Goal: Information Seeking & Learning: Learn about a topic

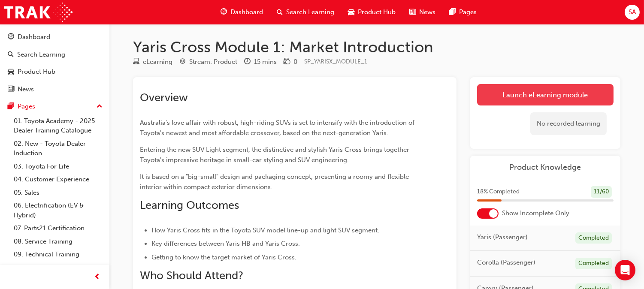
click at [567, 97] on link "Launch eLearning module" at bounding box center [545, 94] width 136 height 21
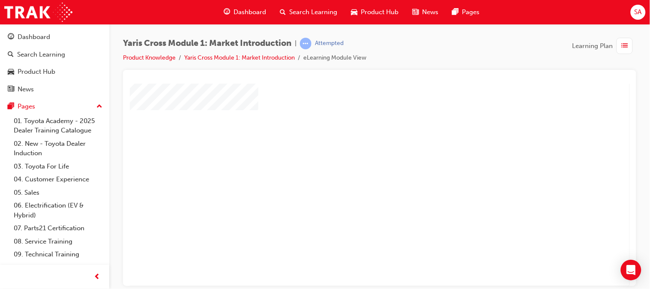
scroll to position [15, 0]
click at [355, 145] on div "play" at bounding box center [355, 145] width 0 height 0
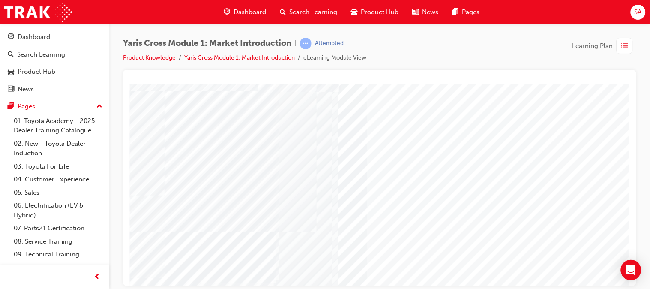
scroll to position [126, 0]
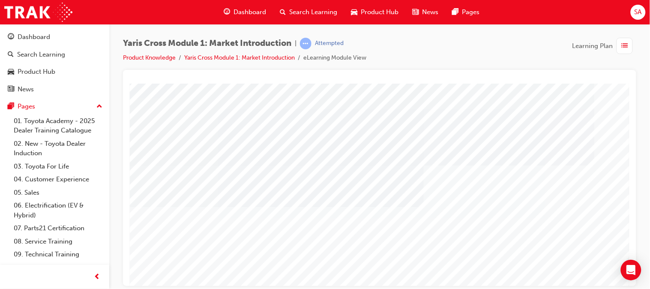
scroll to position [126, 84]
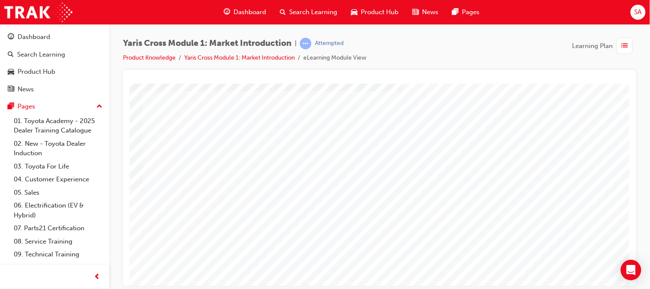
scroll to position [106, 90]
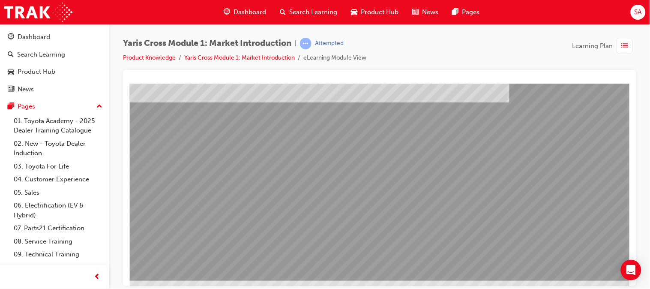
scroll to position [126, 82]
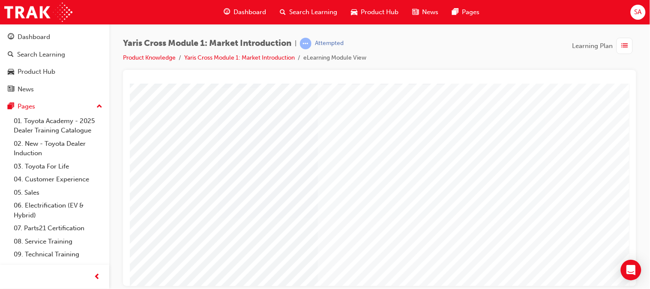
scroll to position [60, 0]
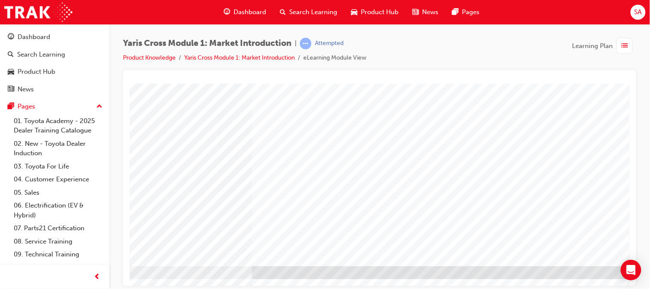
scroll to position [126, 67]
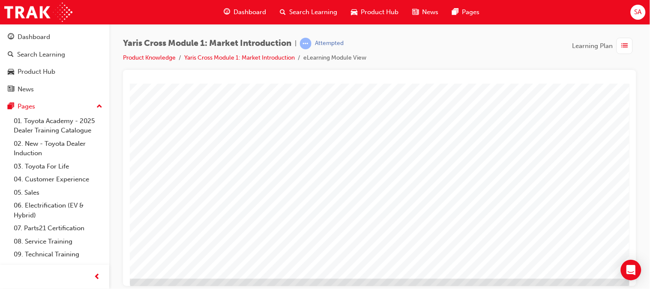
scroll to position [114, 0]
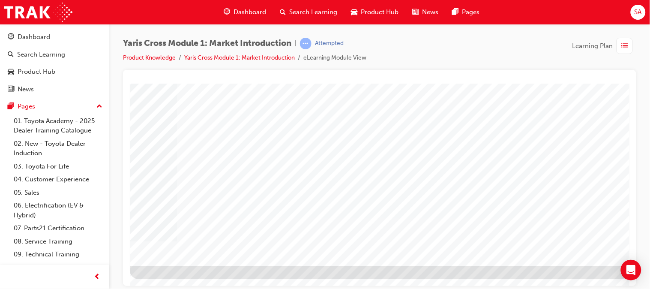
scroll to position [126, 90]
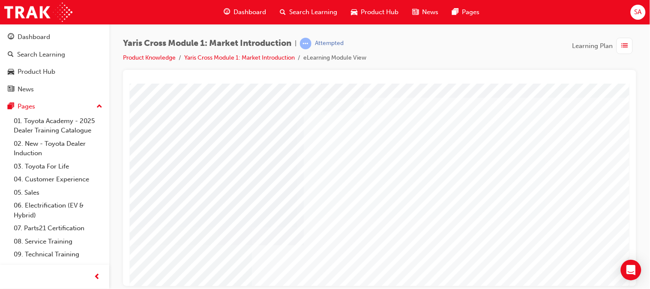
scroll to position [19, 17]
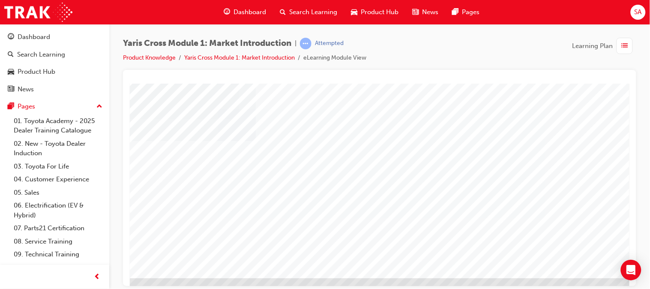
scroll to position [126, 90]
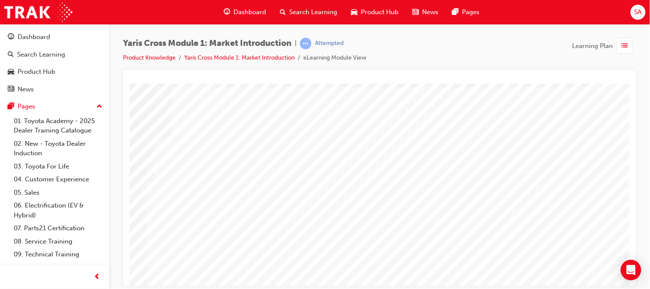
scroll to position [26, 90]
drag, startPoint x: 562, startPoint y: 116, endPoint x: 268, endPoint y: 196, distance: 304.5
drag, startPoint x: 205, startPoint y: 136, endPoint x: 242, endPoint y: 146, distance: 38.6
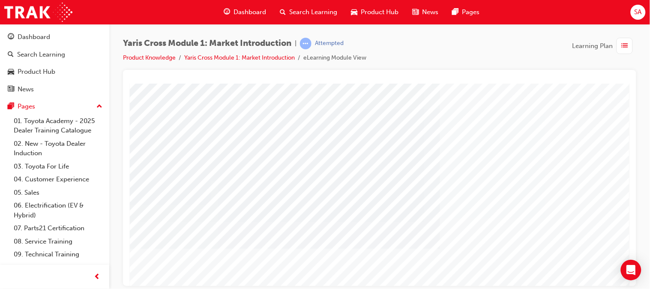
scroll to position [59, 0]
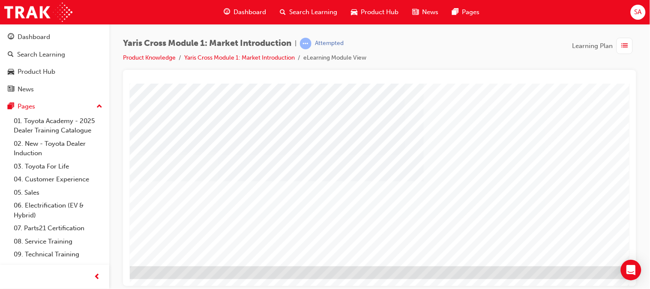
scroll to position [126, 36]
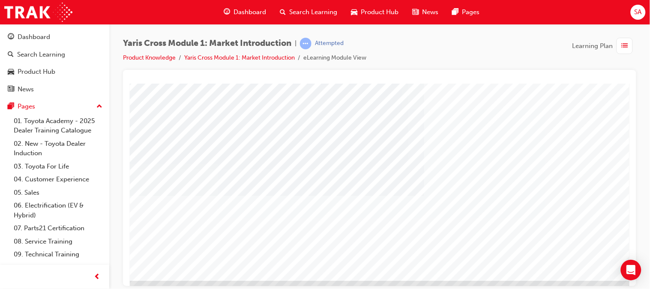
scroll to position [118, 36]
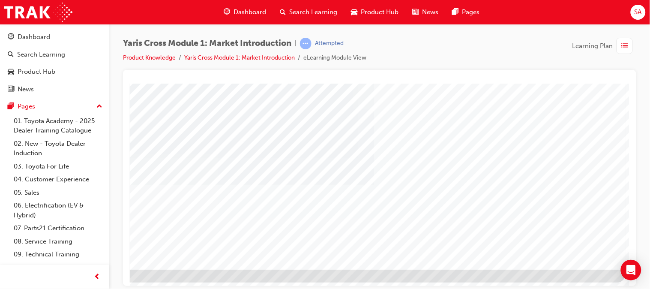
scroll to position [126, 90]
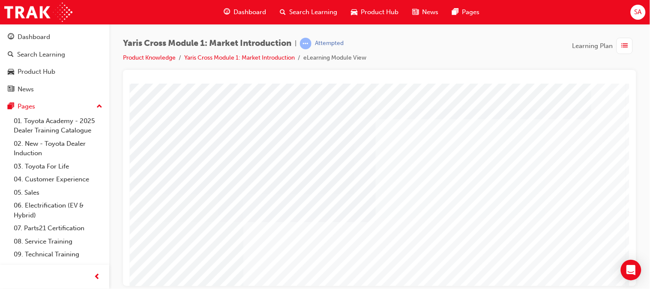
scroll to position [126, 90]
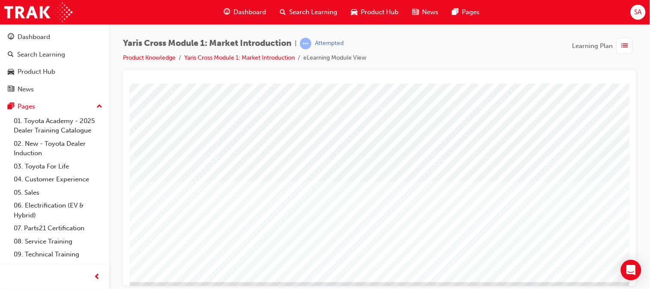
scroll to position [110, 86]
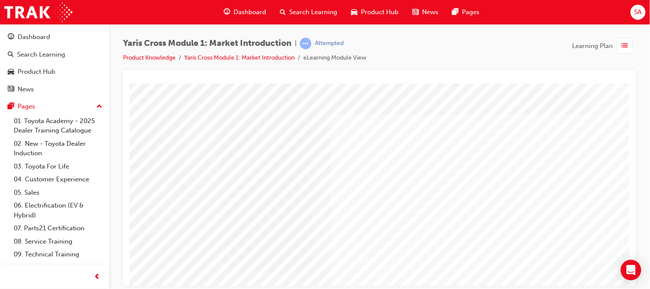
scroll to position [126, 90]
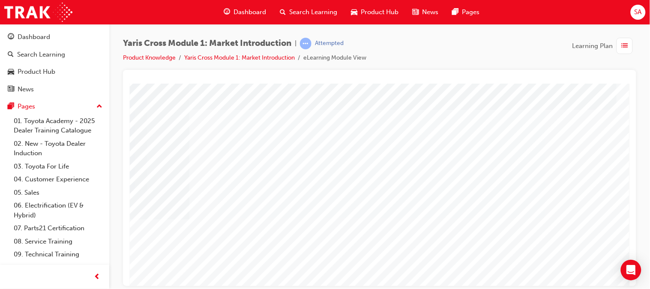
scroll to position [126, 61]
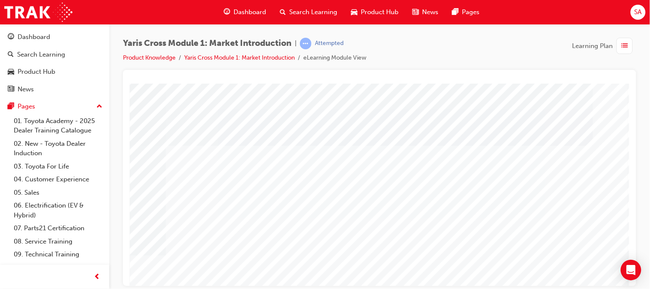
scroll to position [126, 90]
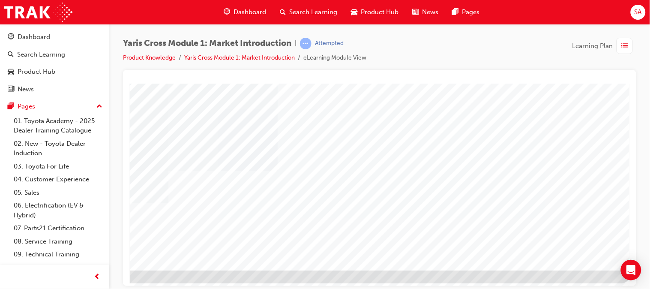
scroll to position [126, 90]
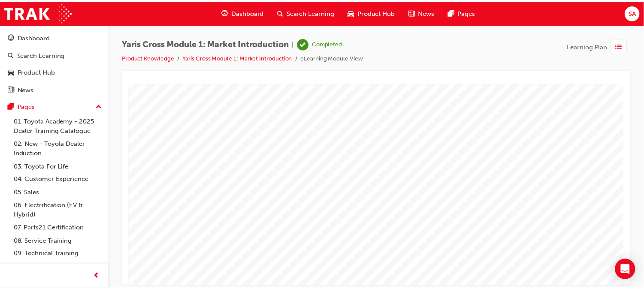
scroll to position [126, 90]
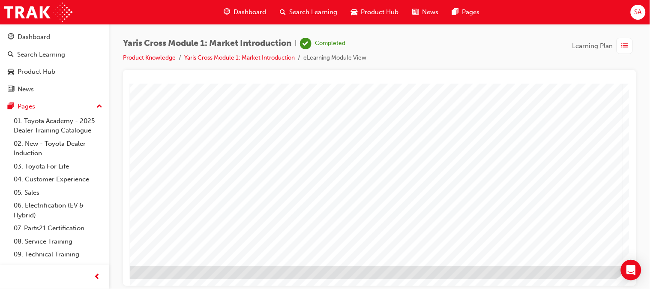
click at [251, 10] on span "Dashboard" at bounding box center [250, 12] width 33 height 10
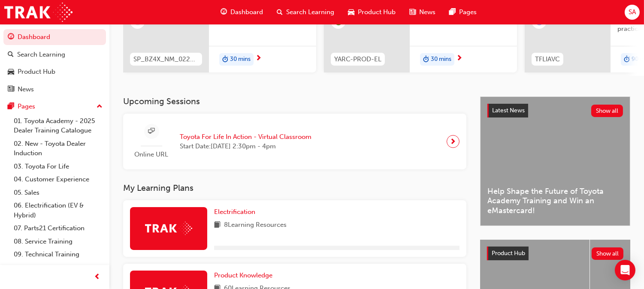
scroll to position [135, 0]
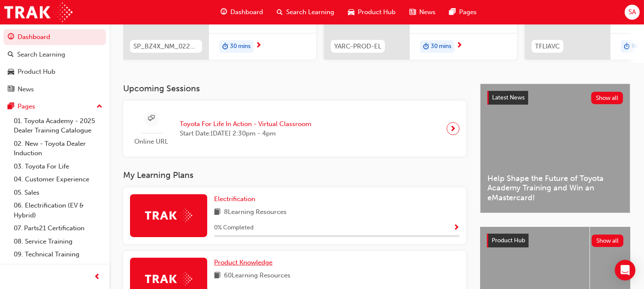
click at [276, 258] on link "Product Knowledge" at bounding box center [245, 263] width 62 height 10
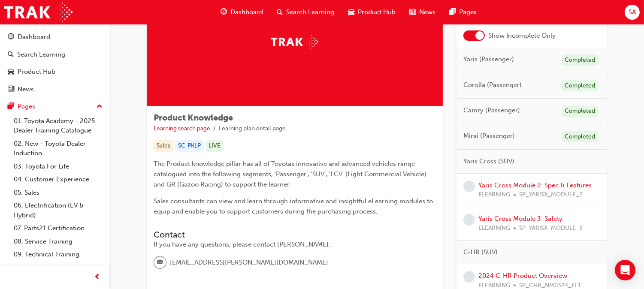
scroll to position [67, 0]
click at [507, 181] on link "Yaris Cross Module 2: Spec & Features" at bounding box center [534, 185] width 113 height 8
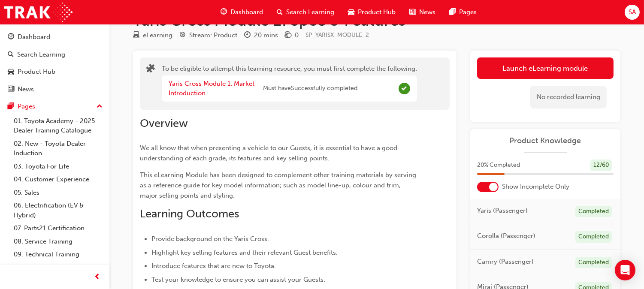
scroll to position [26, 0]
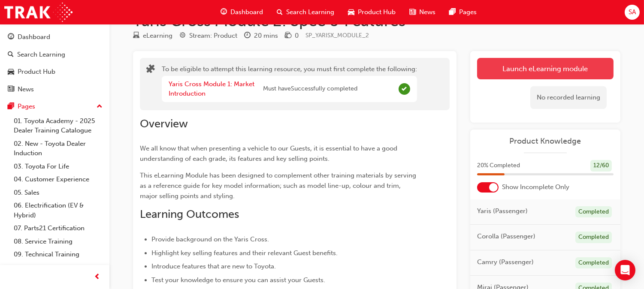
click at [515, 67] on button "Launch eLearning module" at bounding box center [545, 68] width 136 height 21
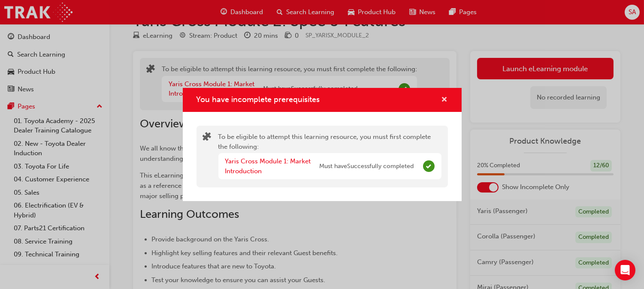
click at [444, 100] on span "cross-icon" at bounding box center [444, 100] width 6 height 8
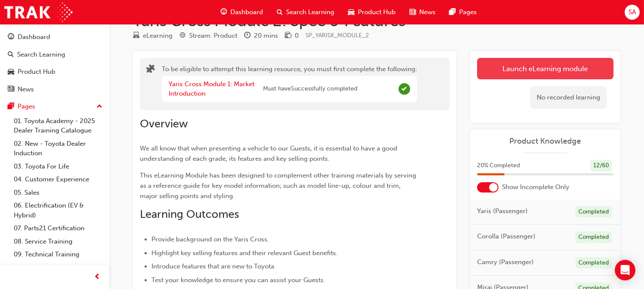
click at [511, 59] on button "Launch eLearning module" at bounding box center [545, 68] width 136 height 21
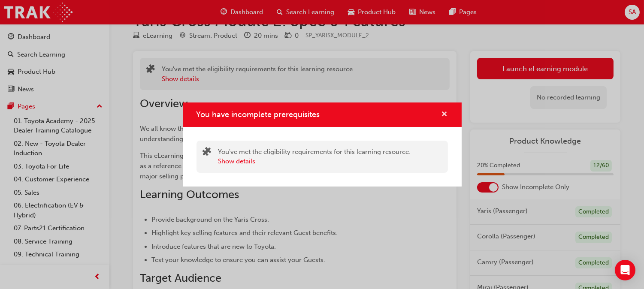
click at [446, 117] on span "cross-icon" at bounding box center [444, 115] width 6 height 8
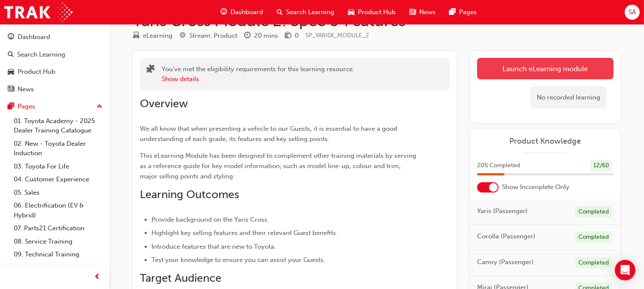
click at [505, 73] on button "Launch eLearning module" at bounding box center [545, 68] width 136 height 21
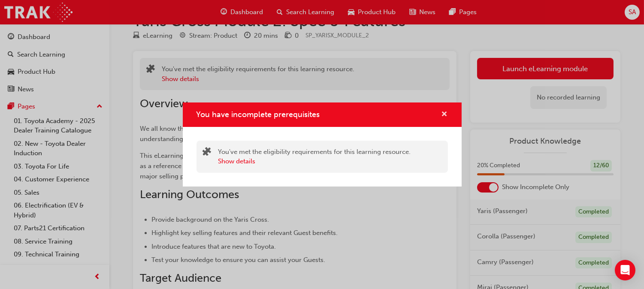
click at [444, 116] on span "cross-icon" at bounding box center [444, 115] width 6 height 8
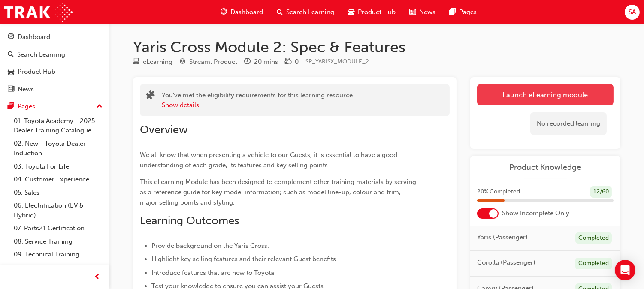
click at [497, 97] on link "Launch eLearning module" at bounding box center [545, 94] width 136 height 21
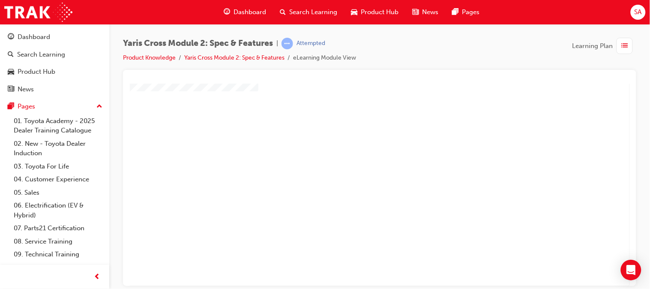
scroll to position [57, 0]
click at [355, 102] on div "play" at bounding box center [355, 102] width 0 height 0
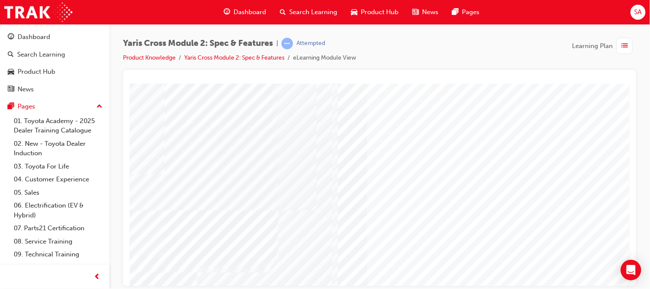
scroll to position [126, 0]
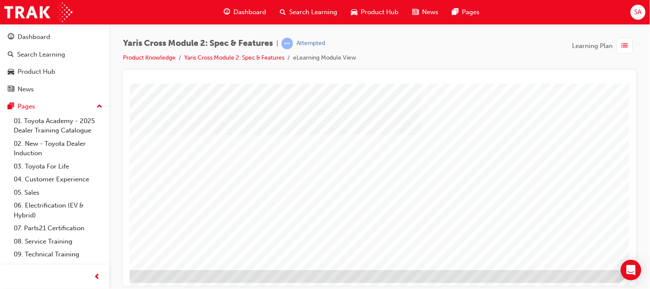
scroll to position [125, 90]
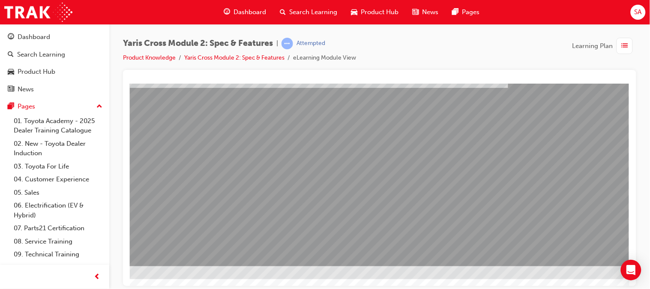
scroll to position [126, 82]
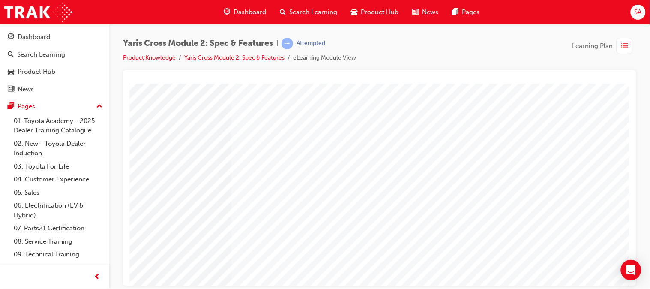
scroll to position [126, 90]
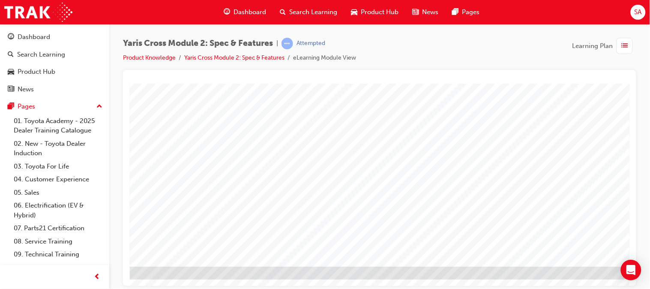
scroll to position [126, 90]
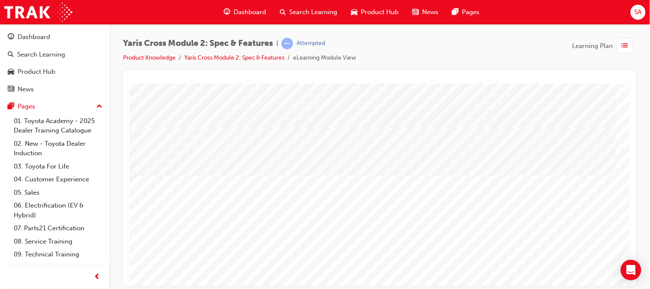
scroll to position [126, 79]
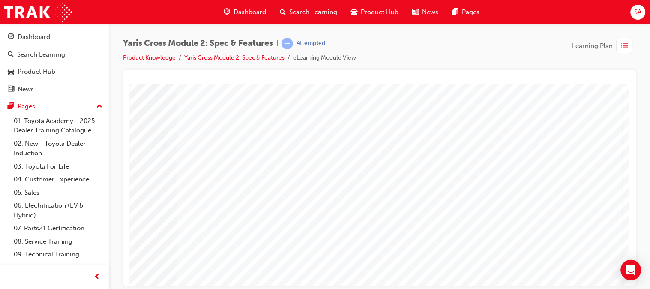
scroll to position [126, 90]
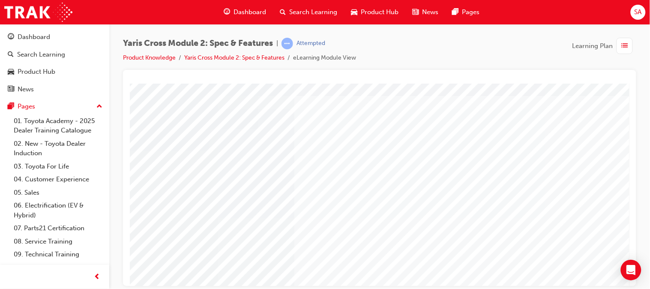
scroll to position [19, 0]
drag, startPoint x: 200, startPoint y: 157, endPoint x: 163, endPoint y: 167, distance: 38.5
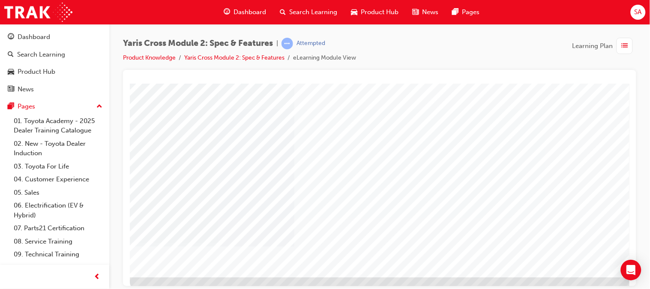
scroll to position [112, 0]
drag, startPoint x: 355, startPoint y: 208, endPoint x: 299, endPoint y: 117, distance: 107.5
click at [299, 117] on div at bounding box center [420, 125] width 583 height 309
drag, startPoint x: 363, startPoint y: 157, endPoint x: 349, endPoint y: 198, distance: 43.5
click at [349, 198] on div at bounding box center [420, 125] width 583 height 309
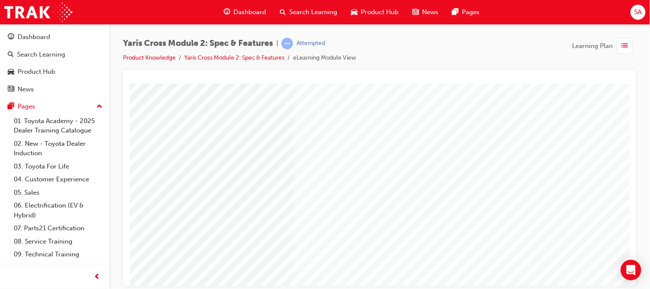
scroll to position [59, 3]
drag, startPoint x: 415, startPoint y: 167, endPoint x: 409, endPoint y: 208, distance: 41.5
click at [409, 208] on div at bounding box center [417, 178] width 583 height 309
drag, startPoint x: 241, startPoint y: 282, endPoint x: 239, endPoint y: 354, distance: 72.5
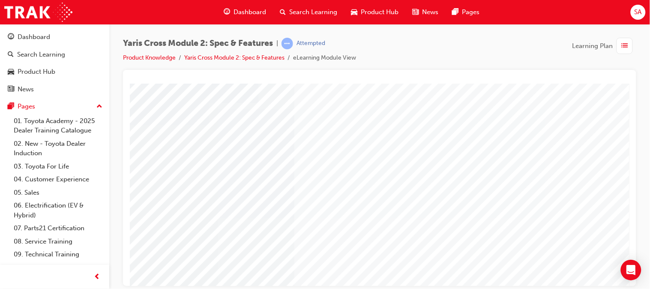
scroll to position [45, 90]
drag, startPoint x: 277, startPoint y: 281, endPoint x: 605, endPoint y: 369, distance: 338.9
drag, startPoint x: 603, startPoint y: 120, endPoint x: 87, endPoint y: 238, distance: 528.8
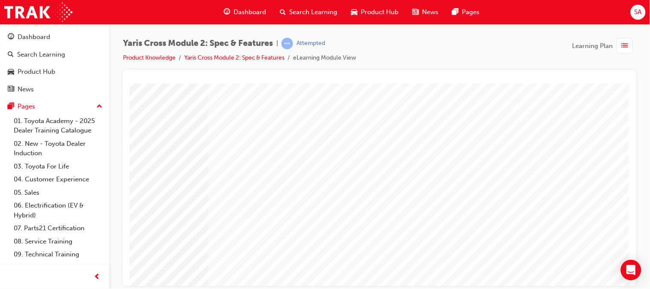
scroll to position [126, 90]
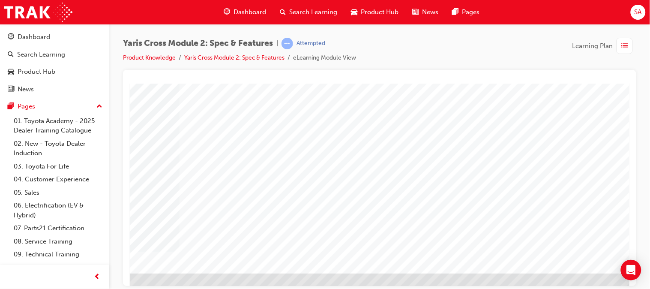
scroll to position [120, 90]
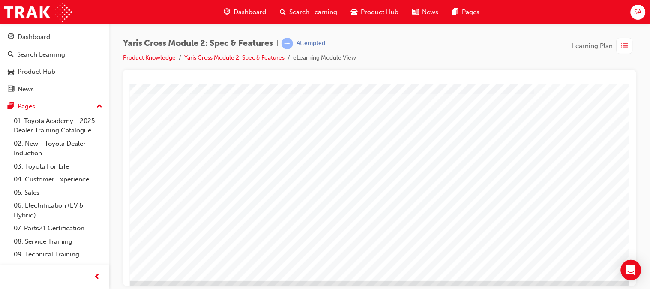
scroll to position [112, 45]
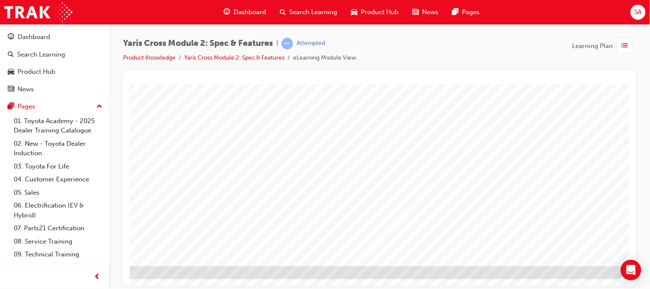
scroll to position [126, 90]
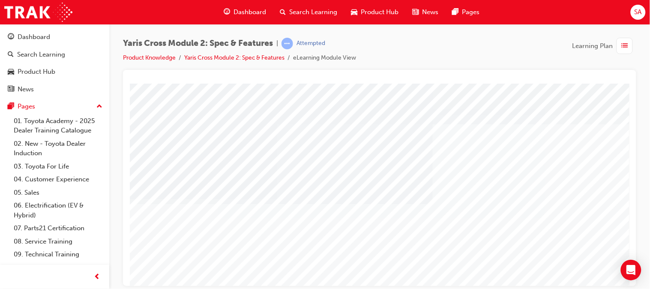
scroll to position [0, 0]
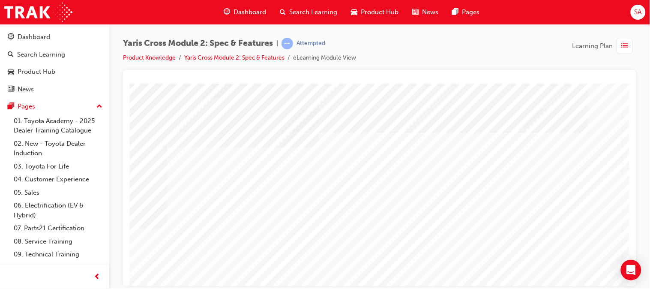
scroll to position [126, 90]
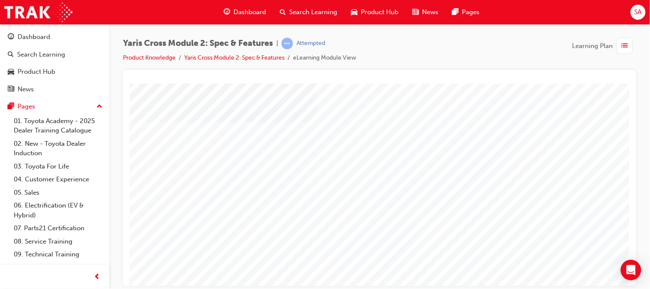
scroll to position [126, 90]
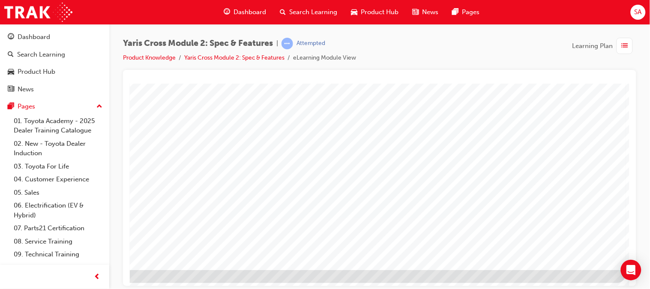
scroll to position [124, 90]
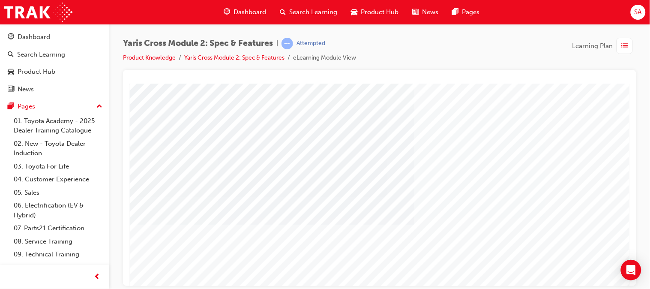
scroll to position [126, 90]
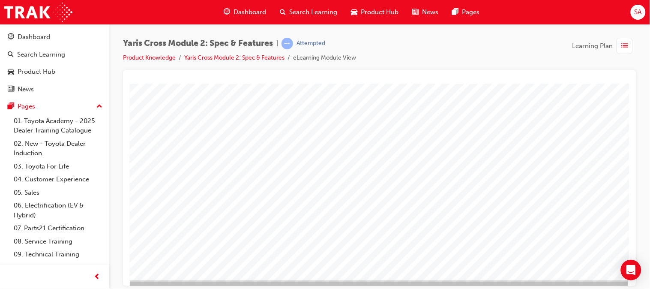
scroll to position [114, 90]
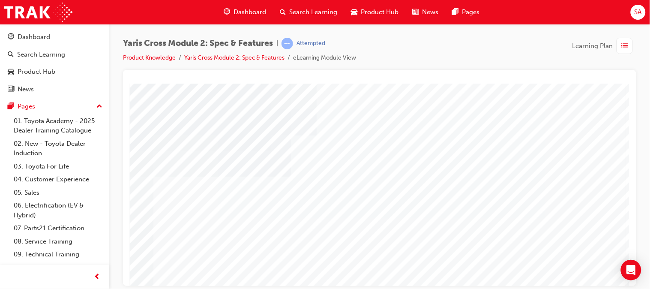
scroll to position [126, 90]
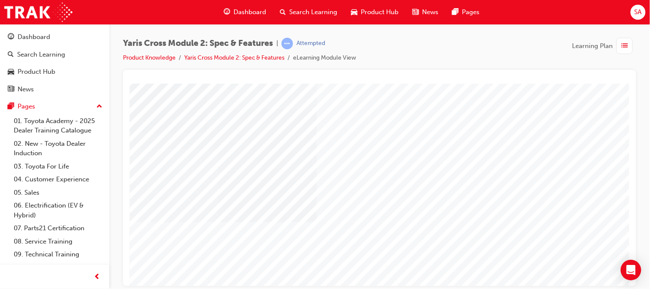
scroll to position [126, 89]
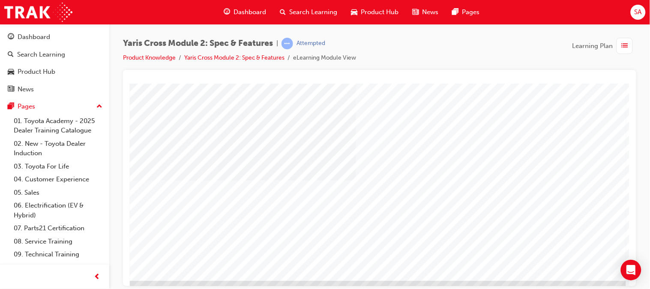
scroll to position [126, 90]
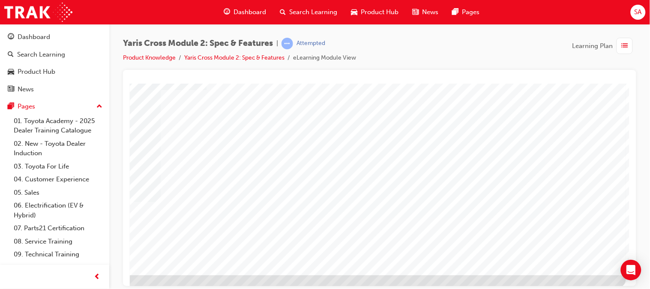
scroll to position [120, 90]
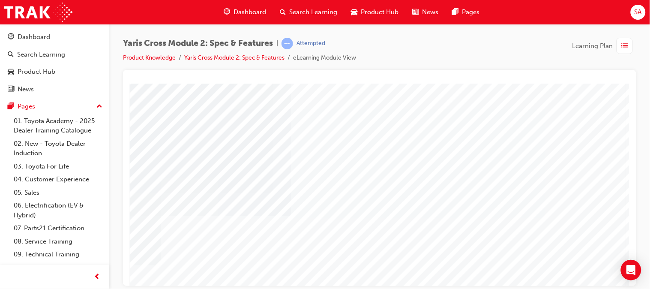
scroll to position [126, 90]
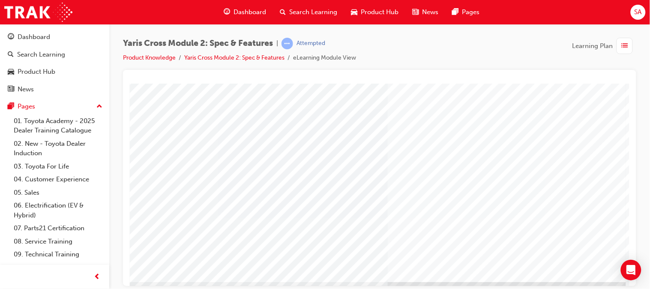
scroll to position [114, 90]
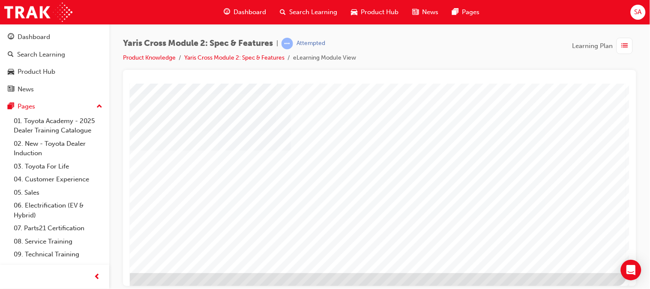
scroll to position [126, 90]
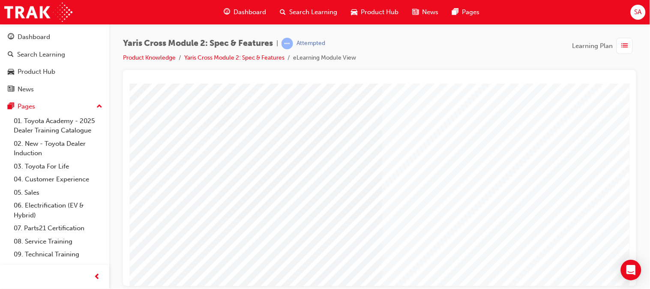
scroll to position [99, 13]
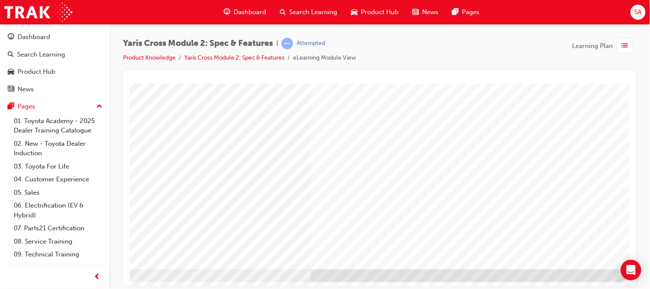
scroll to position [117, 90]
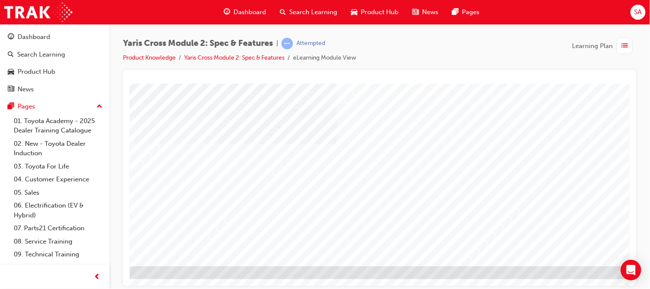
scroll to position [126, 90]
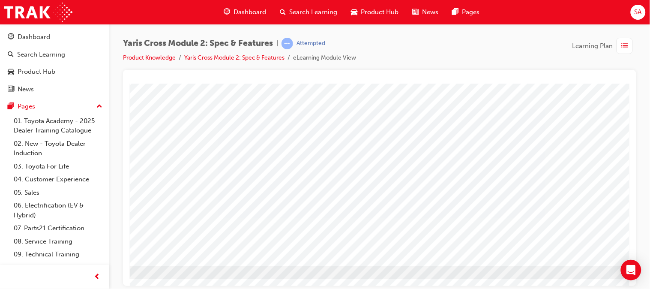
scroll to position [126, 53]
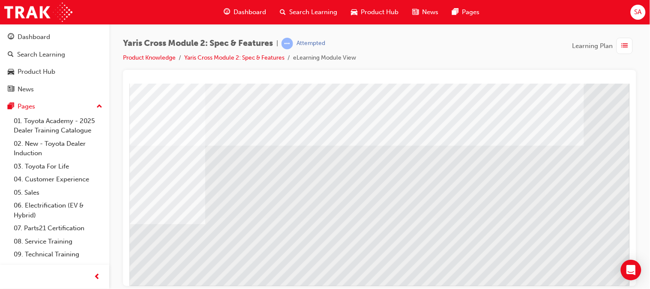
scroll to position [126, 90]
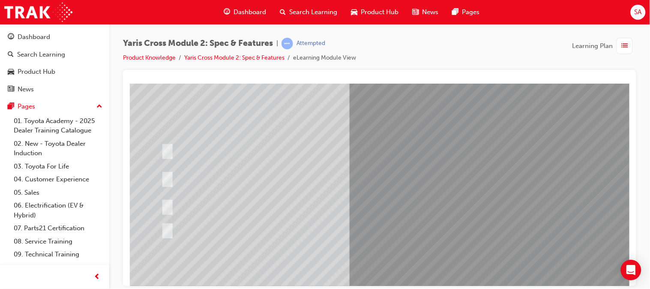
scroll to position [66, 0]
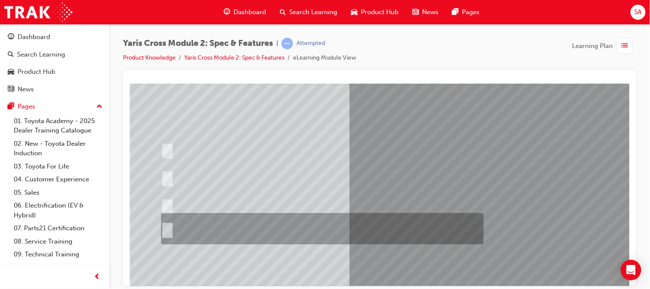
click at [379, 235] on div at bounding box center [320, 228] width 323 height 31
radio input "true"
click at [379, 235] on div at bounding box center [320, 228] width 323 height 31
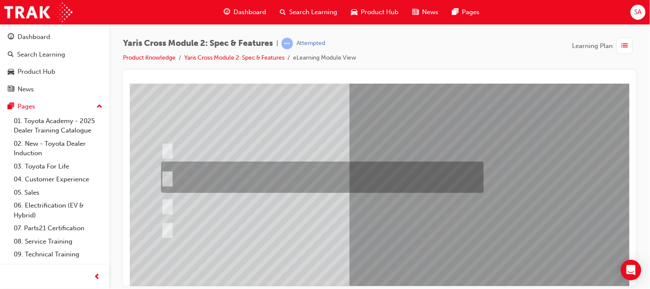
click at [370, 179] on div at bounding box center [320, 177] width 323 height 31
radio input "true"
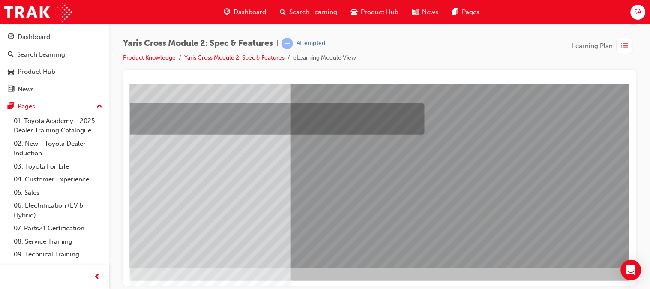
scroll to position [126, 59]
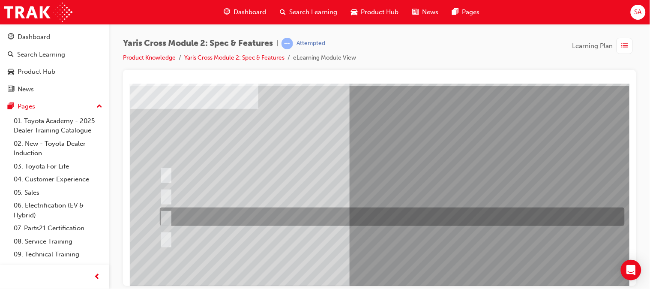
scroll to position [39, 0]
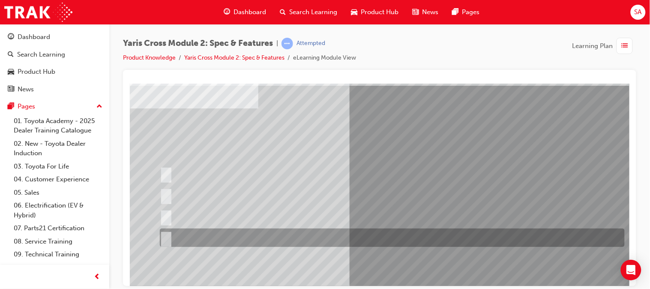
click at [237, 235] on div at bounding box center [389, 238] width 465 height 18
radio input "true"
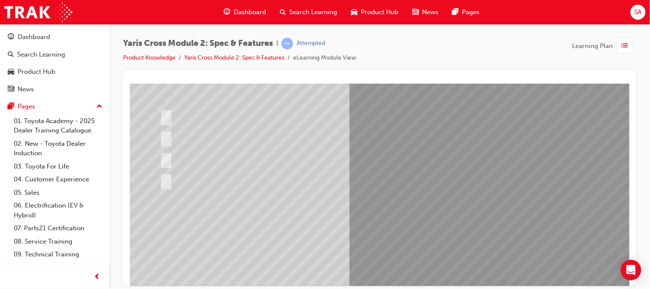
scroll to position [97, 0]
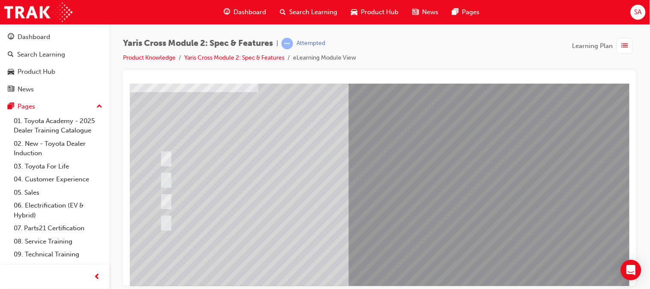
click at [305, 196] on div at bounding box center [389, 200] width 465 height 18
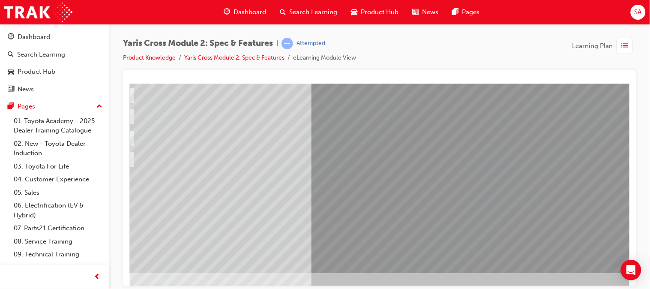
scroll to position [119, 38]
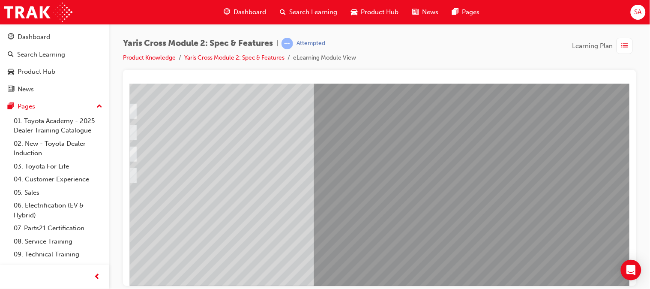
scroll to position [103, 35]
click at [354, 175] on div at bounding box center [354, 174] width 465 height 18
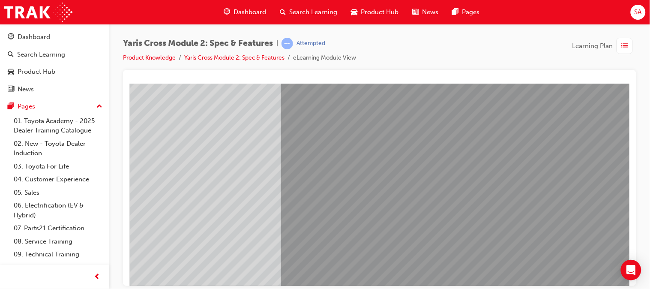
scroll to position [87, 66]
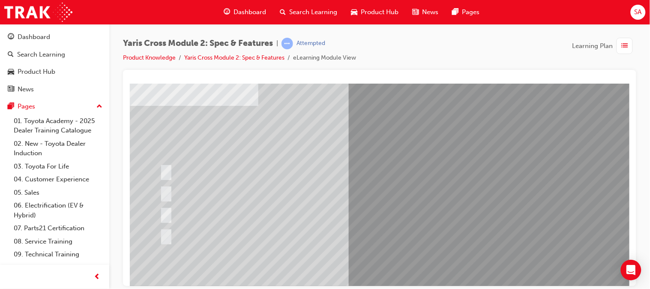
scroll to position [39, 0]
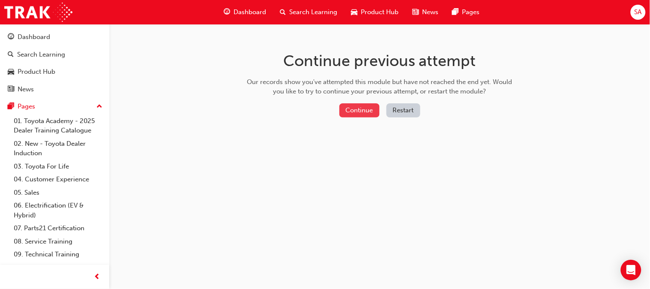
click at [366, 117] on button "Continue" at bounding box center [360, 110] width 40 height 14
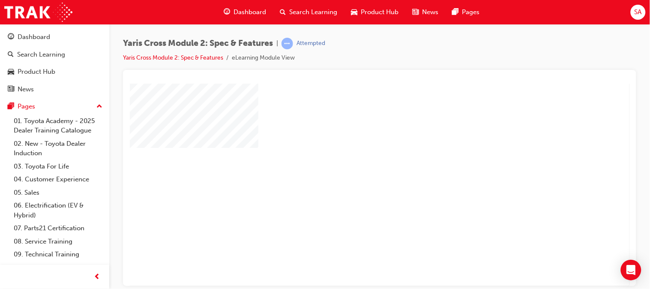
click at [355, 160] on div "play" at bounding box center [355, 160] width 0 height 0
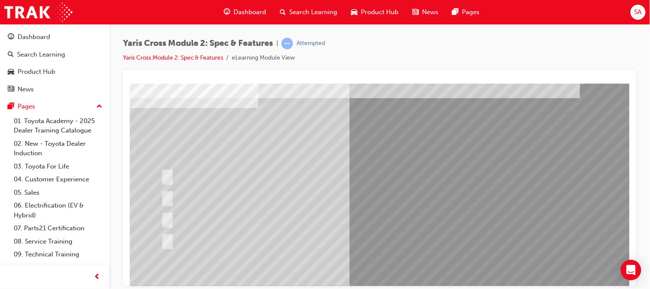
scroll to position [40, 0]
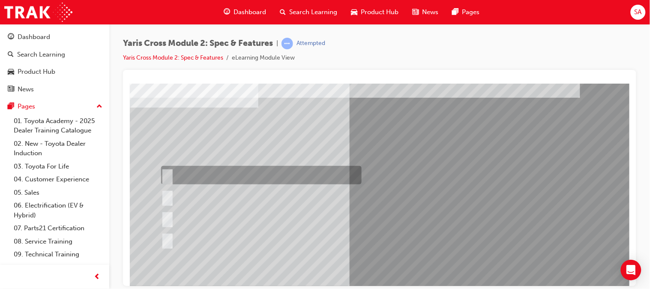
click at [216, 174] on div at bounding box center [259, 175] width 201 height 18
radio input "true"
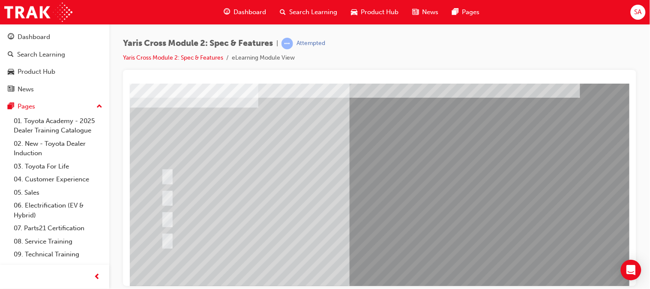
scroll to position [126, 0]
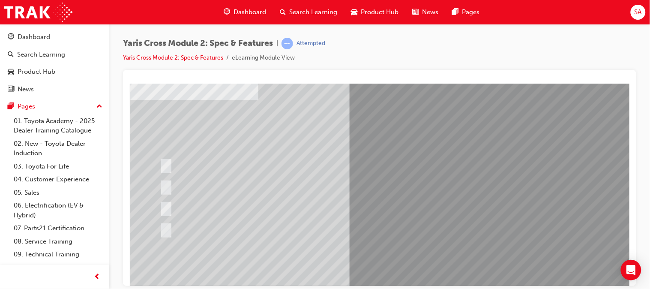
scroll to position [48, 0]
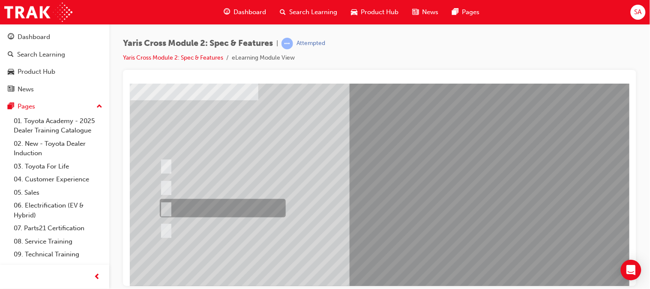
click at [199, 202] on div at bounding box center [220, 208] width 126 height 18
radio input "true"
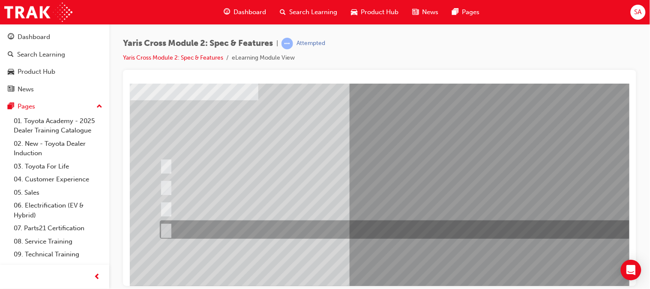
scroll to position [126, 0]
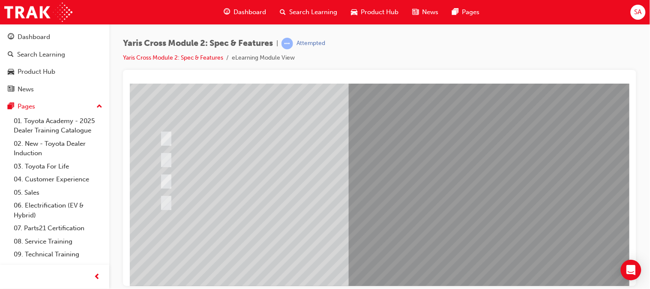
scroll to position [76, 0]
click at [193, 154] on div at bounding box center [222, 158] width 131 height 18
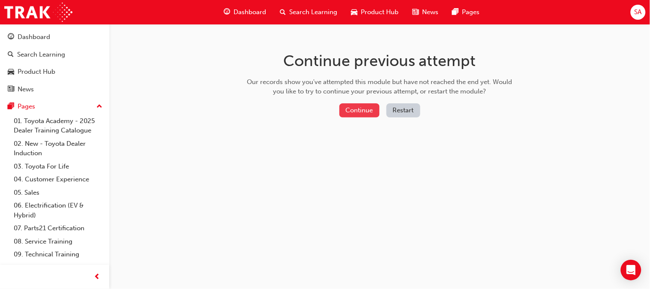
click at [356, 108] on button "Continue" at bounding box center [360, 110] width 40 height 14
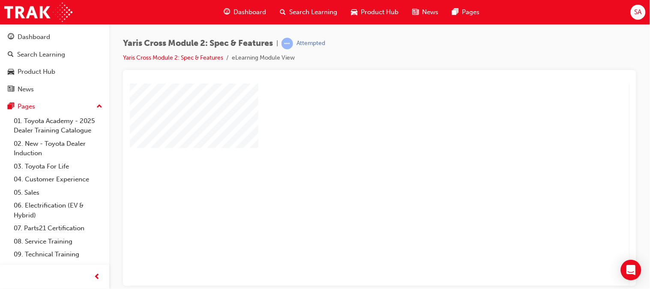
click at [355, 160] on div "play" at bounding box center [355, 160] width 0 height 0
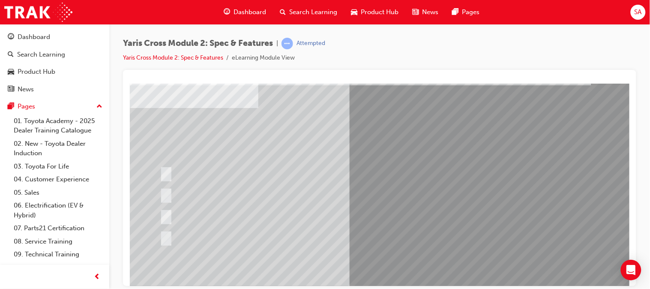
scroll to position [41, 0]
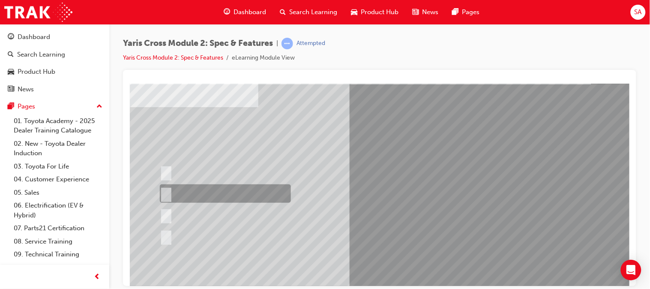
click at [225, 187] on div at bounding box center [222, 193] width 131 height 18
radio input "true"
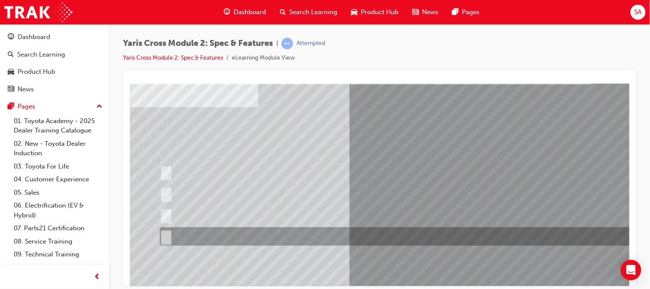
scroll to position [126, 0]
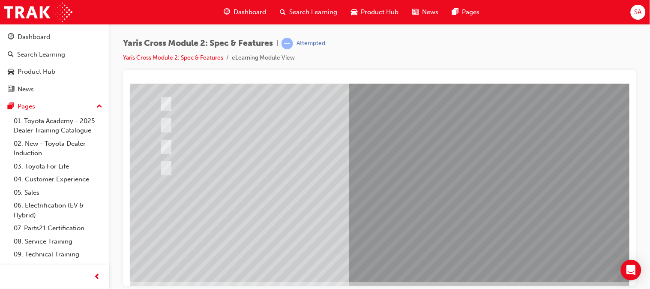
scroll to position [110, 0]
drag, startPoint x: 482, startPoint y: 225, endPoint x: 393, endPoint y: 217, distance: 90.0
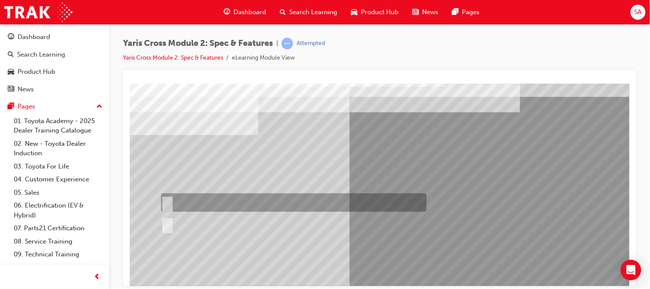
scroll to position [13, 0]
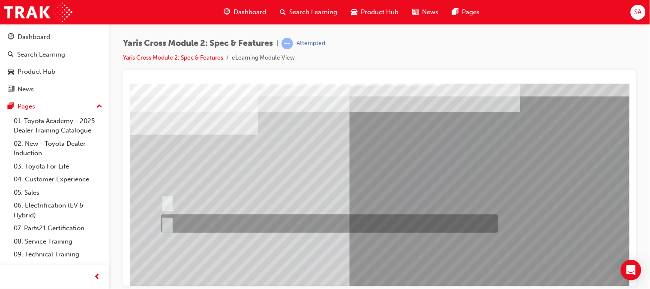
click at [334, 218] on div at bounding box center [327, 223] width 337 height 18
radio input "true"
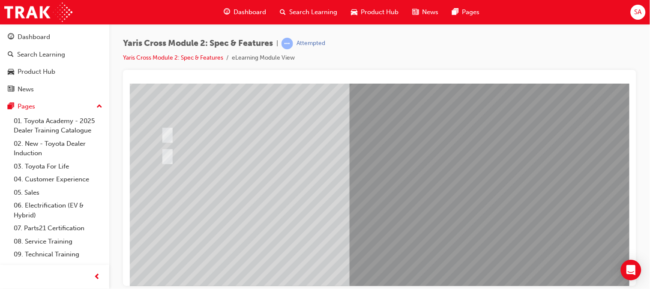
scroll to position [126, 0]
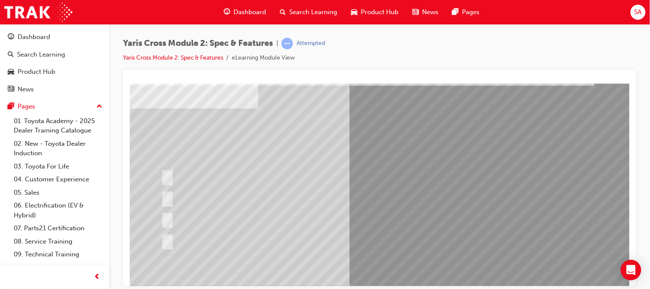
scroll to position [40, 0]
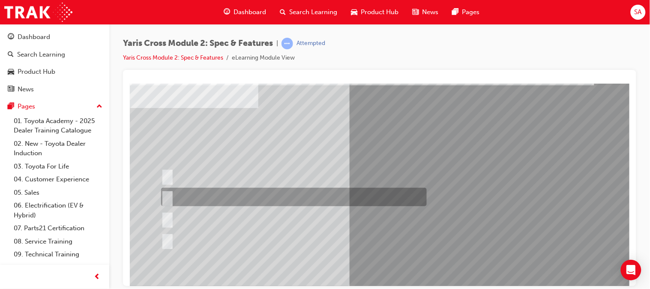
click at [229, 191] on div at bounding box center [292, 197] width 266 height 18
radio input "true"
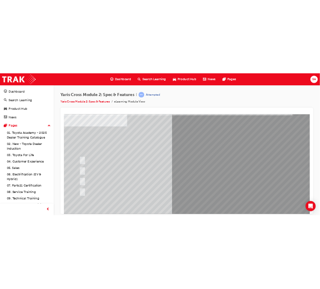
scroll to position [126, 0]
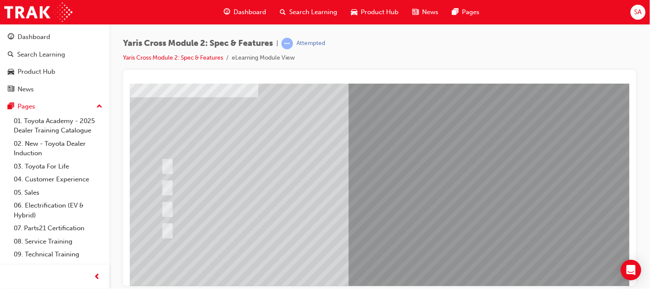
scroll to position [51, 0]
click at [410, 183] on div at bounding box center [292, 185] width 266 height 18
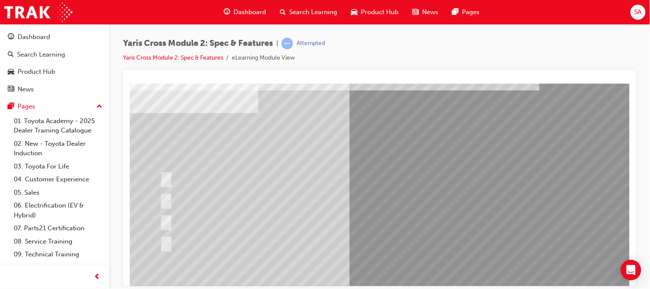
scroll to position [35, 0]
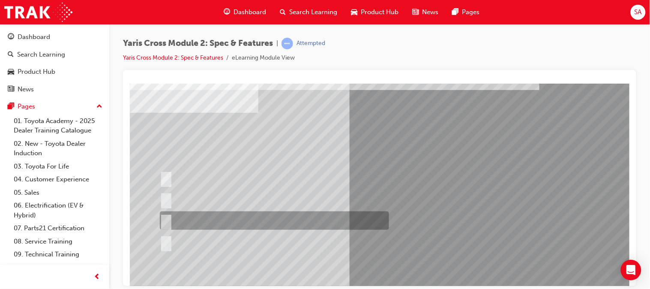
click at [186, 216] on div at bounding box center [271, 220] width 229 height 18
radio input "true"
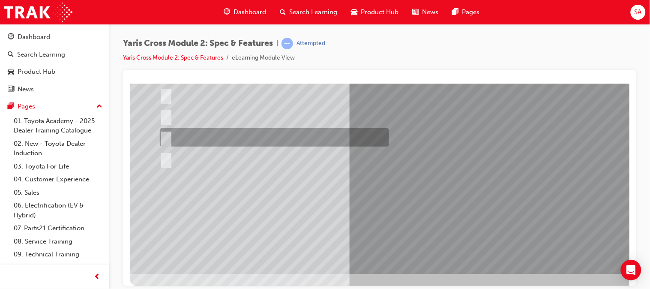
scroll to position [120, 0]
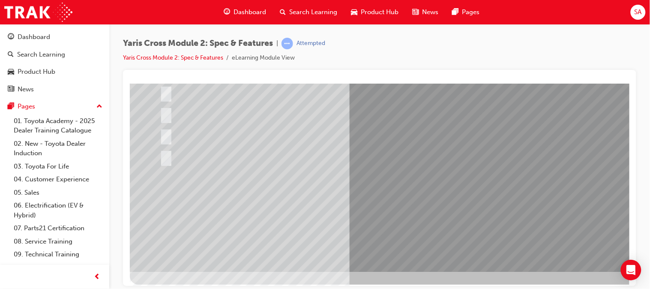
click at [400, 230] on div at bounding box center [420, 117] width 583 height 309
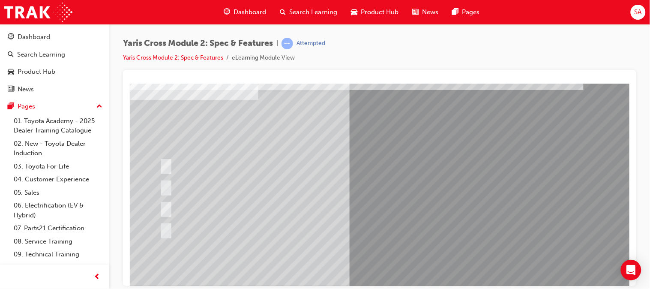
scroll to position [49, 0]
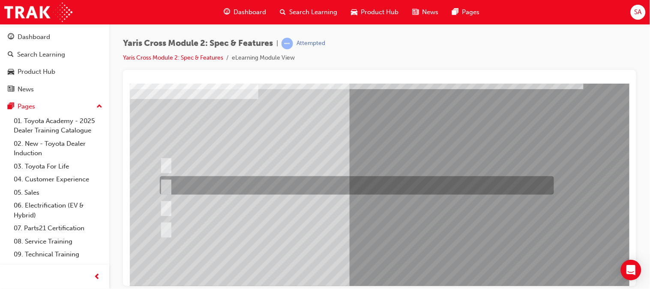
click at [221, 179] on div at bounding box center [354, 185] width 394 height 18
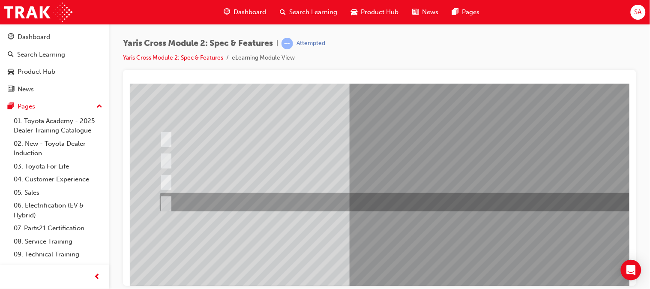
scroll to position [75, 0]
click at [227, 196] on div at bounding box center [408, 202] width 503 height 18
radio input "false"
radio input "true"
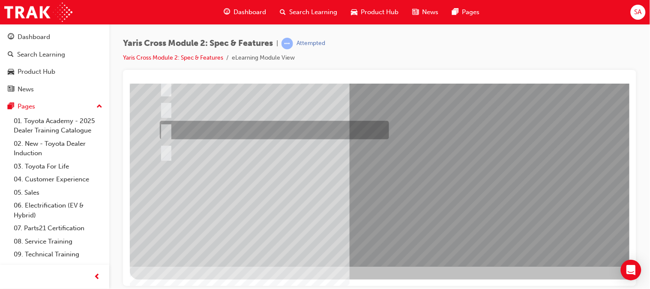
scroll to position [126, 0]
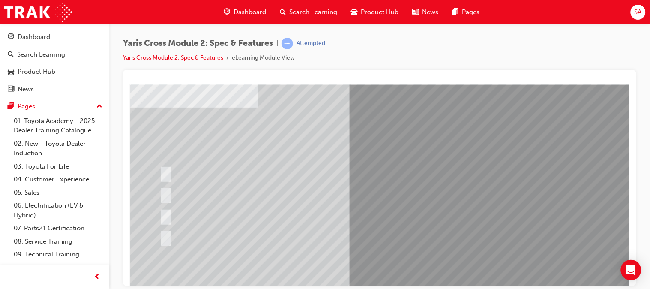
scroll to position [41, 0]
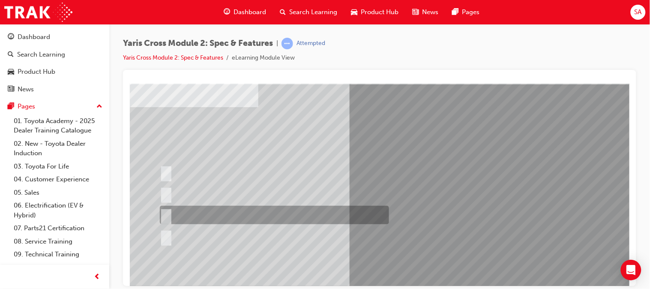
click at [262, 215] on div at bounding box center [271, 215] width 229 height 18
radio input "true"
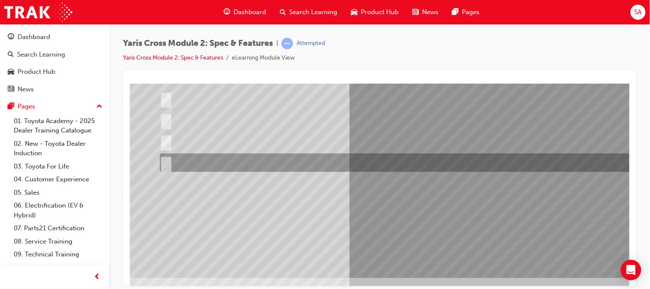
scroll to position [117, 0]
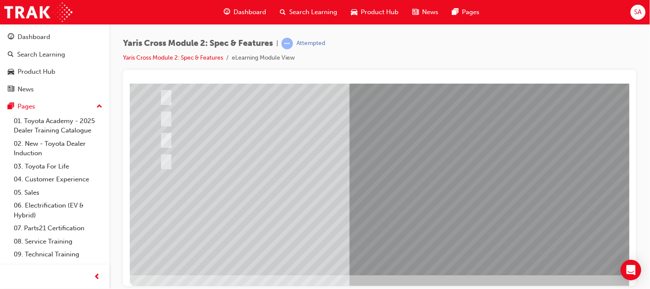
click at [369, 207] on div at bounding box center [420, 120] width 583 height 309
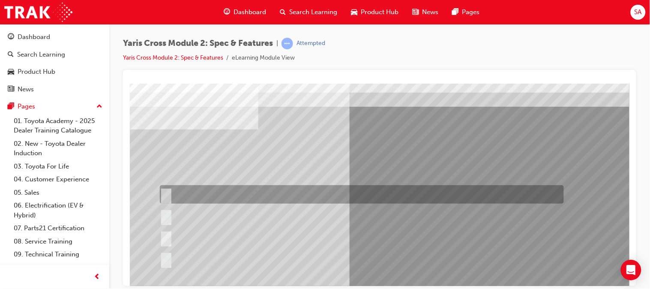
scroll to position [19, 0]
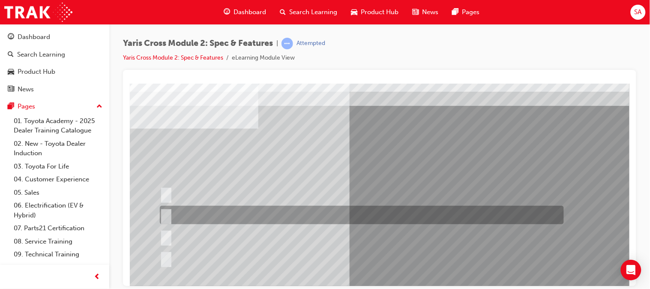
click at [369, 212] on div at bounding box center [359, 215] width 404 height 18
radio input "true"
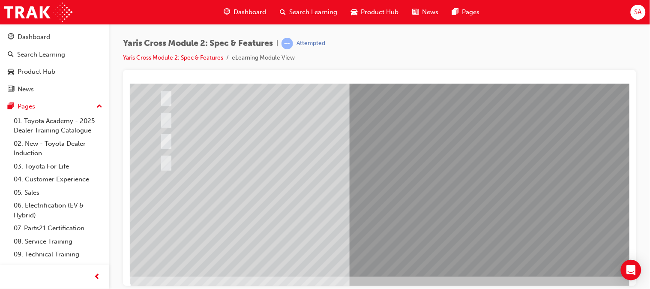
scroll to position [117, 0]
click at [395, 205] on div at bounding box center [420, 121] width 583 height 309
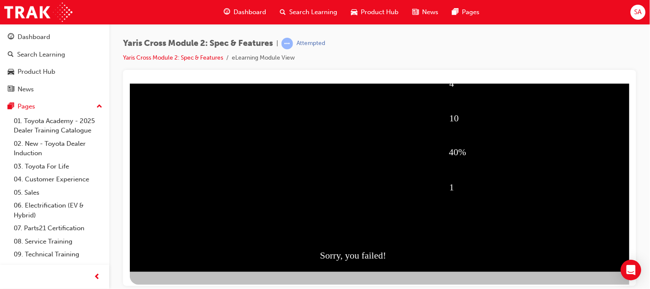
scroll to position [126, 0]
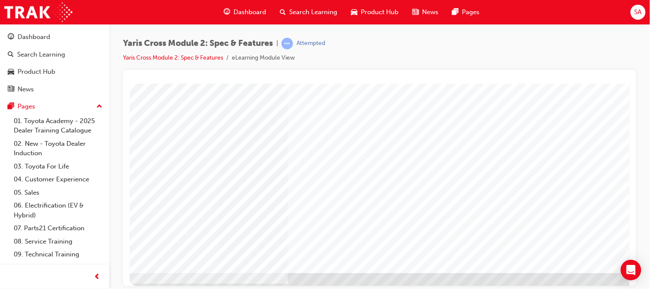
scroll to position [120, 0]
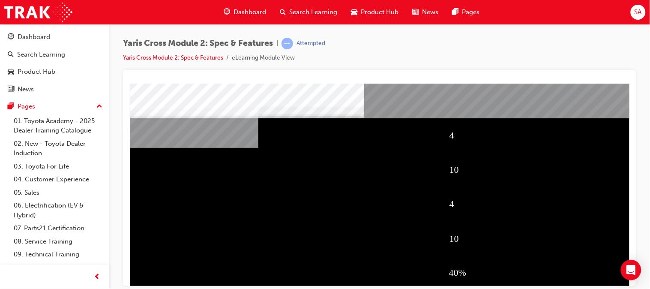
scroll to position [126, 0]
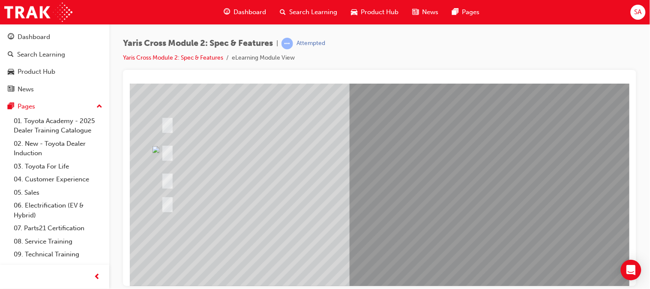
scroll to position [91, 0]
click at [281, 150] on div at bounding box center [320, 151] width 323 height 31
click at [402, 185] on div at bounding box center [315, 180] width 312 height 18
click at [444, 184] on div at bounding box center [315, 180] width 312 height 18
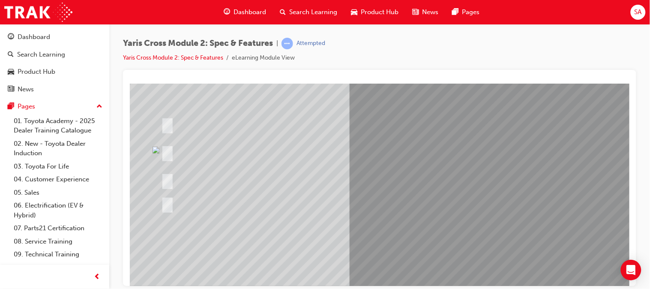
click at [444, 184] on div at bounding box center [315, 180] width 312 height 18
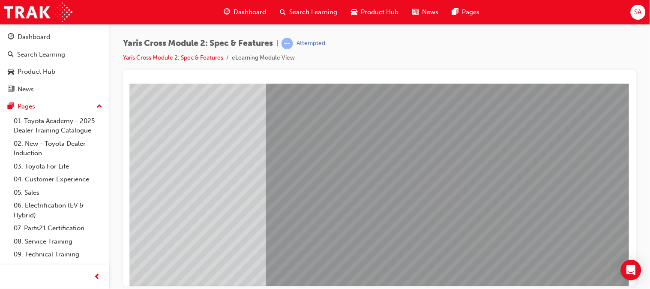
scroll to position [75, 90]
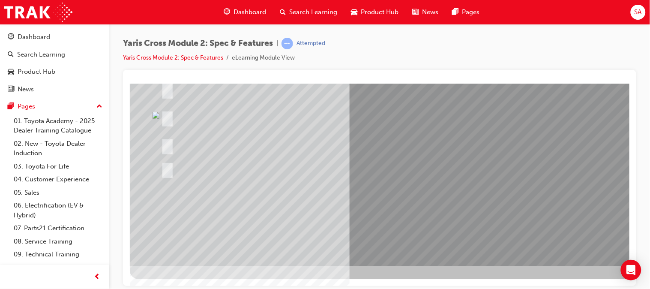
scroll to position [0, 0]
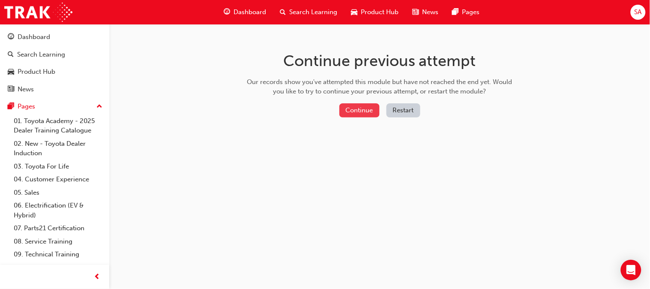
click at [355, 110] on button "Continue" at bounding box center [360, 110] width 40 height 14
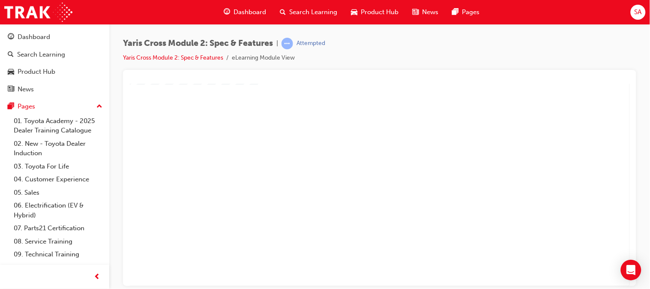
scroll to position [62, 0]
click at [355, 97] on div "play" at bounding box center [355, 97] width 0 height 0
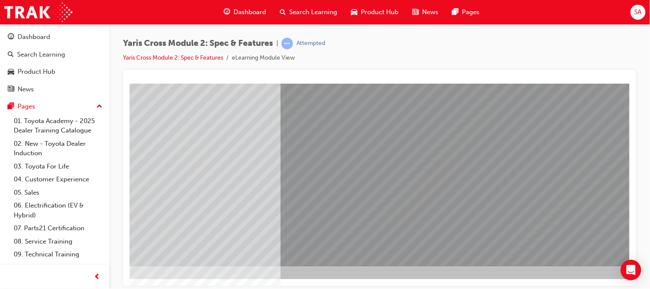
scroll to position [126, 90]
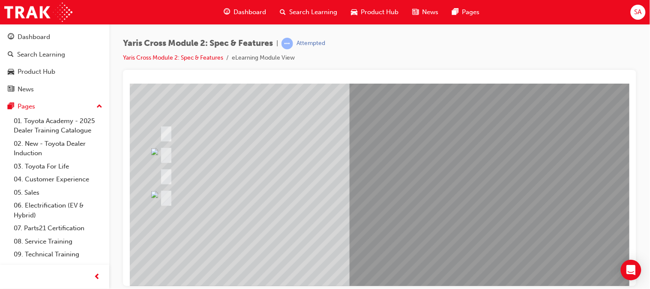
scroll to position [80, 0]
click at [243, 205] on div at bounding box center [389, 197] width 465 height 18
click at [244, 201] on div at bounding box center [389, 197] width 465 height 18
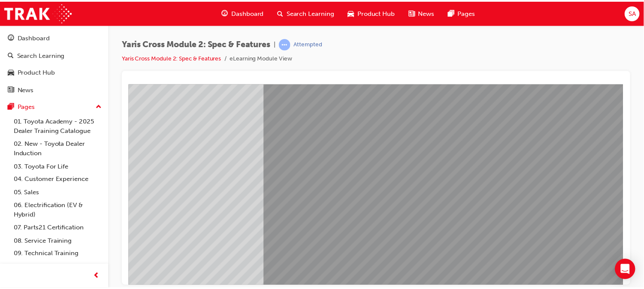
scroll to position [126, 90]
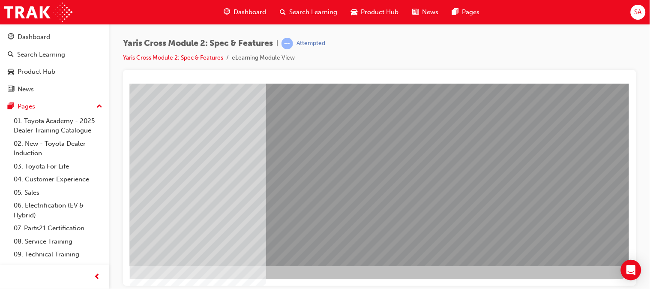
click at [249, 12] on span "Dashboard" at bounding box center [250, 12] width 33 height 10
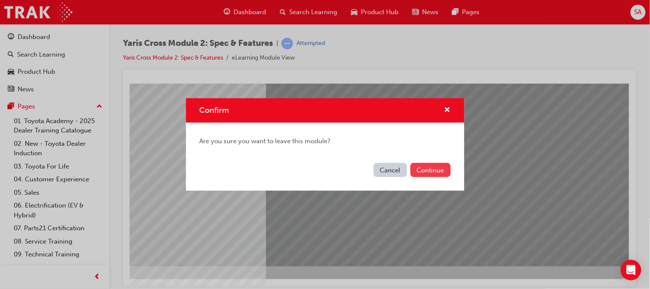
click at [438, 164] on button "Continue" at bounding box center [431, 170] width 40 height 14
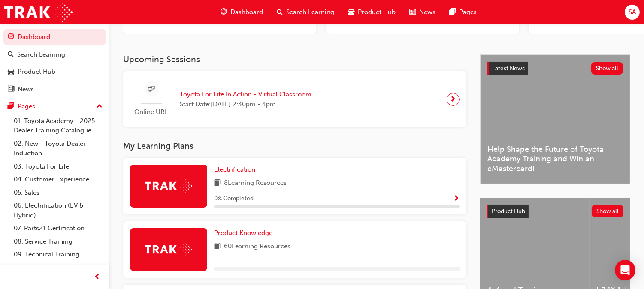
scroll to position [134, 0]
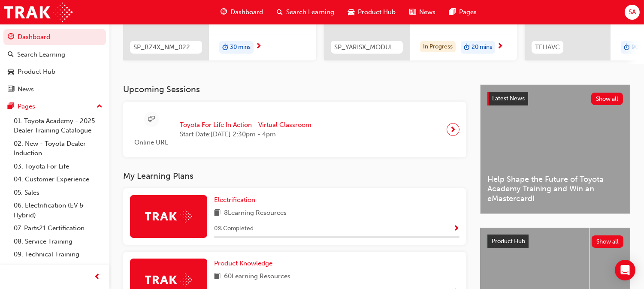
click at [272, 259] on span "Product Knowledge" at bounding box center [243, 263] width 58 height 8
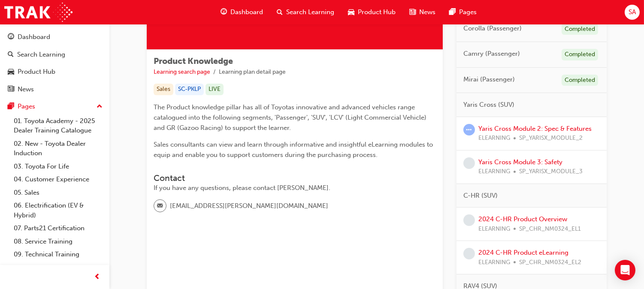
scroll to position [123, 0]
click at [521, 130] on link "Yaris Cross Module 2: Spec & Features" at bounding box center [534, 129] width 113 height 8
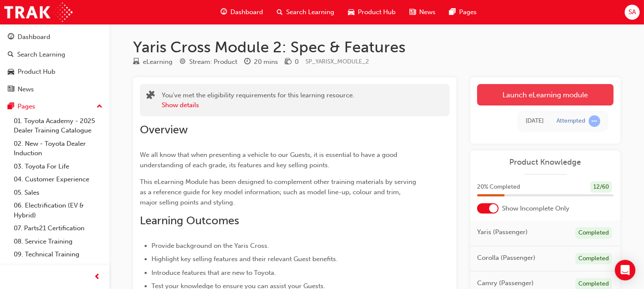
click at [527, 93] on link "Launch eLearning module" at bounding box center [545, 94] width 136 height 21
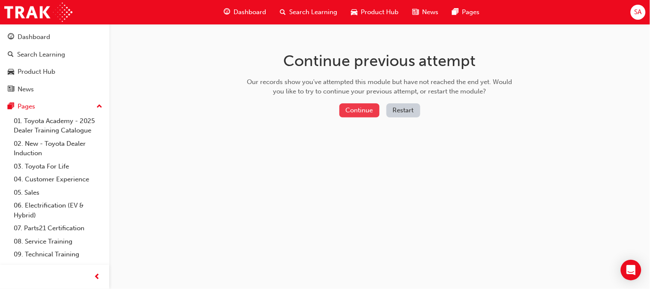
click at [373, 108] on button "Continue" at bounding box center [360, 110] width 40 height 14
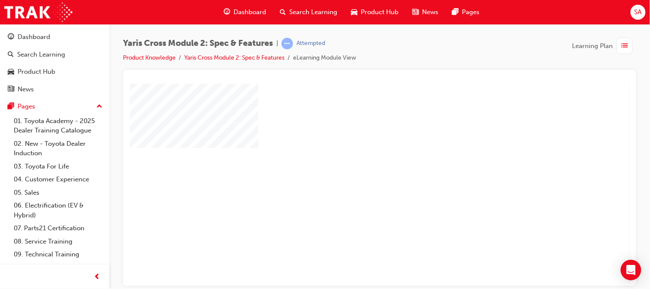
click at [355, 160] on div "play" at bounding box center [355, 160] width 0 height 0
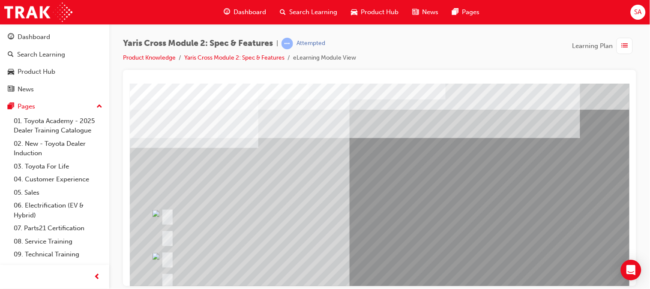
click at [384, 166] on div at bounding box center [420, 237] width 583 height 309
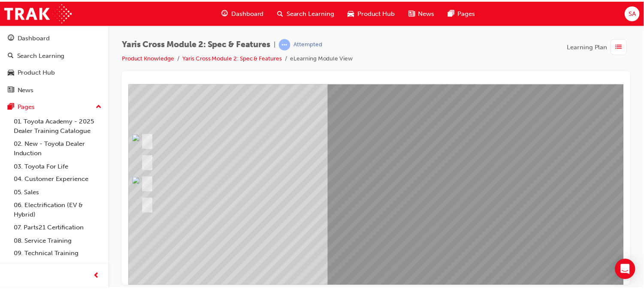
scroll to position [76, 0]
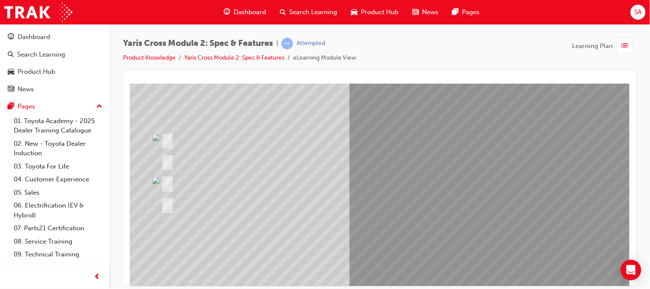
click at [251, 13] on span "Dashboard" at bounding box center [250, 12] width 33 height 10
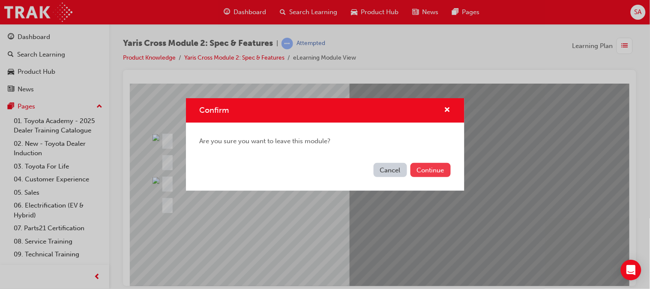
click at [422, 176] on button "Continue" at bounding box center [431, 170] width 40 height 14
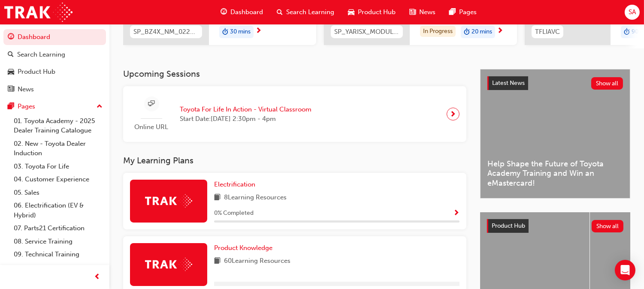
scroll to position [150, 0]
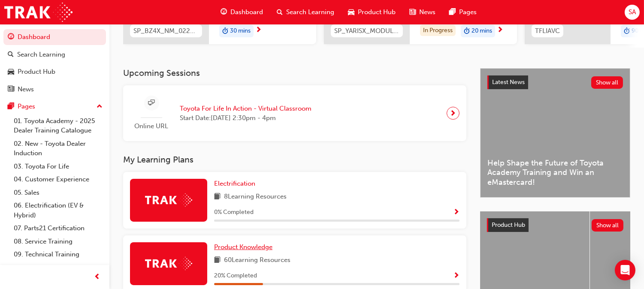
click at [272, 243] on span "Product Knowledge" at bounding box center [243, 247] width 58 height 8
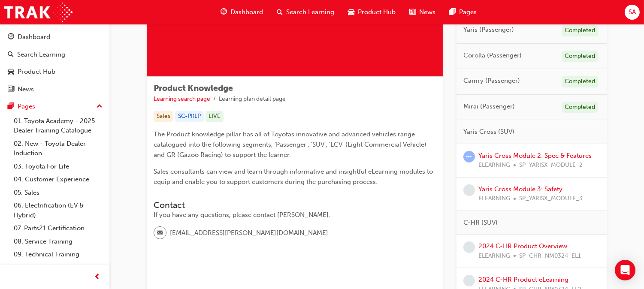
scroll to position [98, 0]
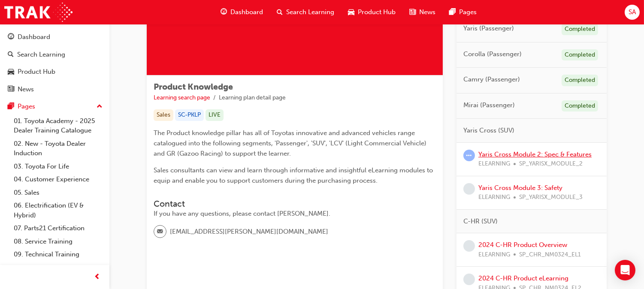
click at [500, 157] on link "Yaris Cross Module 2: Spec & Features" at bounding box center [534, 155] width 113 height 8
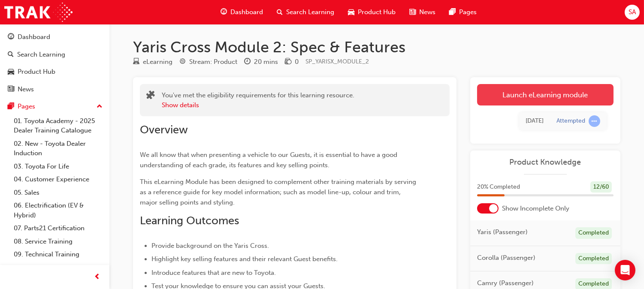
click at [512, 93] on link "Launch eLearning module" at bounding box center [545, 94] width 136 height 21
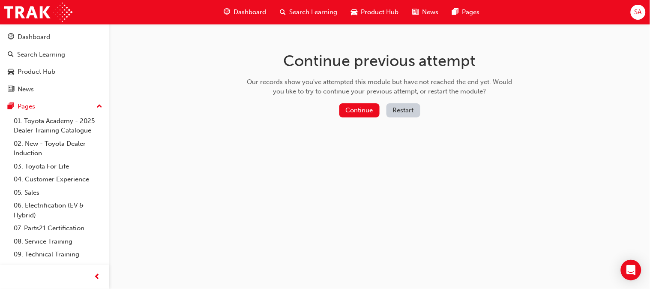
click at [413, 112] on button "Restart" at bounding box center [404, 110] width 34 height 14
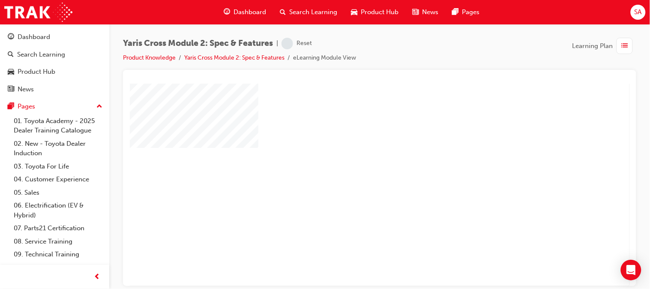
click at [355, 160] on div "play" at bounding box center [355, 160] width 0 height 0
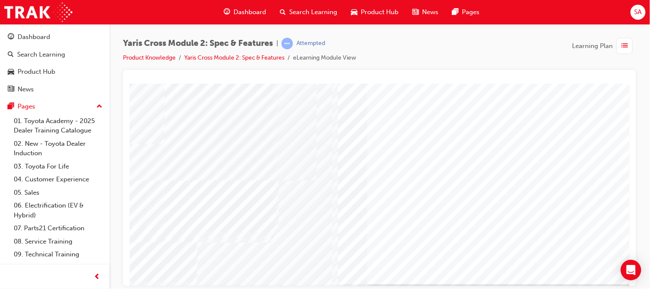
scroll to position [109, 0]
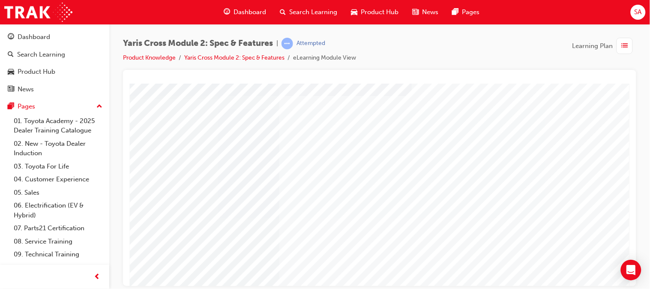
scroll to position [51, 40]
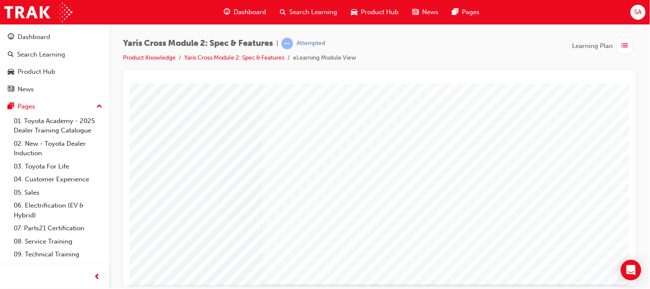
scroll to position [108, 89]
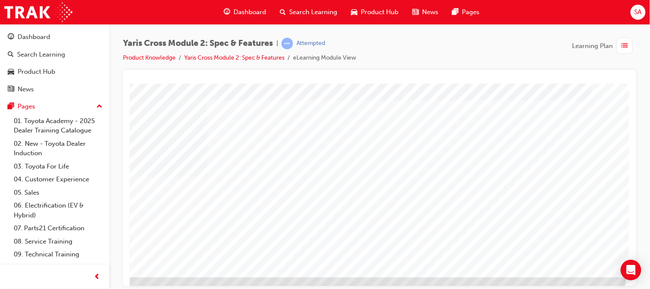
scroll to position [126, 90]
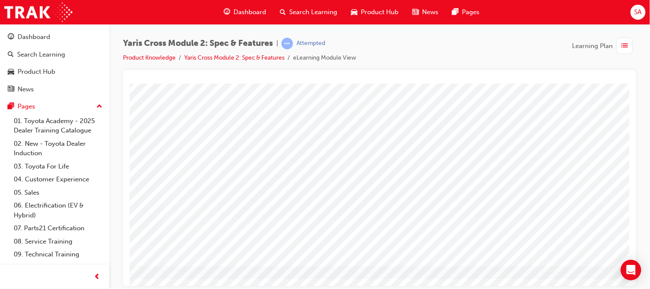
drag, startPoint x: 496, startPoint y: 193, endPoint x: 436, endPoint y: 189, distance: 60.2
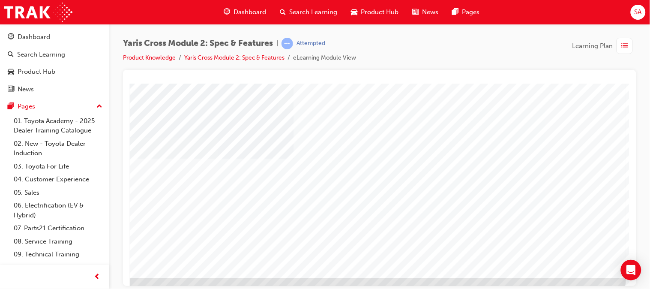
scroll to position [126, 90]
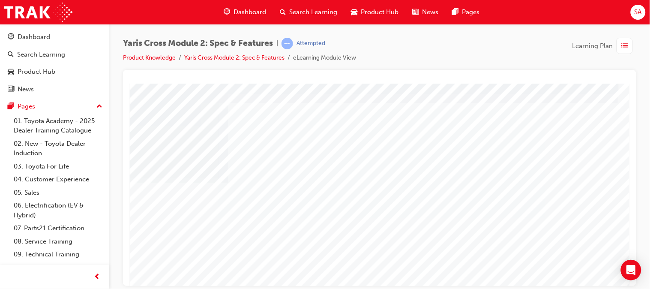
scroll to position [126, 57]
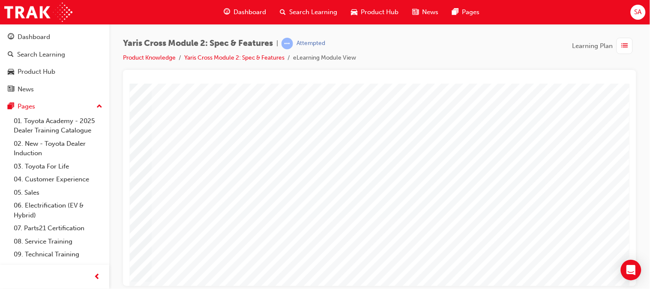
scroll to position [126, 90]
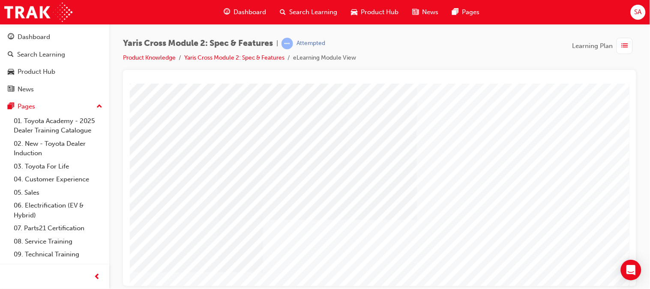
scroll to position [126, 69]
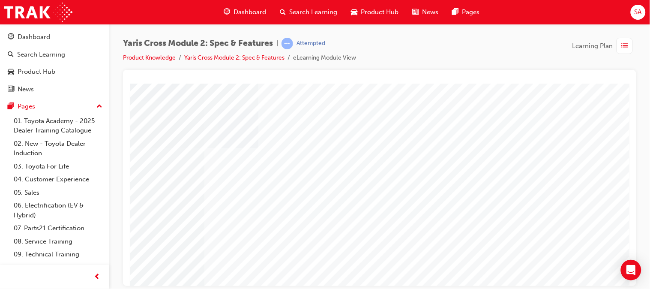
scroll to position [126, 90]
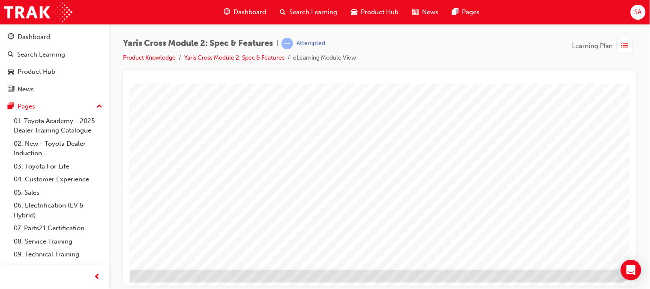
scroll to position [124, 85]
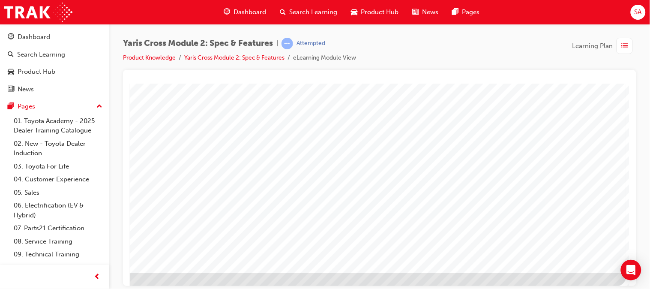
scroll to position [126, 90]
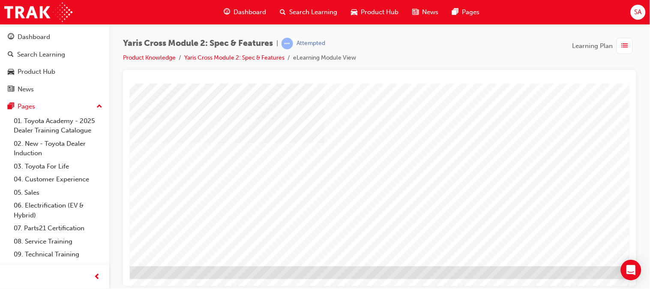
scroll to position [126, 81]
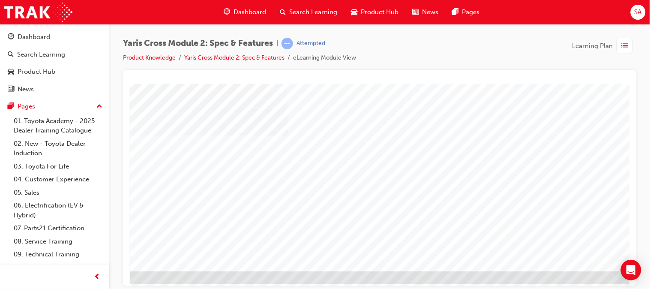
scroll to position [126, 90]
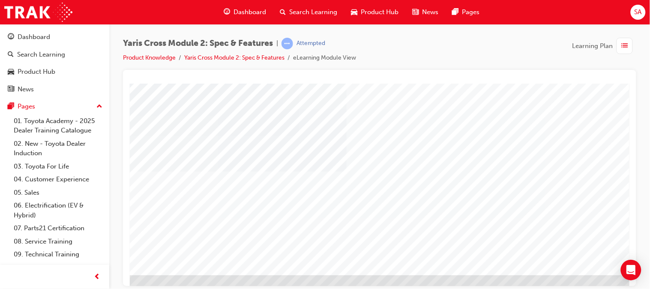
scroll to position [126, 76]
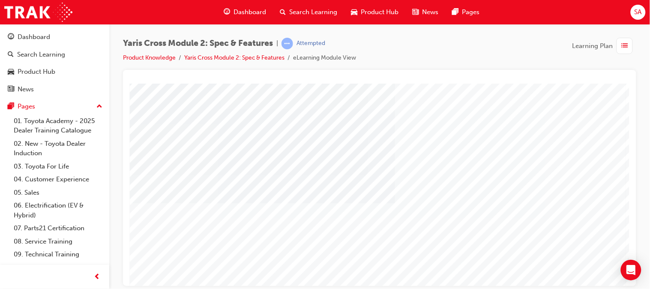
scroll to position [126, 90]
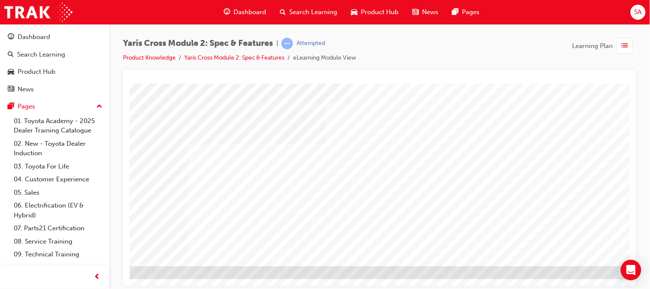
scroll to position [126, 55]
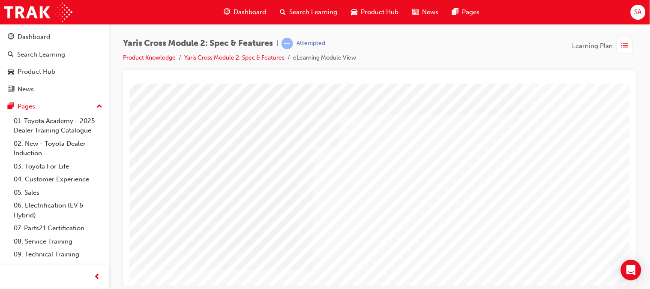
scroll to position [0, 67]
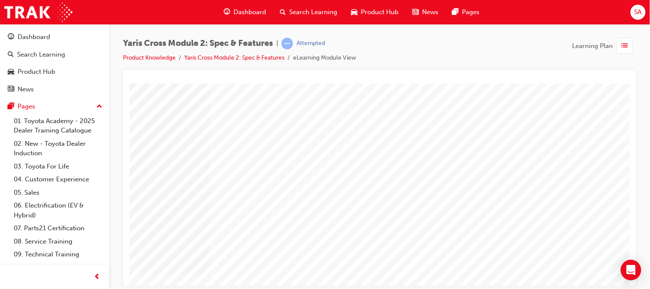
scroll to position [126, 90]
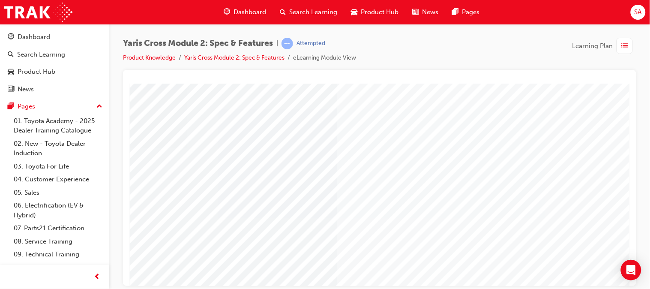
scroll to position [80, 59]
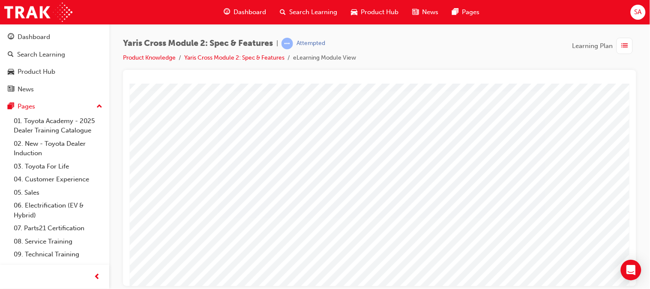
scroll to position [126, 53]
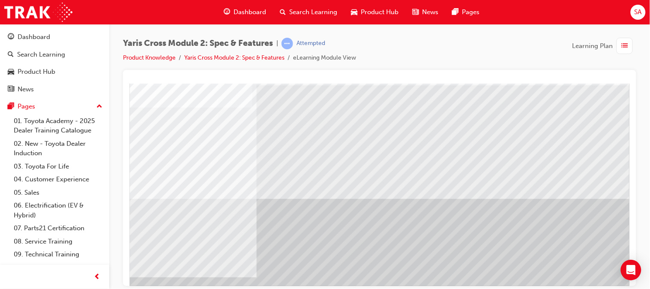
scroll to position [39, 6]
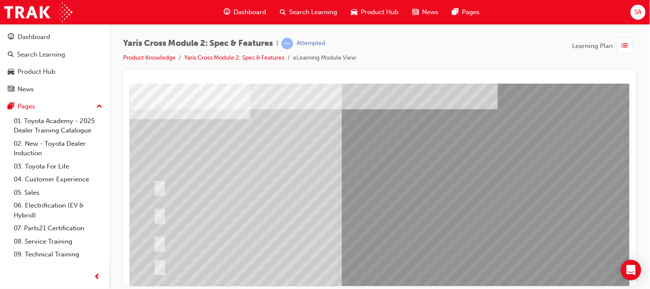
scroll to position [29, 9]
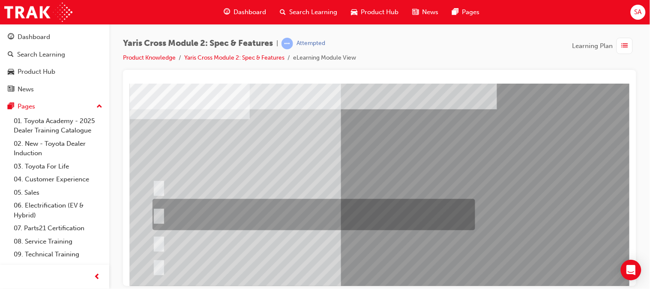
click at [360, 223] on div at bounding box center [311, 214] width 323 height 31
radio input "true"
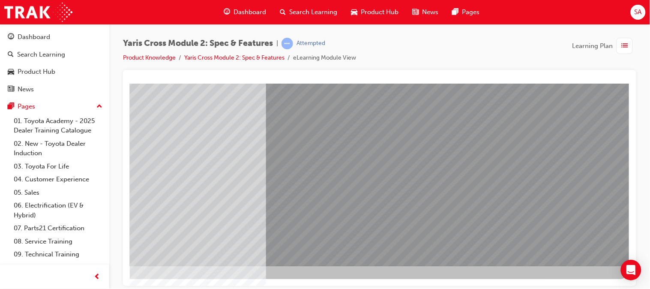
scroll to position [126, 84]
drag, startPoint x: 298, startPoint y: 187, endPoint x: 376, endPoint y: 222, distance: 84.9
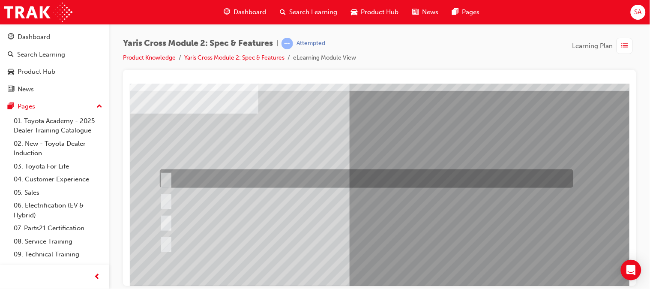
scroll to position [35, 0]
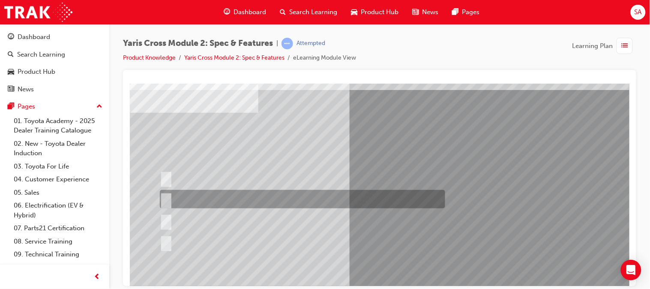
click at [241, 196] on div at bounding box center [300, 199] width 286 height 18
radio input "true"
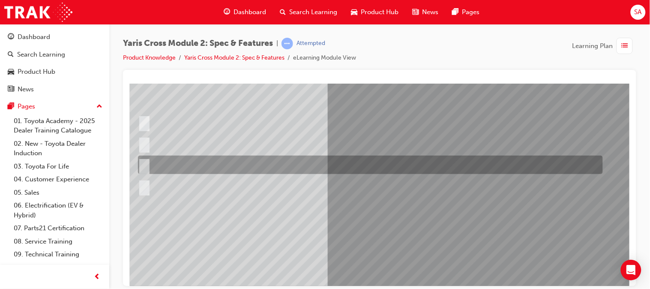
scroll to position [91, 23]
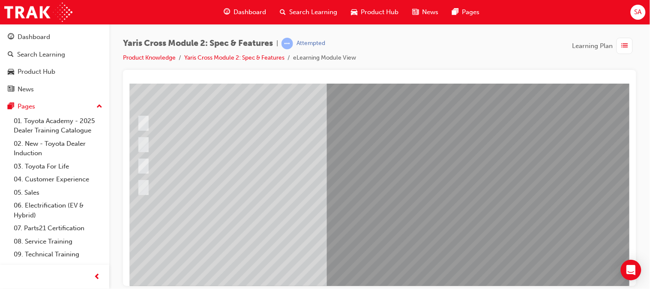
click at [354, 227] on div at bounding box center [398, 146] width 583 height 309
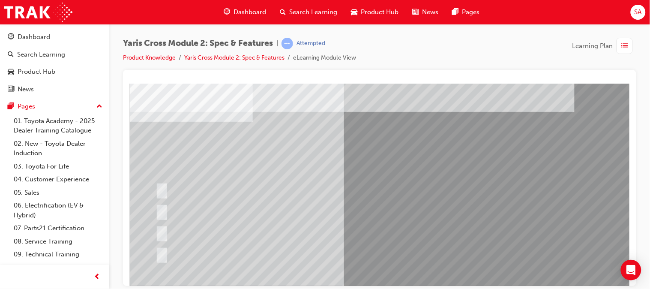
scroll to position [30, 6]
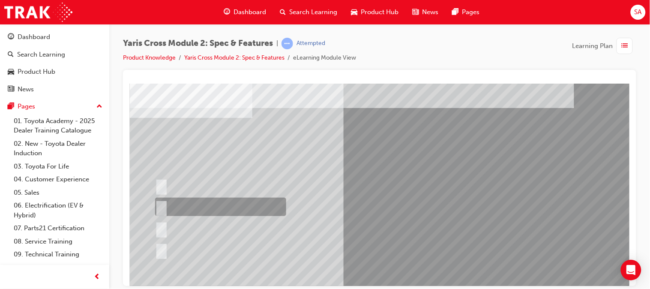
click at [158, 202] on input "GX Only" at bounding box center [159, 206] width 9 height 9
radio input "true"
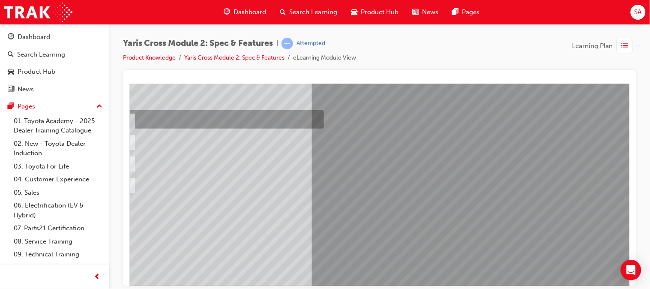
scroll to position [106, 44]
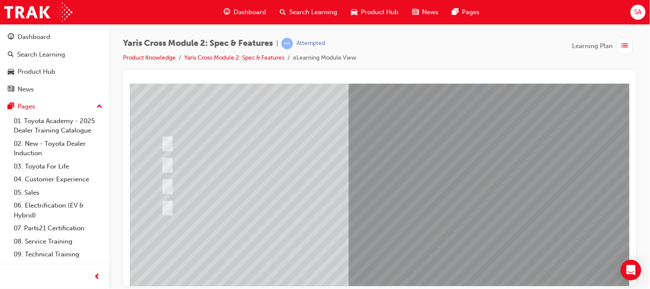
scroll to position [73, 0]
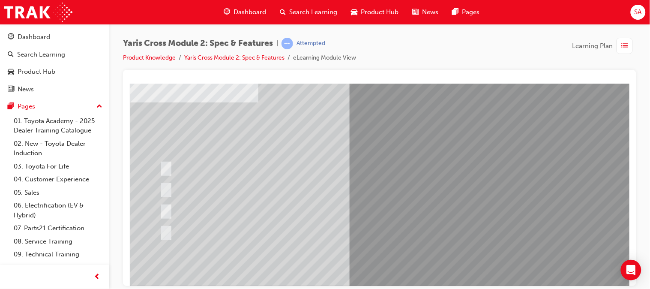
scroll to position [44, 0]
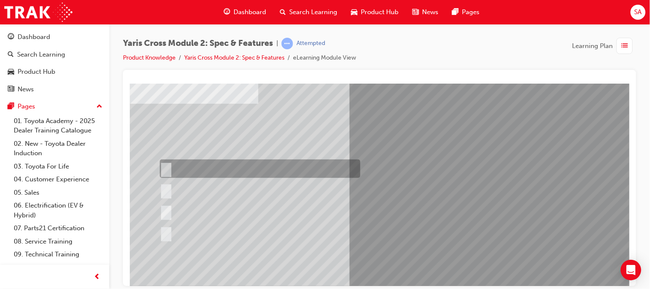
click at [166, 170] on input "Urban Only" at bounding box center [164, 168] width 9 height 9
radio input "true"
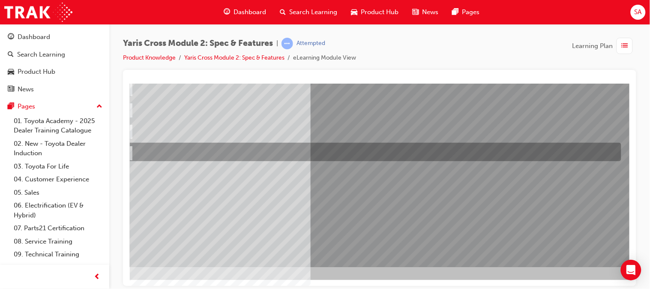
scroll to position [126, 42]
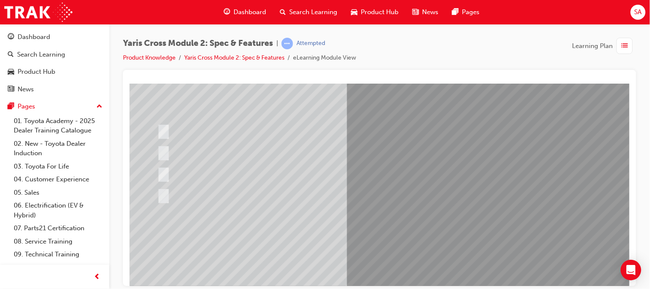
scroll to position [82, 2]
click at [164, 152] on div at bounding box center [418, 155] width 583 height 309
drag, startPoint x: 396, startPoint y: 232, endPoint x: 366, endPoint y: 213, distance: 35.7
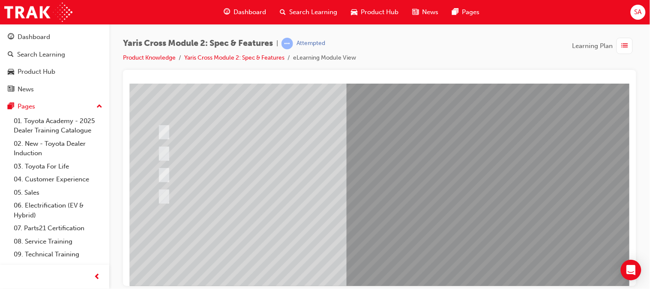
scroll to position [0, 0]
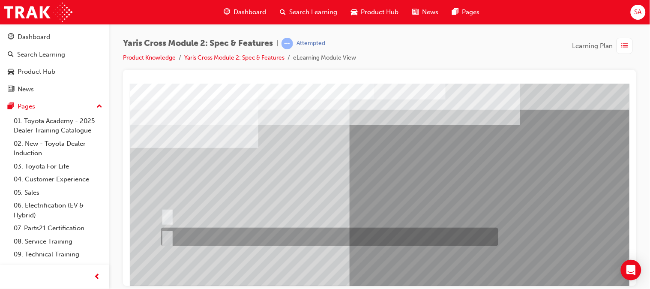
click at [337, 235] on div at bounding box center [327, 237] width 337 height 18
radio input "true"
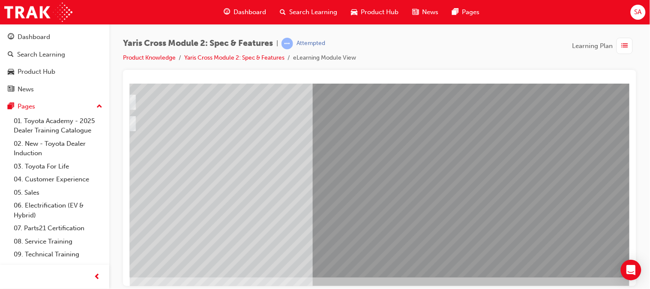
scroll to position [126, 37]
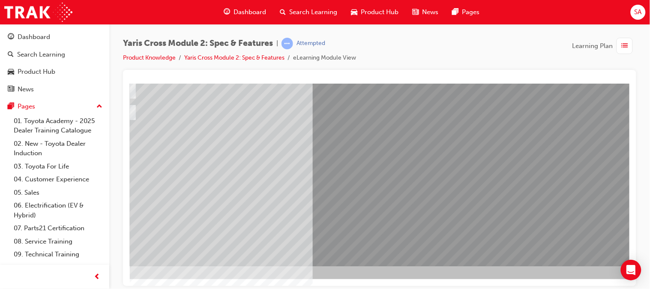
drag, startPoint x: 346, startPoint y: 193, endPoint x: 314, endPoint y: 162, distance: 44.9
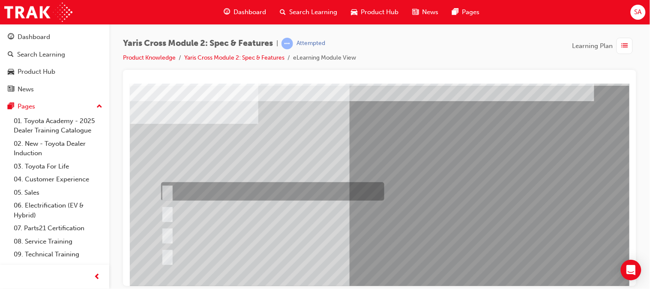
scroll to position [24, 0]
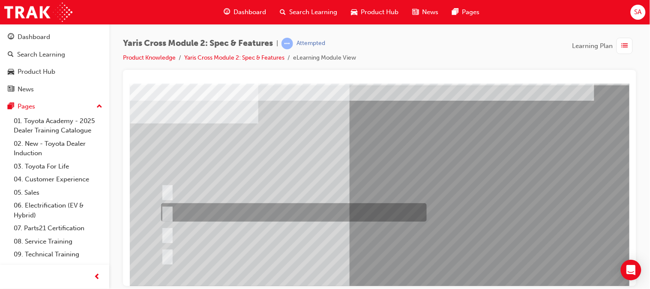
click at [241, 214] on div at bounding box center [292, 212] width 266 height 18
radio input "true"
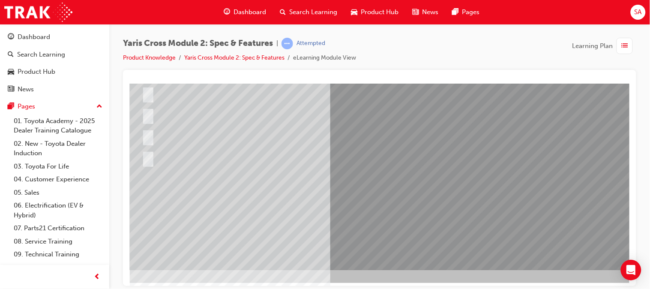
scroll to position [123, 19]
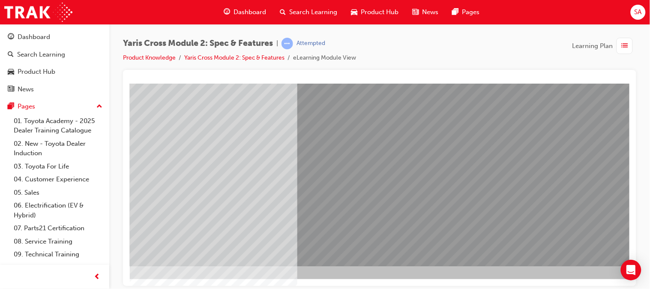
scroll to position [126, 54]
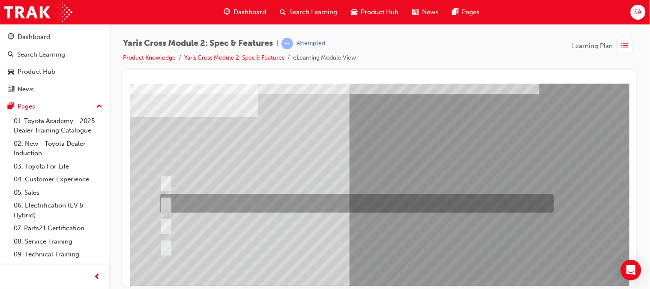
scroll to position [30, 0]
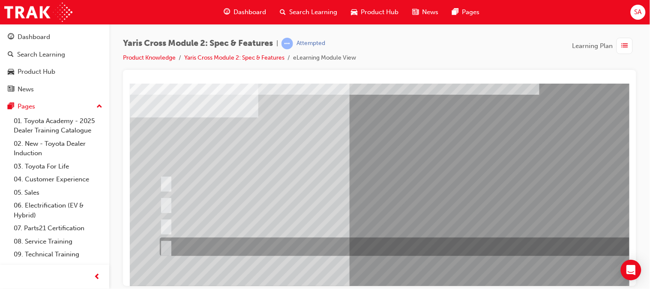
click at [215, 242] on div at bounding box center [408, 247] width 503 height 18
radio input "true"
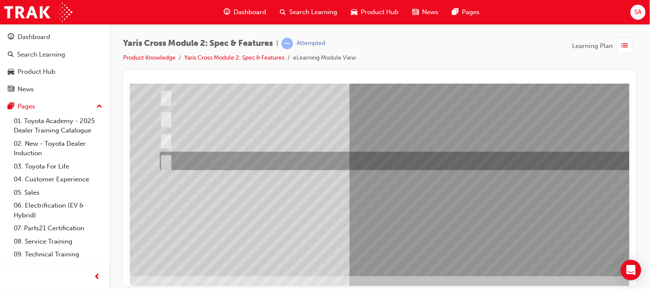
scroll to position [117, 0]
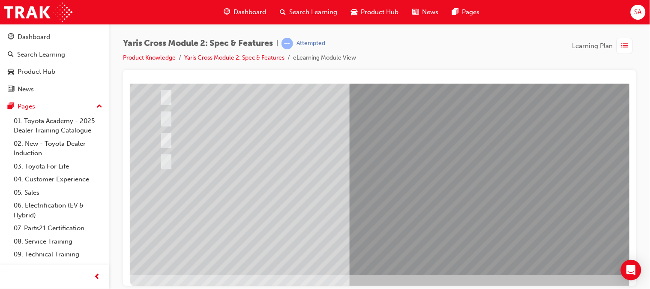
click at [367, 202] on div at bounding box center [420, 120] width 583 height 309
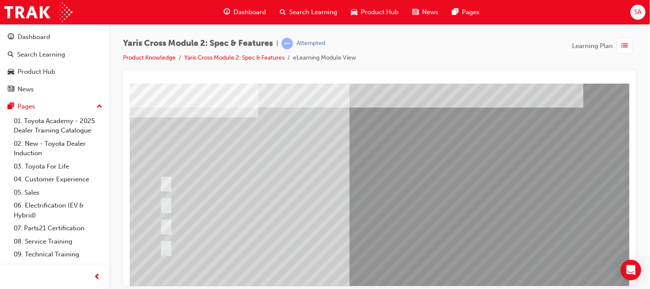
scroll to position [31, 0]
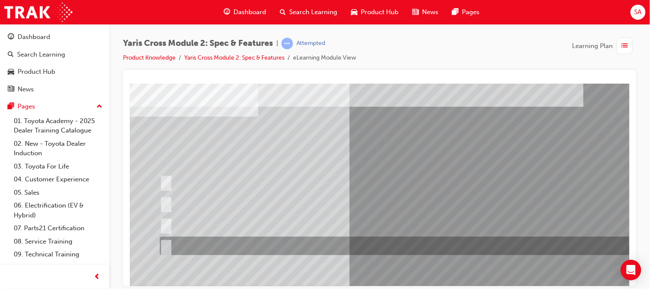
click at [288, 247] on div at bounding box center [408, 246] width 503 height 18
radio input "true"
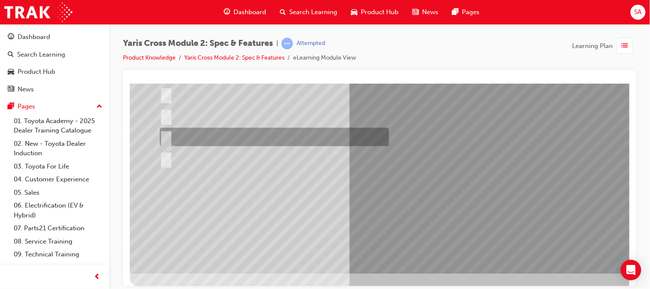
scroll to position [120, 0]
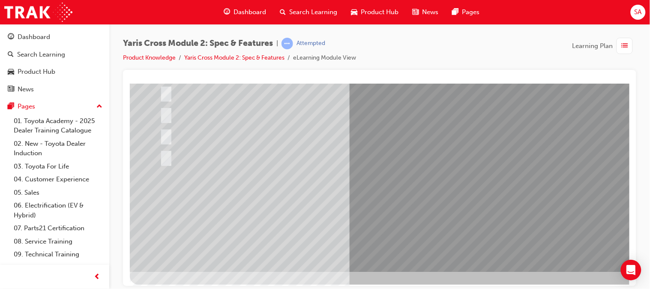
click at [366, 200] on div at bounding box center [420, 117] width 583 height 309
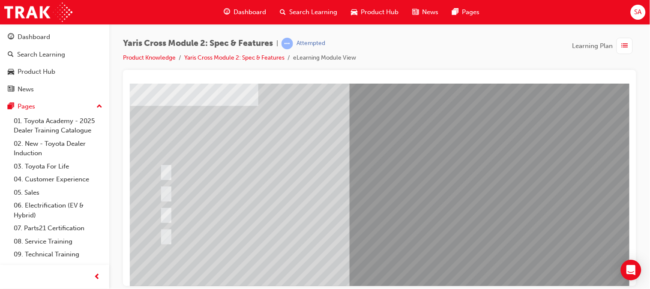
scroll to position [46, 0]
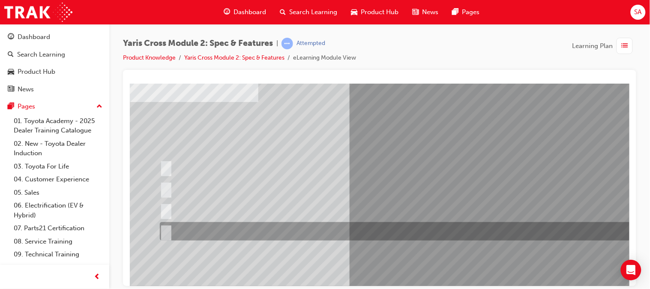
click at [188, 228] on div at bounding box center [408, 231] width 503 height 18
radio input "true"
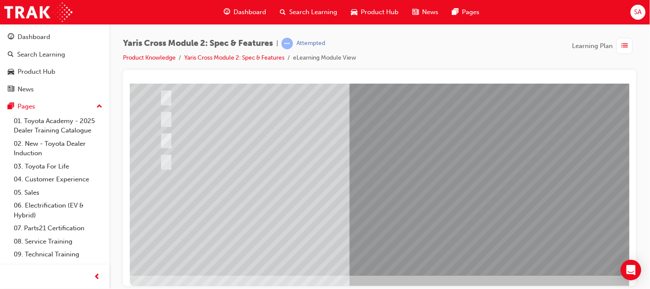
scroll to position [117, 0]
drag, startPoint x: 365, startPoint y: 206, endPoint x: 331, endPoint y: 201, distance: 34.2
click at [331, 201] on div at bounding box center [420, 120] width 583 height 309
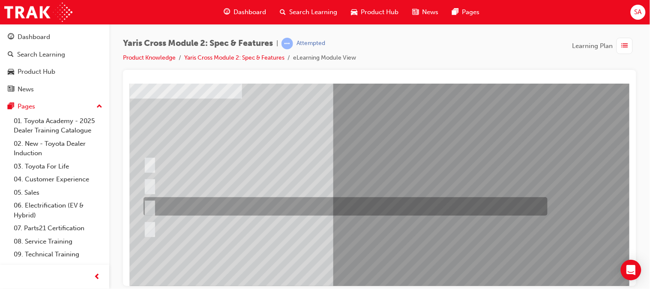
scroll to position [50, 15]
drag, startPoint x: 416, startPoint y: 205, endPoint x: 316, endPoint y: 205, distance: 100.3
click at [316, 205] on div at bounding box center [344, 206] width 404 height 18
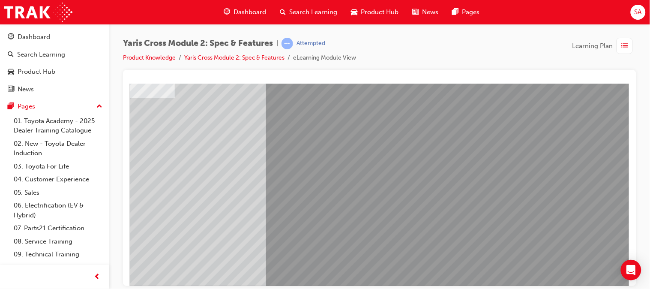
scroll to position [50, 0]
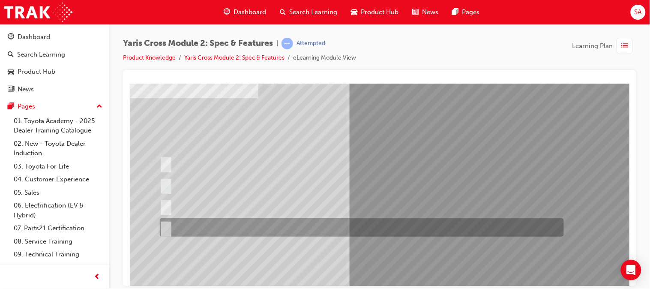
click at [262, 228] on div at bounding box center [359, 227] width 404 height 18
radio input "false"
radio input "true"
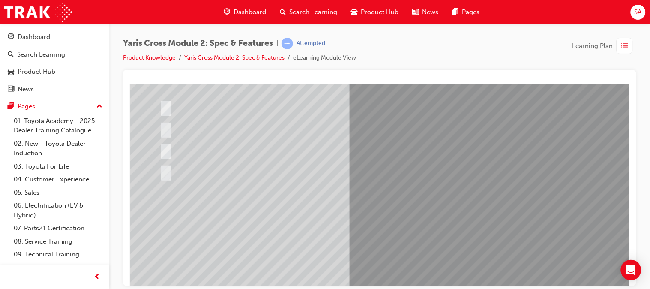
scroll to position [114, 0]
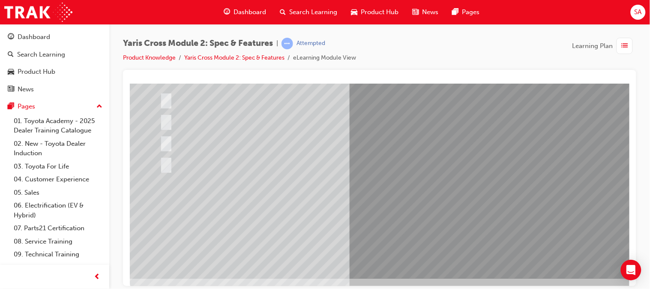
click at [376, 206] on div at bounding box center [420, 124] width 583 height 309
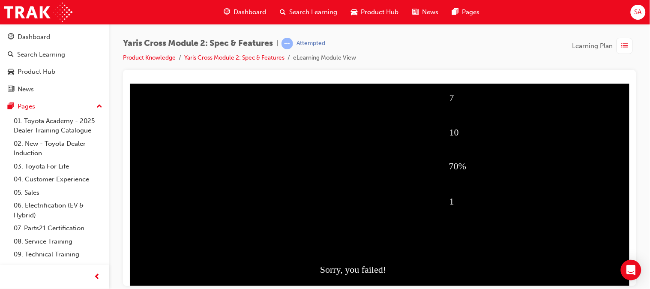
scroll to position [109, 0]
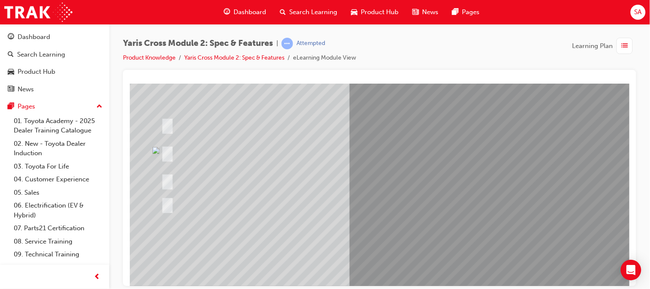
scroll to position [126, 0]
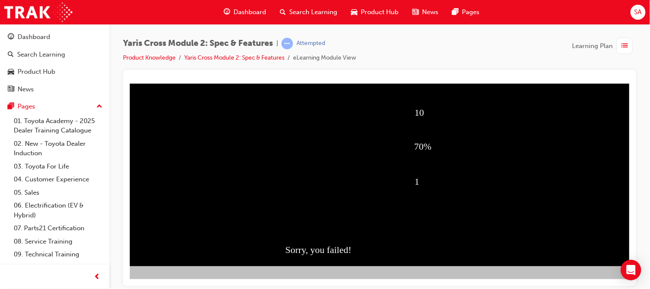
scroll to position [126, 35]
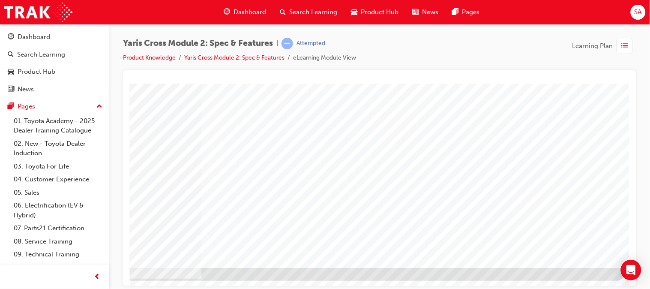
scroll to position [126, 90]
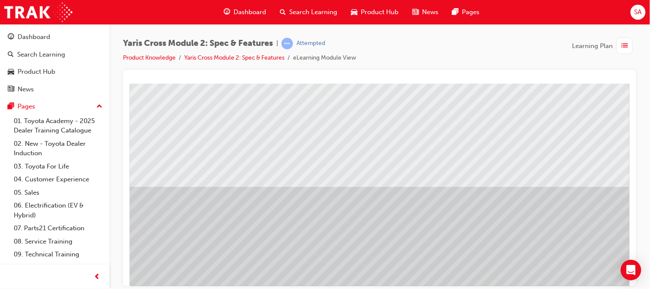
scroll to position [0, 0]
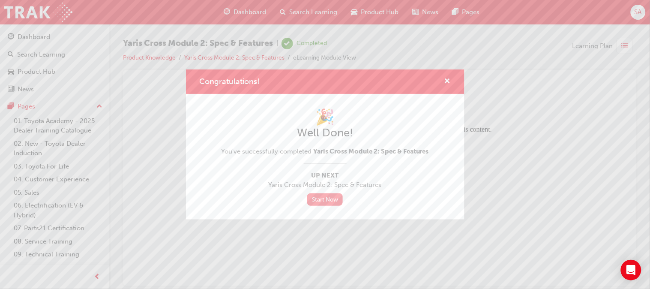
click at [336, 198] on link "Start Now" at bounding box center [325, 199] width 36 height 12
click at [446, 81] on span "cross-icon" at bounding box center [448, 82] width 6 height 8
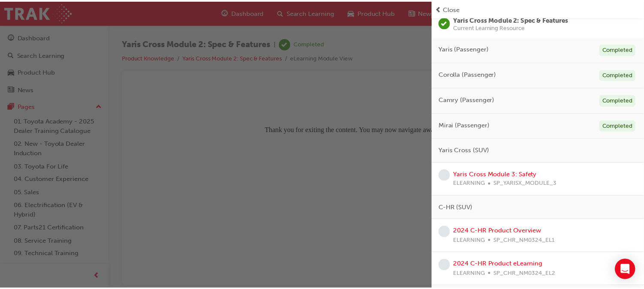
scroll to position [75, 0]
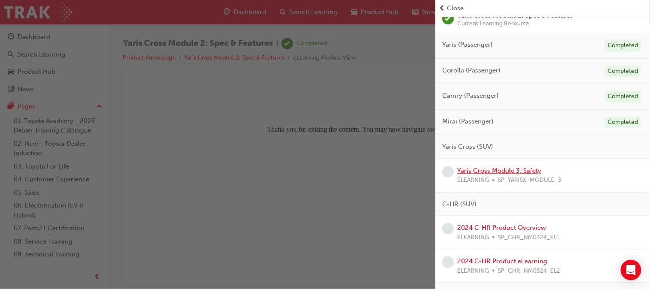
click at [519, 171] on link "Yaris Cross Module 3: Safety" at bounding box center [500, 171] width 84 height 8
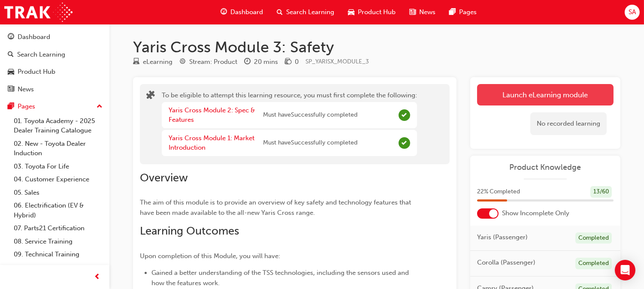
click at [520, 99] on button "Launch eLearning module" at bounding box center [545, 94] width 136 height 21
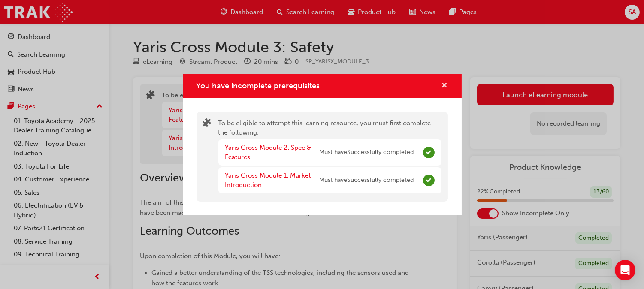
click at [447, 86] on button "You have incomplete prerequisites" at bounding box center [444, 86] width 6 height 11
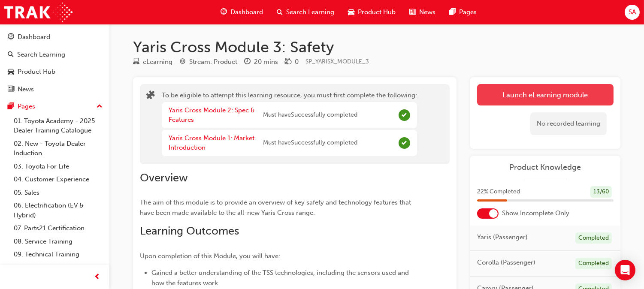
click at [500, 95] on button "Launch eLearning module" at bounding box center [545, 94] width 136 height 21
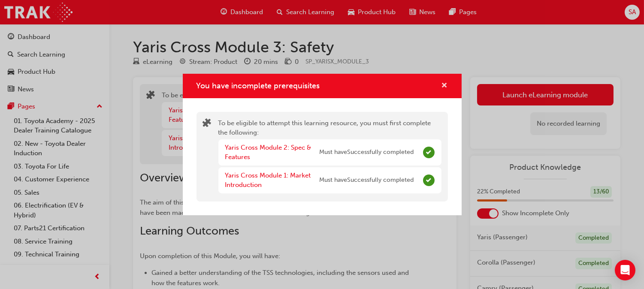
click at [443, 84] on span "cross-icon" at bounding box center [444, 86] width 6 height 8
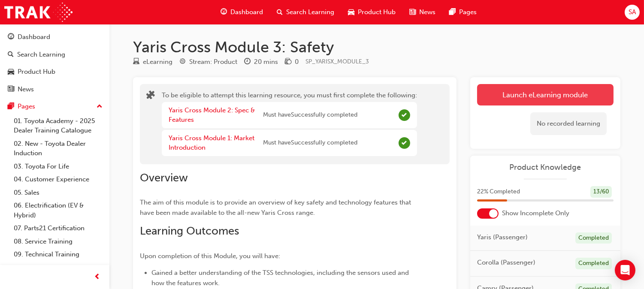
click at [493, 85] on button "Launch eLearning module" at bounding box center [545, 94] width 136 height 21
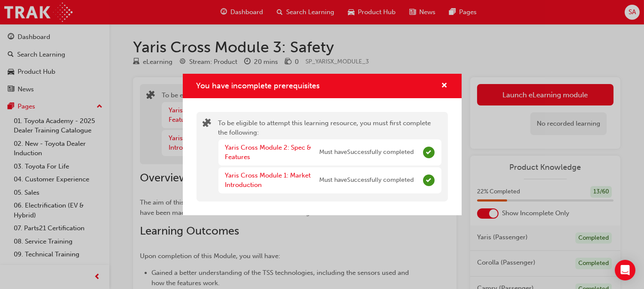
click at [439, 87] on div "You have incomplete prerequisites" at bounding box center [440, 86] width 13 height 11
click at [445, 88] on span "cross-icon" at bounding box center [444, 86] width 6 height 8
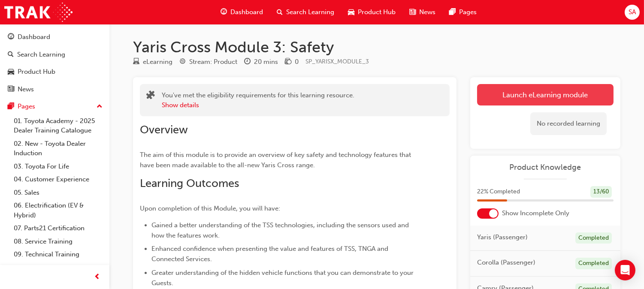
click at [510, 99] on button "Launch eLearning module" at bounding box center [545, 94] width 136 height 21
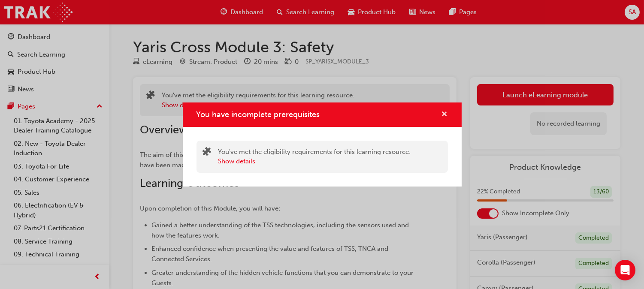
click at [442, 113] on span "cross-icon" at bounding box center [444, 115] width 6 height 8
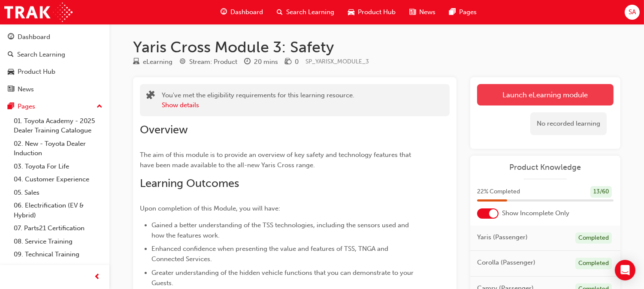
click at [490, 97] on button "Launch eLearning module" at bounding box center [545, 94] width 136 height 21
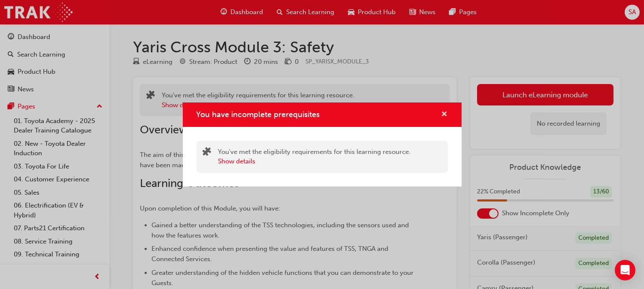
click at [442, 114] on span "cross-icon" at bounding box center [444, 115] width 6 height 8
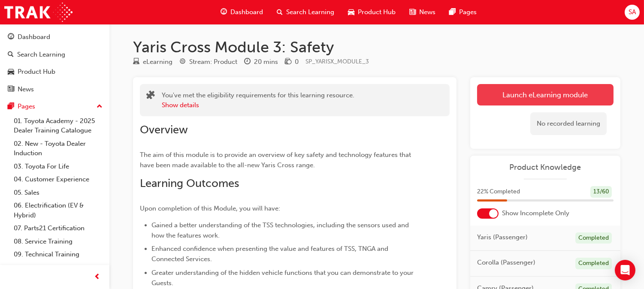
click at [502, 99] on button "Launch eLearning module" at bounding box center [545, 94] width 136 height 21
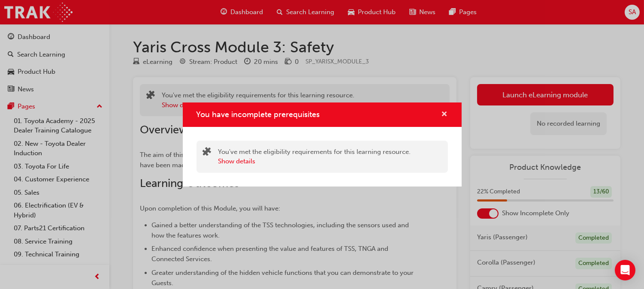
click at [442, 115] on span "cross-icon" at bounding box center [444, 115] width 6 height 8
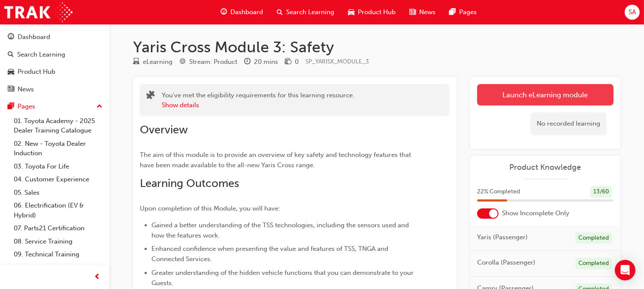
click at [486, 92] on button "Launch eLearning module" at bounding box center [545, 94] width 136 height 21
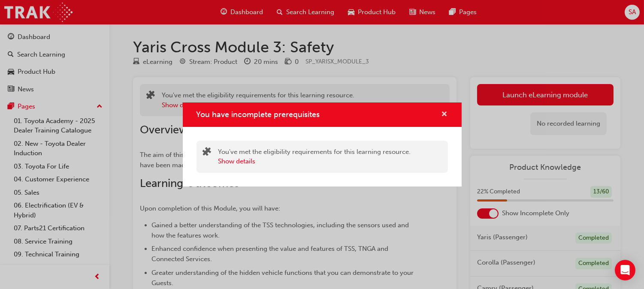
click at [443, 112] on span "cross-icon" at bounding box center [444, 115] width 6 height 8
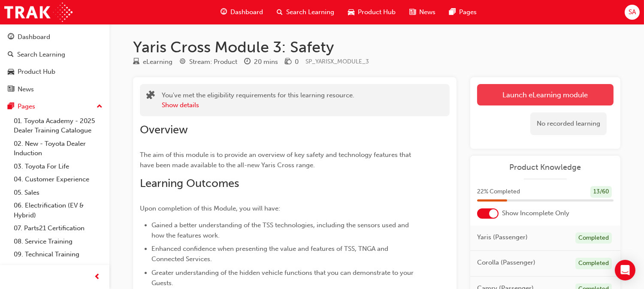
click at [503, 100] on link "Launch eLearning module" at bounding box center [545, 94] width 136 height 21
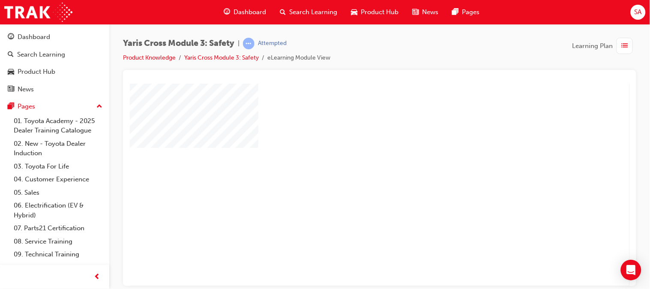
click at [355, 160] on div "play" at bounding box center [355, 160] width 0 height 0
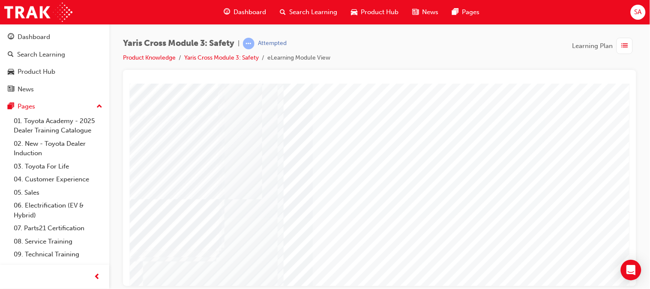
scroll to position [89, 73]
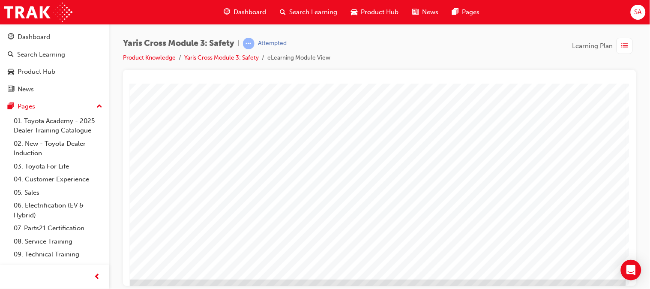
scroll to position [123, 90]
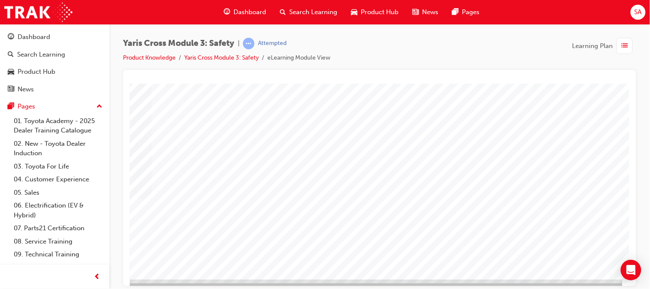
scroll to position [126, 90]
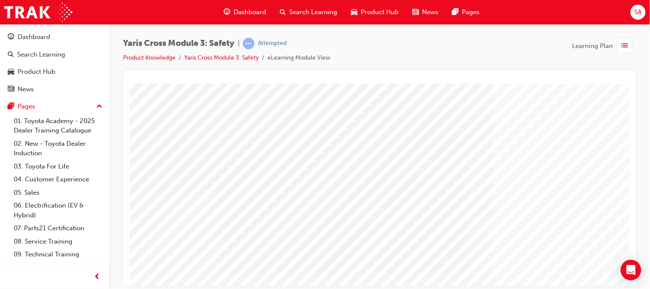
scroll to position [0, 0]
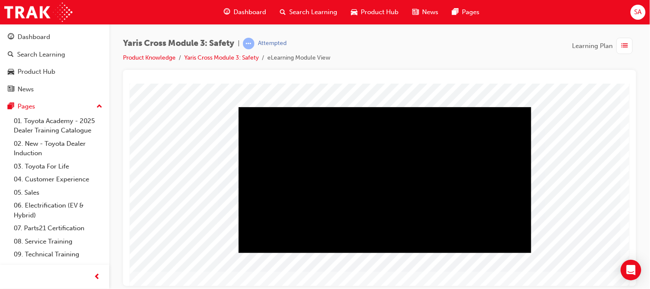
click at [460, 107] on div "Play" at bounding box center [384, 107] width 293 height 0
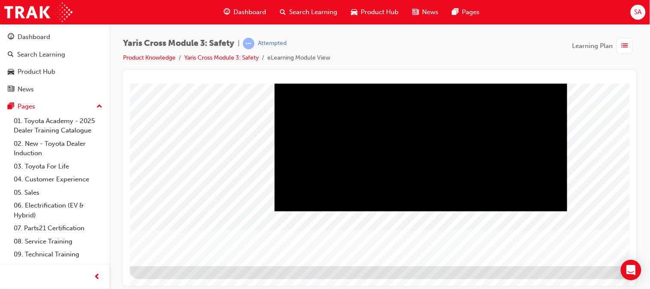
scroll to position [126, 90]
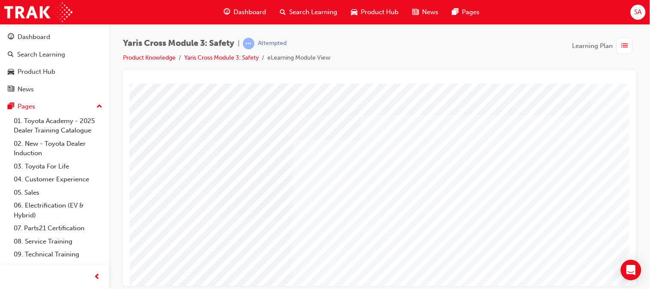
scroll to position [15, 90]
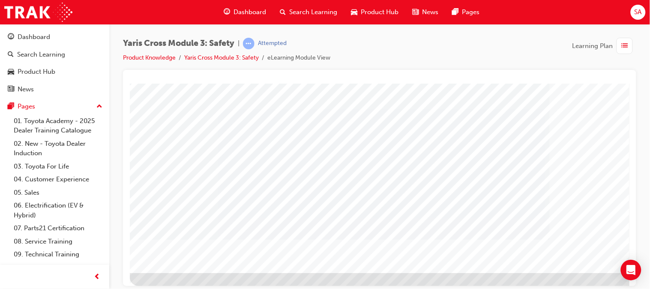
scroll to position [120, 0]
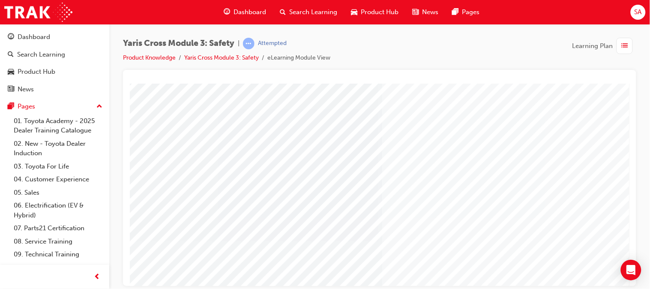
scroll to position [92, 0]
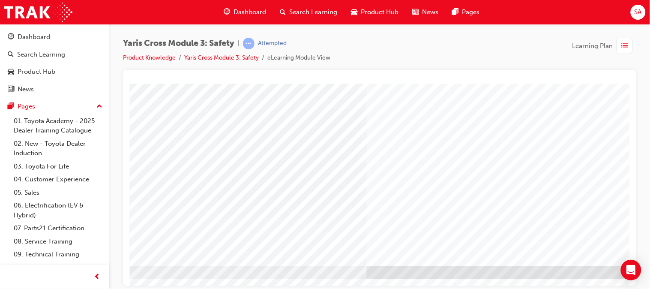
scroll to position [126, 90]
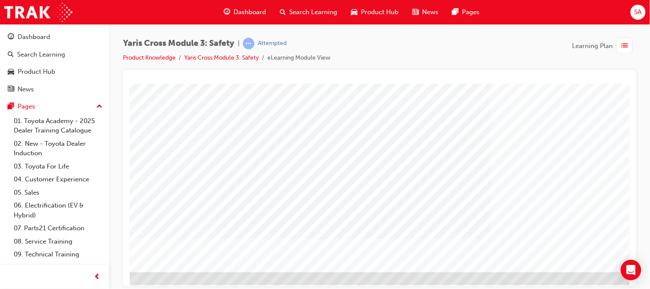
scroll to position [120, 60]
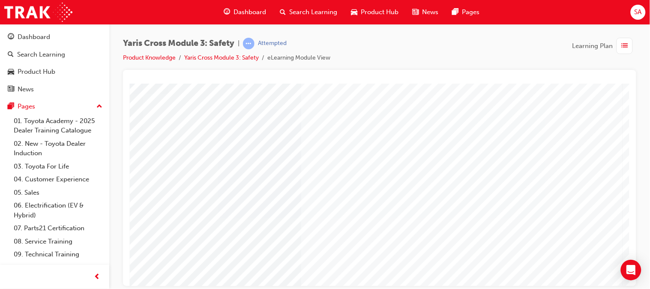
scroll to position [126, 90]
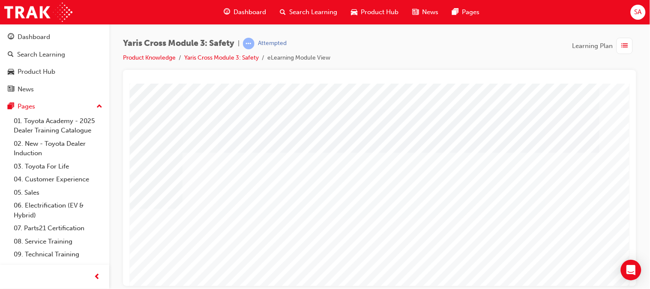
scroll to position [102, 90]
drag, startPoint x: 550, startPoint y: 265, endPoint x: 550, endPoint y: 271, distance: 6.4
click at [550, 271] on div at bounding box center [334, 136] width 583 height 309
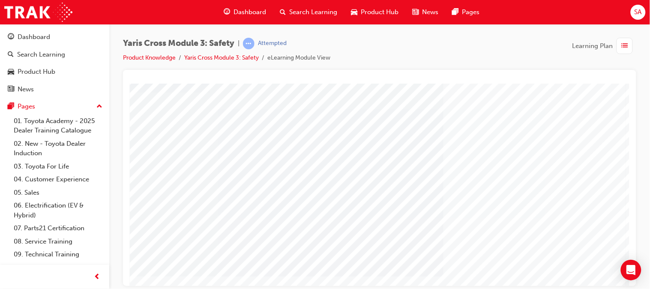
scroll to position [126, 90]
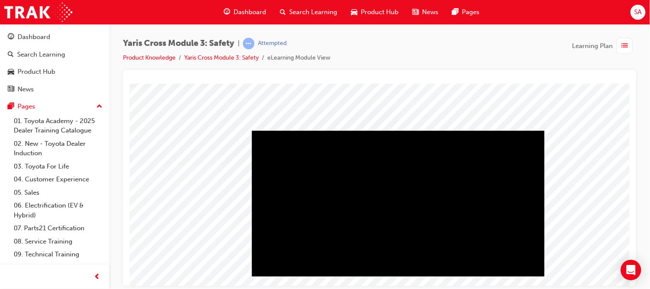
scroll to position [71, 23]
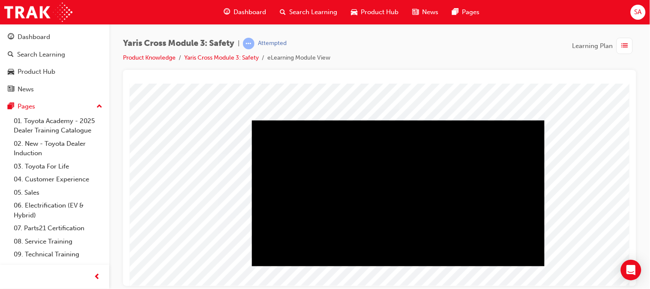
click at [395, 120] on div "Play" at bounding box center [398, 120] width 293 height 0
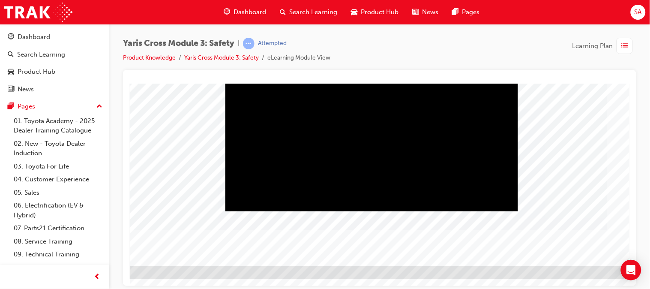
scroll to position [126, 52]
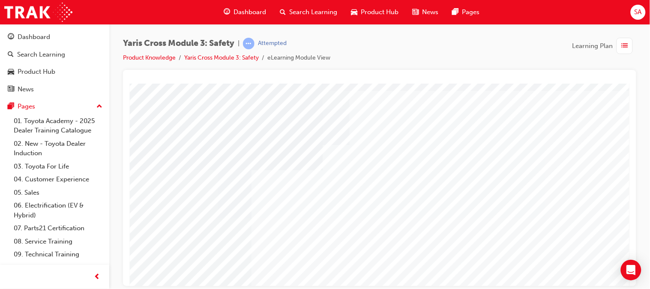
scroll to position [29, 11]
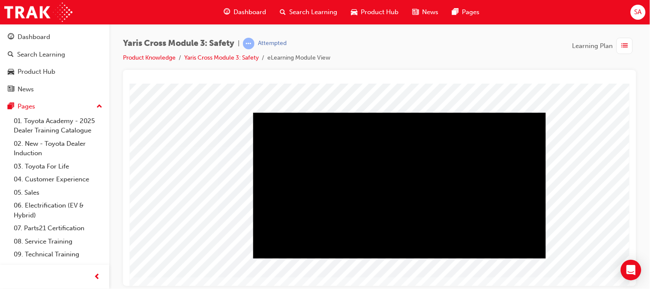
scroll to position [79, 22]
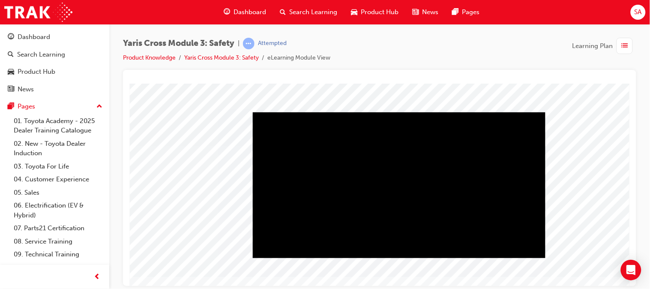
click at [403, 112] on div "Play" at bounding box center [399, 112] width 293 height 0
click at [403, 184] on div "Video" at bounding box center [399, 185] width 293 height 146
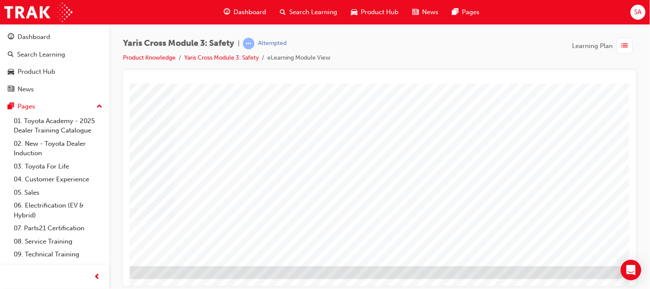
scroll to position [126, 90]
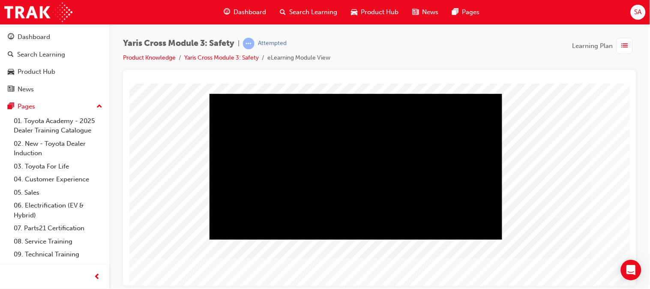
scroll to position [98, 65]
click at [355, 93] on div "Play" at bounding box center [356, 93] width 293 height 0
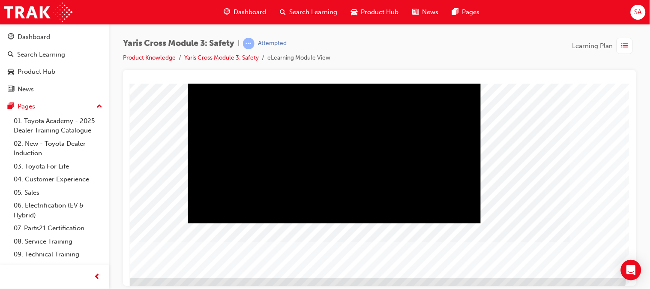
scroll to position [126, 90]
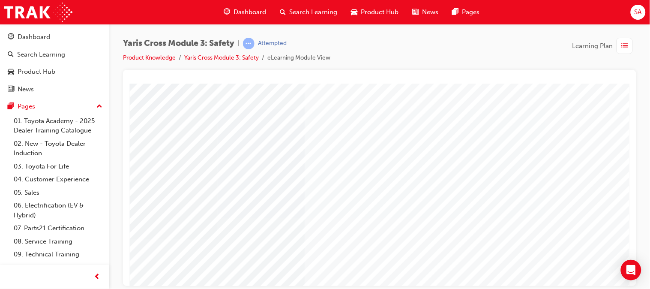
scroll to position [63, 78]
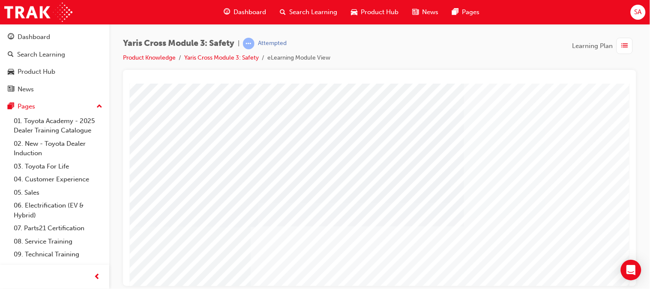
scroll to position [44, 10]
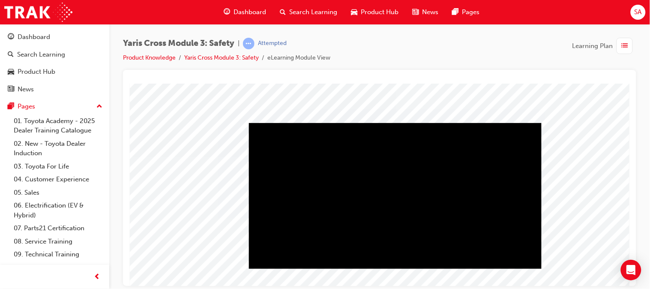
scroll to position [72, 26]
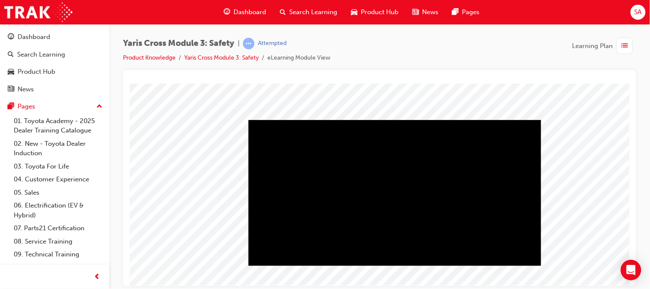
click at [393, 120] on div "Play" at bounding box center [394, 120] width 293 height 0
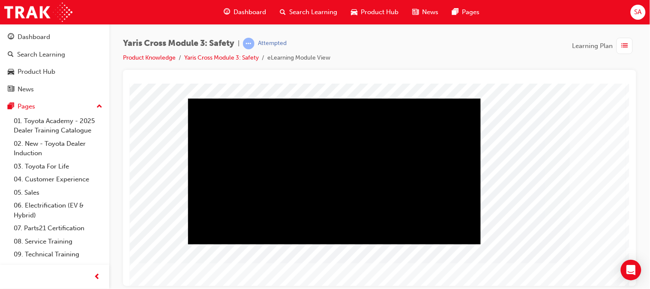
scroll to position [93, 90]
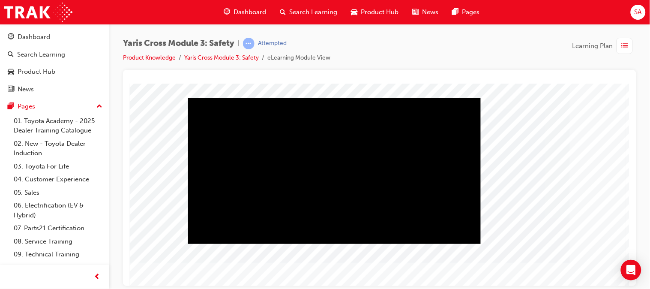
click at [310, 210] on div "Video" at bounding box center [334, 171] width 293 height 146
click at [320, 167] on div "Video" at bounding box center [334, 171] width 293 height 146
click at [205, 98] on div "Play" at bounding box center [334, 98] width 293 height 0
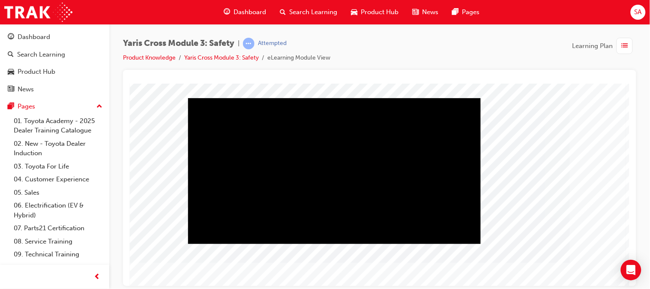
click at [211, 98] on div "Play" at bounding box center [334, 98] width 293 height 0
click at [195, 98] on div "Rewind" at bounding box center [334, 98] width 293 height 0
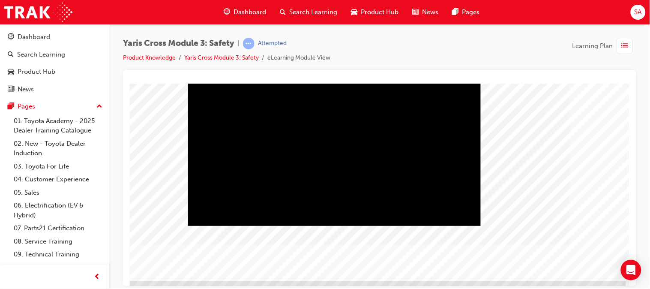
scroll to position [126, 90]
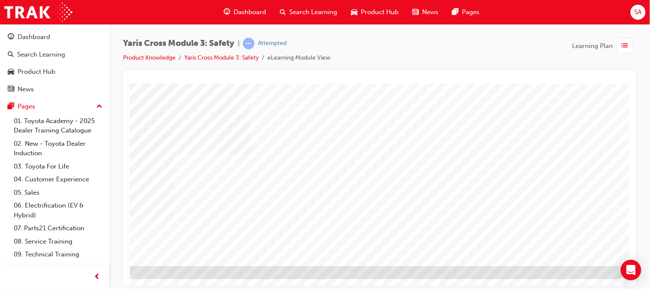
scroll to position [126, 88]
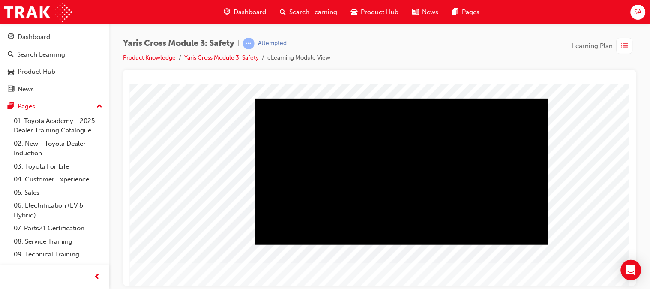
scroll to position [93, 18]
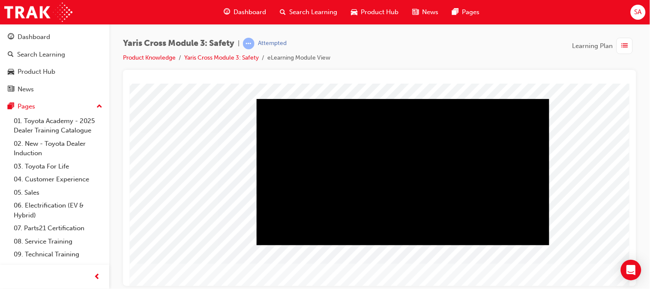
click at [401, 99] on div "Play" at bounding box center [402, 99] width 293 height 0
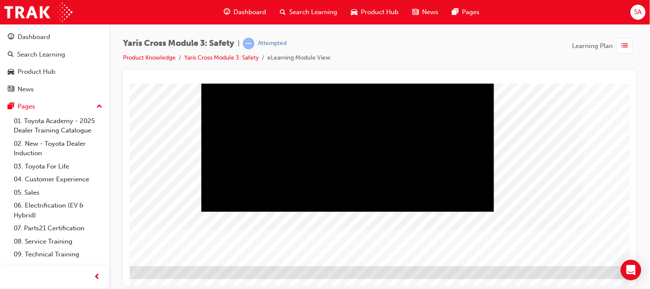
scroll to position [126, 83]
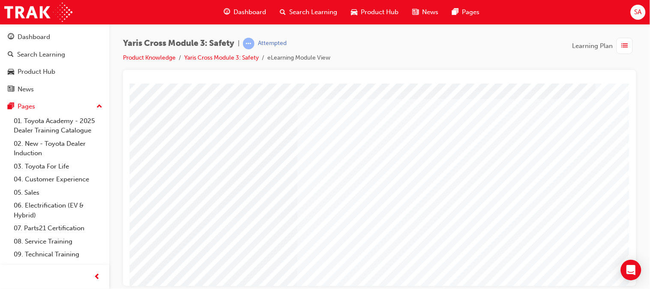
scroll to position [20, 85]
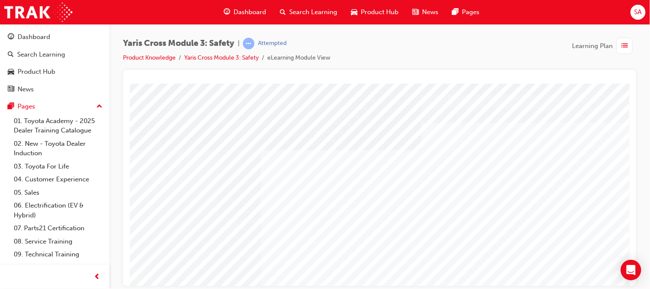
scroll to position [13, 0]
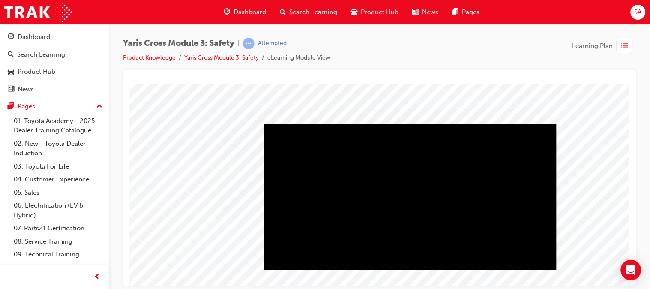
scroll to position [68, 11]
click at [407, 123] on div "Play" at bounding box center [410, 123] width 293 height 0
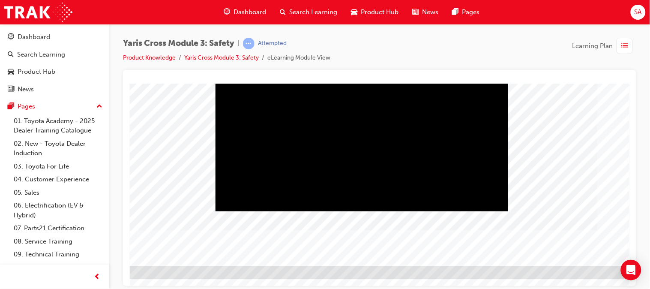
scroll to position [126, 71]
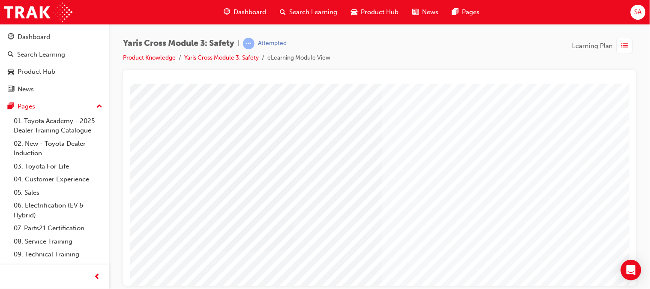
scroll to position [52, 0]
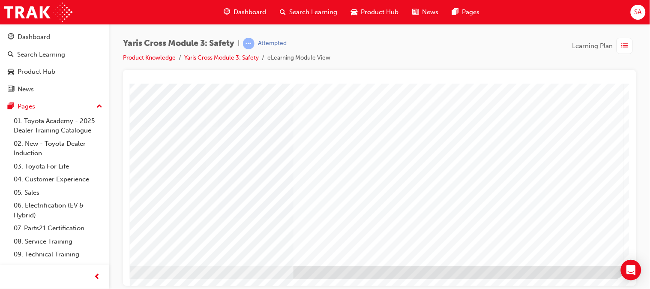
scroll to position [126, 90]
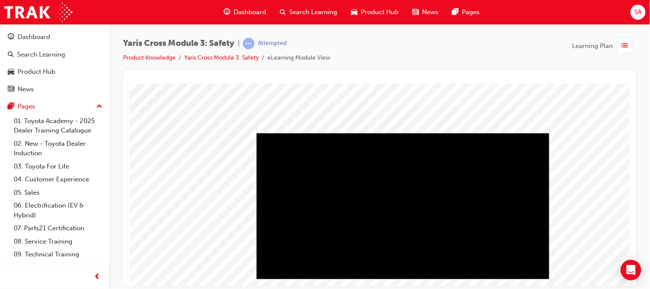
scroll to position [59, 18]
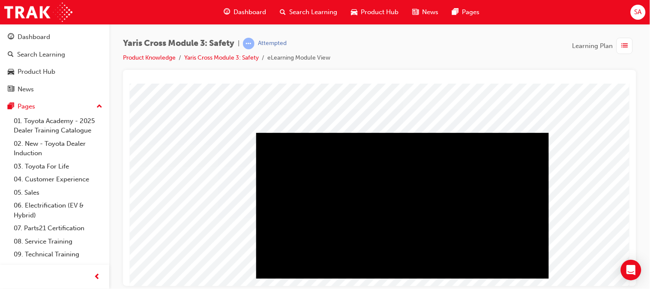
click at [403, 132] on div "Play" at bounding box center [402, 132] width 293 height 0
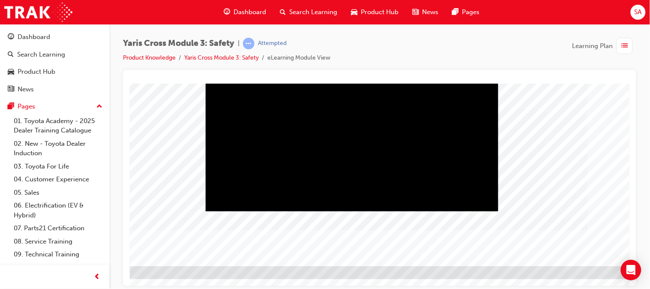
scroll to position [126, 90]
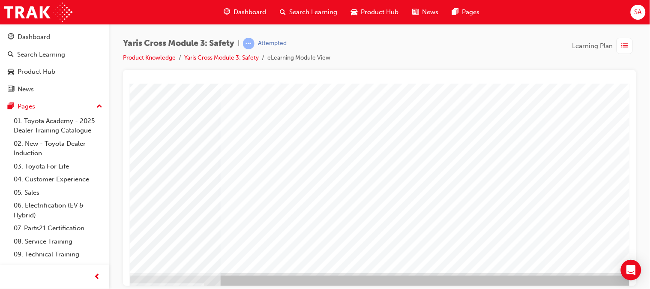
scroll to position [126, 54]
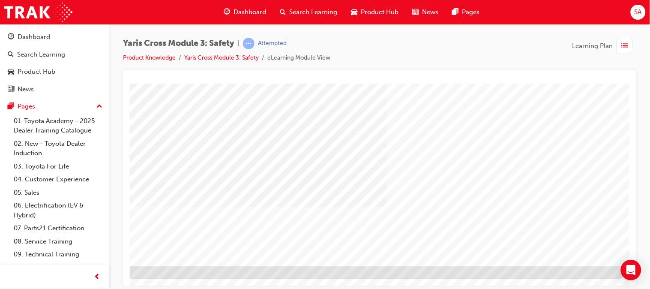
scroll to position [126, 90]
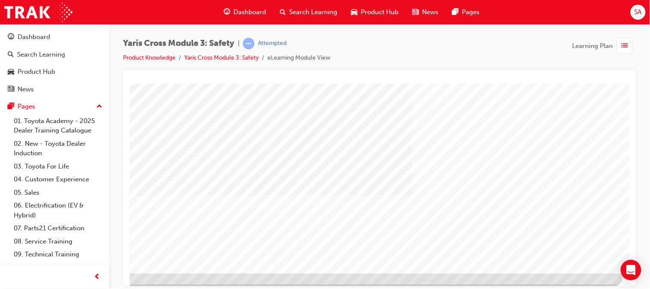
scroll to position [122, 90]
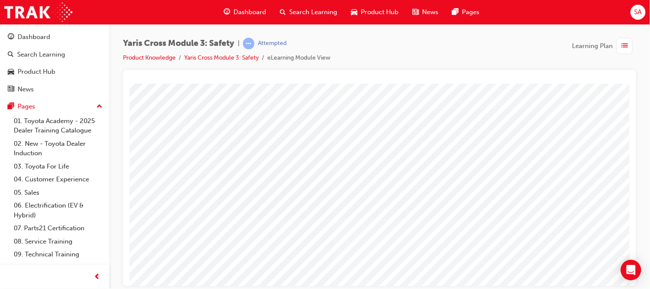
scroll to position [126, 90]
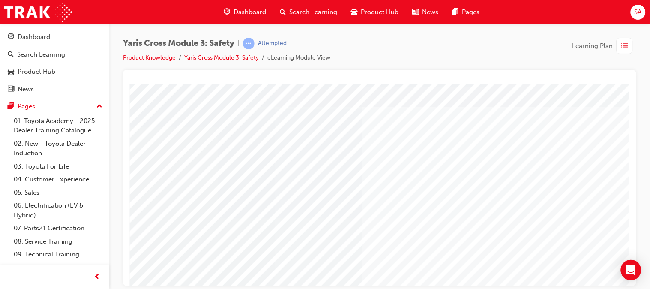
scroll to position [27, 20]
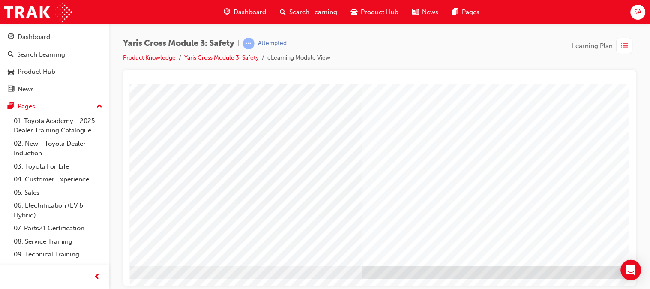
scroll to position [126, 90]
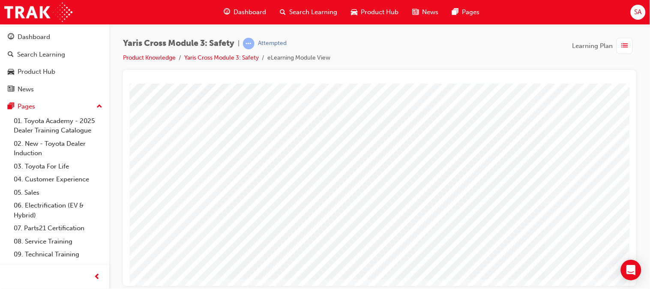
scroll to position [91, 16]
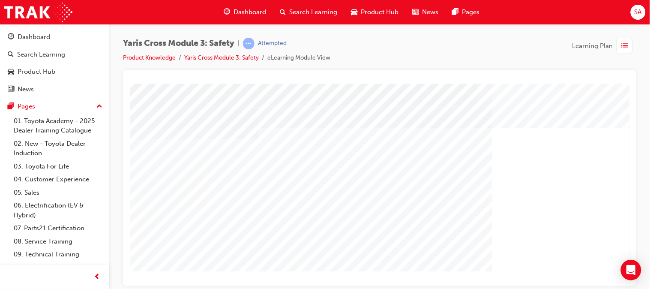
scroll to position [0, 0]
drag, startPoint x: 193, startPoint y: 136, endPoint x: 350, endPoint y: 153, distance: 158.3
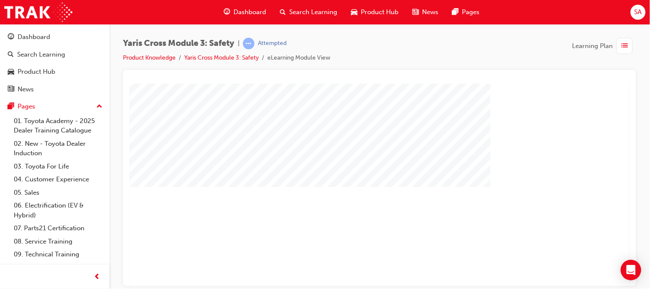
click at [350, 153] on div "multistate" at bounding box center [419, 144] width 583 height 309
drag, startPoint x: 409, startPoint y: 111, endPoint x: 310, endPoint y: 149, distance: 106.0
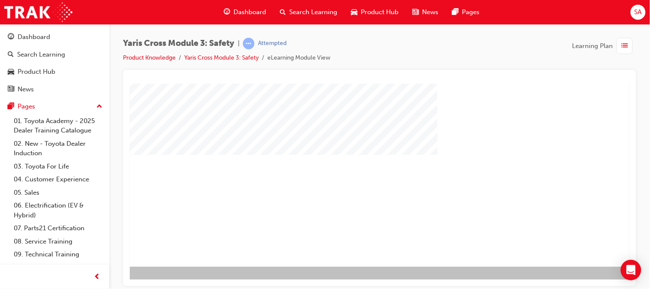
scroll to position [126, 55]
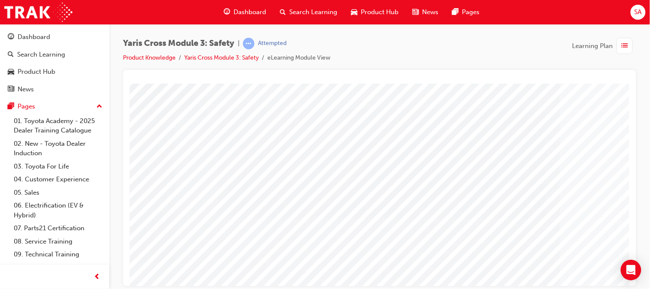
scroll to position [126, 90]
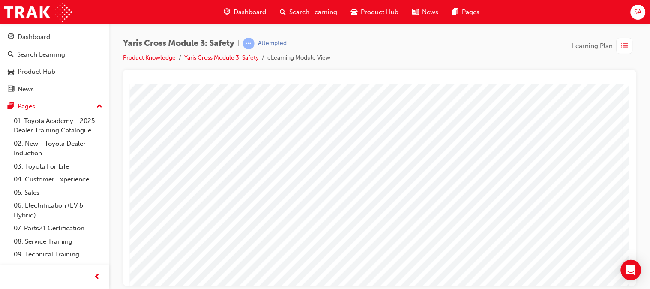
scroll to position [117, 90]
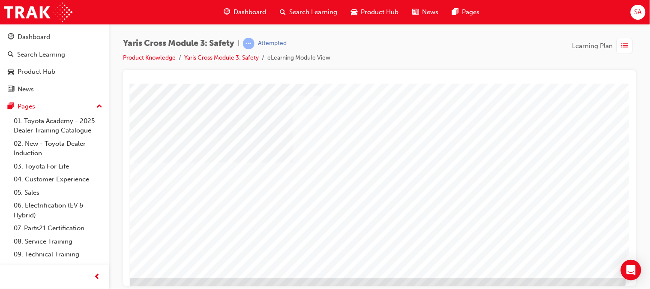
scroll to position [126, 90]
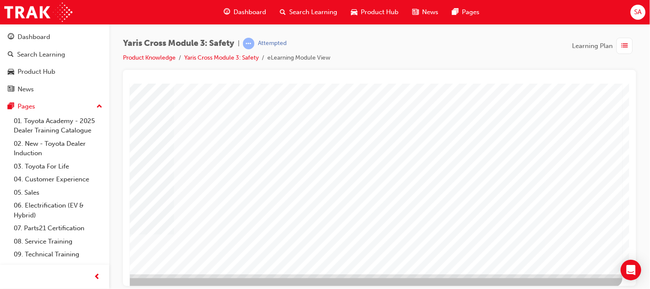
scroll to position [121, 90]
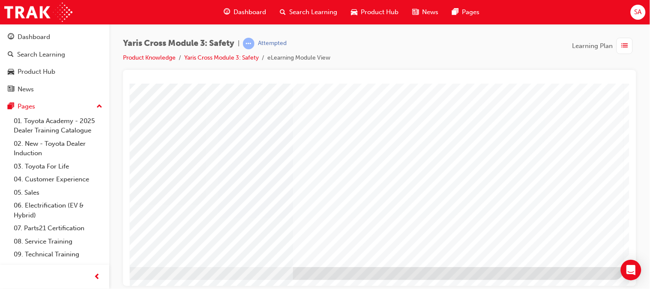
scroll to position [126, 90]
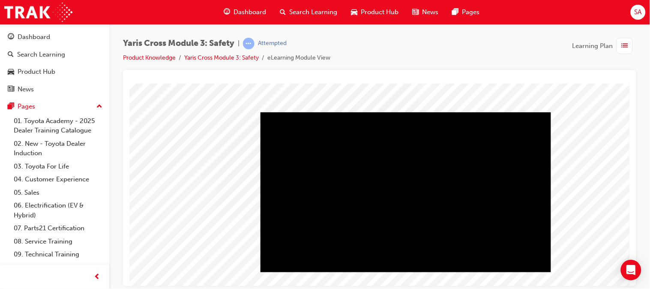
scroll to position [66, 13]
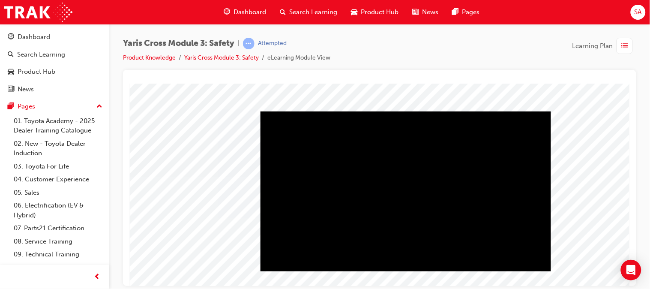
click at [408, 111] on div "Play" at bounding box center [405, 111] width 291 height 0
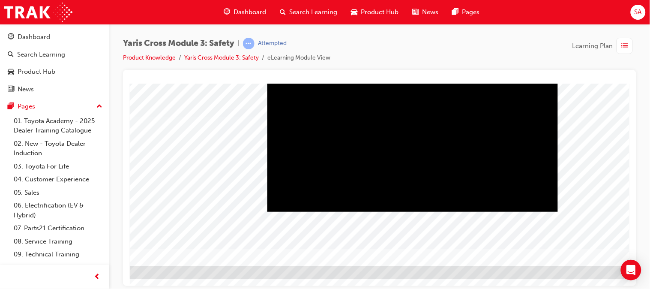
scroll to position [126, 90]
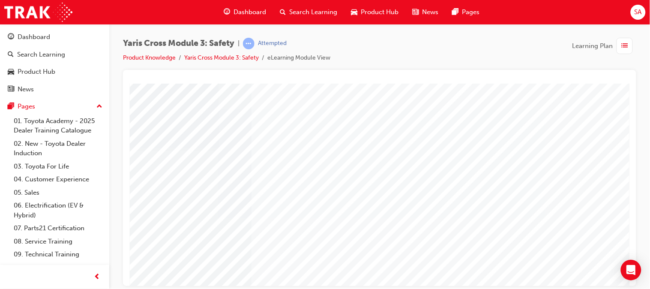
scroll to position [0, 39]
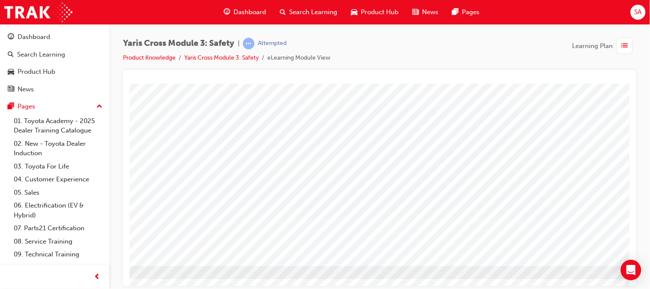
scroll to position [126, 56]
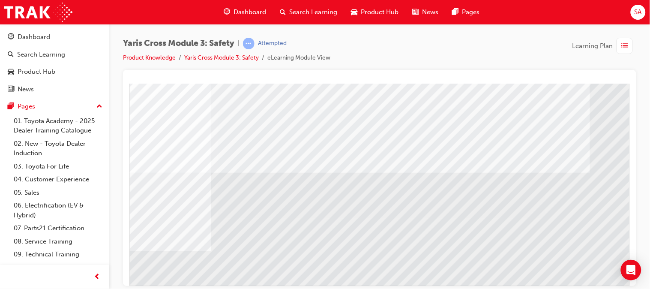
scroll to position [66, 90]
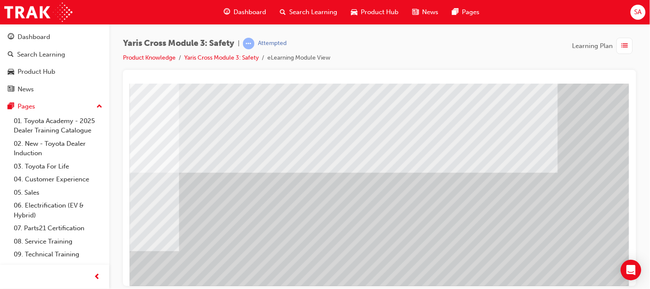
drag, startPoint x: 554, startPoint y: 228, endPoint x: 578, endPoint y: 260, distance: 40.1
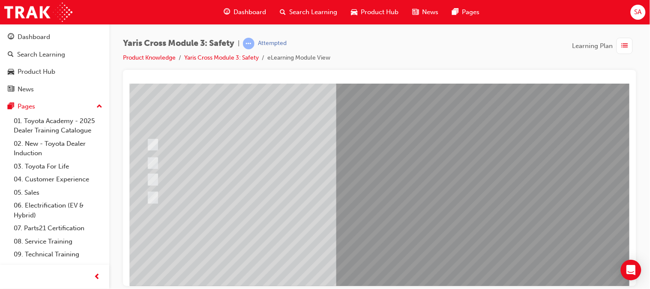
scroll to position [56, 13]
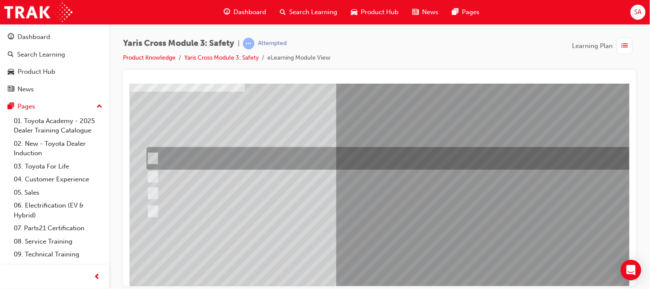
click at [253, 151] on div at bounding box center [394, 158] width 501 height 23
checkbox input "true"
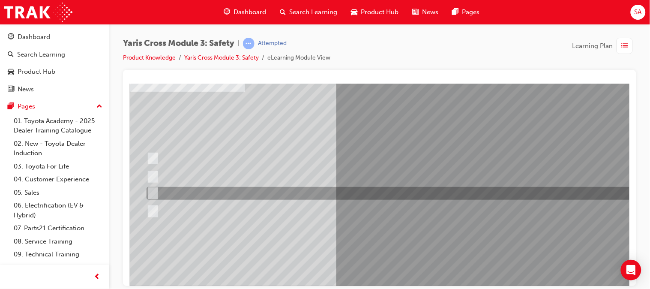
click at [212, 193] on div at bounding box center [394, 193] width 501 height 13
checkbox input "true"
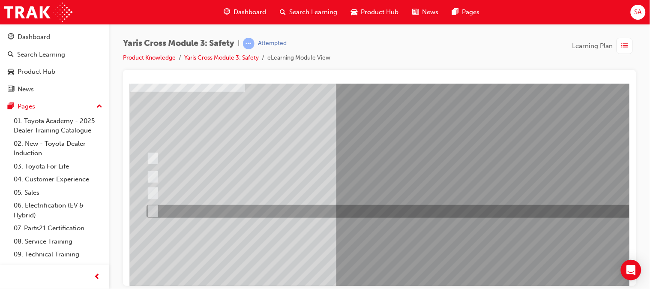
click at [215, 212] on div at bounding box center [394, 211] width 501 height 13
checkbox input "true"
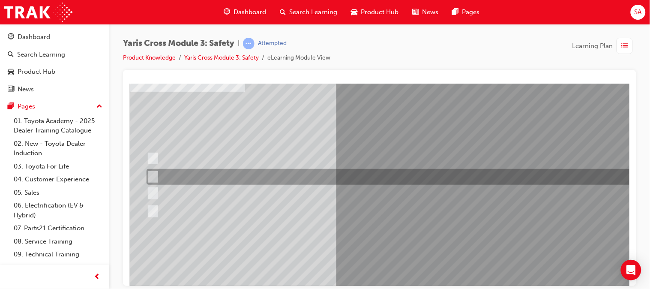
click at [195, 180] on div at bounding box center [394, 177] width 501 height 16
checkbox input "true"
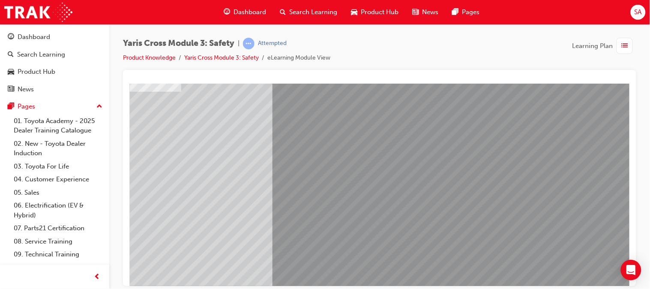
scroll to position [126, 77]
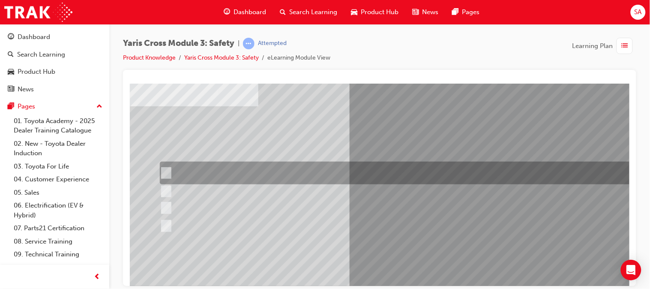
scroll to position [44, 0]
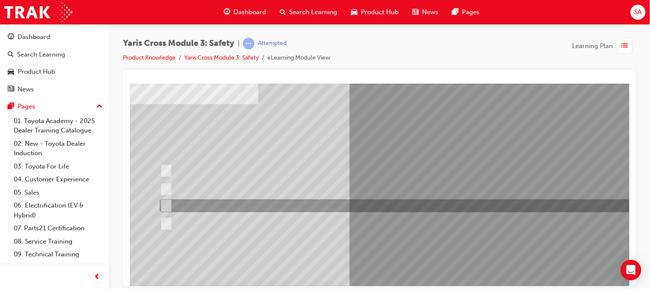
click at [246, 209] on div at bounding box center [407, 205] width 501 height 13
radio input "true"
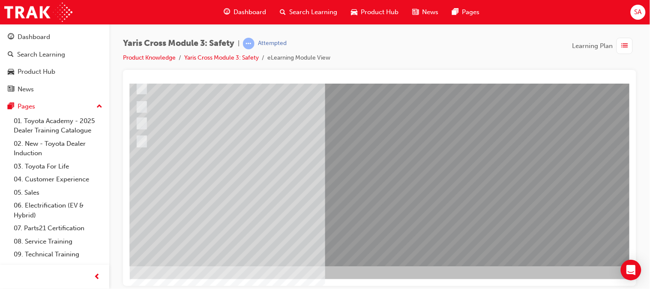
scroll to position [126, 25]
click at [349, 204] on div at bounding box center [396, 111] width 583 height 309
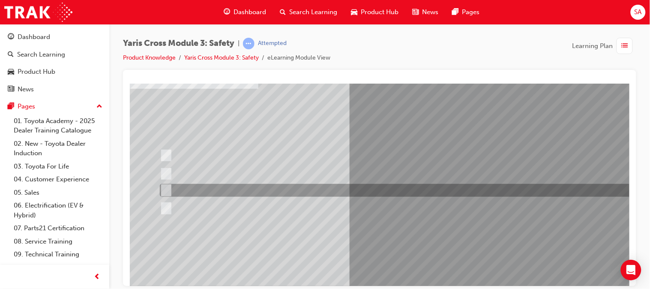
scroll to position [60, 0]
click at [221, 186] on div at bounding box center [407, 189] width 501 height 13
radio input "true"
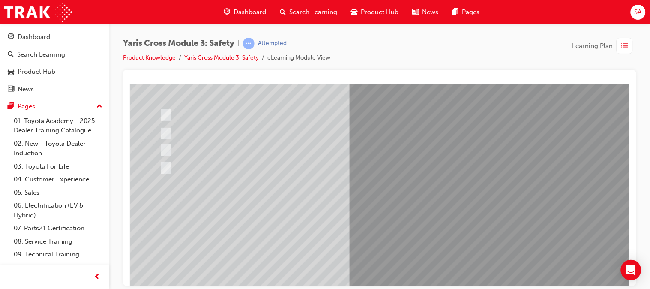
scroll to position [100, 0]
click at [384, 227] on div at bounding box center [420, 137] width 583 height 309
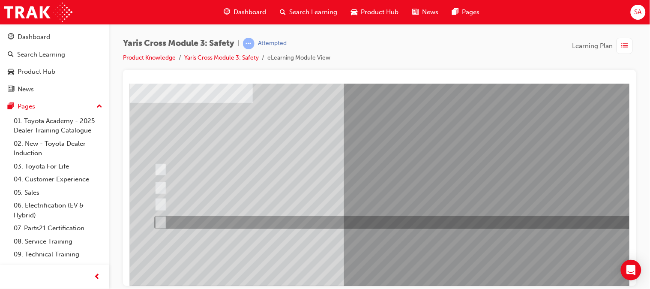
scroll to position [45, 6]
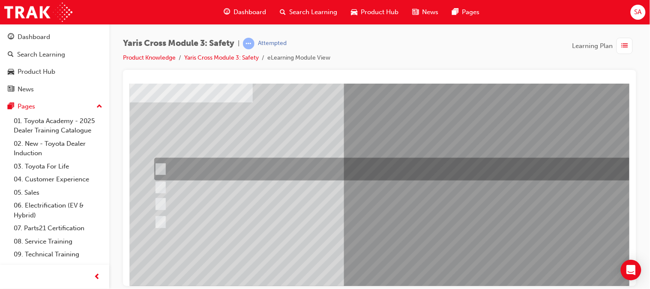
click at [241, 172] on div at bounding box center [402, 169] width 501 height 23
radio input "true"
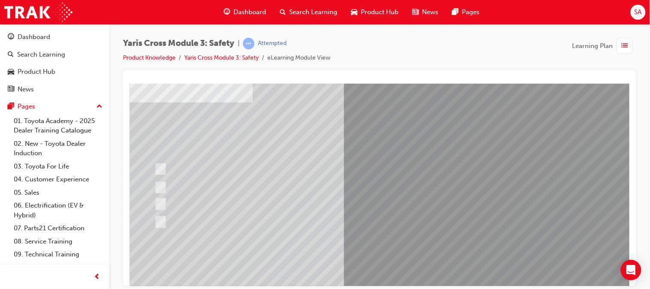
scroll to position [126, 6]
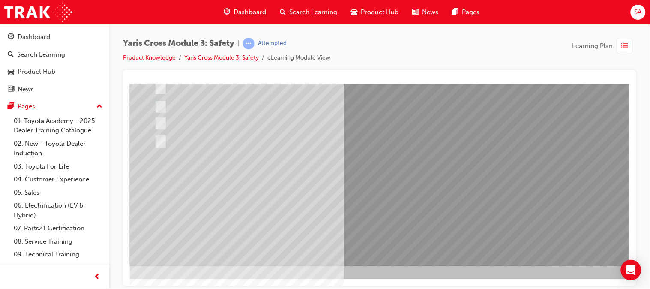
click at [365, 198] on div at bounding box center [415, 111] width 583 height 309
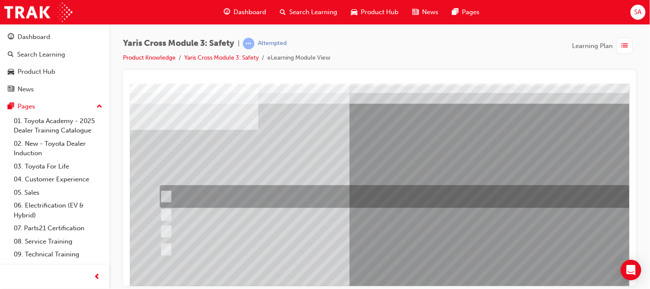
scroll to position [18, 0]
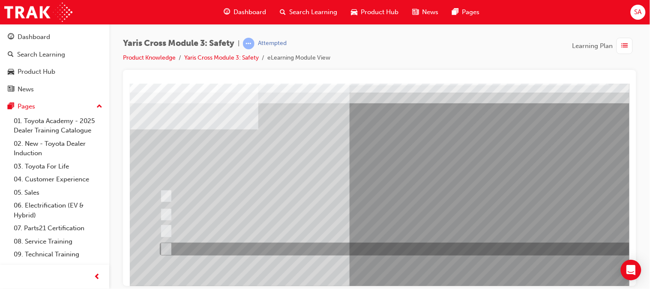
click at [223, 250] on div at bounding box center [407, 249] width 501 height 13
radio input "true"
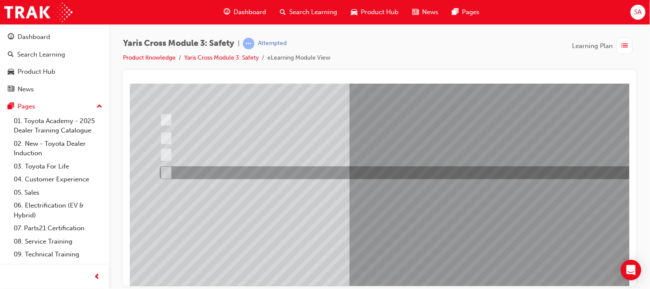
scroll to position [95, 0]
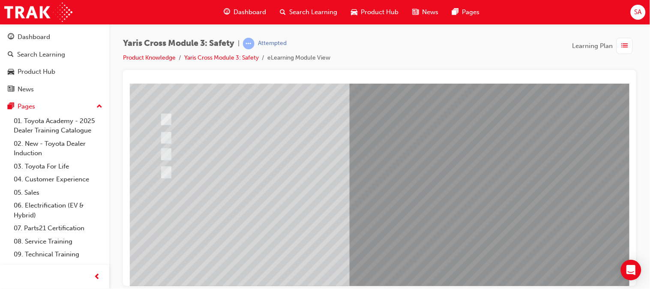
click at [367, 228] on div at bounding box center [420, 142] width 583 height 309
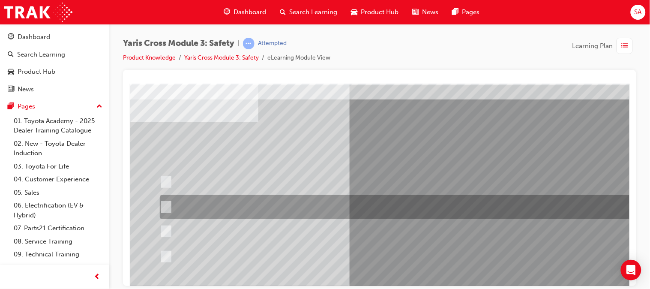
scroll to position [32, 0]
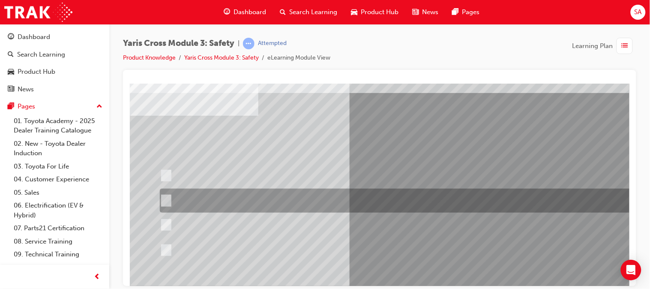
click at [354, 196] on div at bounding box center [407, 201] width 501 height 24
radio input "true"
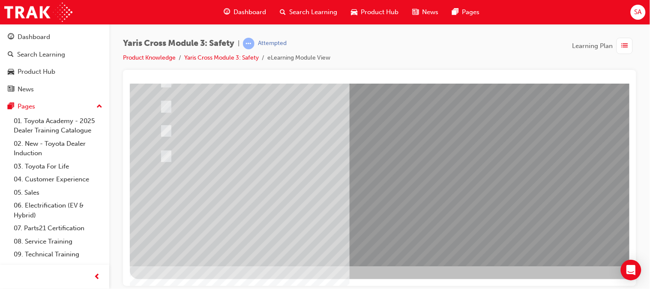
click at [414, 213] on div at bounding box center [420, 111] width 583 height 309
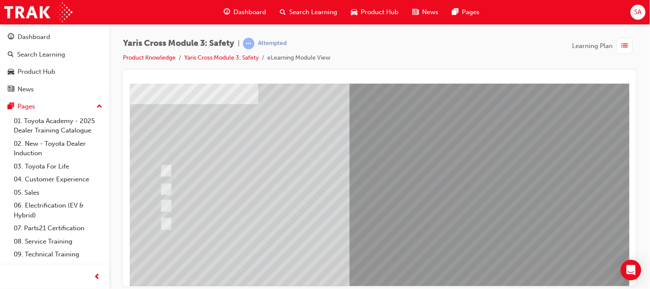
scroll to position [44, 0]
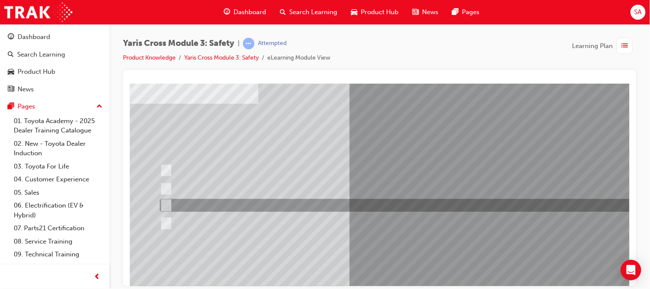
click at [287, 204] on div at bounding box center [407, 205] width 501 height 13
radio input "true"
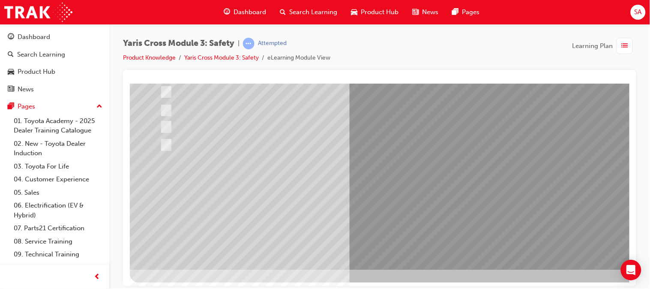
scroll to position [123, 0]
click at [392, 205] on div at bounding box center [420, 114] width 583 height 309
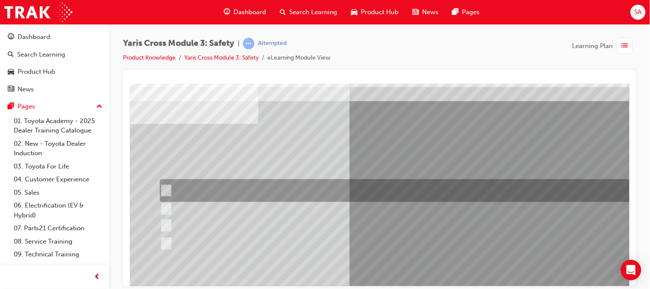
scroll to position [24, 0]
click at [247, 193] on div at bounding box center [407, 190] width 501 height 23
checkbox input "true"
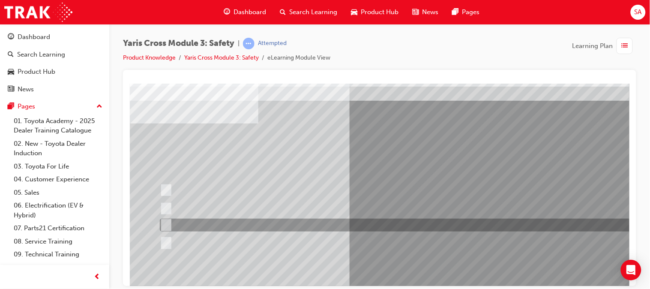
click at [264, 226] on div at bounding box center [407, 225] width 501 height 13
checkbox input "true"
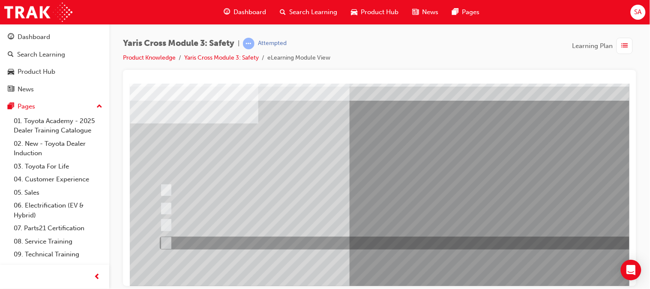
click at [273, 242] on div at bounding box center [407, 243] width 501 height 13
checkbox input "true"
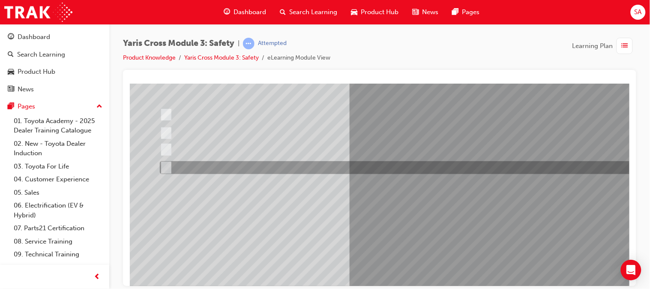
scroll to position [103, 0]
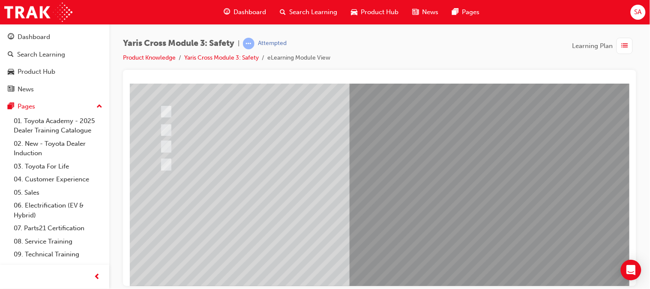
click at [377, 223] on div at bounding box center [420, 134] width 583 height 309
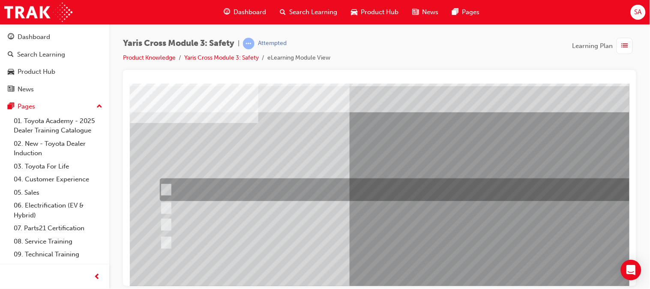
scroll to position [26, 0]
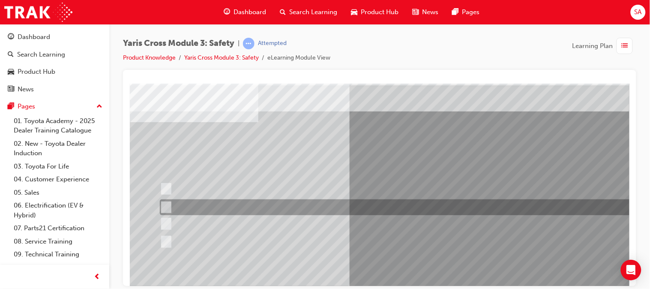
click at [213, 215] on div at bounding box center [407, 207] width 501 height 16
radio input "true"
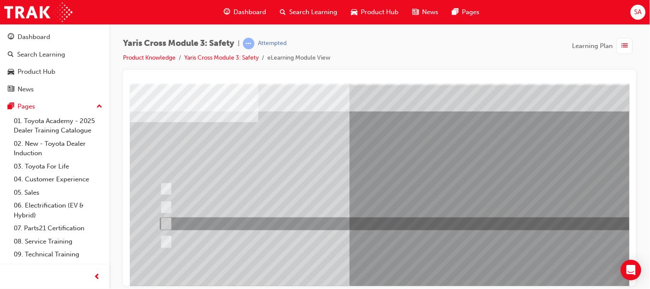
scroll to position [126, 0]
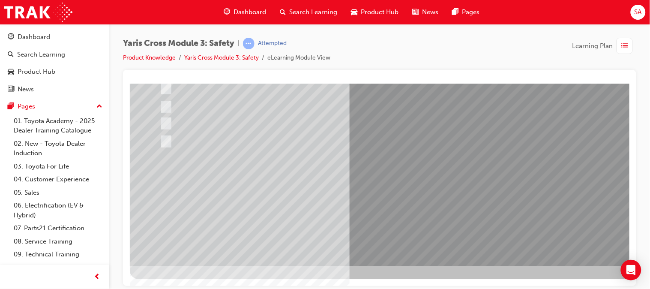
click at [385, 218] on div at bounding box center [420, 111] width 583 height 309
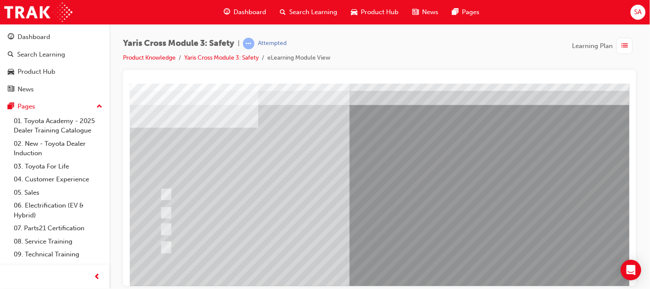
scroll to position [21, 0]
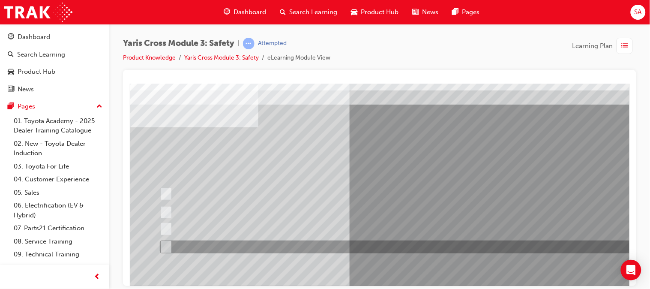
click at [212, 241] on div at bounding box center [407, 247] width 501 height 13
radio input "true"
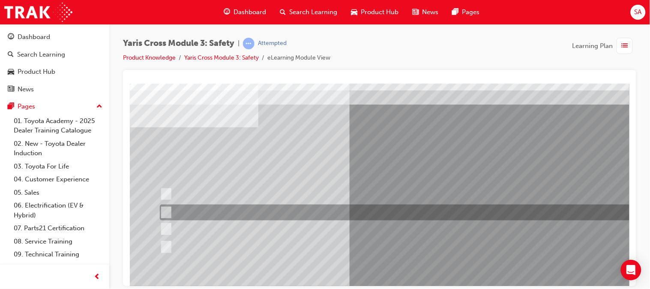
scroll to position [126, 0]
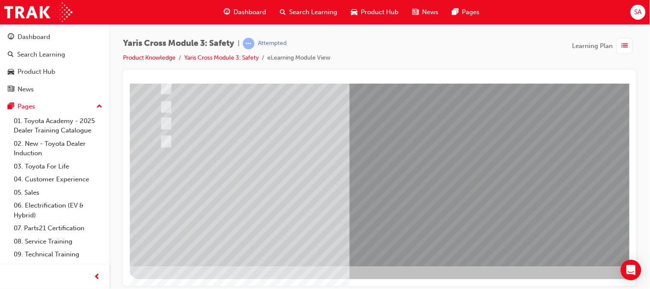
click at [385, 200] on div at bounding box center [420, 111] width 583 height 309
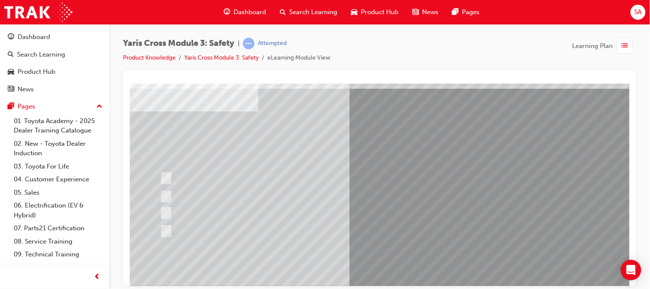
scroll to position [37, 0]
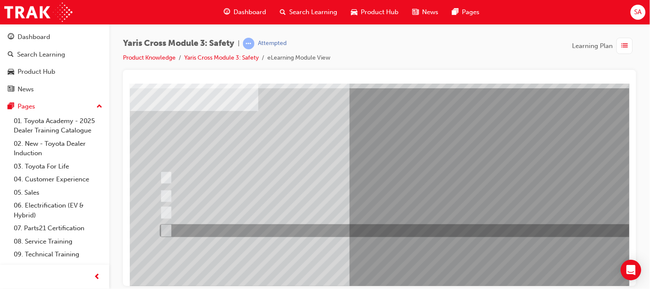
click at [260, 226] on div at bounding box center [407, 230] width 501 height 13
checkbox input "true"
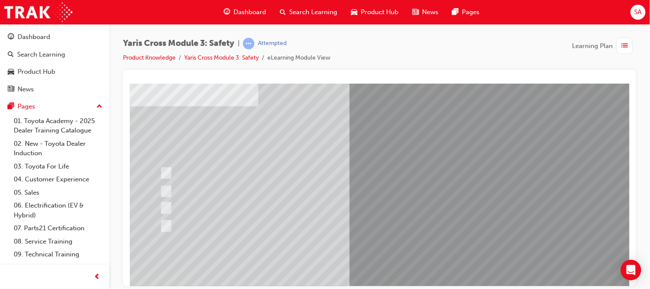
scroll to position [41, 0]
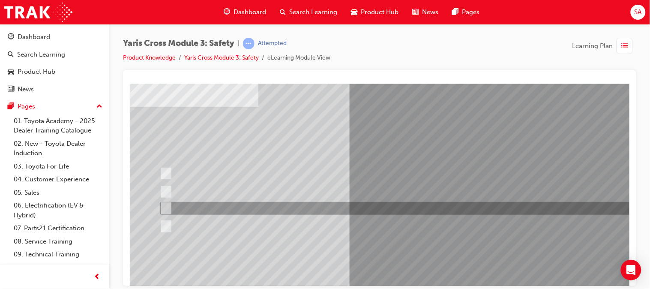
click at [264, 204] on div at bounding box center [407, 208] width 501 height 13
checkbox input "true"
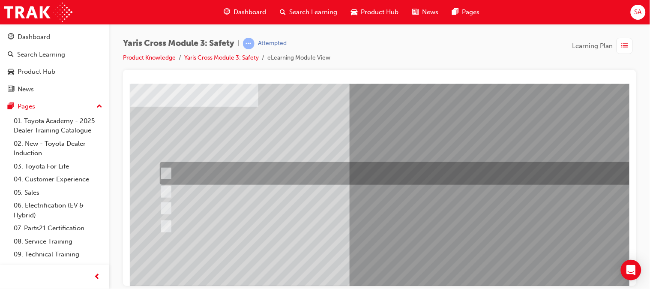
click at [271, 178] on div at bounding box center [407, 173] width 501 height 23
checkbox input "true"
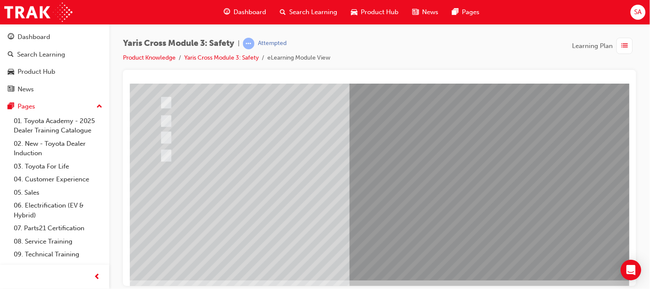
scroll to position [112, 0]
click at [397, 213] on div at bounding box center [420, 125] width 583 height 309
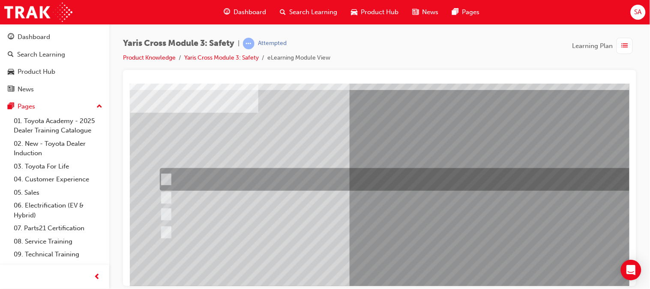
scroll to position [36, 0]
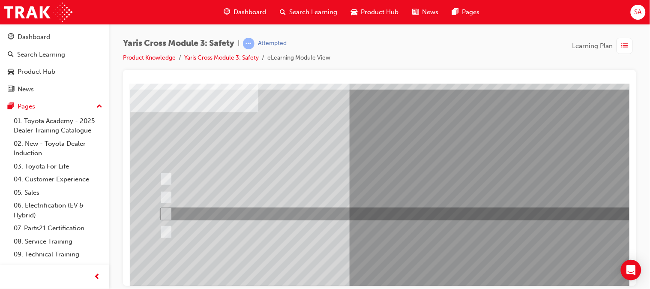
click at [235, 215] on div at bounding box center [407, 214] width 501 height 13
radio input "true"
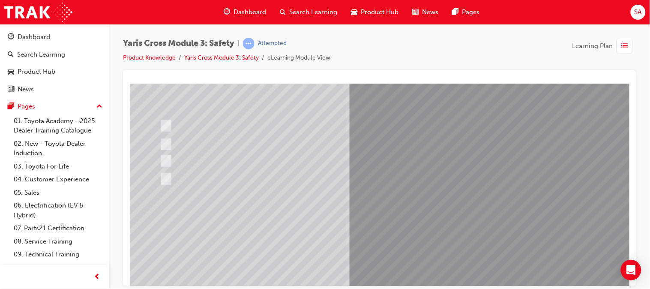
scroll to position [88, 0]
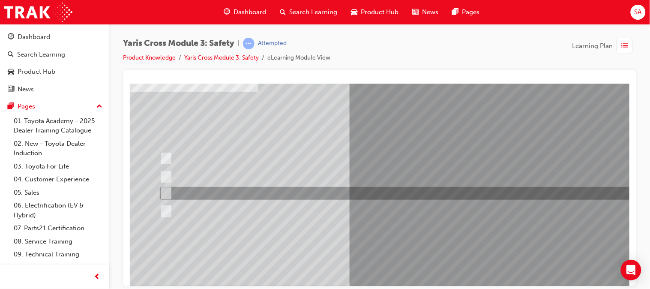
click at [244, 192] on div at bounding box center [407, 193] width 501 height 13
radio input "true"
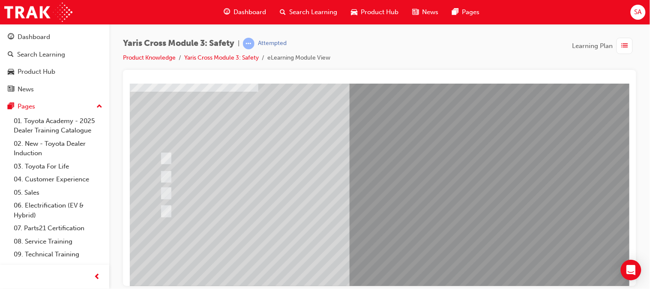
scroll to position [126, 0]
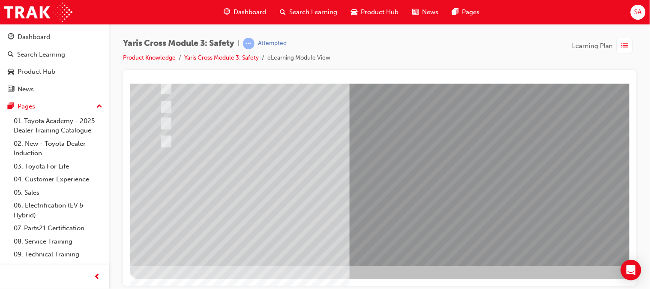
click at [390, 198] on div at bounding box center [420, 111] width 583 height 309
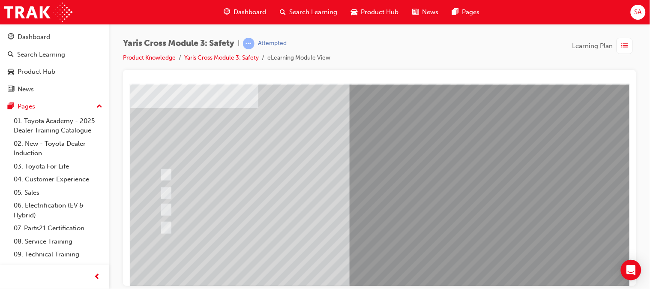
scroll to position [40, 0]
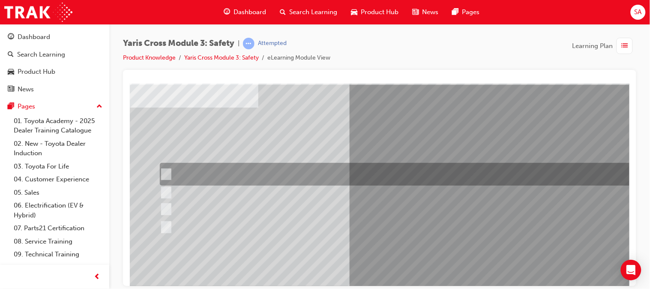
click at [357, 177] on div at bounding box center [407, 174] width 501 height 23
radio input "true"
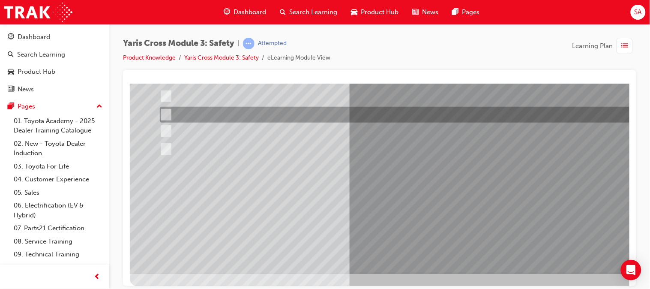
scroll to position [123, 0]
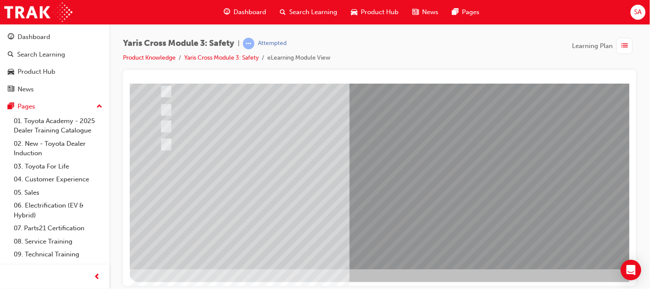
click at [385, 195] on div at bounding box center [420, 114] width 583 height 309
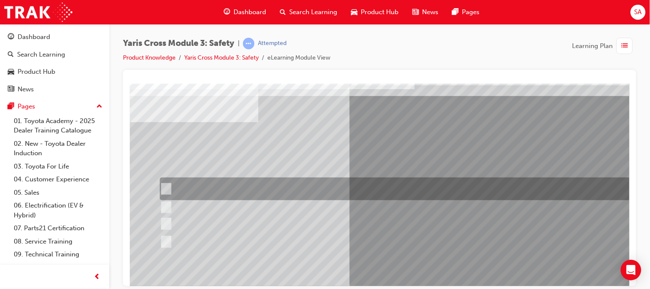
scroll to position [26, 0]
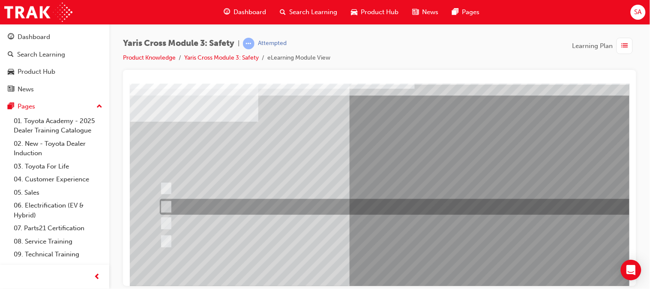
click at [232, 213] on div at bounding box center [407, 207] width 501 height 16
radio input "true"
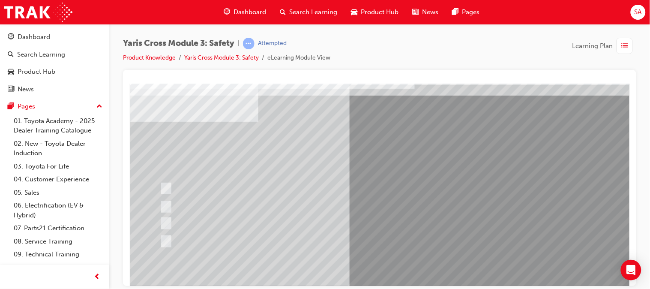
scroll to position [114, 0]
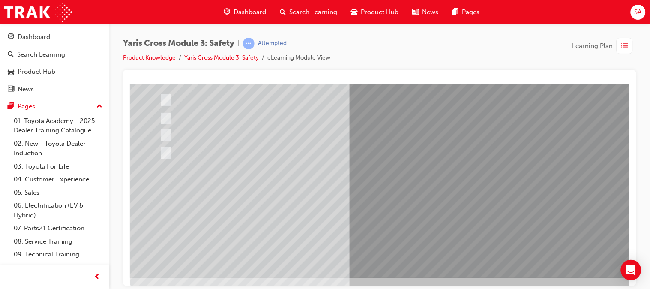
click at [373, 216] on div at bounding box center [420, 123] width 583 height 309
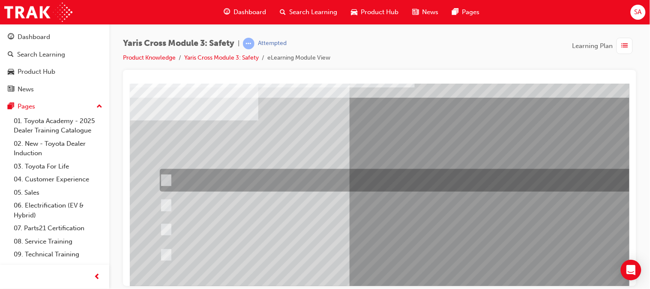
scroll to position [28, 0]
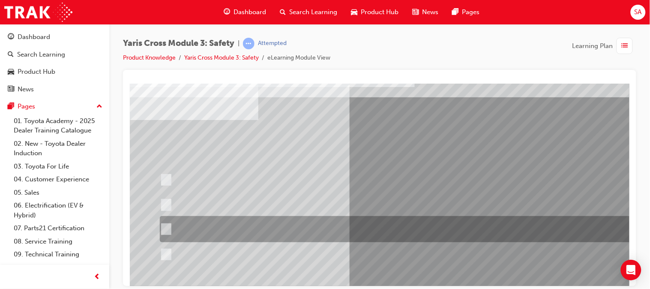
click at [361, 222] on div at bounding box center [407, 229] width 501 height 26
radio input "true"
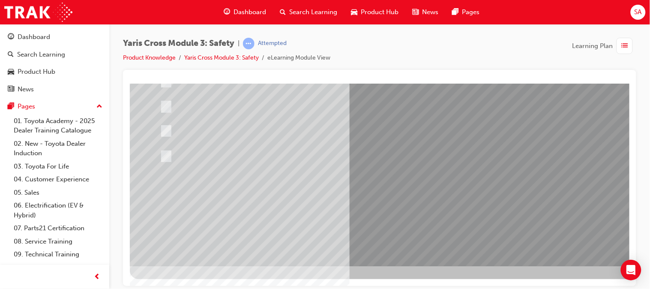
click at [387, 190] on div at bounding box center [420, 111] width 583 height 309
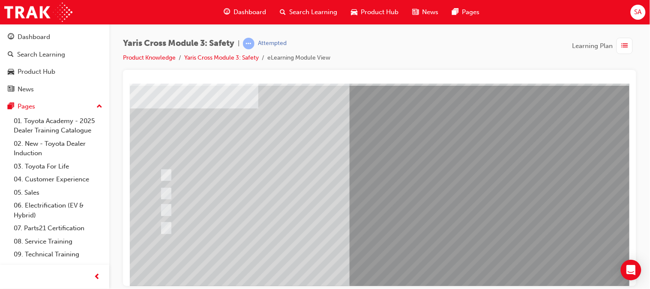
scroll to position [40, 0]
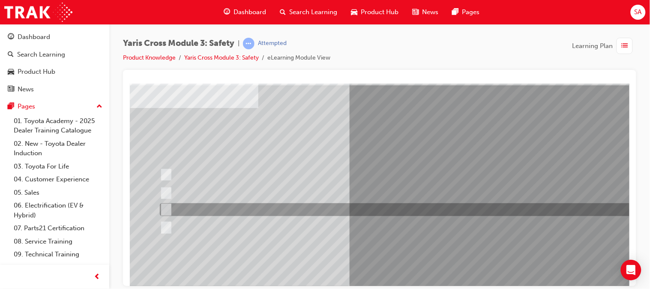
click at [307, 211] on div at bounding box center [407, 209] width 501 height 13
radio input "true"
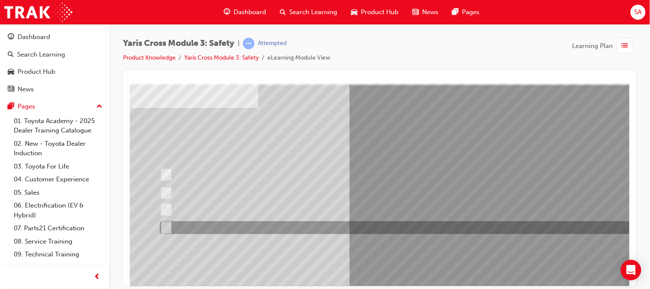
scroll to position [126, 0]
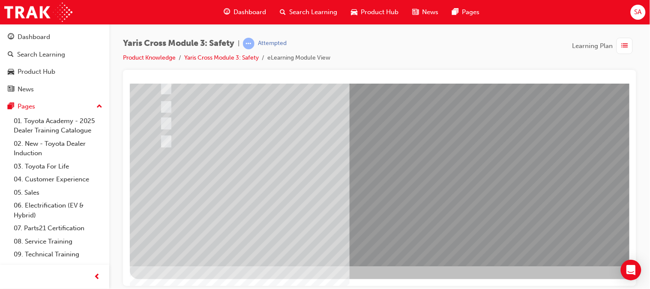
click at [387, 196] on div at bounding box center [420, 111] width 583 height 309
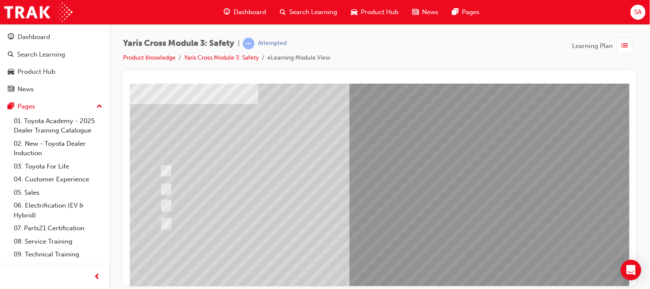
scroll to position [45, 0]
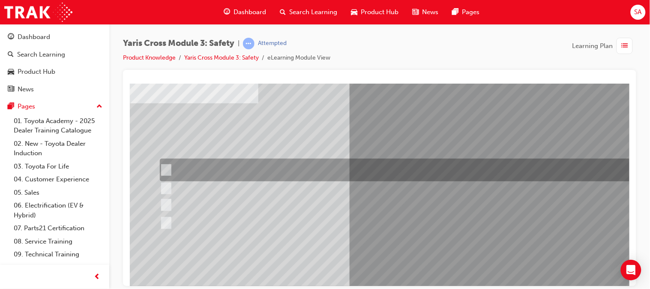
click at [267, 173] on div at bounding box center [407, 170] width 501 height 23
checkbox input "true"
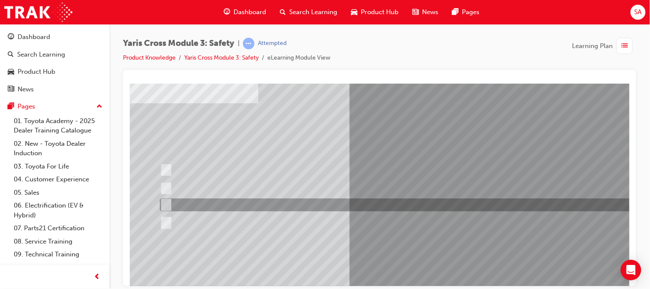
click at [274, 201] on div at bounding box center [407, 205] width 501 height 13
checkbox input "true"
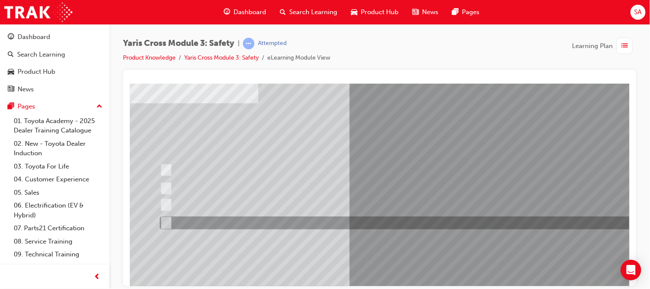
click at [274, 222] on div at bounding box center [407, 223] width 501 height 13
checkbox input "true"
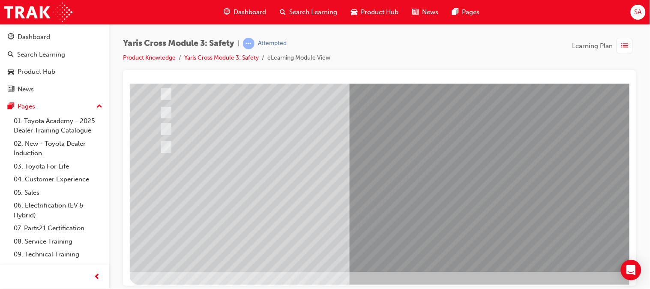
scroll to position [121, 0]
click at [390, 220] on div at bounding box center [420, 116] width 583 height 309
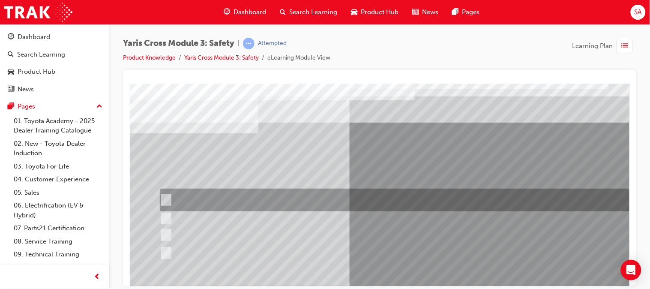
scroll to position [15, 0]
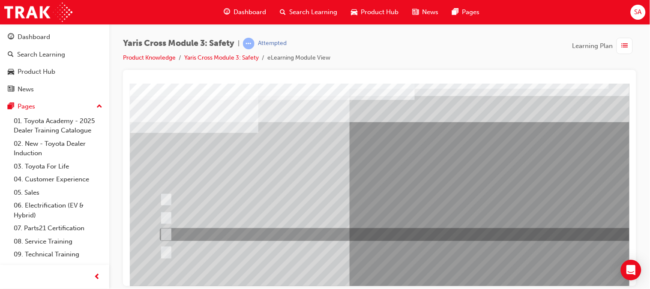
click at [190, 234] on div at bounding box center [407, 234] width 501 height 13
radio input "true"
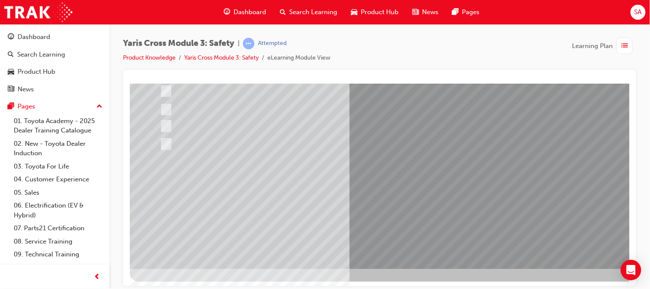
scroll to position [126, 0]
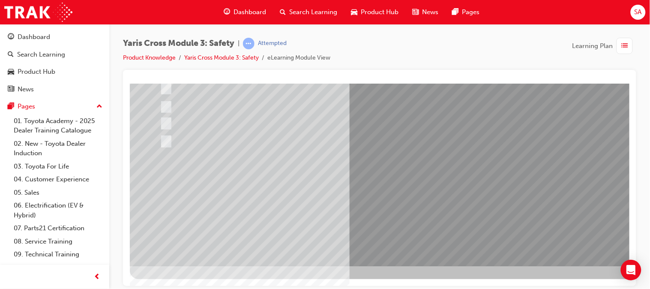
click at [379, 204] on div at bounding box center [420, 111] width 583 height 309
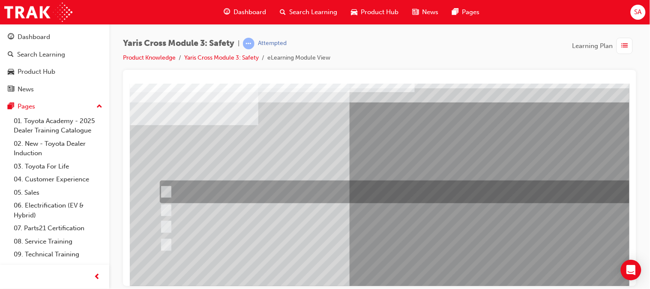
scroll to position [23, 0]
click at [219, 191] on div at bounding box center [407, 191] width 501 height 23
radio input "true"
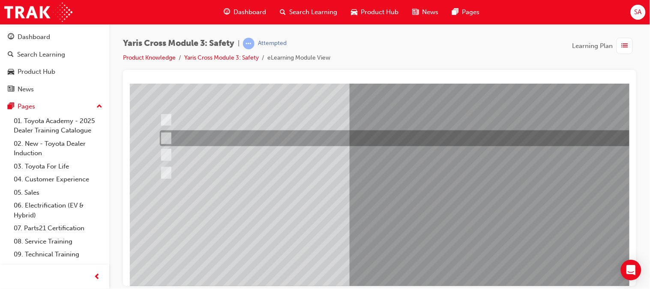
scroll to position [97, 0]
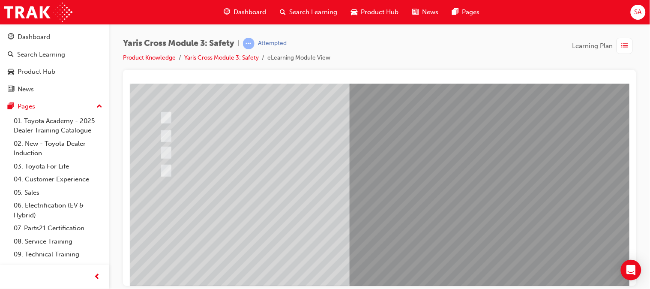
click at [403, 229] on div at bounding box center [420, 140] width 583 height 309
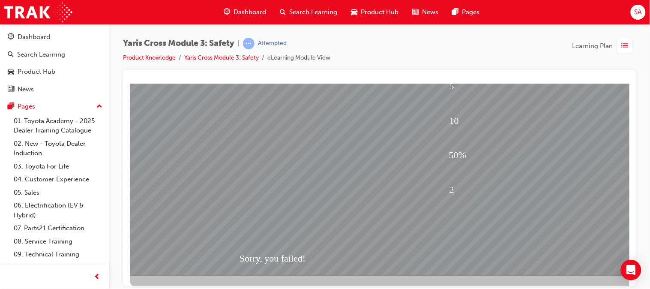
scroll to position [126, 0]
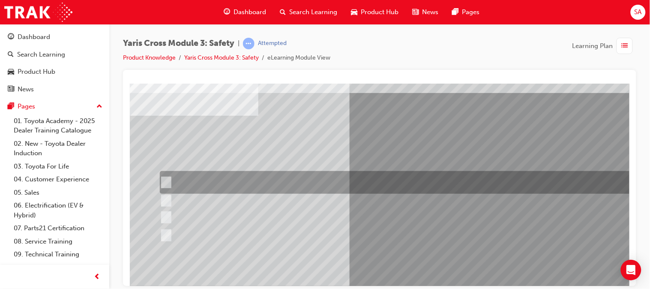
scroll to position [36, 0]
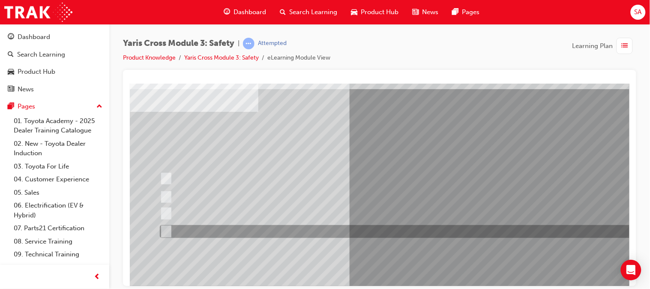
click at [265, 235] on div at bounding box center [407, 231] width 501 height 13
checkbox input "true"
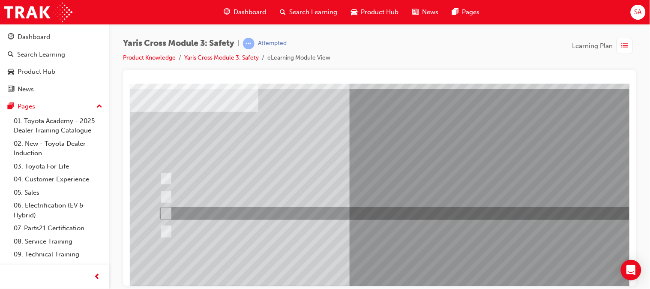
click at [263, 210] on div at bounding box center [407, 213] width 501 height 13
checkbox input "true"
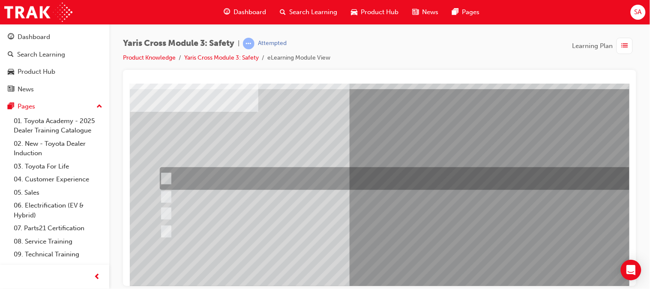
click at [266, 180] on div at bounding box center [407, 178] width 501 height 23
checkbox input "true"
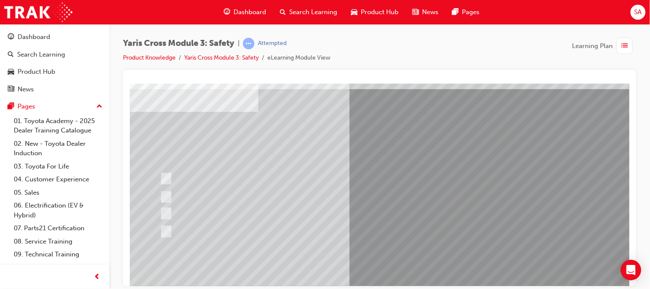
scroll to position [126, 0]
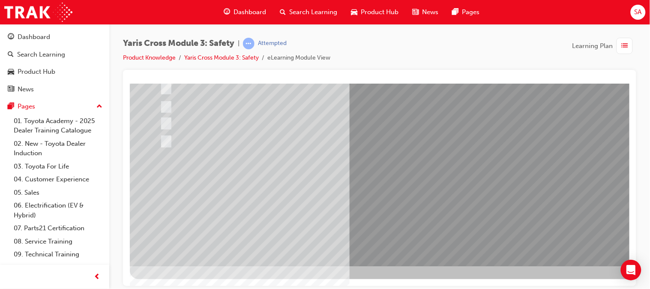
click at [409, 239] on div at bounding box center [420, 111] width 583 height 309
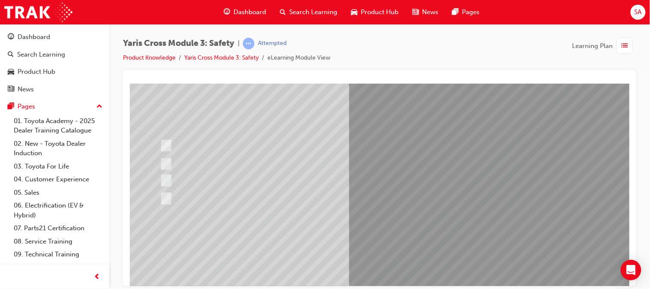
scroll to position [66, 0]
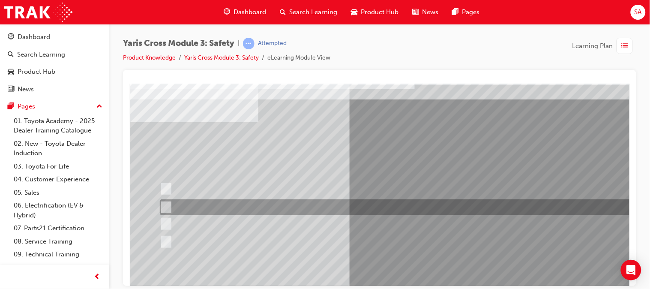
scroll to position [26, 0]
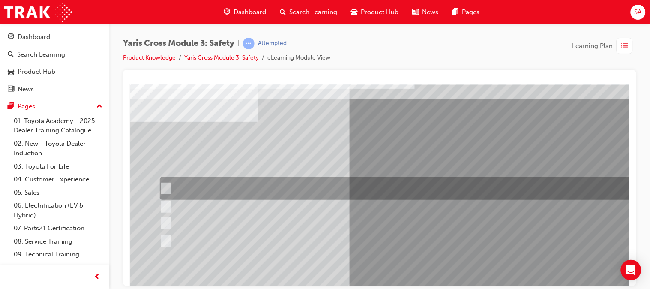
click at [326, 191] on div at bounding box center [407, 188] width 501 height 23
radio input "true"
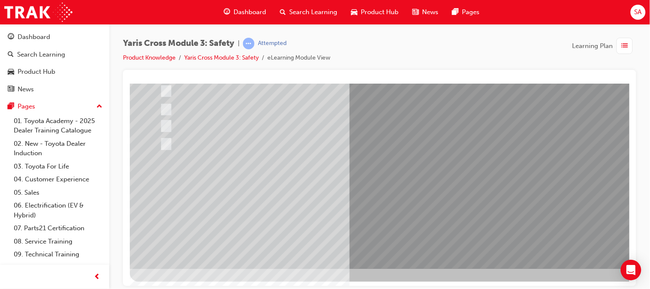
scroll to position [126, 0]
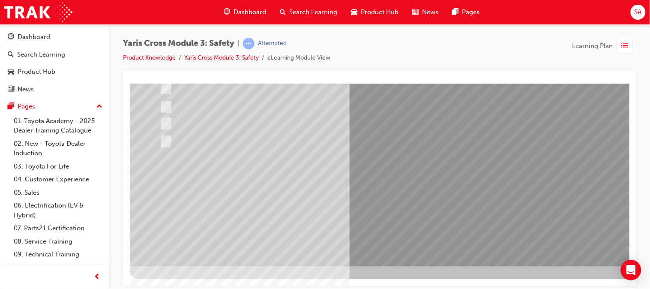
click at [391, 190] on div at bounding box center [420, 111] width 583 height 309
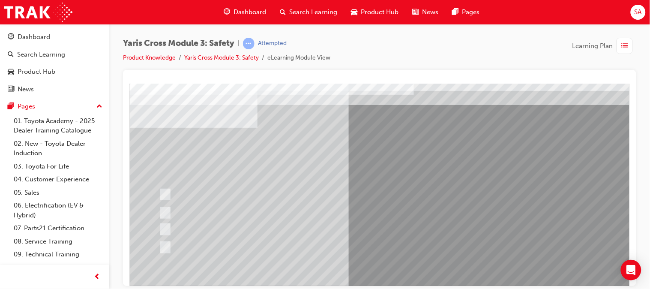
scroll to position [21, 1]
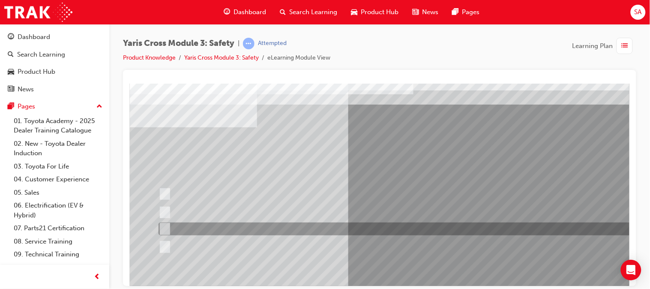
click at [232, 229] on div at bounding box center [406, 229] width 501 height 13
radio input "true"
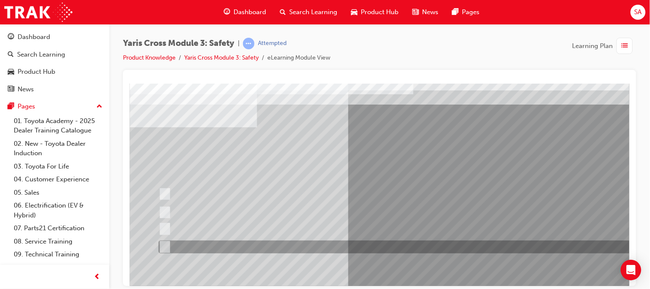
scroll to position [117, 1]
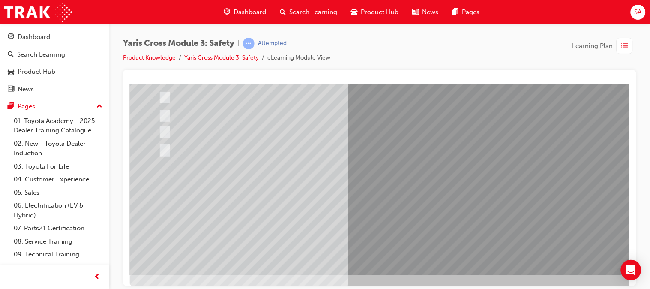
click at [413, 251] on div at bounding box center [419, 120] width 583 height 309
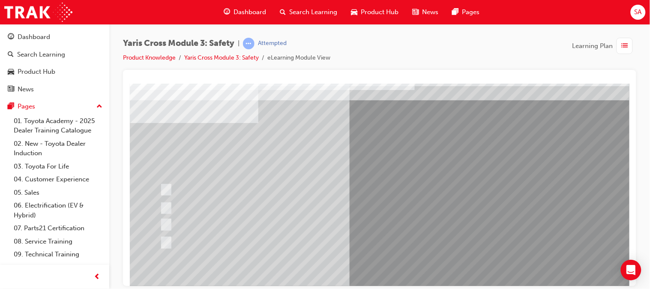
scroll to position [26, 0]
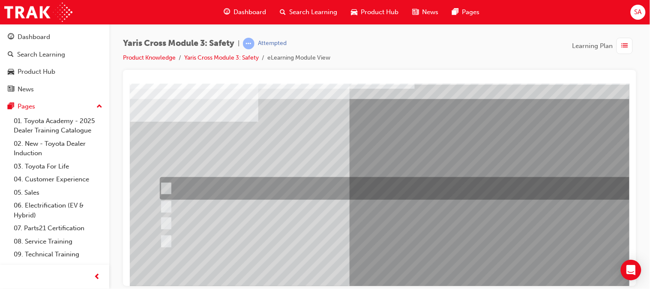
click at [374, 187] on div at bounding box center [407, 188] width 501 height 23
radio input "true"
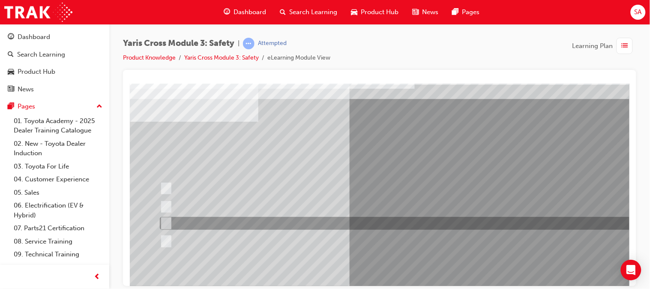
scroll to position [126, 0]
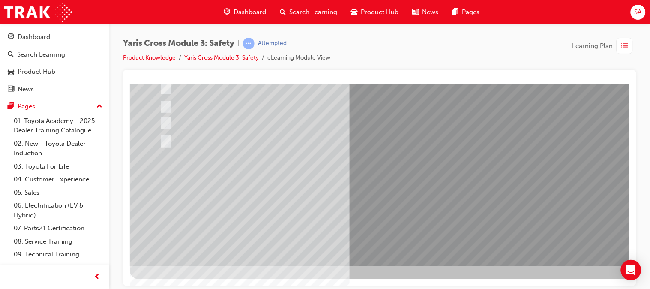
click at [400, 201] on div at bounding box center [420, 111] width 583 height 309
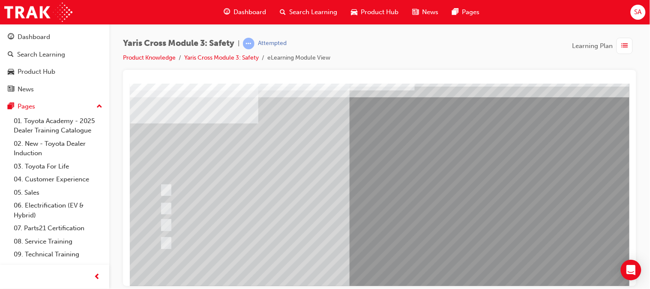
scroll to position [25, 0]
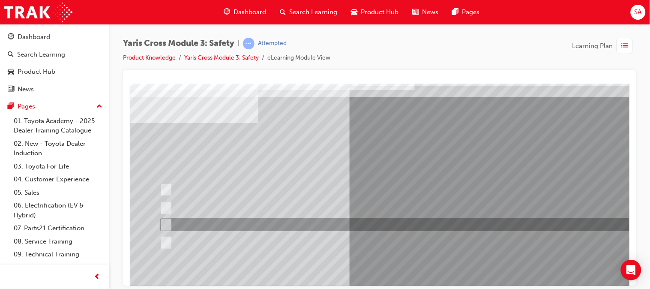
click at [260, 229] on div at bounding box center [407, 224] width 501 height 13
radio input "true"
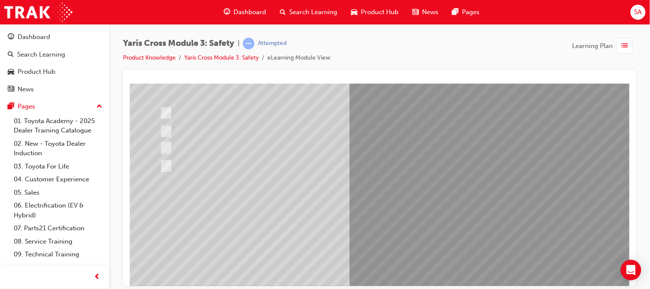
scroll to position [102, 0]
click at [387, 231] on div at bounding box center [420, 135] width 583 height 309
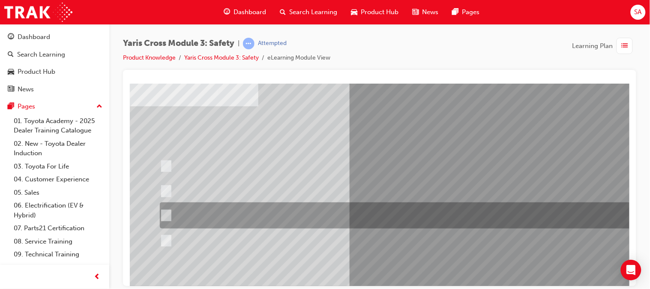
scroll to position [42, 0]
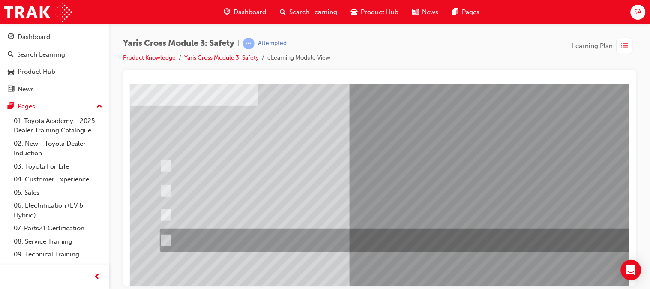
click at [373, 235] on div at bounding box center [407, 241] width 501 height 24
radio input "true"
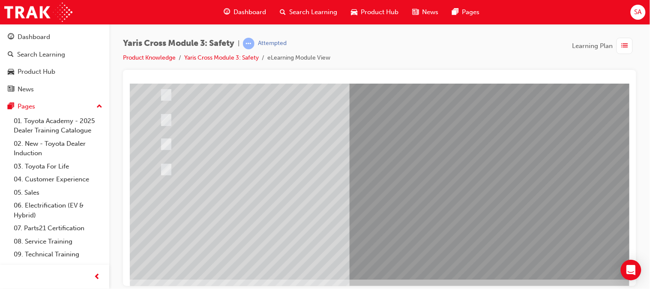
scroll to position [113, 0]
click at [386, 200] on div at bounding box center [420, 124] width 583 height 309
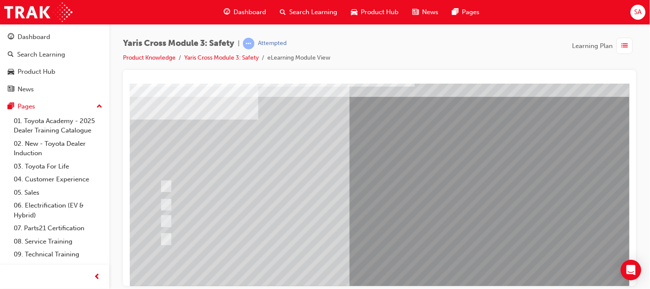
scroll to position [38, 0]
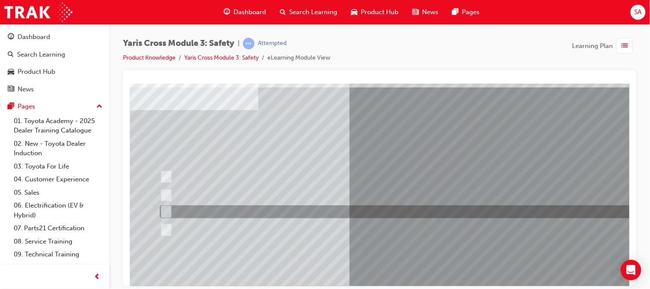
click at [381, 215] on div at bounding box center [407, 211] width 501 height 13
radio input "true"
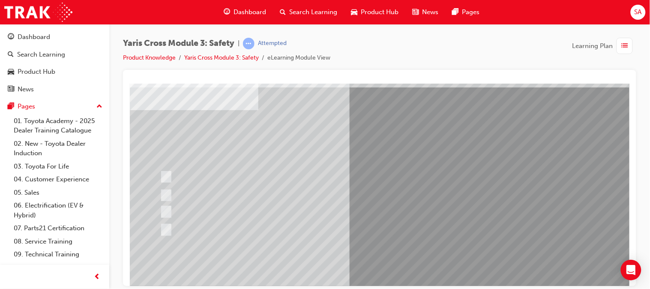
scroll to position [126, 0]
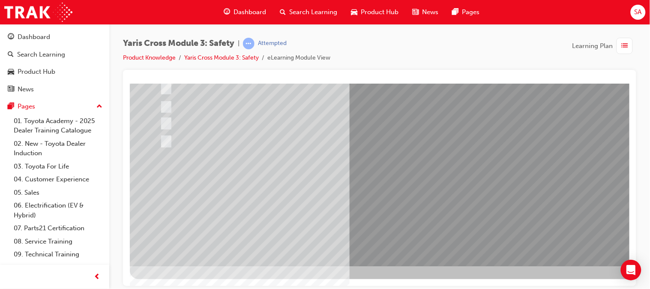
click at [372, 225] on div at bounding box center [420, 111] width 583 height 309
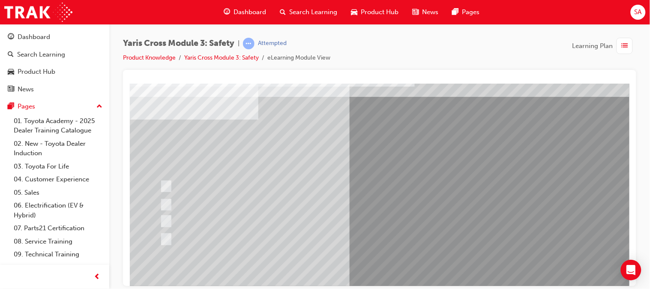
scroll to position [30, 0]
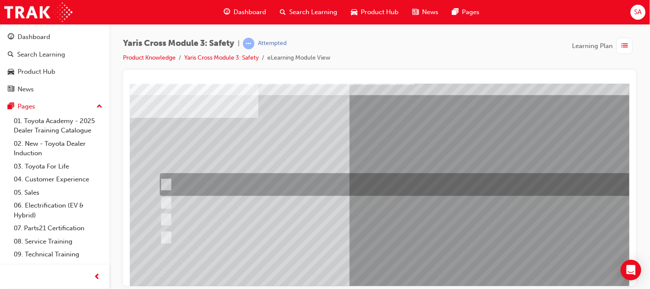
click at [267, 183] on div at bounding box center [407, 184] width 501 height 23
checkbox input "true"
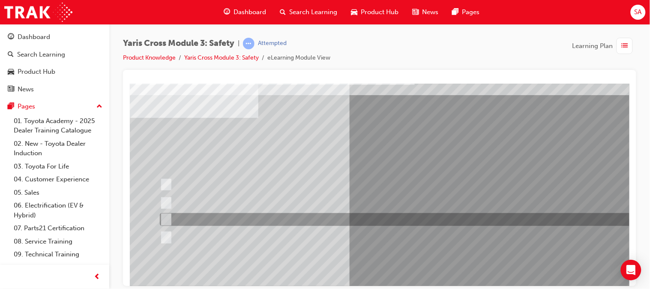
click at [275, 220] on div at bounding box center [407, 219] width 501 height 13
checkbox input "true"
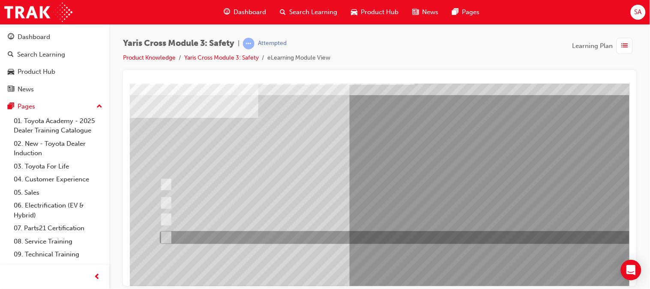
click at [277, 241] on div at bounding box center [407, 237] width 501 height 13
checkbox input "true"
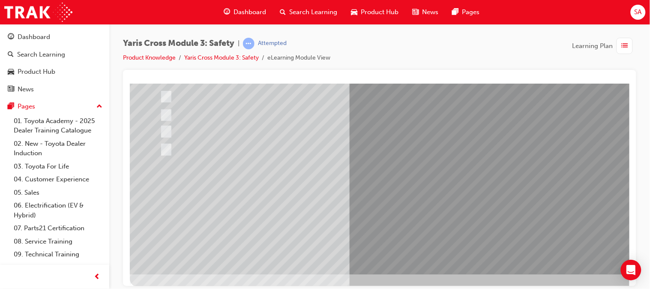
scroll to position [118, 0]
click at [403, 213] on div at bounding box center [420, 119] width 583 height 309
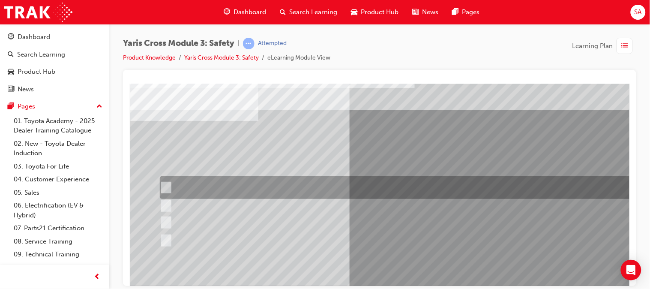
scroll to position [27, 0]
click at [228, 193] on div at bounding box center [407, 187] width 501 height 23
radio input "true"
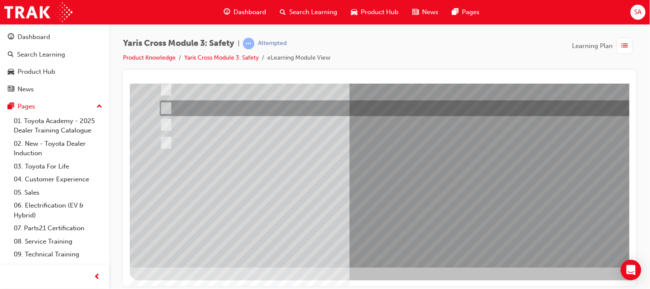
scroll to position [126, 0]
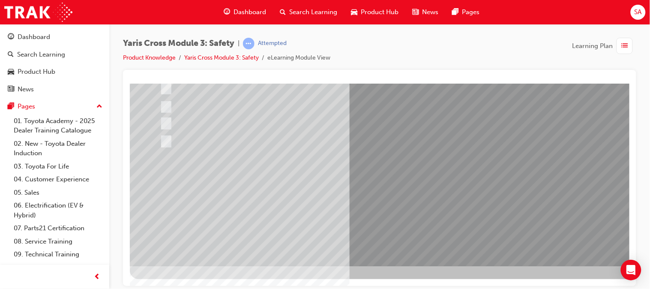
click at [381, 193] on div at bounding box center [420, 111] width 583 height 309
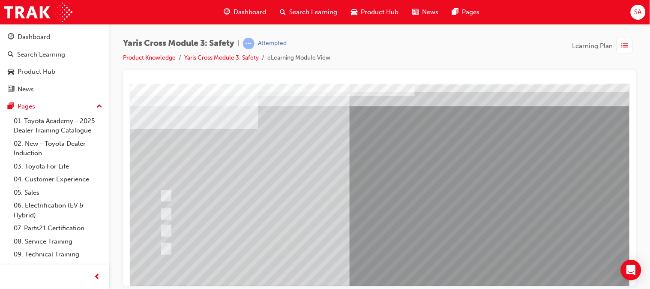
scroll to position [20, 0]
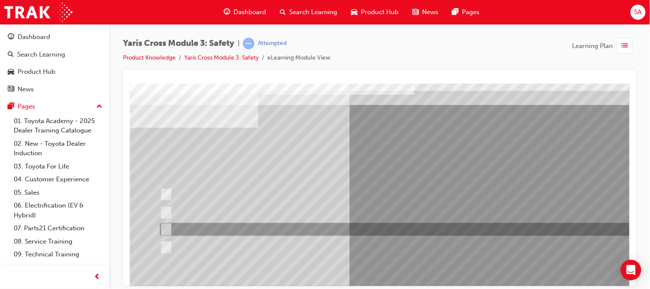
click at [253, 234] on div at bounding box center [407, 229] width 501 height 13
radio input "true"
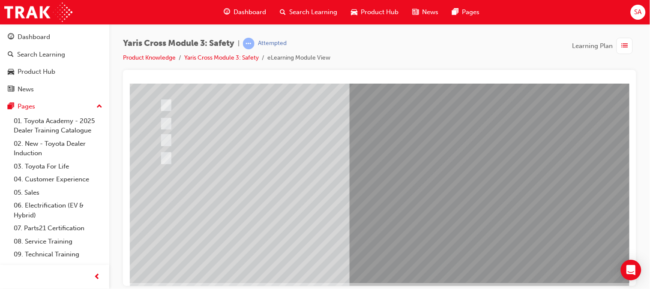
scroll to position [110, 0]
click at [399, 211] on div at bounding box center [420, 127] width 583 height 309
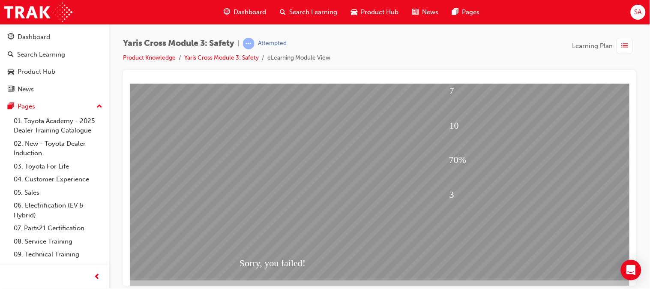
scroll to position [121, 0]
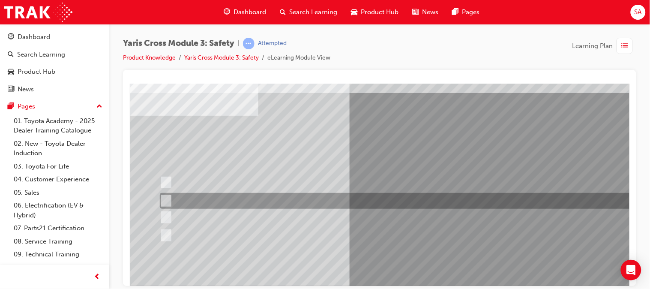
scroll to position [35, 0]
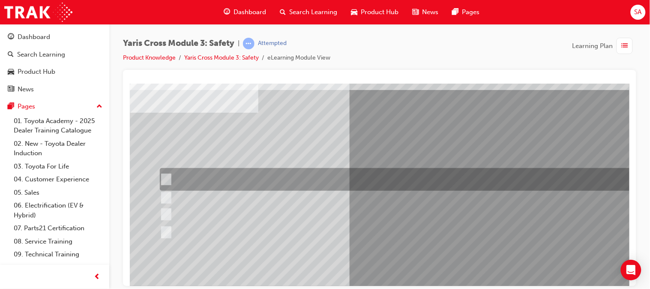
click at [350, 172] on div at bounding box center [407, 179] width 501 height 23
checkbox input "true"
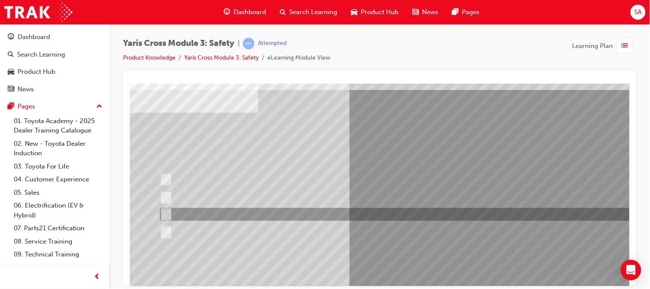
click at [311, 214] on div at bounding box center [407, 214] width 501 height 13
checkbox input "true"
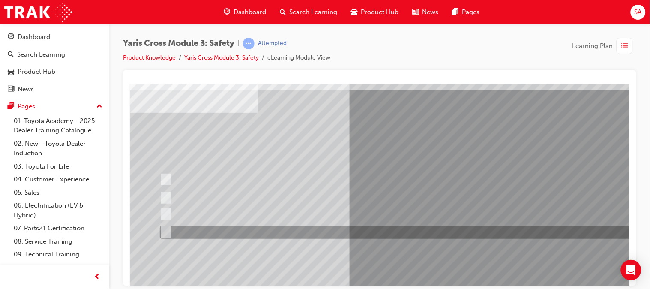
click at [310, 232] on div at bounding box center [407, 232] width 501 height 13
click at [358, 232] on div at bounding box center [407, 232] width 501 height 13
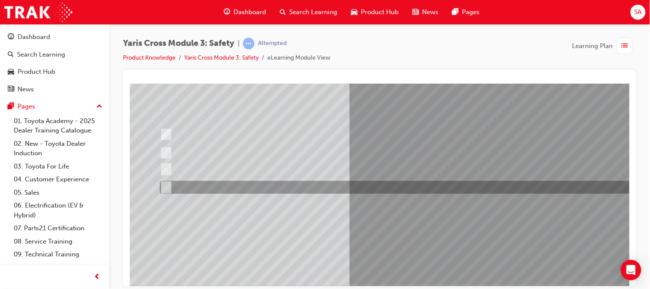
scroll to position [81, 0]
click at [272, 188] on div at bounding box center [407, 187] width 501 height 13
checkbox input "true"
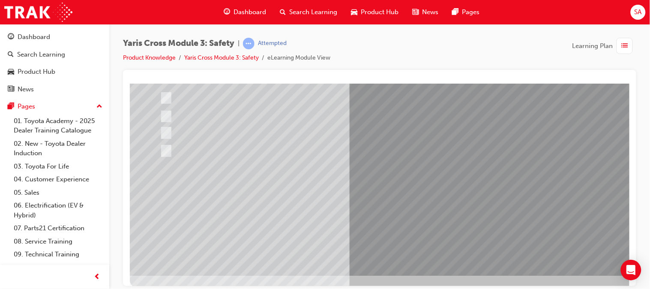
scroll to position [117, 0]
click at [404, 215] on div at bounding box center [420, 120] width 583 height 309
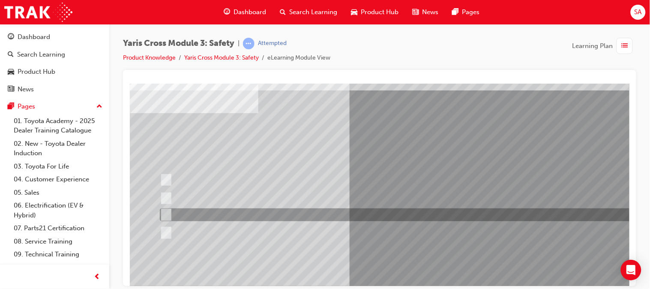
scroll to position [35, 0]
click at [322, 214] on div at bounding box center [407, 214] width 501 height 13
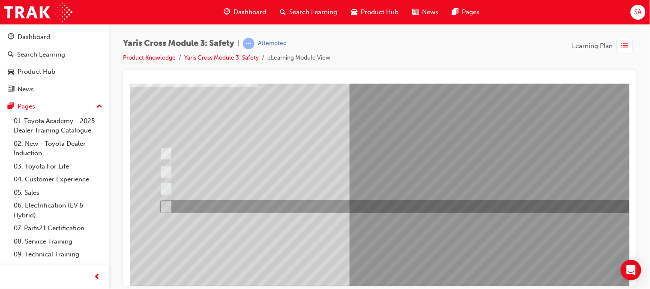
scroll to position [61, 0]
click at [268, 204] on div at bounding box center [407, 206] width 501 height 13
radio input "false"
radio input "true"
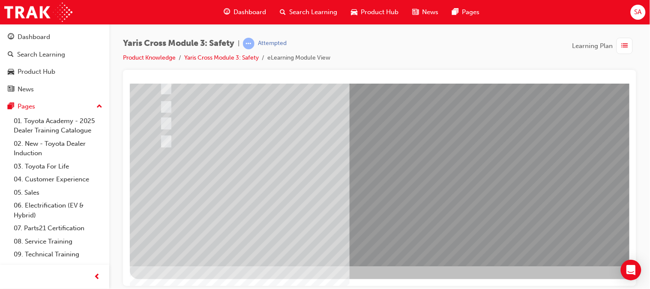
click at [360, 202] on div at bounding box center [420, 111] width 583 height 309
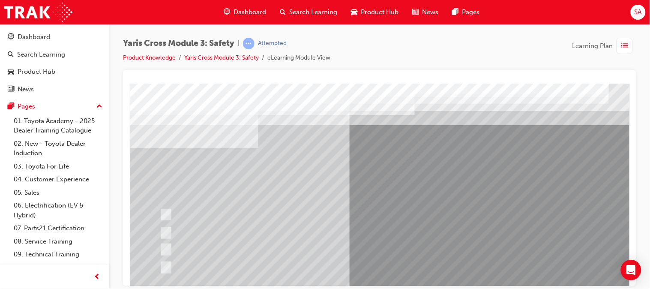
scroll to position [37, 0]
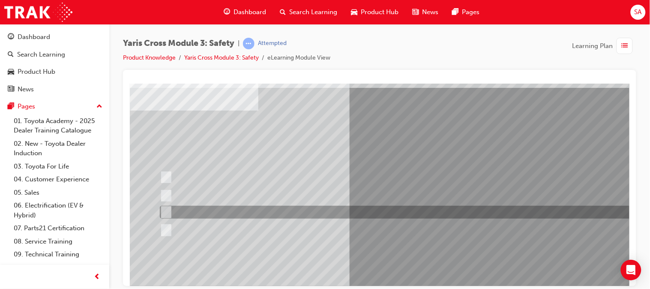
click at [283, 209] on div at bounding box center [407, 212] width 501 height 13
radio input "true"
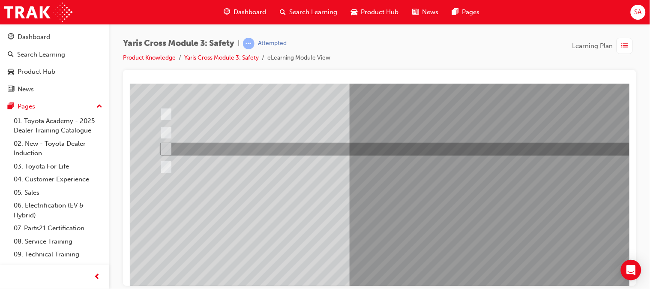
scroll to position [110, 0]
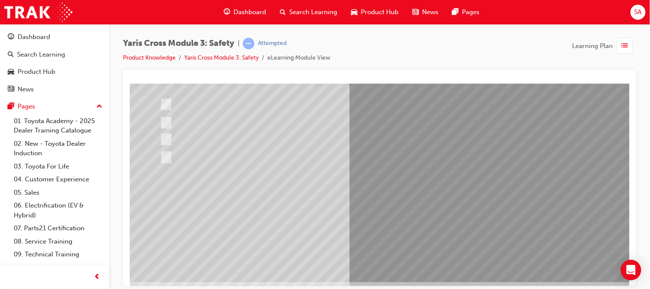
click at [391, 210] on div at bounding box center [420, 127] width 583 height 309
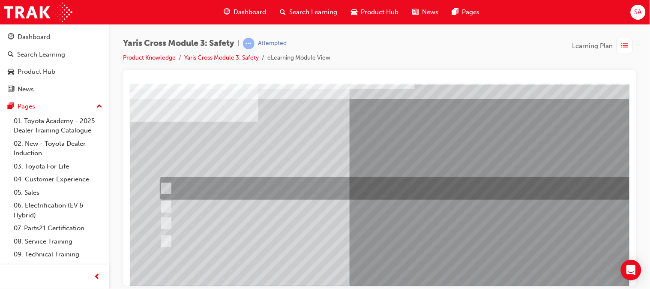
scroll to position [27, 0]
click at [357, 192] on div at bounding box center [407, 187] width 501 height 23
radio input "true"
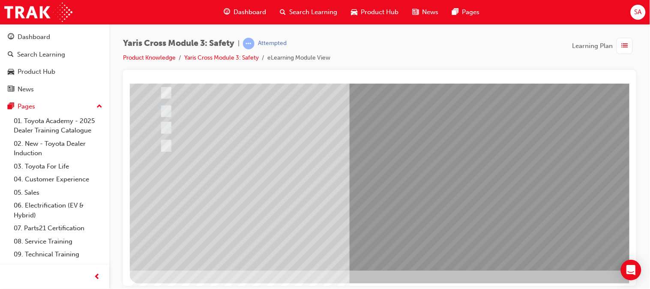
scroll to position [122, 0]
click at [405, 223] on div at bounding box center [420, 115] width 583 height 309
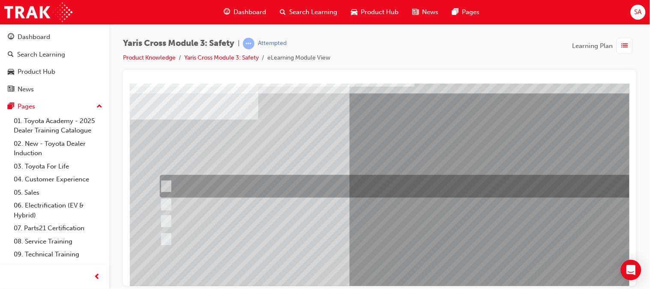
scroll to position [29, 0]
click at [247, 188] on div at bounding box center [407, 186] width 501 height 23
radio input "true"
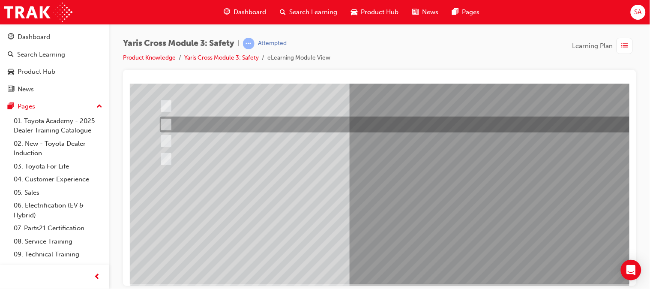
scroll to position [126, 0]
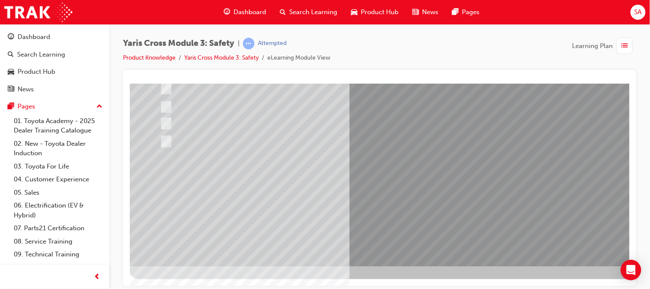
click at [394, 200] on div at bounding box center [420, 111] width 583 height 309
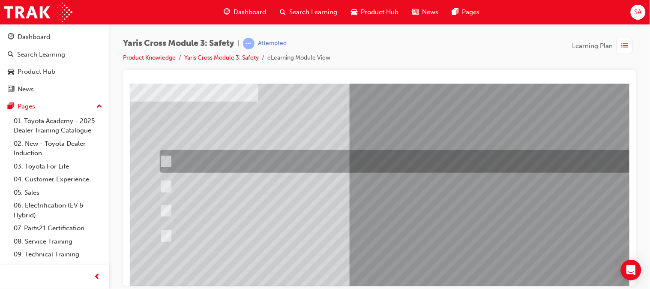
scroll to position [47, 0]
click at [376, 166] on div at bounding box center [407, 160] width 501 height 23
radio input "true"
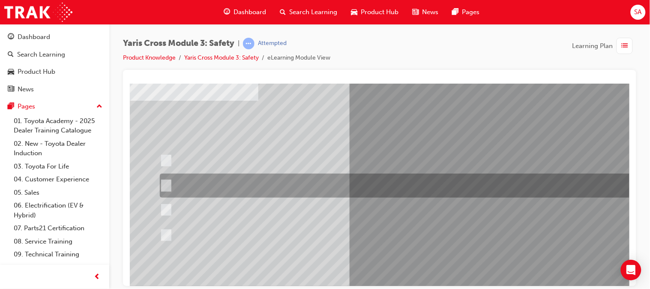
scroll to position [126, 0]
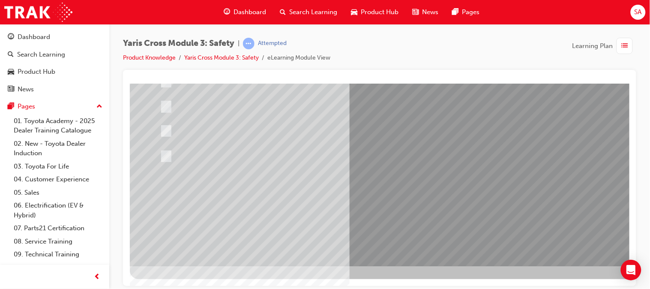
click at [404, 188] on div at bounding box center [420, 111] width 583 height 309
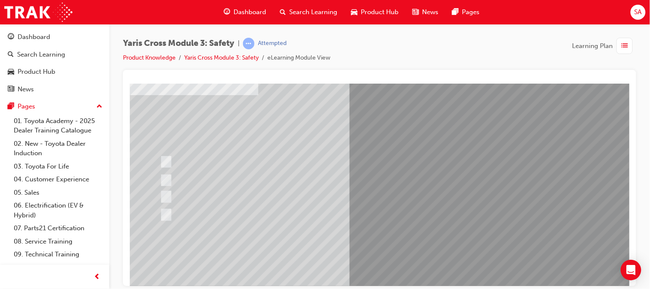
scroll to position [53, 0]
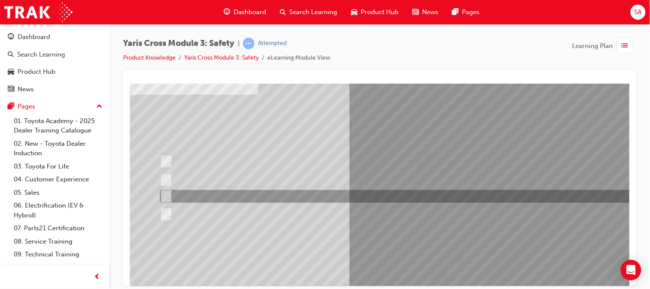
click at [391, 197] on div at bounding box center [407, 196] width 501 height 13
radio input "true"
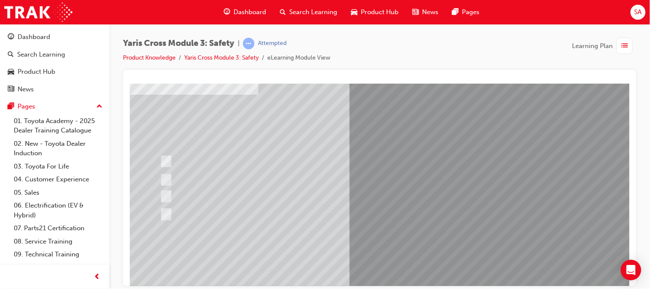
scroll to position [126, 0]
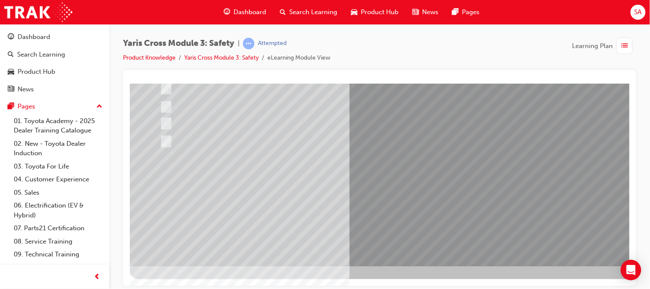
click at [425, 242] on div at bounding box center [420, 111] width 583 height 309
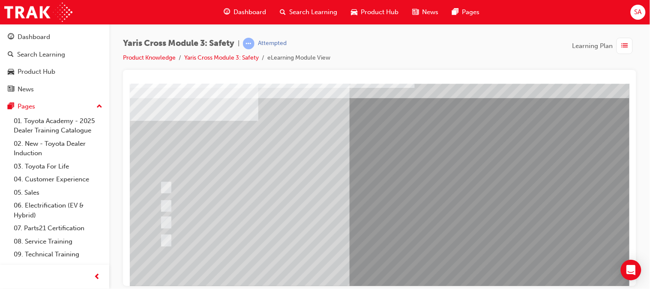
scroll to position [28, 0]
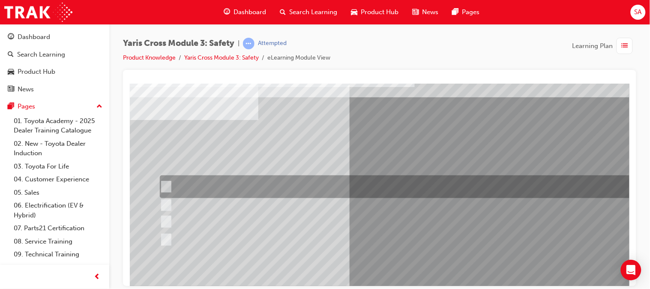
click at [266, 187] on div at bounding box center [407, 186] width 501 height 23
checkbox input "true"
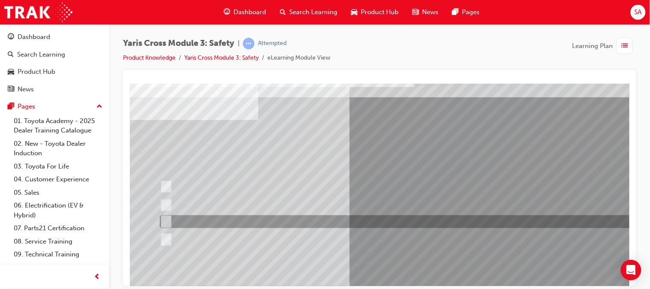
click at [267, 220] on div at bounding box center [407, 221] width 501 height 13
checkbox input "true"
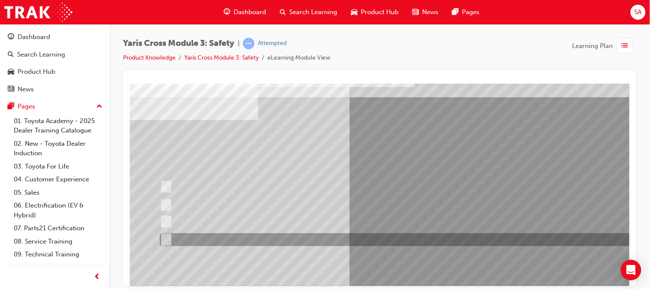
click at [267, 239] on div at bounding box center [407, 239] width 501 height 13
checkbox input "true"
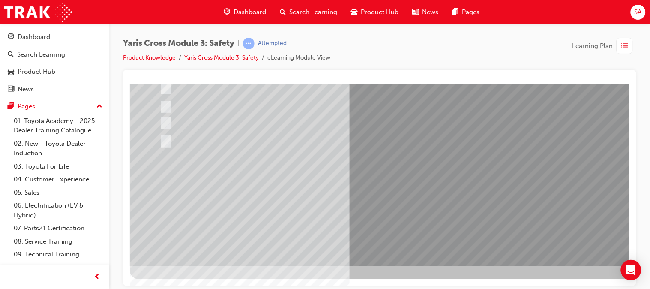
click at [391, 193] on div at bounding box center [420, 111] width 583 height 309
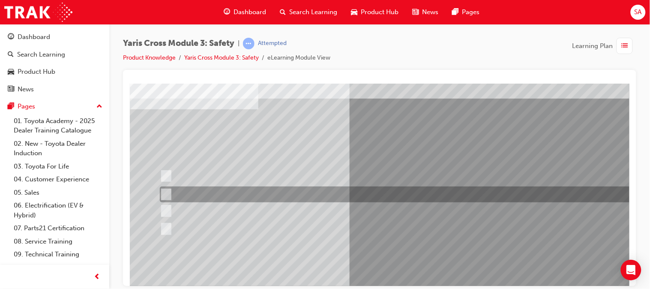
scroll to position [41, 0]
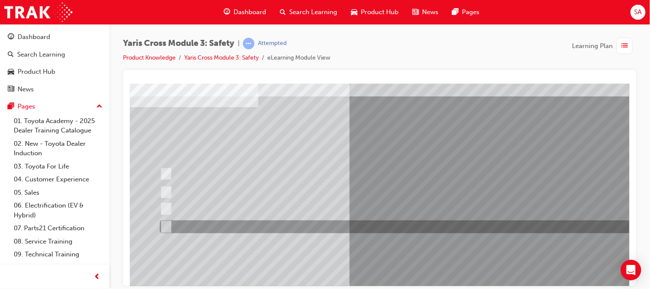
click at [205, 223] on div at bounding box center [407, 226] width 501 height 13
radio input "true"
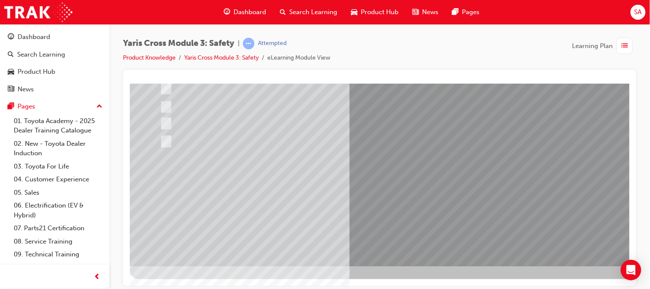
click at [400, 194] on div at bounding box center [420, 111] width 583 height 309
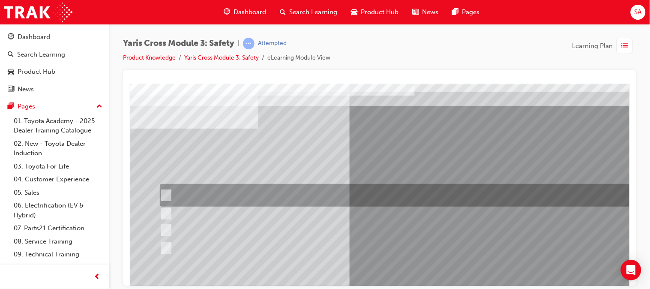
scroll to position [20, 0]
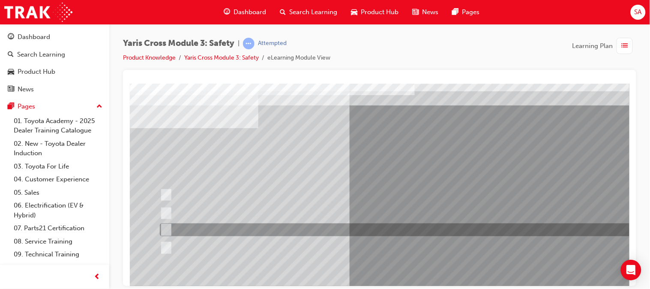
click at [217, 235] on div at bounding box center [407, 229] width 501 height 13
radio input "true"
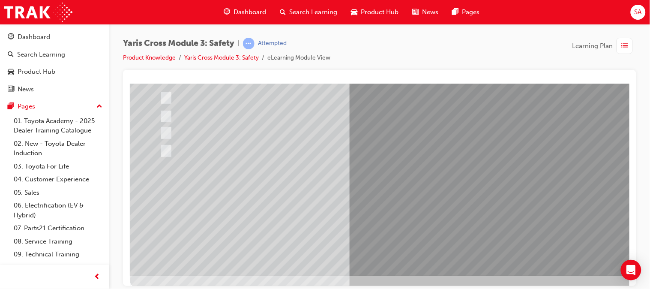
scroll to position [126, 0]
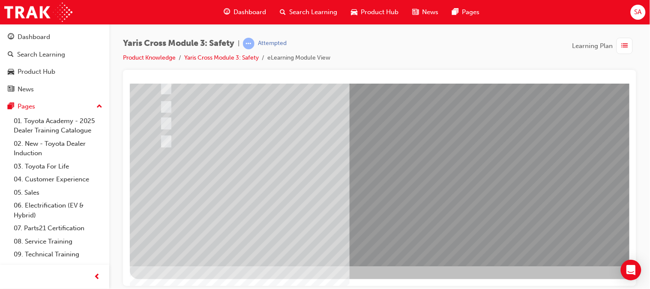
click at [397, 220] on div at bounding box center [420, 111] width 583 height 309
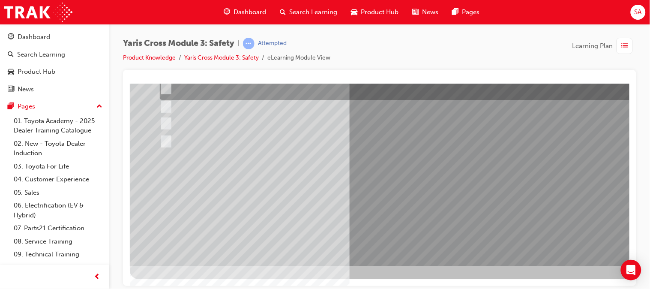
scroll to position [0, 0]
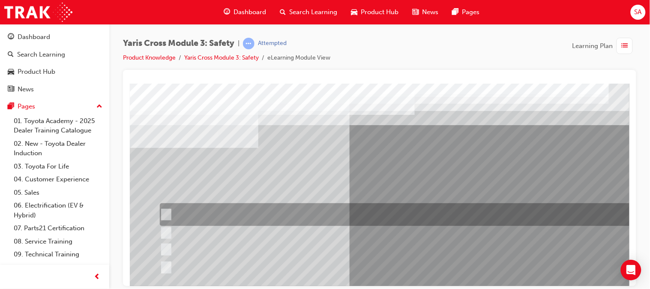
click at [362, 219] on div at bounding box center [407, 214] width 501 height 23
checkbox input "true"
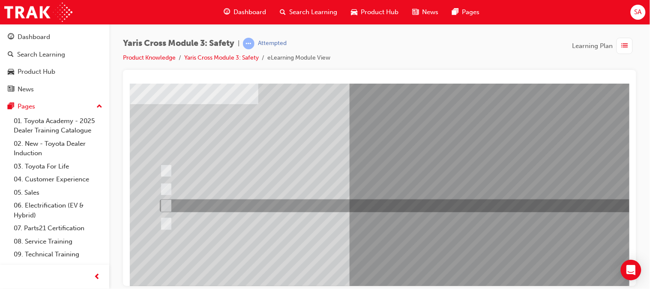
click at [288, 206] on div at bounding box center [407, 205] width 501 height 13
checkbox input "true"
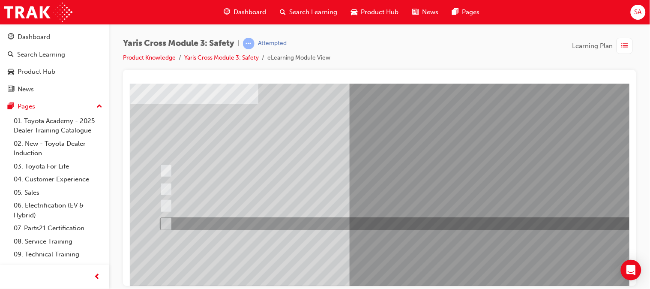
click at [287, 219] on div at bounding box center [407, 223] width 501 height 13
checkbox input "true"
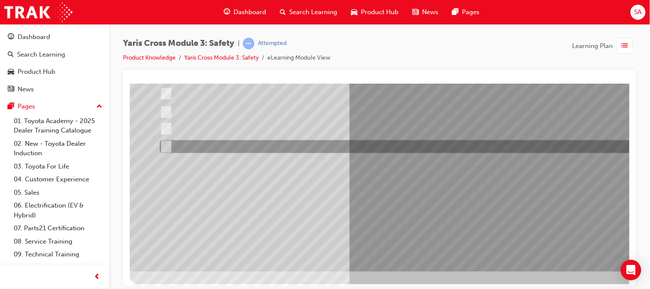
scroll to position [126, 0]
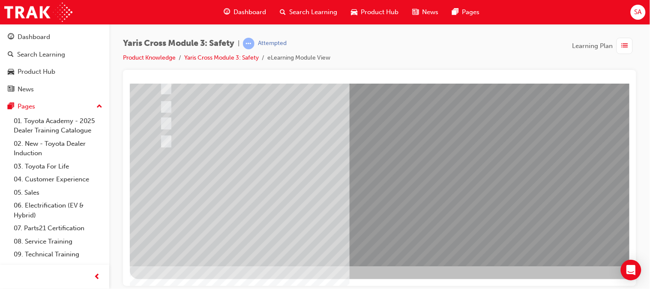
click at [413, 196] on div at bounding box center [420, 111] width 583 height 309
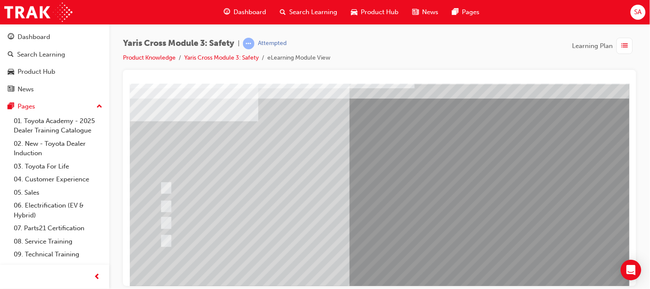
scroll to position [27, 0]
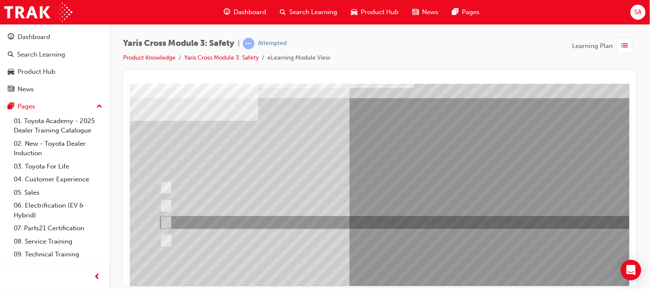
click at [231, 217] on div at bounding box center [407, 222] width 501 height 13
radio input "true"
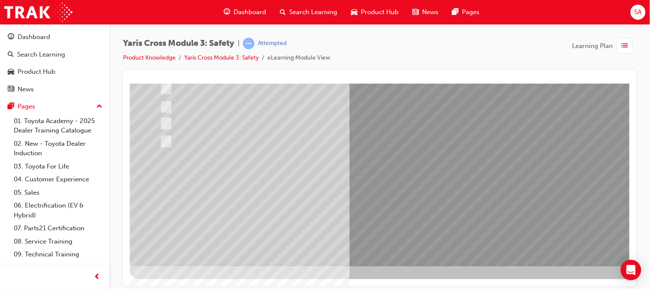
click at [391, 193] on div at bounding box center [420, 111] width 583 height 309
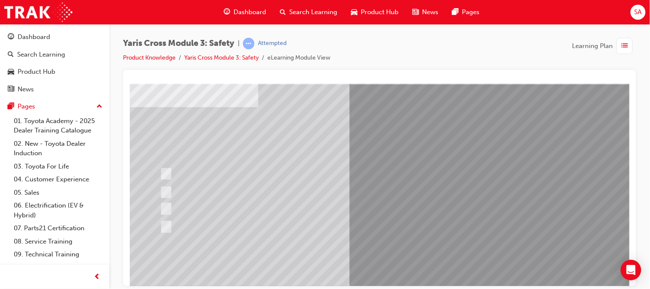
scroll to position [42, 0]
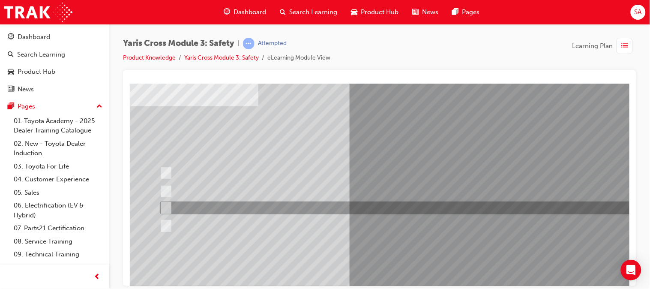
click at [256, 210] on div at bounding box center [407, 208] width 501 height 13
radio input "true"
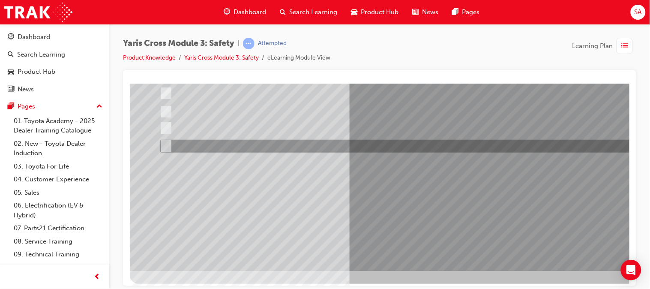
scroll to position [122, 0]
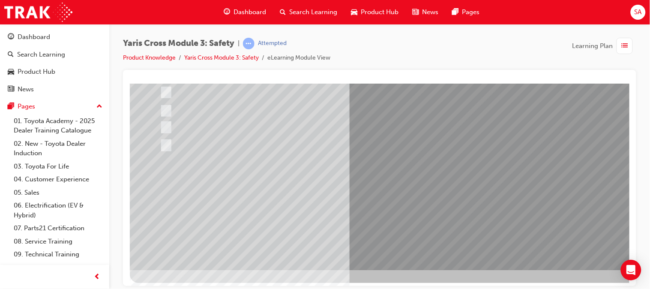
click at [391, 203] on div at bounding box center [420, 115] width 583 height 309
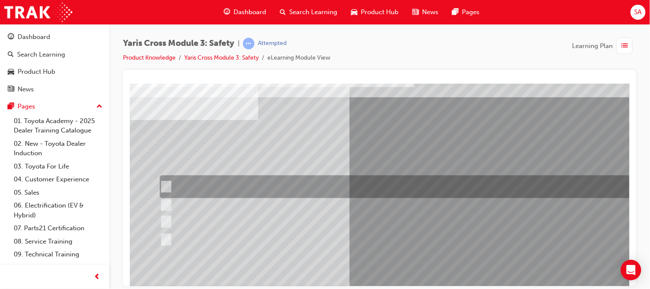
scroll to position [28, 0]
drag, startPoint x: 379, startPoint y: 174, endPoint x: 379, endPoint y: 183, distance: 9.4
click at [379, 183] on div at bounding box center [420, 209] width 583 height 309
click at [379, 183] on div at bounding box center [407, 186] width 501 height 23
radio input "true"
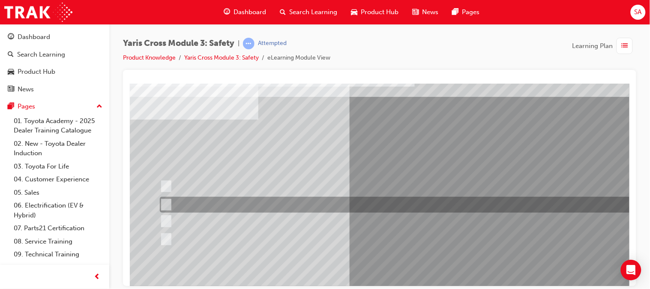
scroll to position [126, 0]
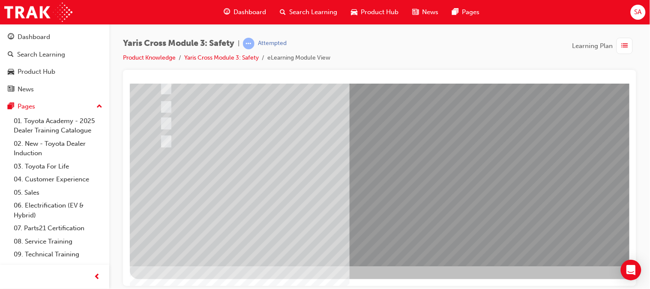
click at [401, 201] on div at bounding box center [420, 111] width 583 height 309
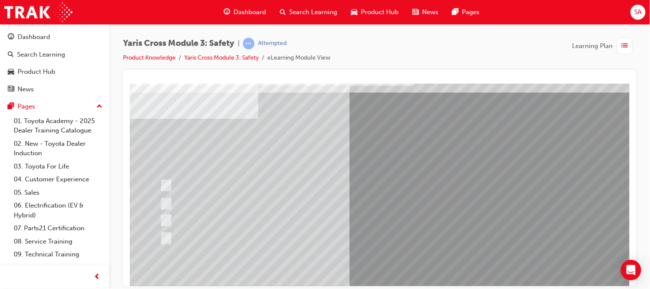
scroll to position [30, 0]
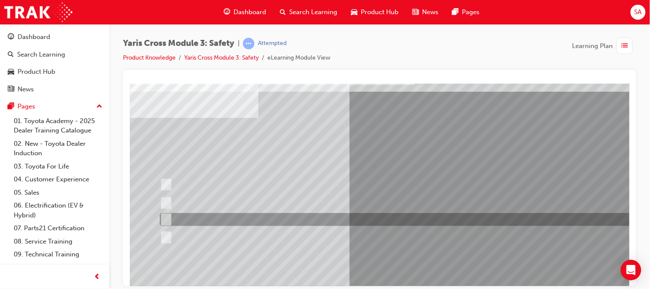
click at [283, 218] on div at bounding box center [407, 219] width 501 height 13
radio input "true"
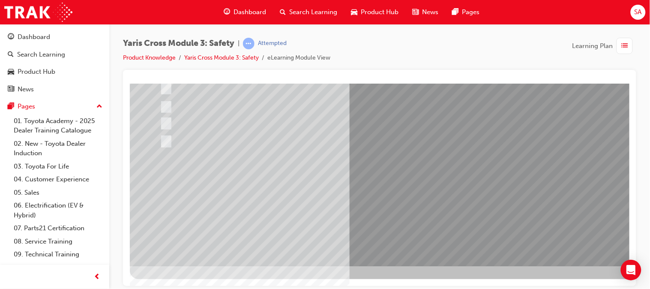
click at [396, 197] on div at bounding box center [420, 111] width 583 height 309
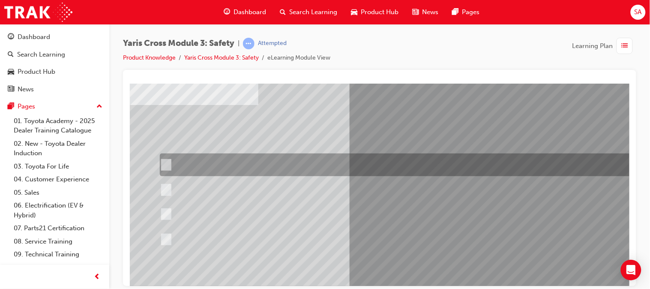
scroll to position [43, 0]
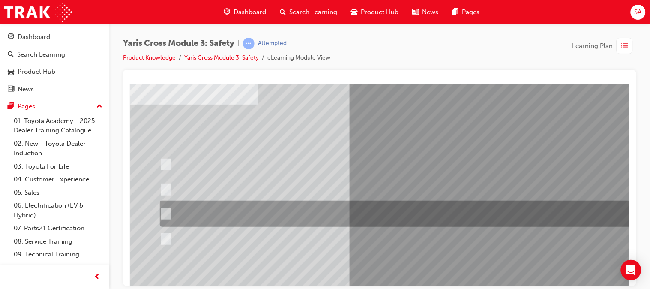
click at [392, 213] on div at bounding box center [407, 214] width 501 height 26
radio input "true"
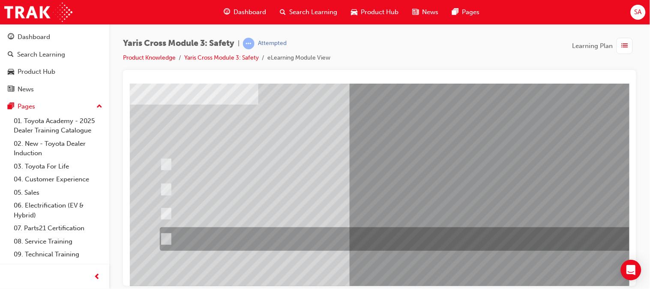
scroll to position [126, 0]
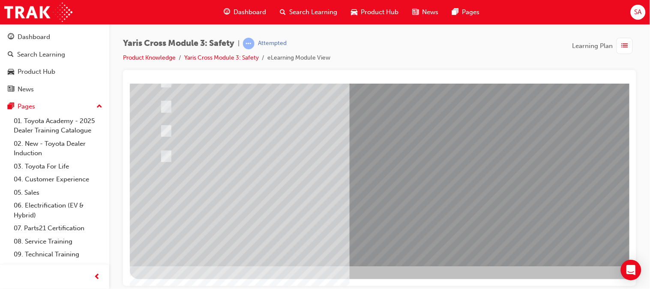
click at [411, 205] on div at bounding box center [420, 111] width 583 height 309
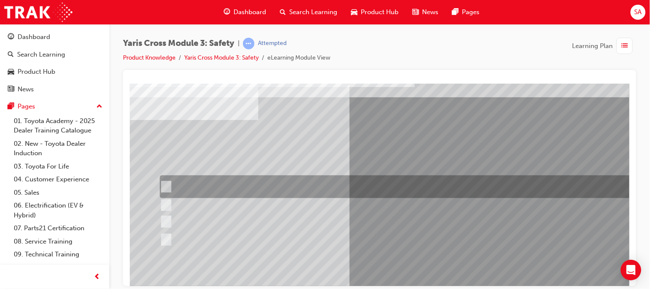
scroll to position [29, 0]
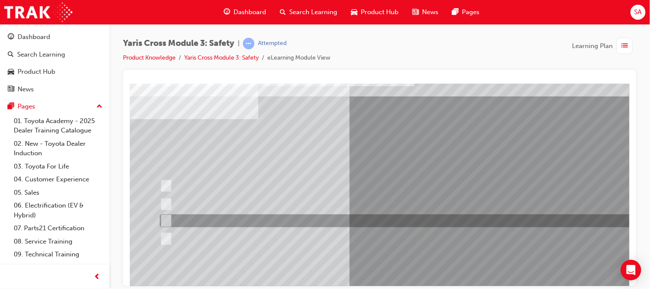
click at [364, 220] on div at bounding box center [407, 220] width 501 height 13
radio input "true"
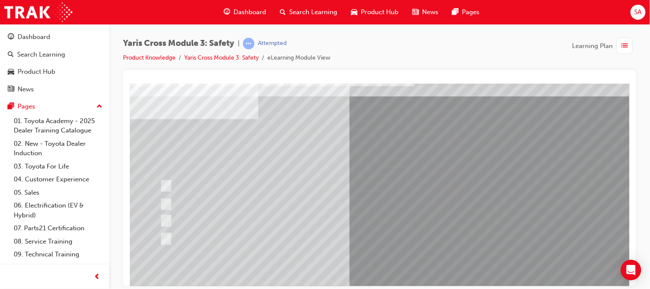
scroll to position [126, 0]
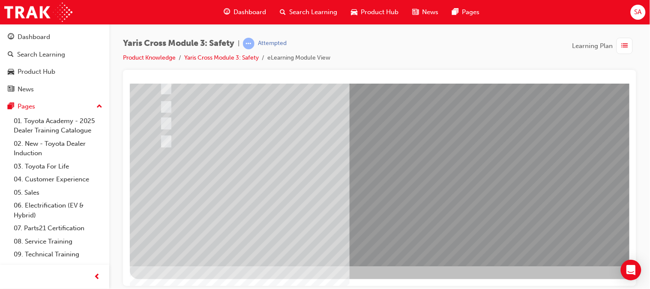
click at [413, 213] on div at bounding box center [420, 111] width 583 height 309
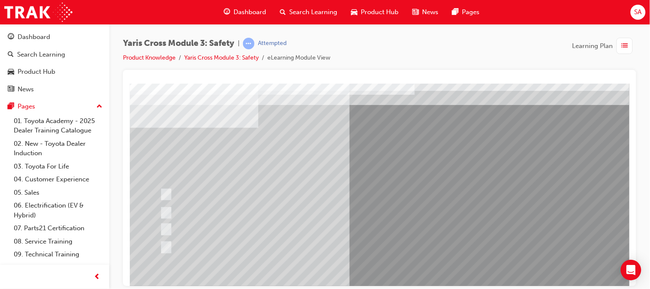
scroll to position [21, 0]
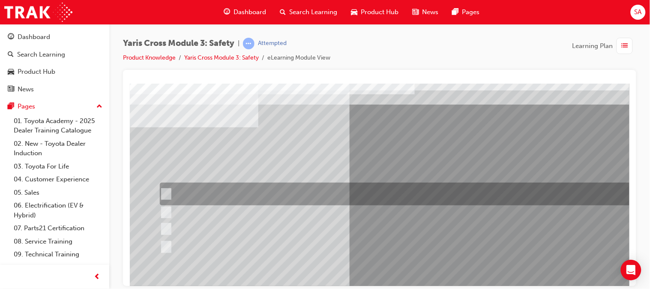
click at [315, 185] on div at bounding box center [407, 194] width 501 height 23
checkbox input "true"
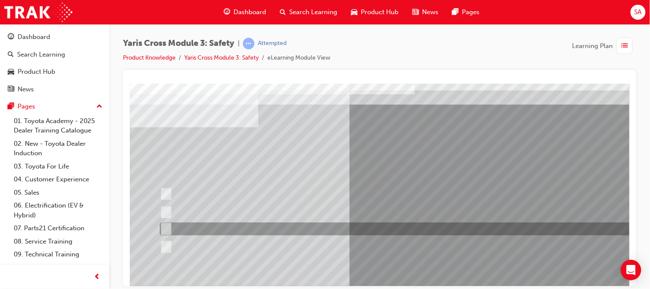
click at [328, 223] on div at bounding box center [407, 229] width 501 height 13
checkbox input "true"
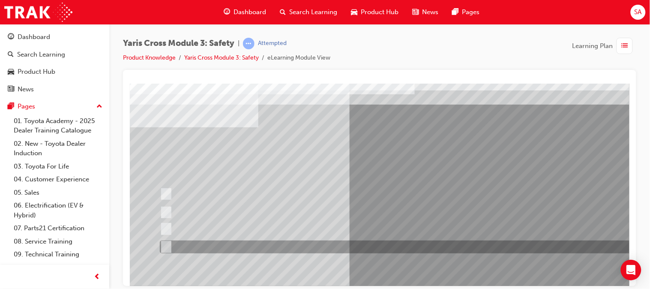
click at [305, 249] on div at bounding box center [407, 247] width 501 height 13
checkbox input "true"
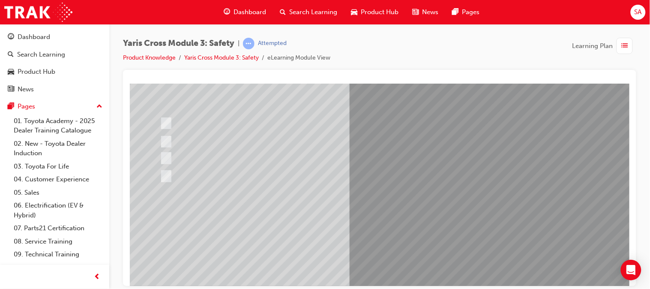
scroll to position [92, 0]
click at [392, 227] on div at bounding box center [420, 145] width 583 height 309
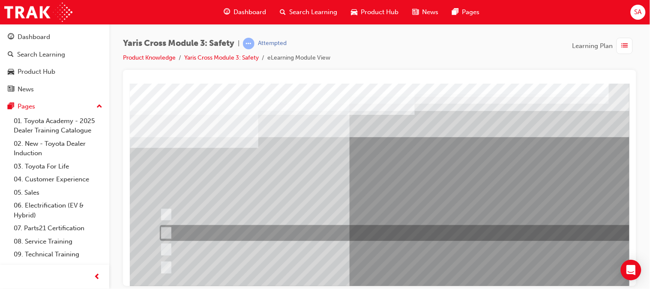
scroll to position [30, 0]
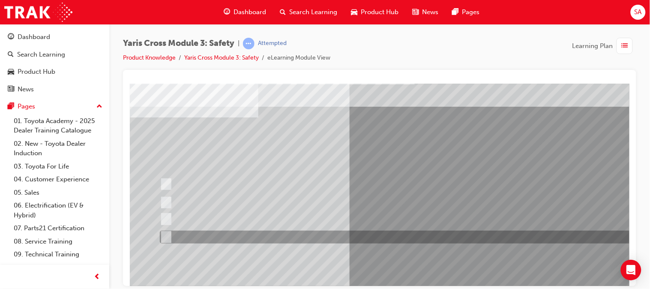
click at [341, 241] on div at bounding box center [407, 237] width 501 height 13
radio input "true"
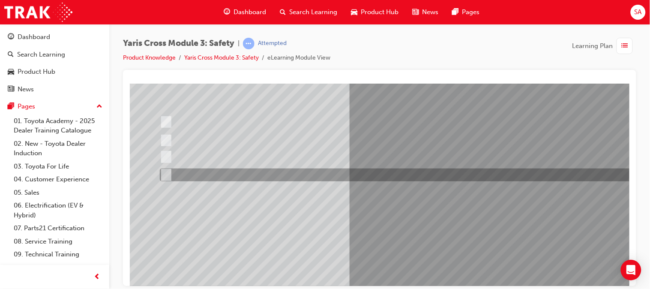
scroll to position [93, 0]
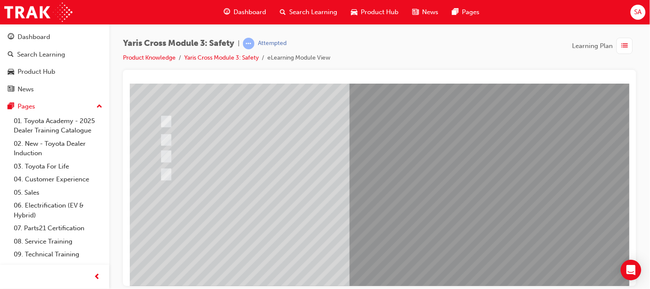
click at [405, 245] on div at bounding box center [420, 144] width 583 height 309
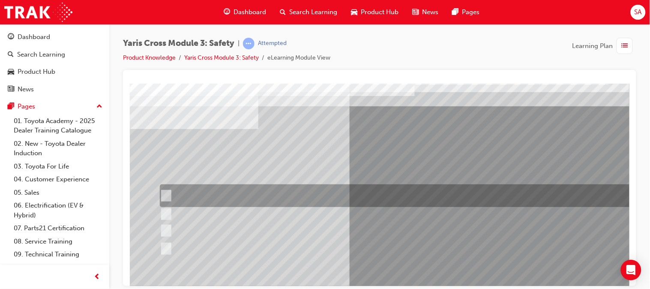
scroll to position [24, 0]
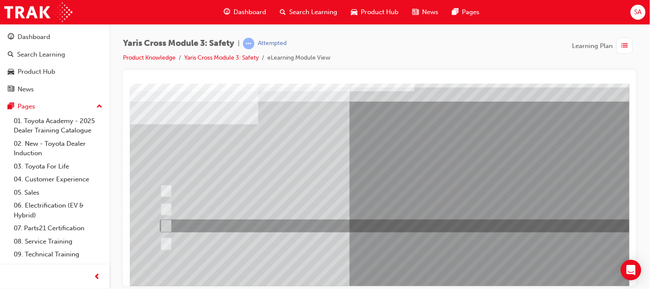
click at [362, 227] on div at bounding box center [407, 226] width 501 height 13
radio input "true"
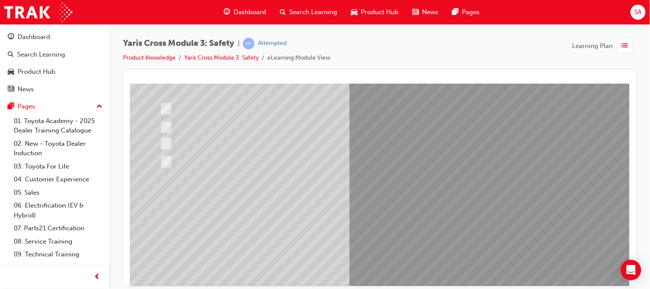
scroll to position [126, 0]
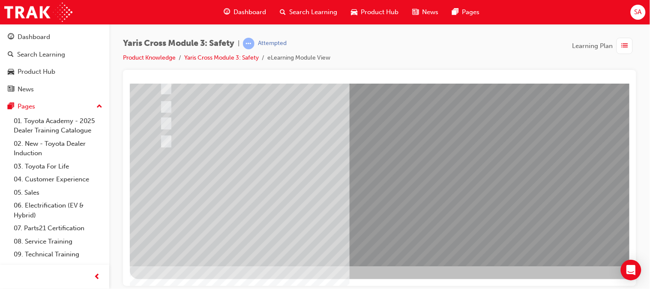
click at [403, 191] on div at bounding box center [420, 111] width 583 height 309
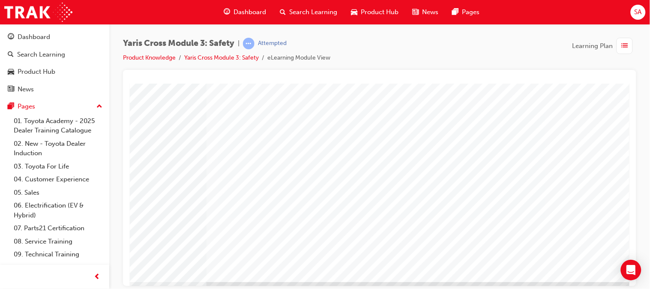
scroll to position [126, 90]
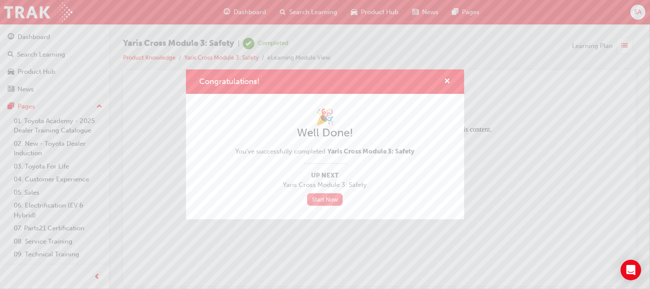
scroll to position [0, 0]
click at [314, 202] on link "Start Now" at bounding box center [325, 199] width 36 height 12
click at [449, 80] on span "cross-icon" at bounding box center [448, 82] width 6 height 8
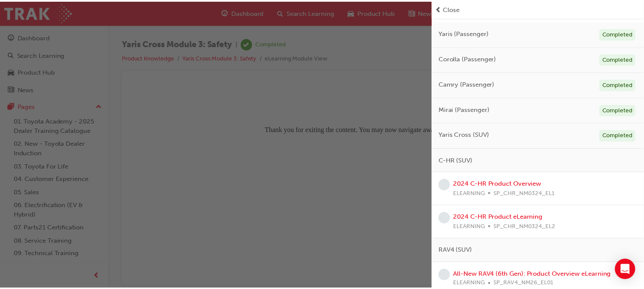
scroll to position [89, 0]
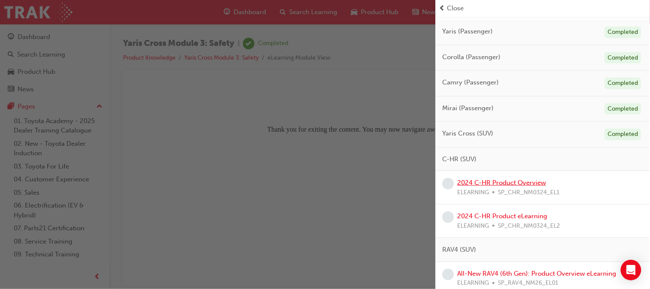
click at [530, 186] on link "2024 C-HR Product Overview" at bounding box center [502, 183] width 89 height 8
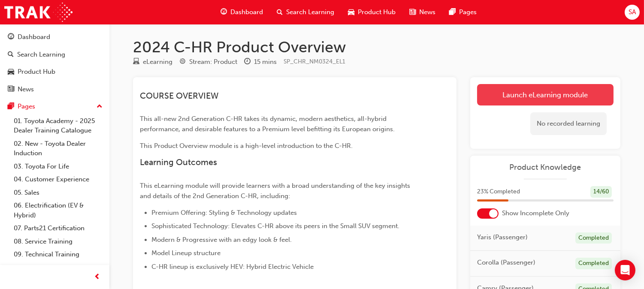
click at [523, 95] on link "Launch eLearning module" at bounding box center [545, 94] width 136 height 21
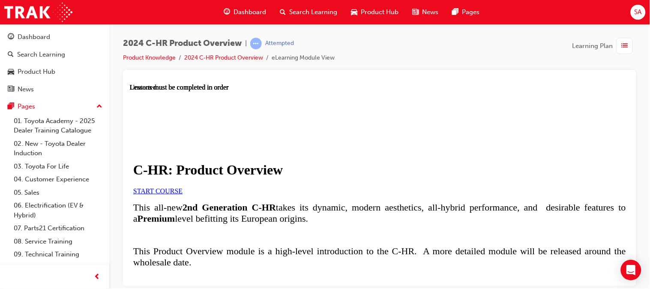
scroll to position [52, 0]
click at [182, 187] on link "START COURSE" at bounding box center [157, 190] width 49 height 7
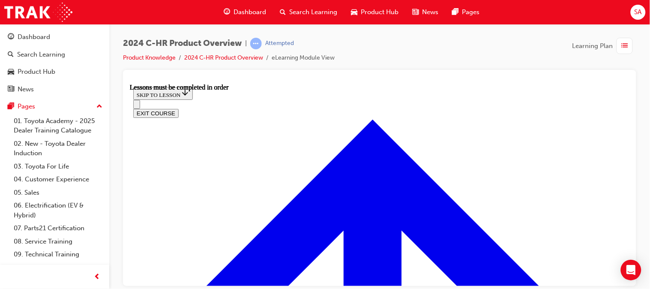
scroll to position [601, 0]
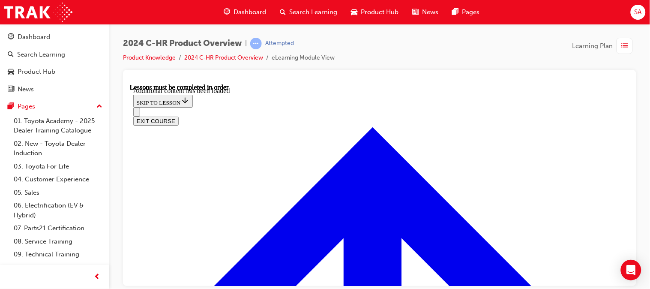
scroll to position [2127, 0]
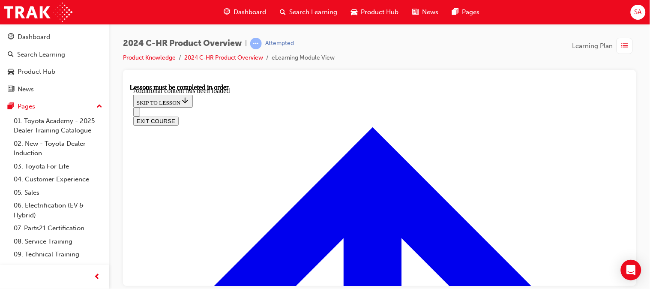
scroll to position [2718, 0]
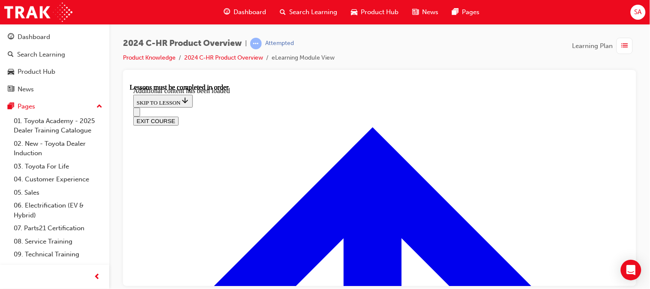
radio input "true"
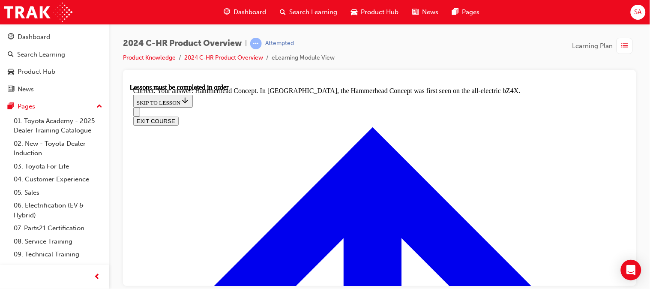
radio input "true"
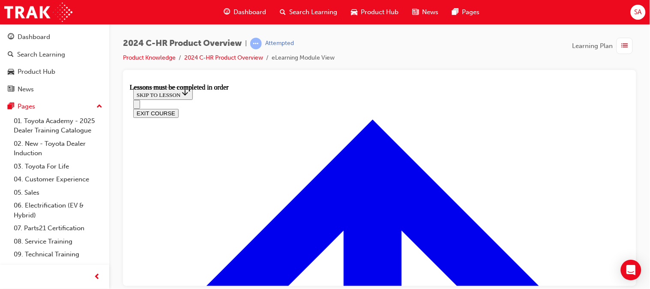
scroll to position [1447, 0]
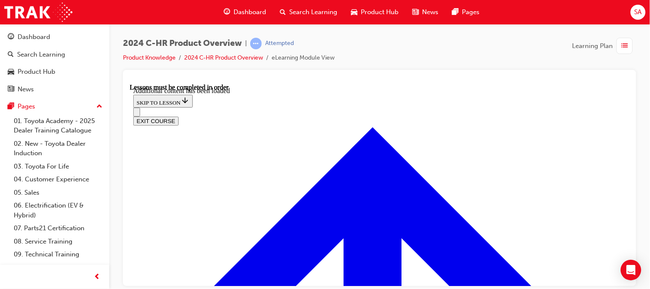
scroll to position [1596, 0]
radio input "true"
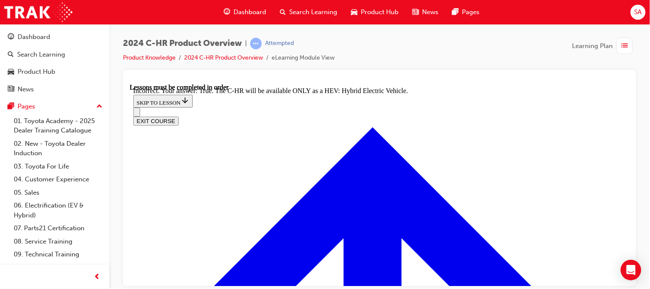
scroll to position [1707, 0]
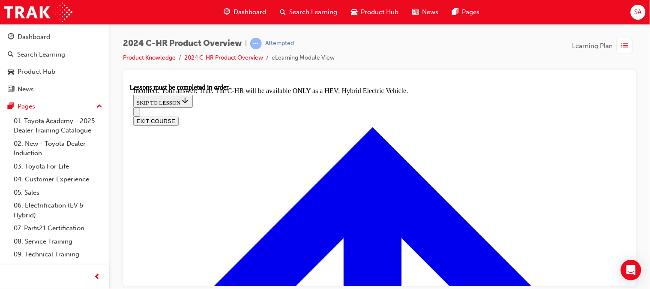
radio input "true"
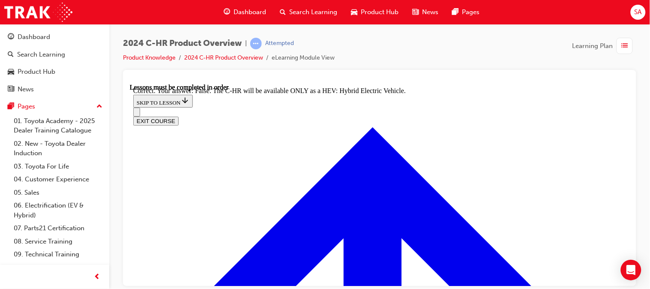
checkbox input "true"
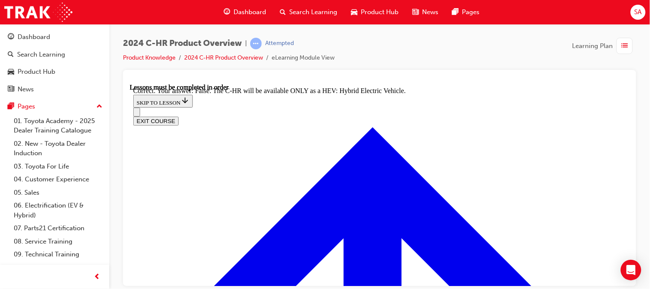
checkbox input "false"
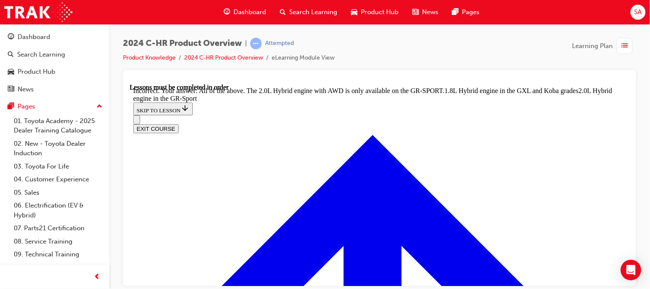
scroll to position [1954, 0]
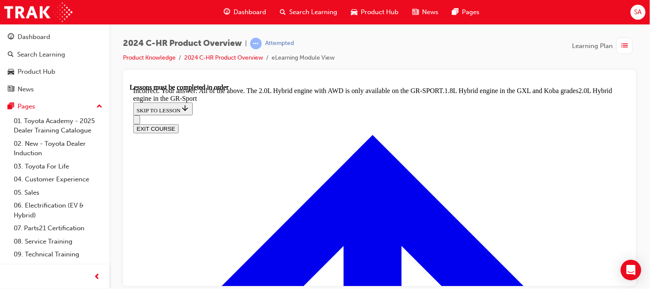
scroll to position [1982, 0]
checkbox input "true"
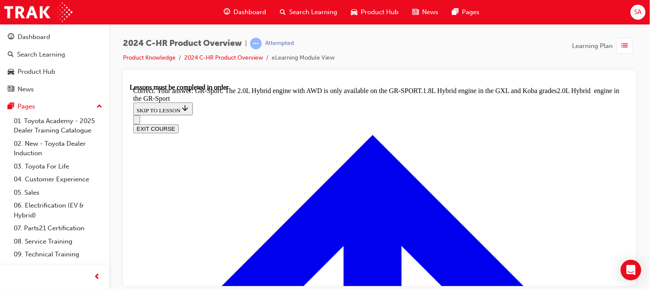
scroll to position [2295, 0]
radio input "true"
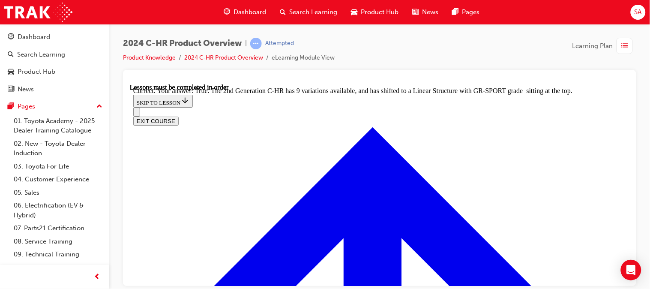
scroll to position [2475, 0]
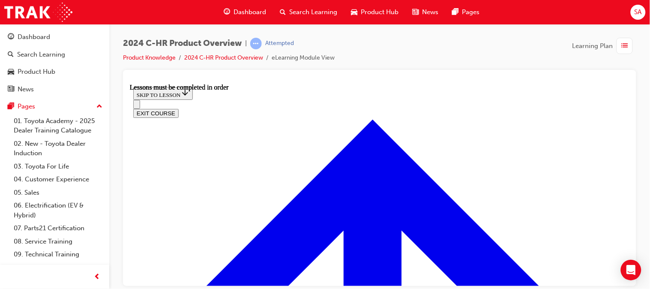
scroll to position [282, 0]
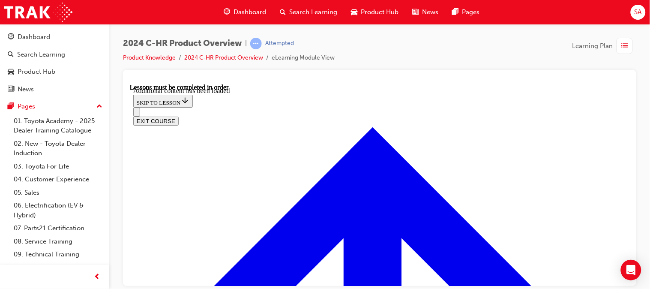
scroll to position [629, 0]
radio input "true"
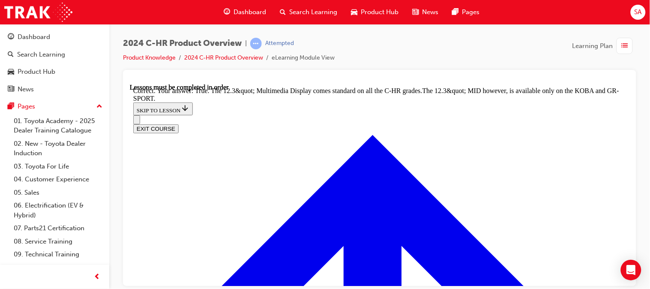
scroll to position [859, 0]
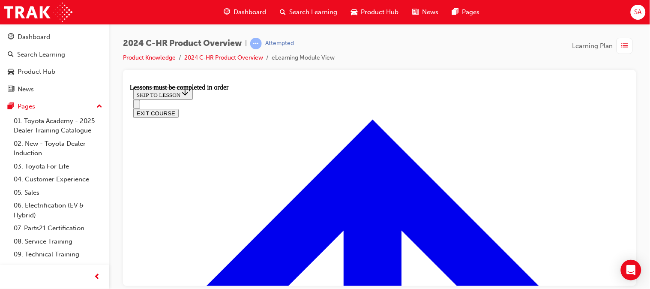
scroll to position [717, 0]
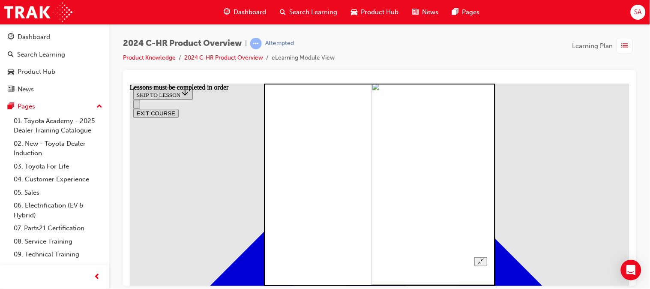
click at [483, 258] on icon "Unzoom image" at bounding box center [481, 261] width 6 height 6
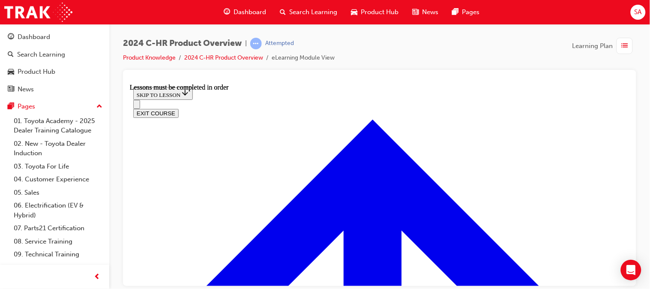
scroll to position [1598, 0]
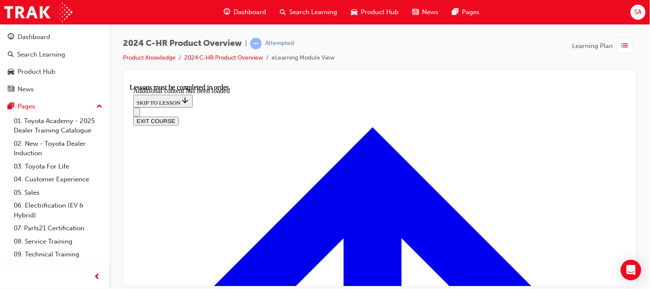
scroll to position [1768, 0]
checkbox input "true"
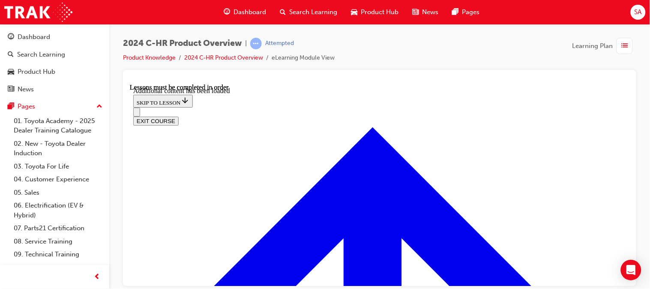
checkbox input "true"
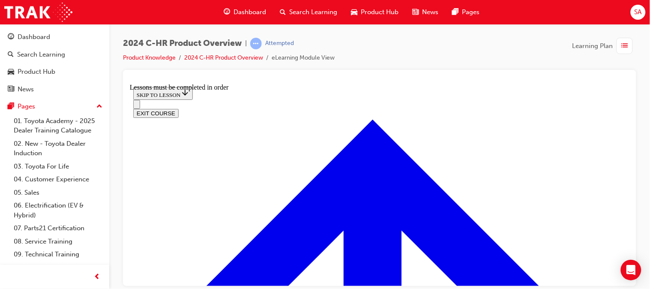
scroll to position [719, 0]
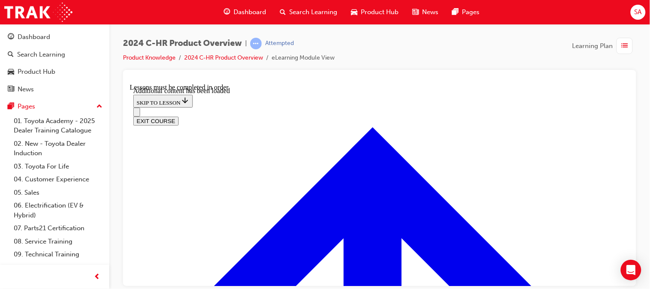
scroll to position [844, 0]
radio input "true"
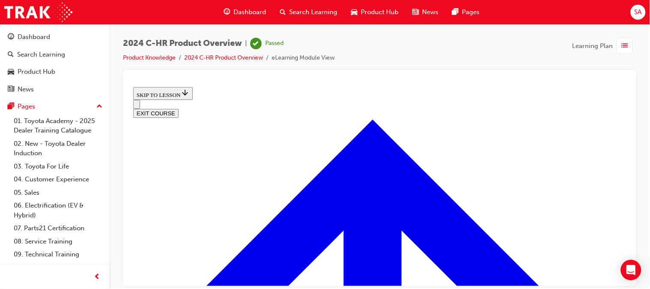
scroll to position [414, 0]
click at [178, 108] on button "EXIT COURSE" at bounding box center [155, 112] width 45 height 9
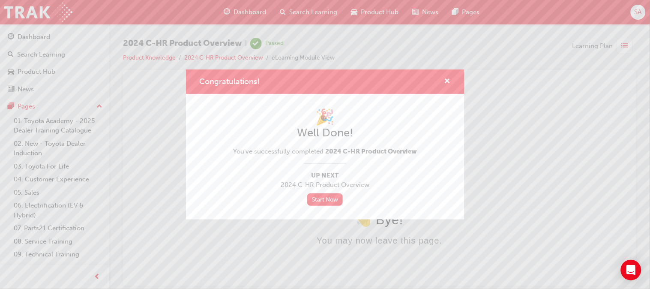
scroll to position [0, 0]
click at [314, 199] on link "Start Now" at bounding box center [325, 199] width 36 height 12
click at [447, 79] on span "cross-icon" at bounding box center [448, 82] width 6 height 8
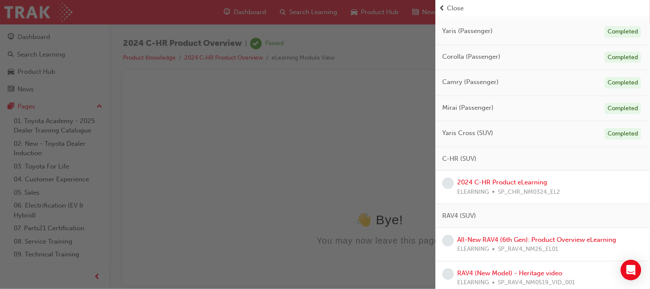
scroll to position [111, 0]
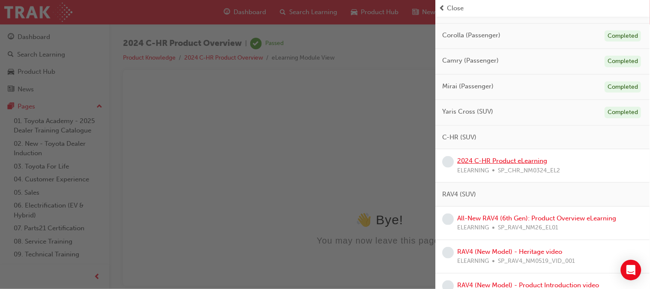
click at [539, 160] on link "2024 C-HR Product eLearning" at bounding box center [503, 161] width 90 height 8
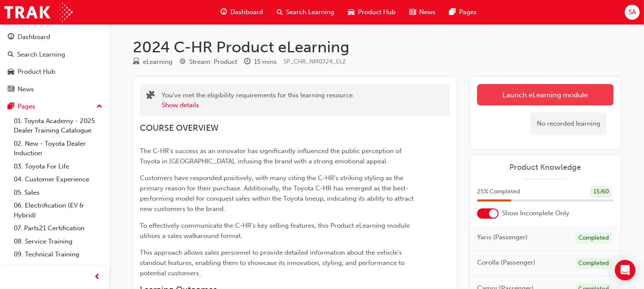
click at [499, 101] on link "Launch eLearning module" at bounding box center [545, 94] width 136 height 21
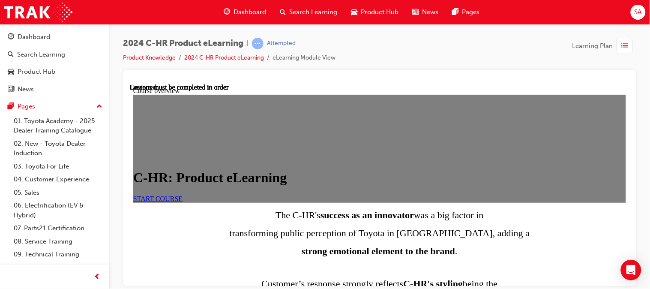
scroll to position [77, 0]
click at [182, 195] on span "START COURSE" at bounding box center [157, 198] width 49 height 7
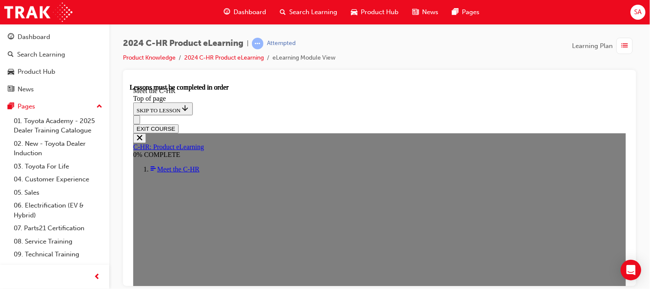
scroll to position [219, 0]
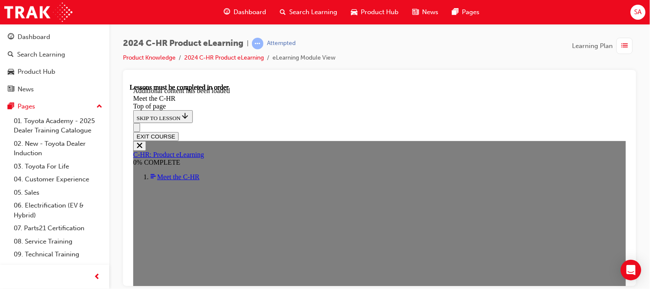
scroll to position [2109, 0]
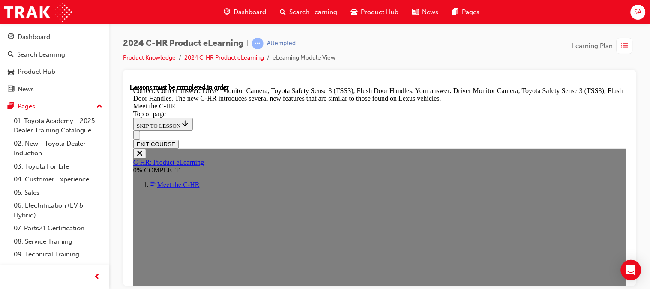
scroll to position [2732, 0]
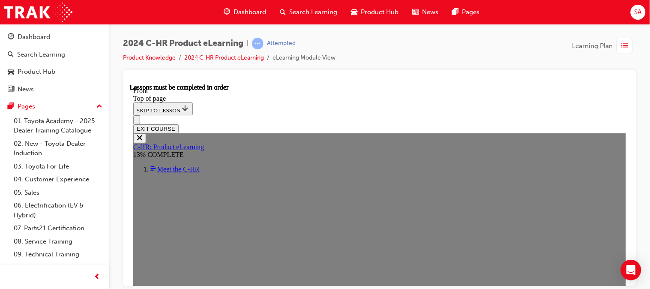
scroll to position [290, 0]
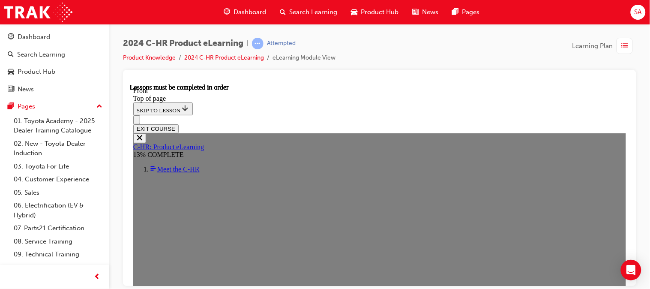
scroll to position [484, 0]
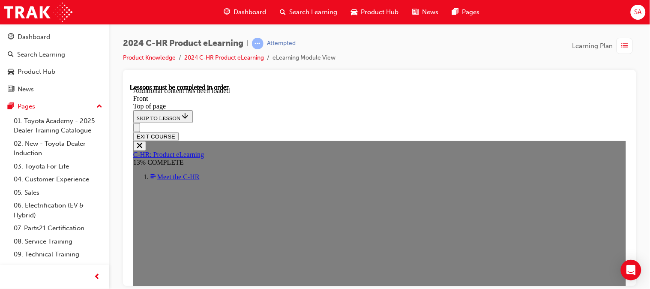
scroll to position [729, 0]
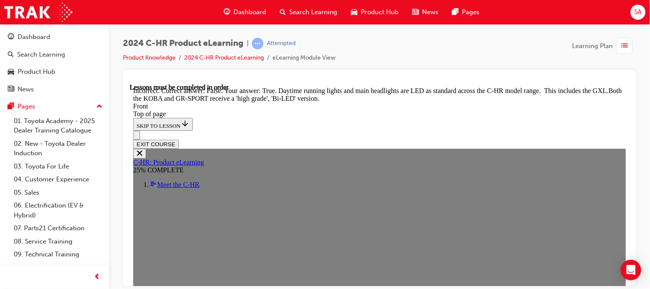
scroll to position [967, 0]
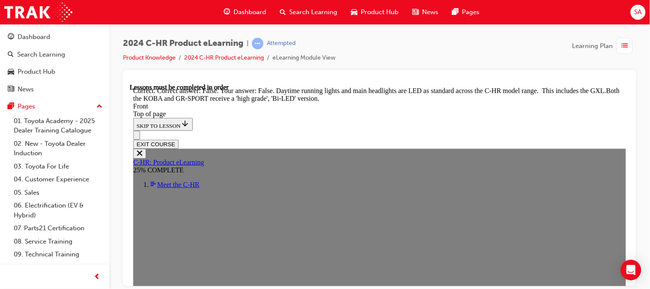
scroll to position [1041, 0]
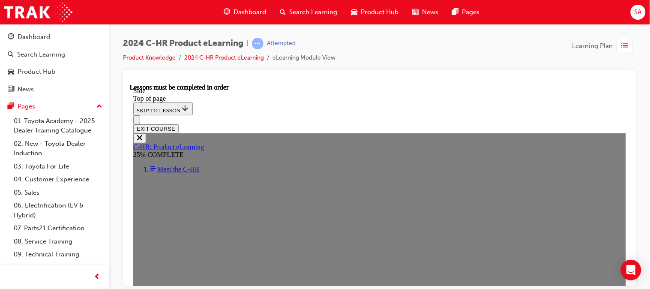
scroll to position [254, 0]
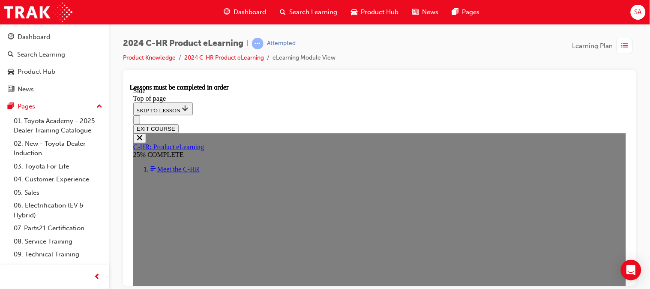
scroll to position [269, 0]
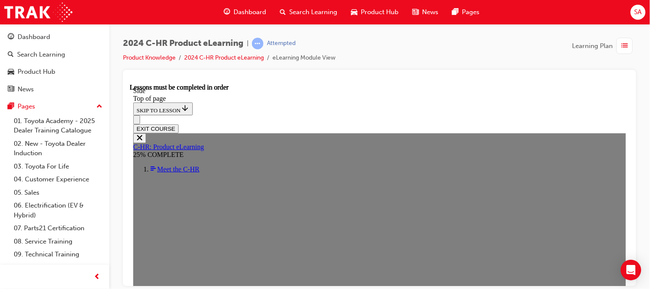
scroll to position [251, 0]
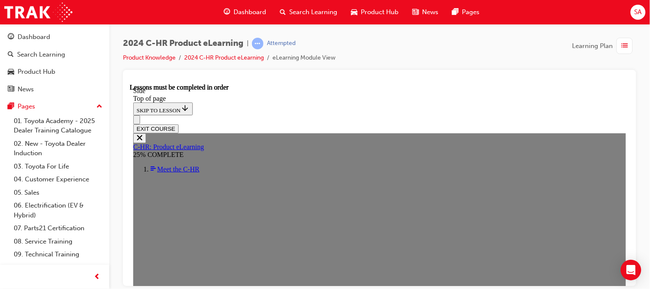
scroll to position [181, 0]
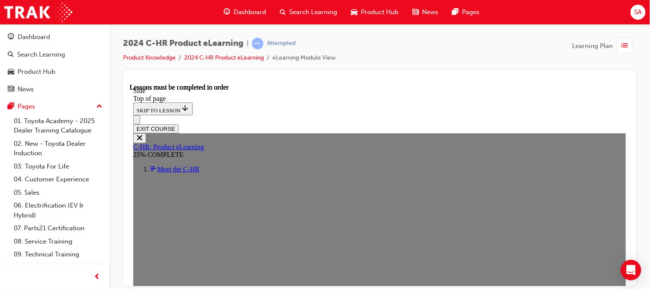
scroll to position [361, 0]
drag, startPoint x: 291, startPoint y: 196, endPoint x: 301, endPoint y: 214, distance: 21.1
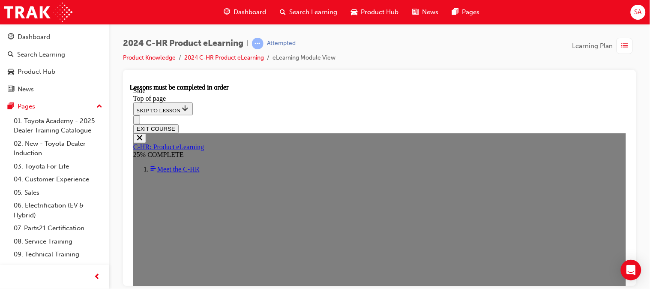
scroll to position [361, 0]
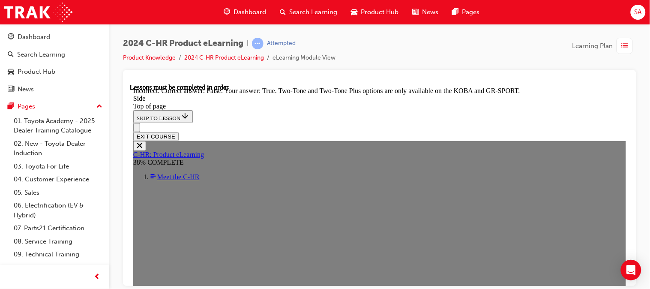
scroll to position [858, 0]
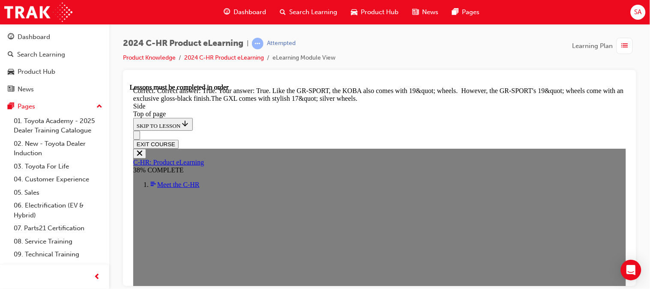
scroll to position [1105, 0]
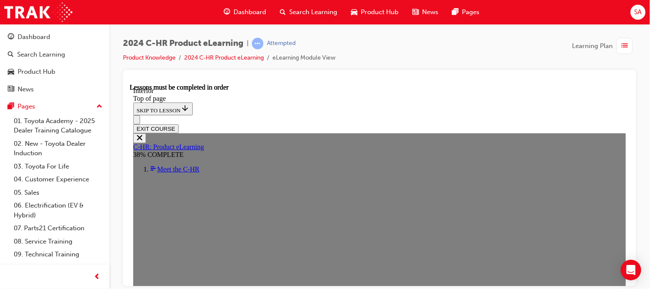
scroll to position [405, 0]
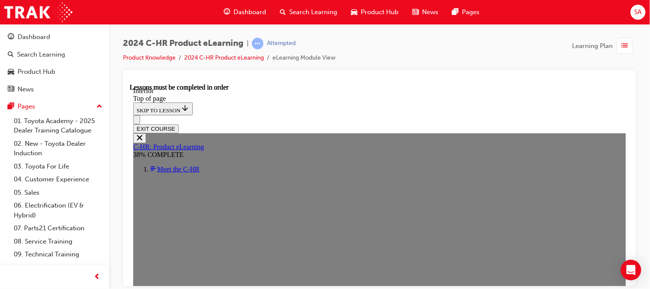
scroll to position [0, 0]
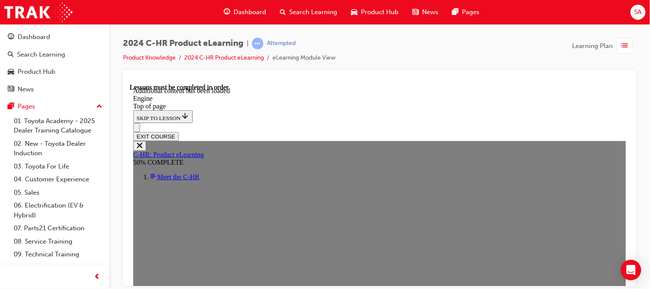
scroll to position [1219, 0]
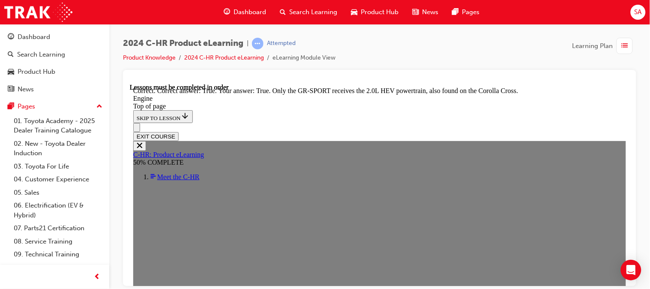
scroll to position [1686, 0]
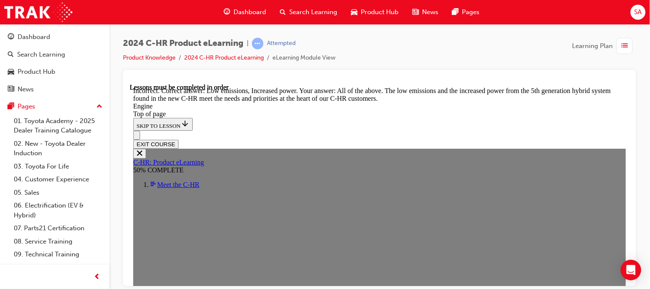
scroll to position [2249, 0]
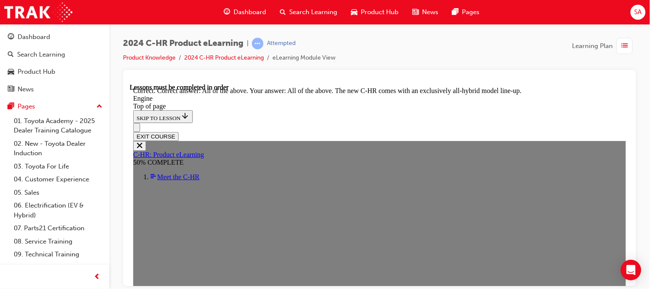
scroll to position [2459, 0]
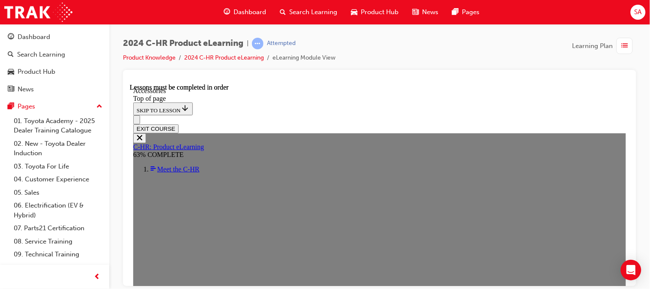
scroll to position [337, 0]
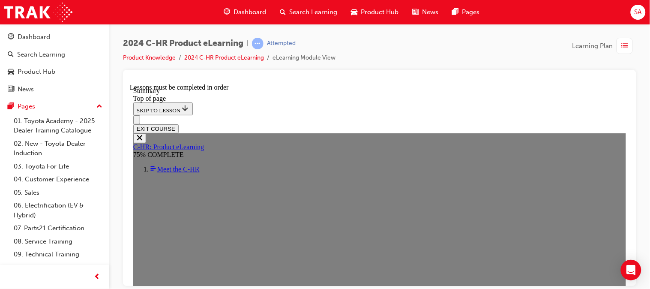
scroll to position [1283, 0]
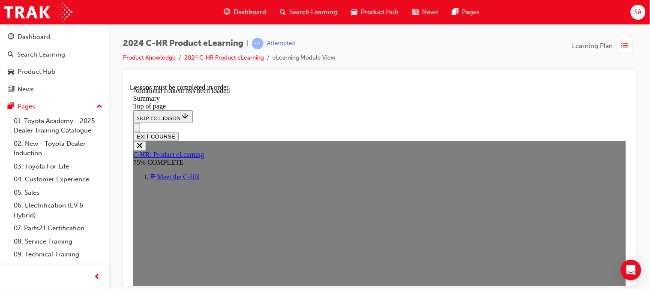
scroll to position [1431, 0]
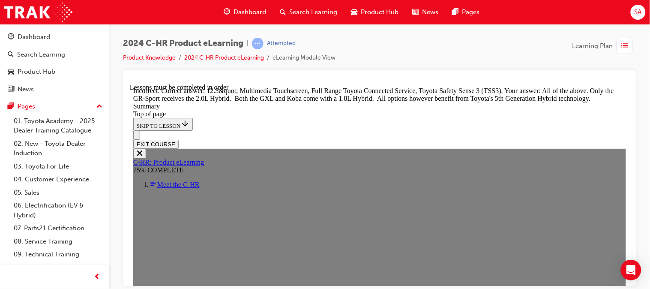
scroll to position [1785, 0]
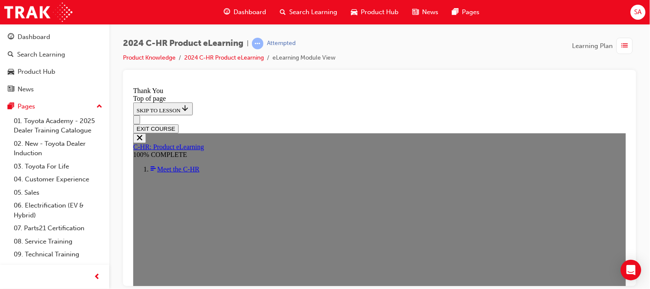
scroll to position [394, 0]
click at [178, 124] on button "EXIT COURSE" at bounding box center [155, 128] width 45 height 9
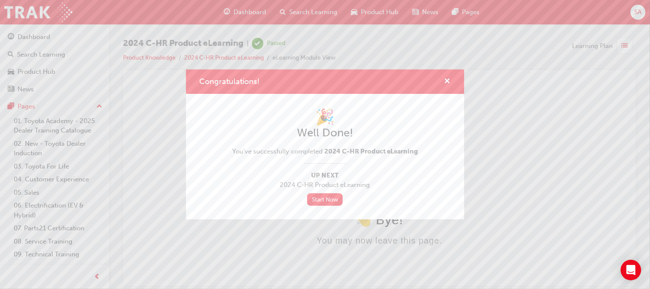
scroll to position [0, 0]
click at [316, 199] on link "Start Now" at bounding box center [325, 199] width 36 height 12
click at [449, 81] on span "cross-icon" at bounding box center [448, 82] width 6 height 8
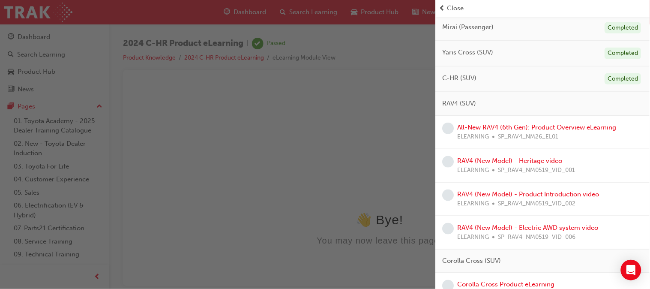
scroll to position [167, 0]
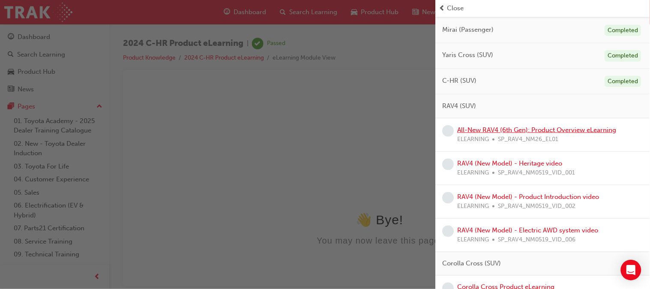
click at [515, 129] on link "All-New RAV4 (6th Gen): Product Overview eLearning" at bounding box center [537, 130] width 159 height 8
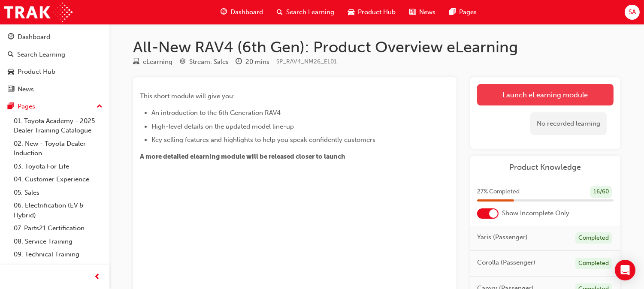
click at [501, 99] on link "Launch eLearning module" at bounding box center [545, 94] width 136 height 21
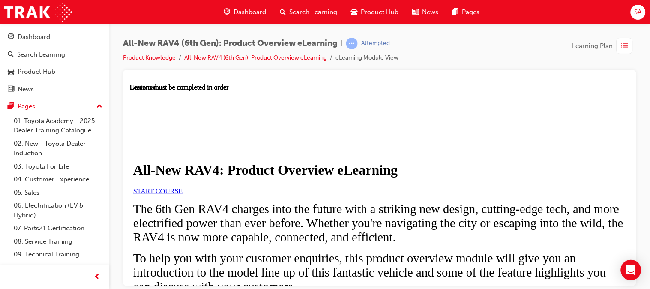
click at [182, 194] on link "START COURSE" at bounding box center [157, 190] width 49 height 7
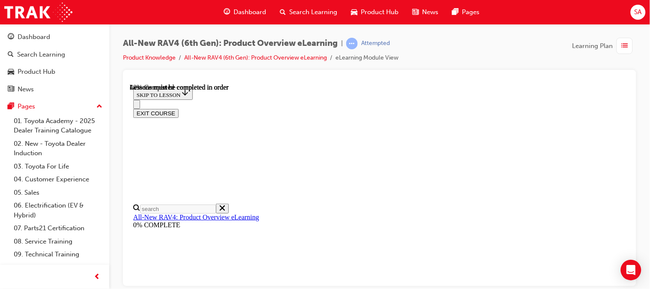
scroll to position [804, 0]
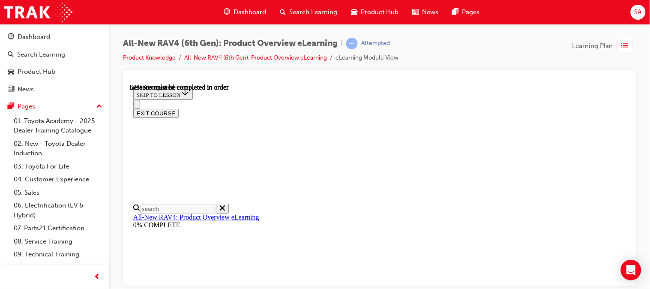
scroll to position [1094, 0]
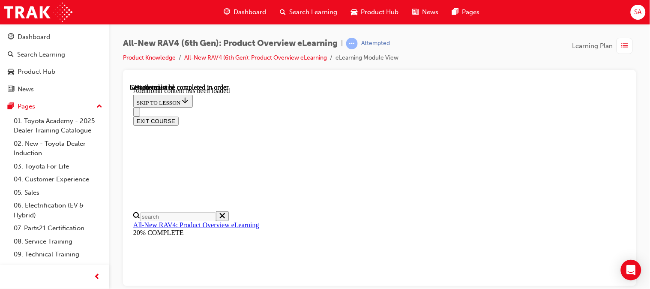
scroll to position [928, 0]
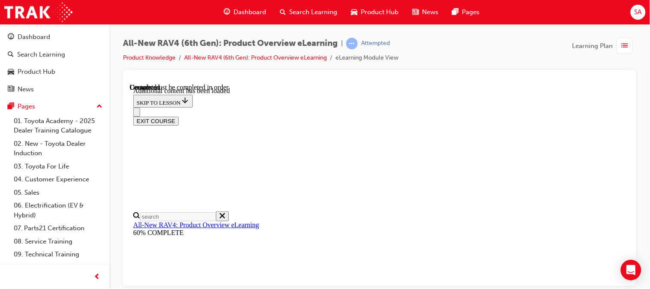
scroll to position [660, 0]
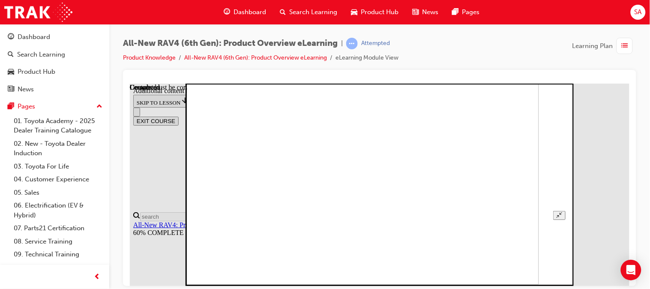
click at [566, 211] on button "Unzoom image" at bounding box center [559, 215] width 12 height 9
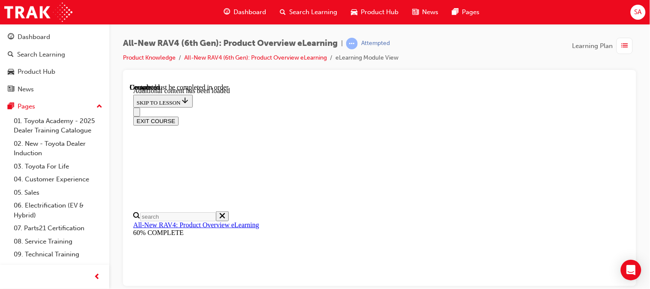
radio input "true"
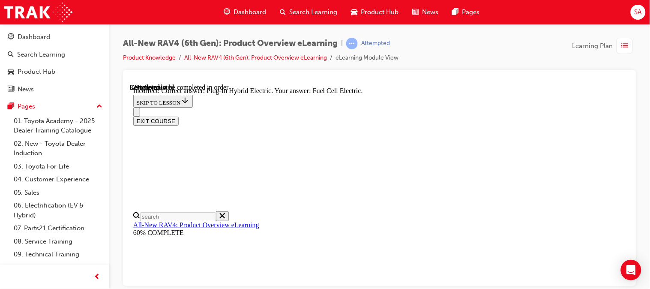
scroll to position [292, 0]
radio input "true"
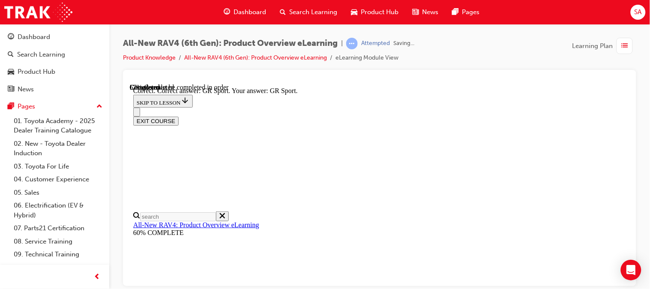
scroll to position [410, 0]
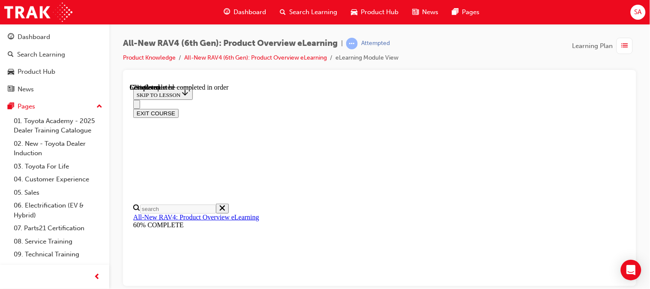
scroll to position [205, 0]
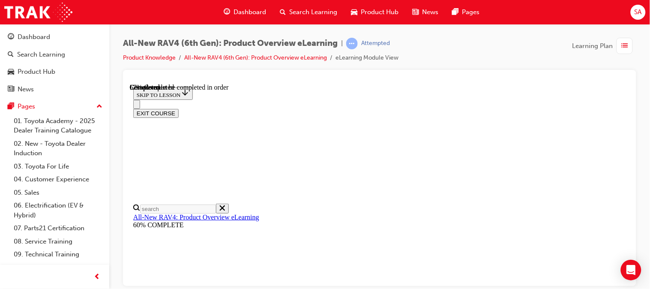
checkbox input "false"
checkbox input "true"
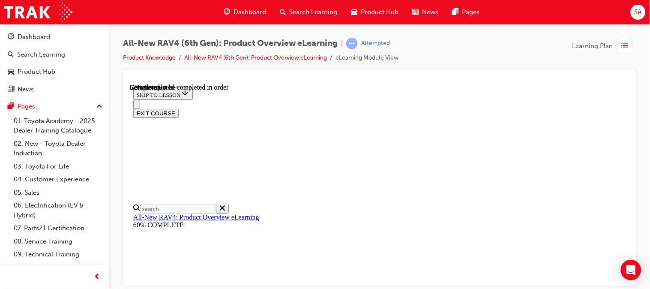
checkbox input "true"
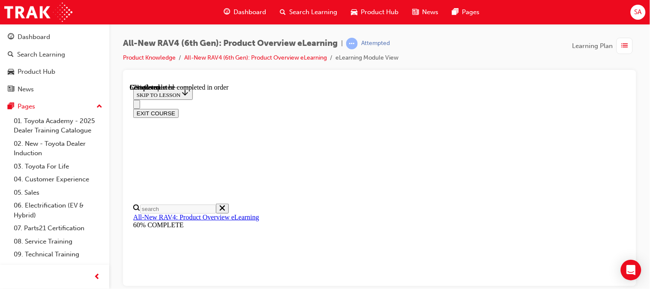
checkbox input "true"
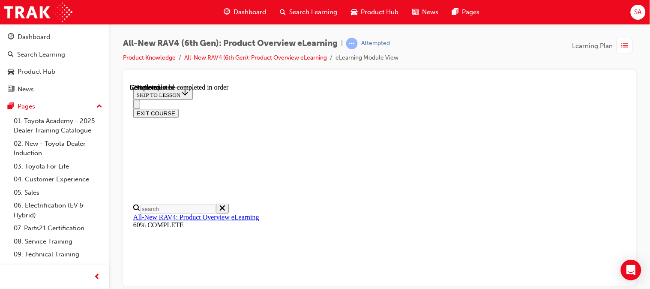
scroll to position [345, 0]
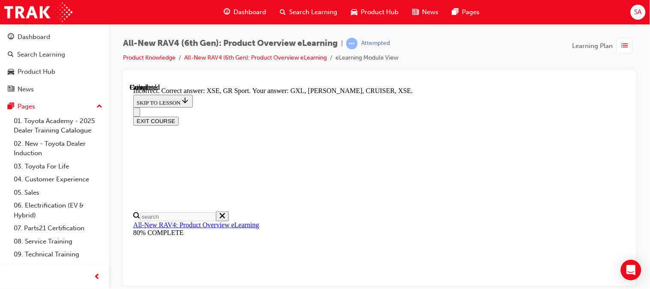
scroll to position [409, 0]
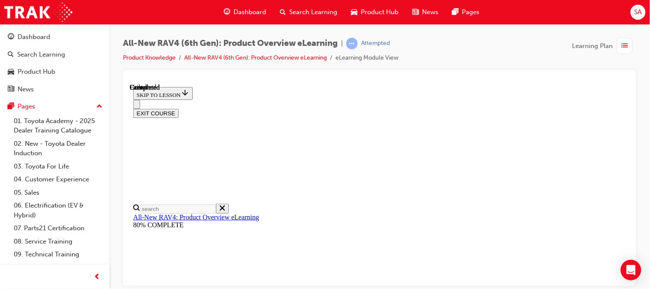
scroll to position [269, 0]
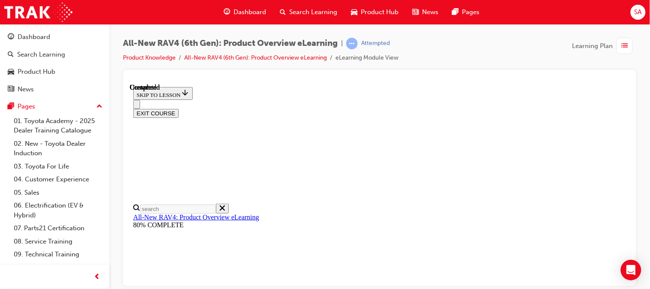
radio input "true"
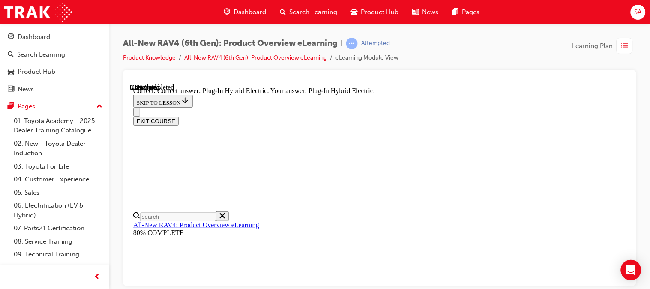
scroll to position [370, 0]
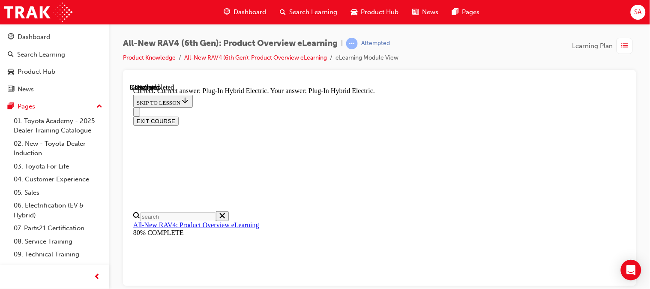
radio input "true"
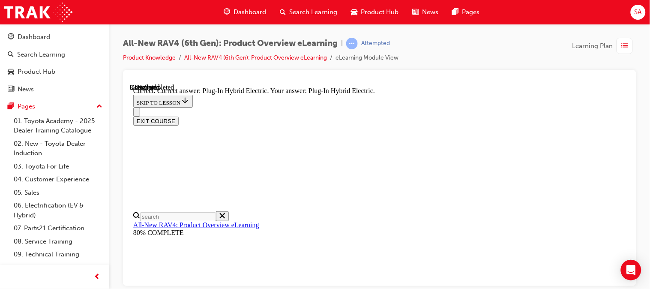
radio input "true"
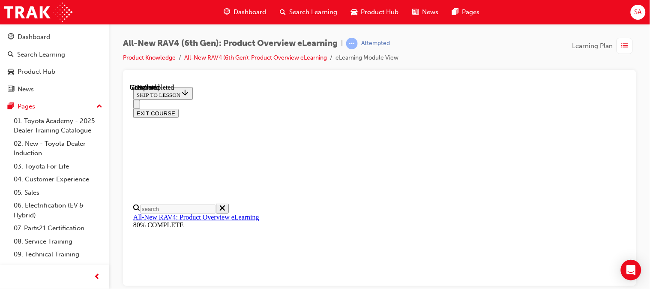
scroll to position [283, 0]
checkbox input "true"
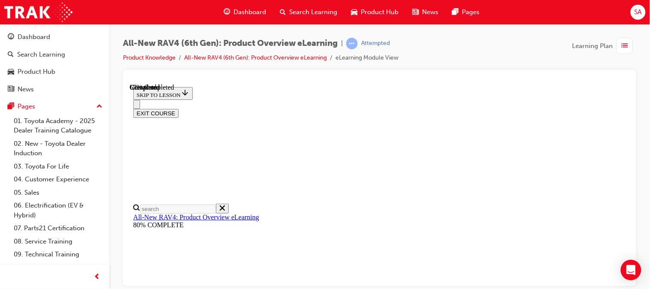
checkbox input "true"
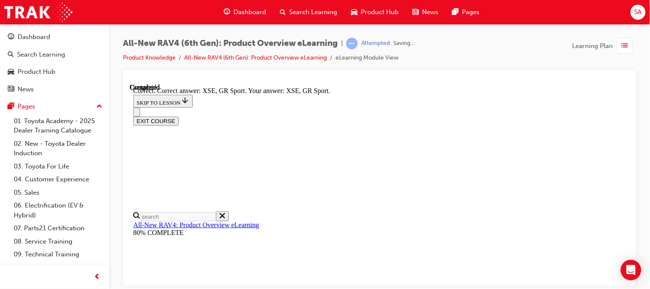
scroll to position [409, 0]
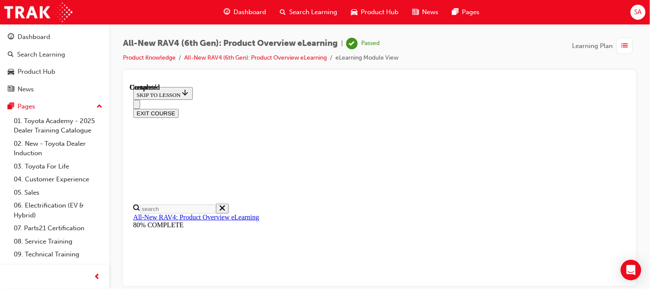
scroll to position [269, 0]
click at [178, 108] on button "EXIT COURSE" at bounding box center [155, 112] width 45 height 9
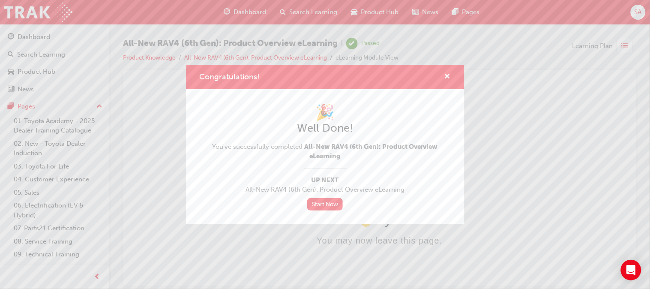
scroll to position [0, 0]
click at [447, 75] on span "cross-icon" at bounding box center [448, 77] width 6 height 8
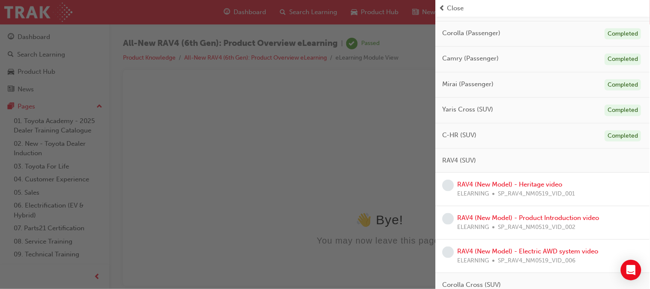
scroll to position [113, 0]
click at [507, 184] on link "RAV4 (New Model) - Heritage video" at bounding box center [510, 184] width 105 height 8
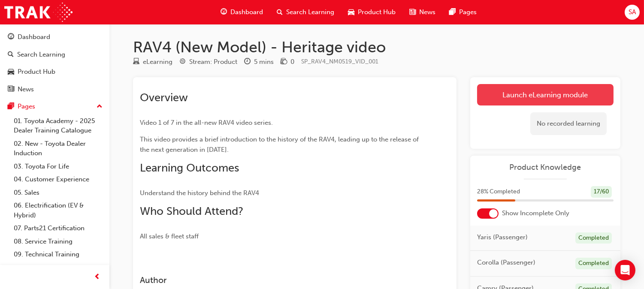
click at [513, 99] on link "Launch eLearning module" at bounding box center [545, 94] width 136 height 21
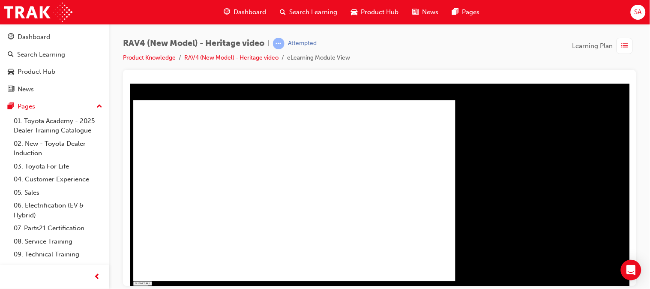
type input "1"
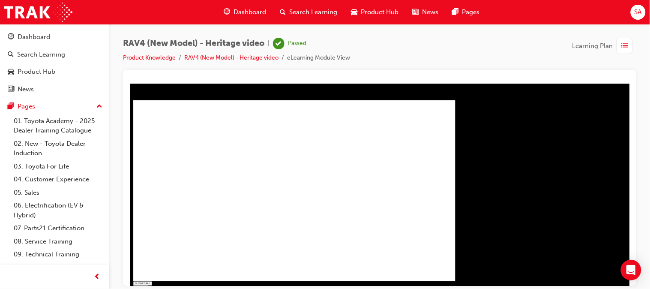
click at [256, 56] on link "RAV4 (New Model) - Heritage video" at bounding box center [231, 57] width 94 height 7
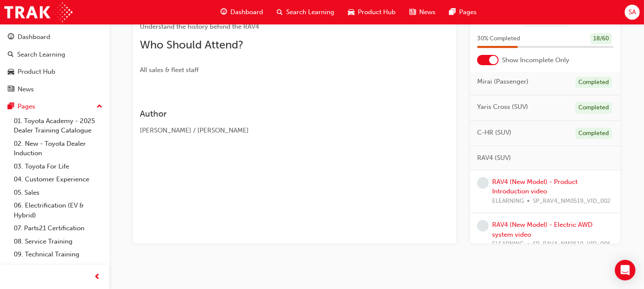
scroll to position [80, 0]
click at [521, 189] on link "RAV4 (New Model) - Product Introduction video" at bounding box center [534, 186] width 85 height 18
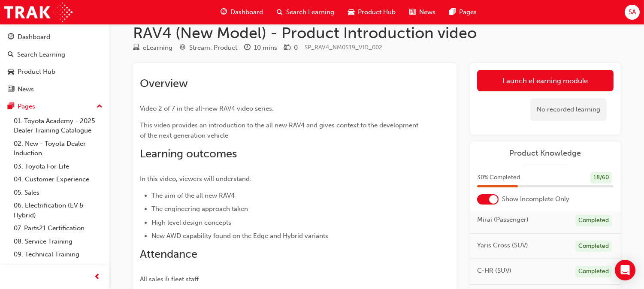
scroll to position [15, 0]
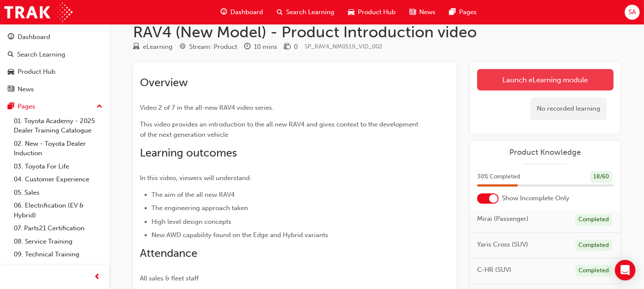
click at [528, 86] on link "Launch eLearning module" at bounding box center [545, 79] width 136 height 21
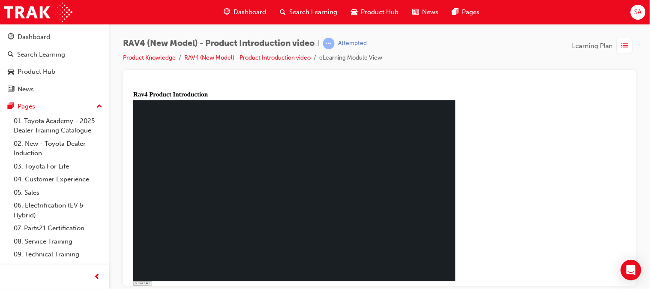
type input "0.112"
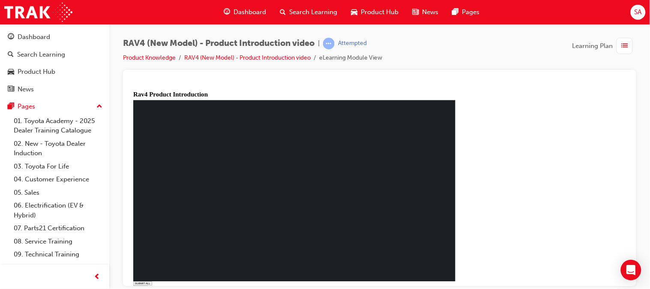
click at [247, 59] on link "RAV4 (New Model) - Product Introduction video" at bounding box center [247, 57] width 126 height 7
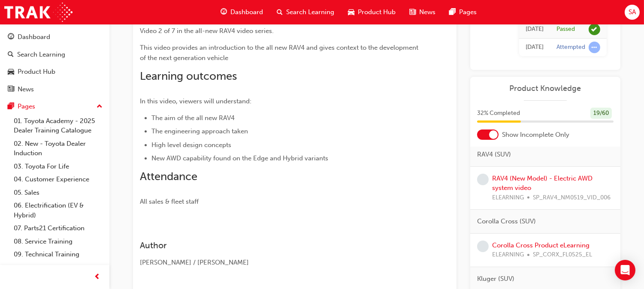
scroll to position [157, 0]
click at [528, 179] on link "RAV4 (New Model) - Electric AWD system video" at bounding box center [542, 183] width 100 height 18
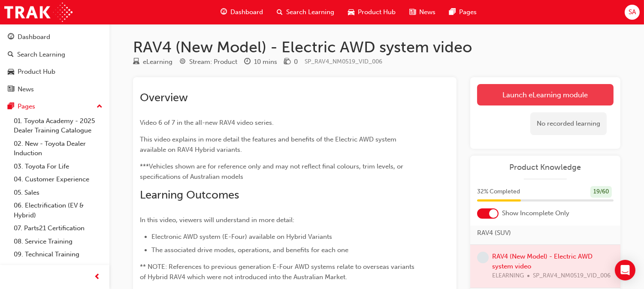
click at [512, 94] on link "Launch eLearning module" at bounding box center [545, 94] width 136 height 21
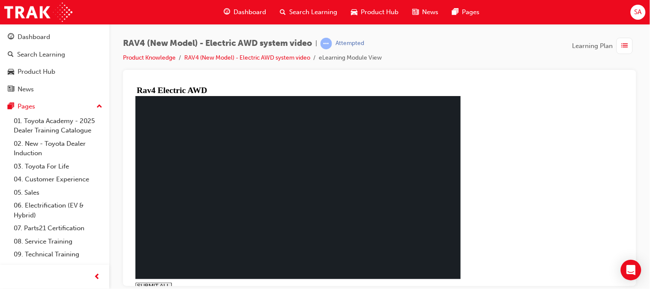
type input "0.973"
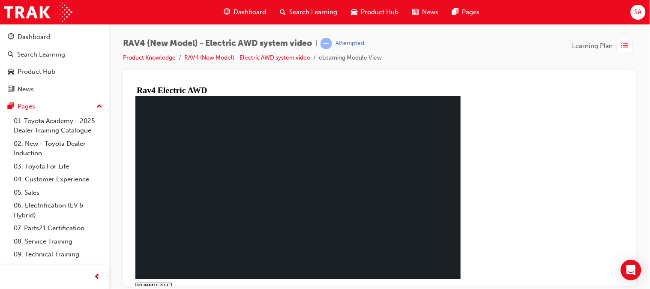
click at [280, 59] on link "RAV4 (New Model) - Electric AWD system video" at bounding box center [247, 57] width 126 height 7
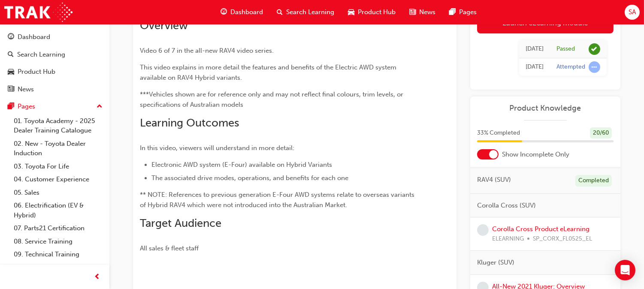
scroll to position [152, 0]
click at [548, 229] on link "Corolla Cross Product eLearning" at bounding box center [540, 229] width 97 height 8
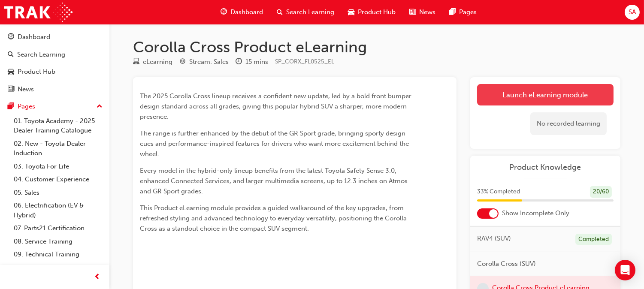
click at [500, 90] on link "Launch eLearning module" at bounding box center [545, 94] width 136 height 21
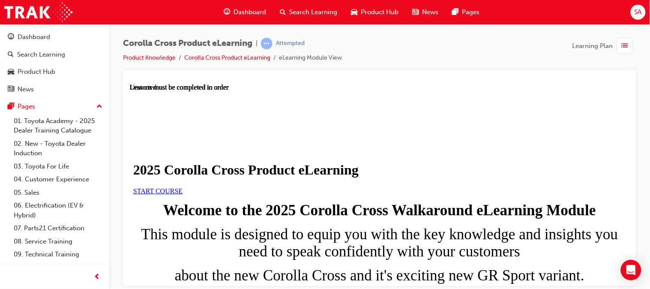
scroll to position [56, 0]
click at [182, 194] on link "START COURSE" at bounding box center [157, 190] width 49 height 7
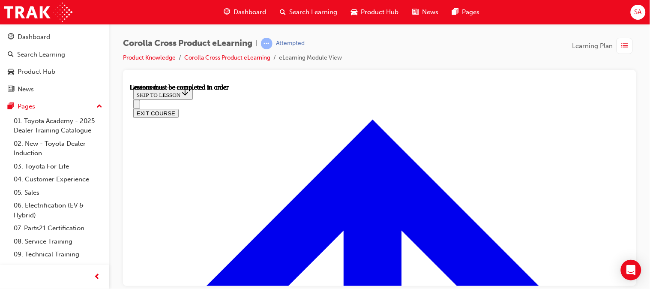
scroll to position [30, 0]
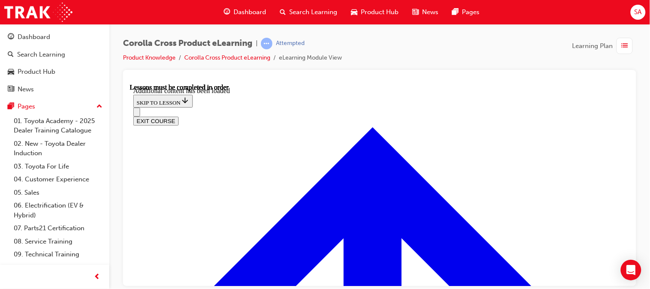
scroll to position [1534, 0]
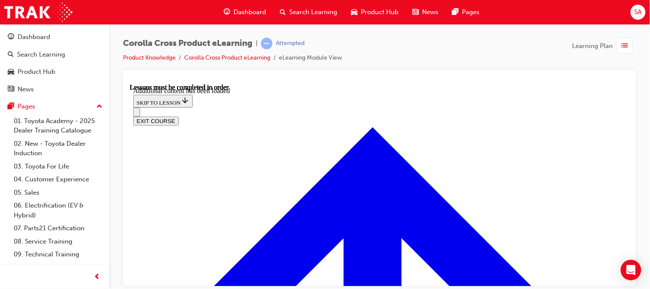
radio input "true"
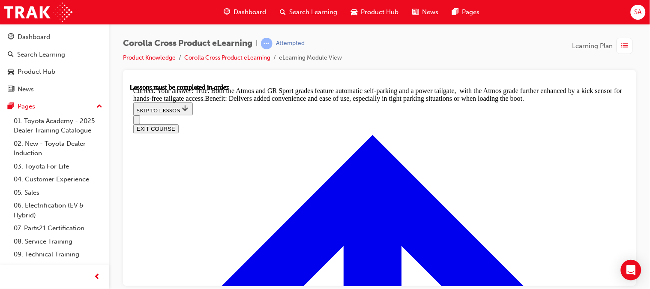
scroll to position [1971, 0]
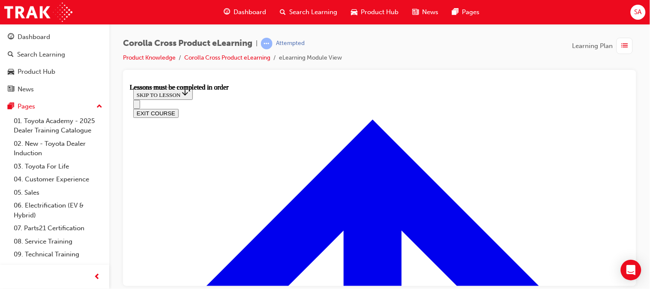
scroll to position [396, 0]
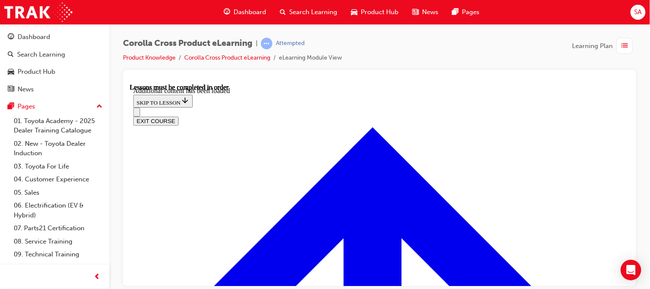
scroll to position [1192, 0]
radio input "true"
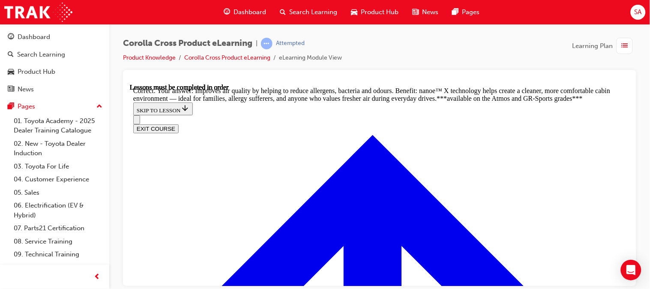
scroll to position [1665, 0]
radio input "true"
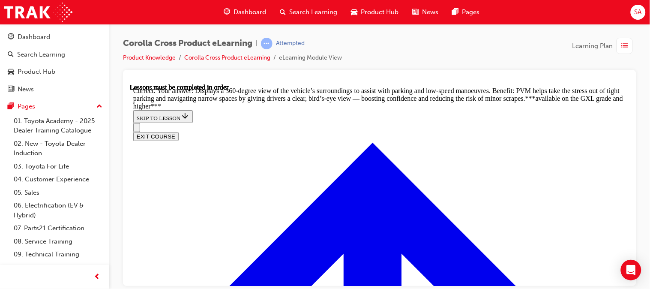
scroll to position [1921, 0]
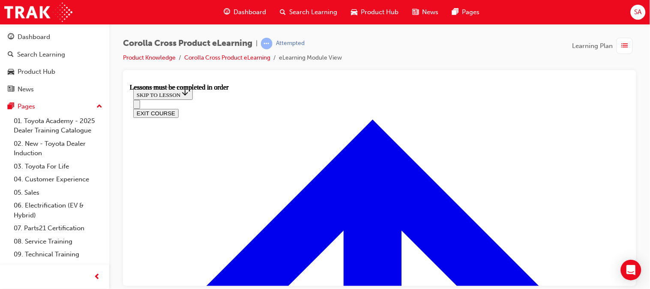
scroll to position [756, 0]
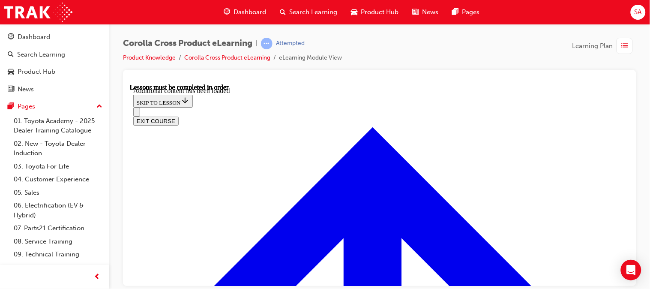
scroll to position [1229, 0]
radio input "true"
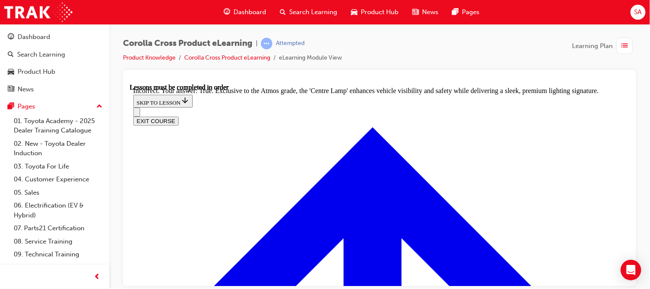
radio input "true"
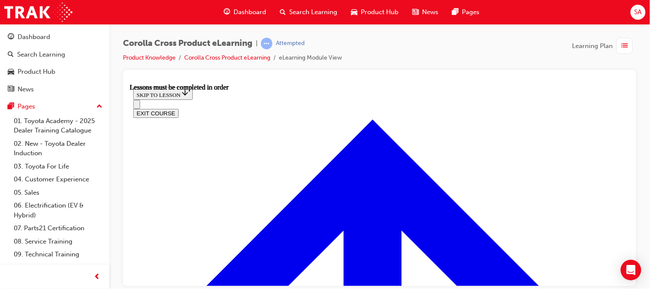
scroll to position [762, 0]
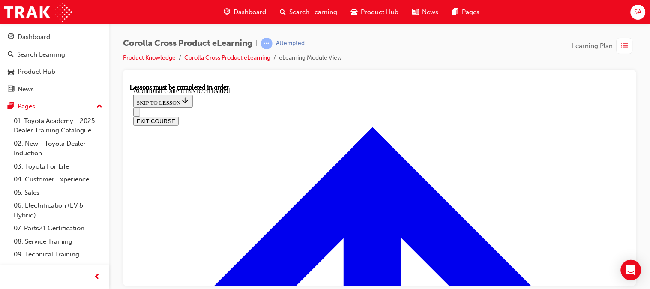
scroll to position [1083, 0]
radio input "true"
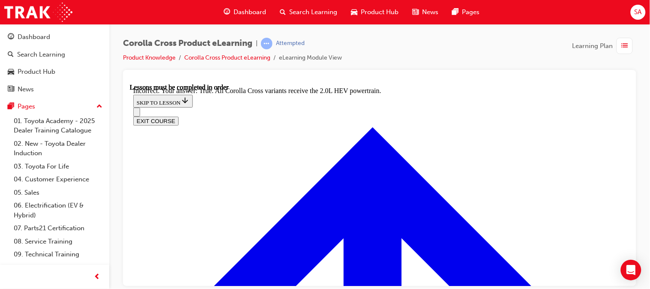
scroll to position [1258, 0]
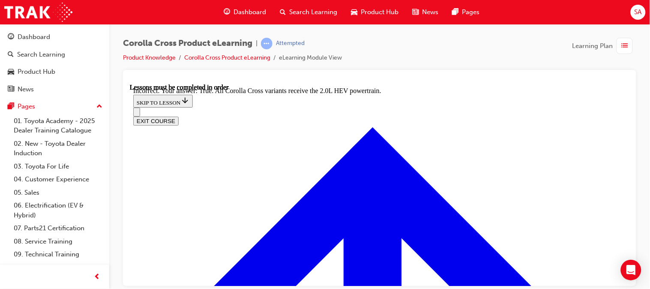
radio input "true"
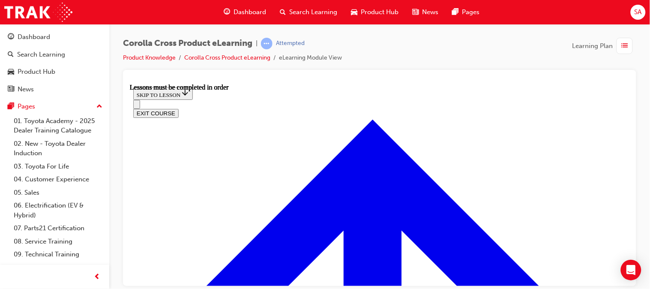
scroll to position [731, 0]
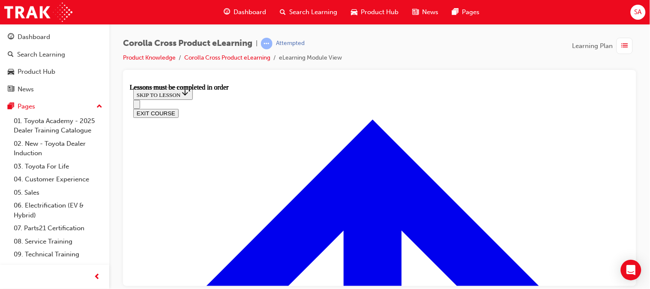
scroll to position [659, 0]
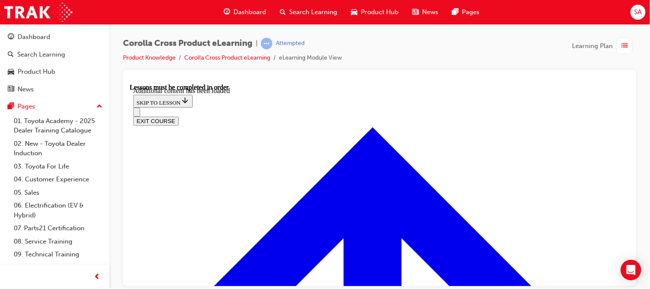
scroll to position [991, 0]
radio input "true"
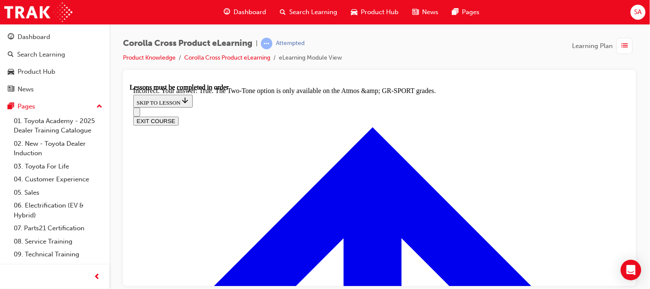
radio input "true"
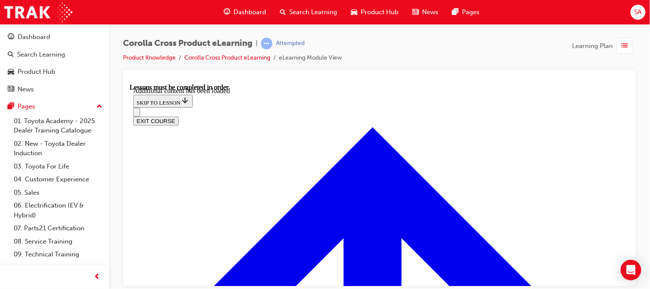
scroll to position [1248, 0]
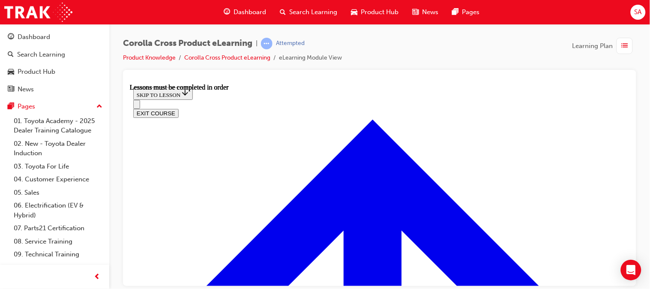
scroll to position [753, 0]
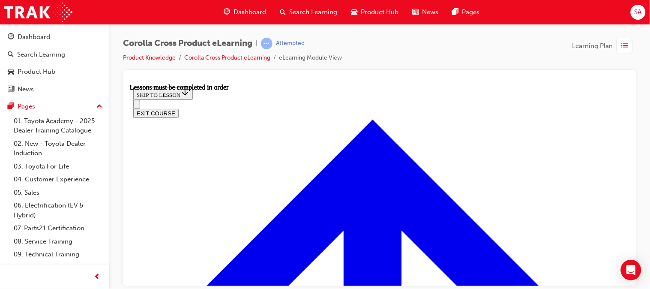
scroll to position [1042, 0]
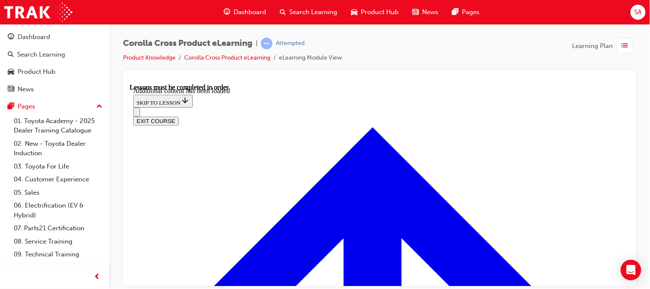
scroll to position [1286, 0]
radio input "true"
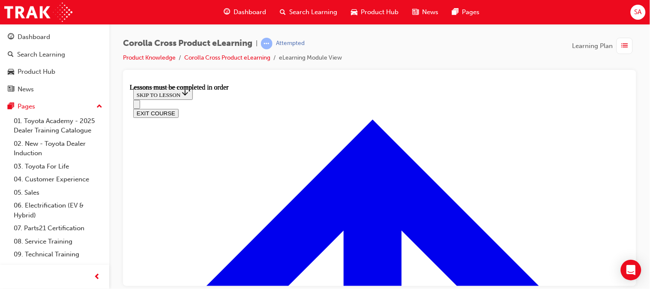
scroll to position [764, 0]
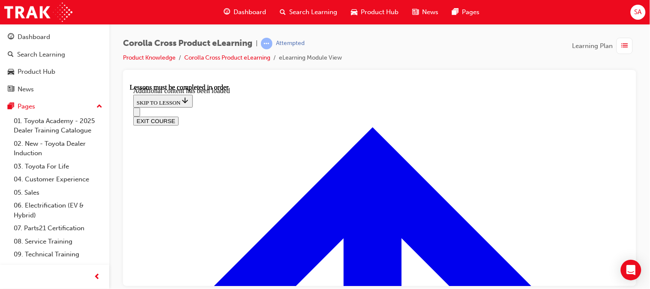
scroll to position [1144, 0]
radio input "true"
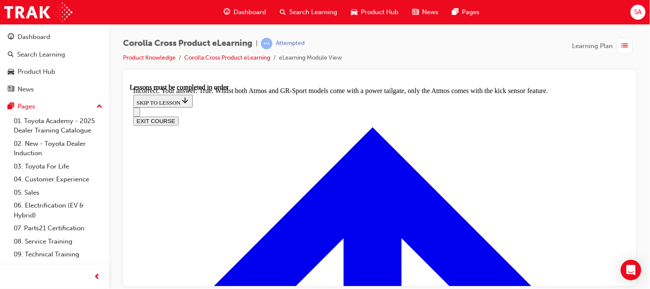
radio input "true"
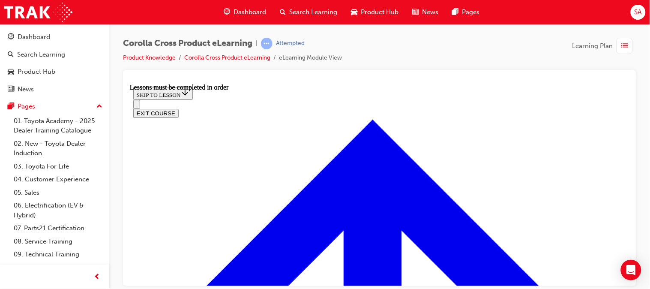
scroll to position [984, 0]
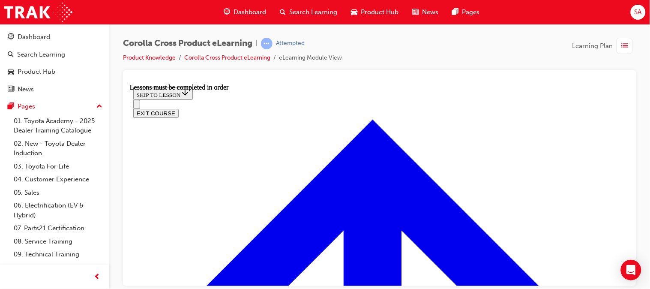
scroll to position [808, 0]
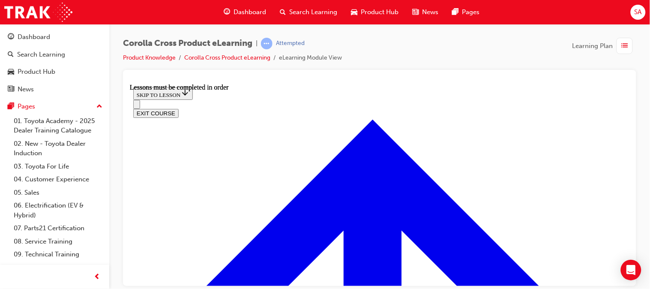
scroll to position [1394, 0]
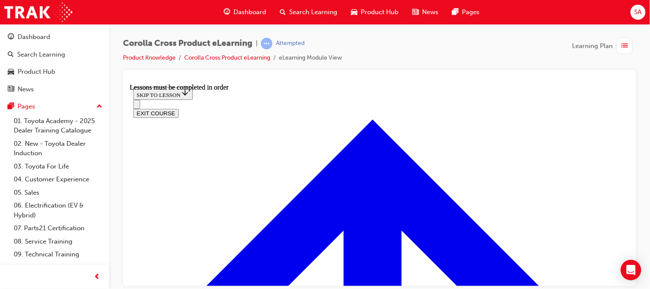
scroll to position [1341, 0]
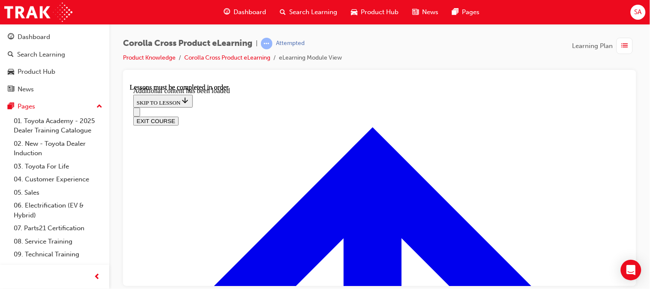
scroll to position [1943, 0]
checkbox input "true"
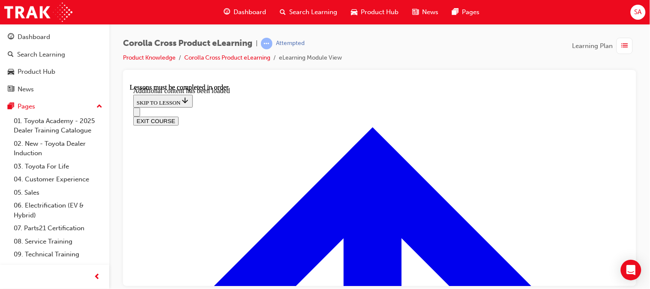
checkbox input "true"
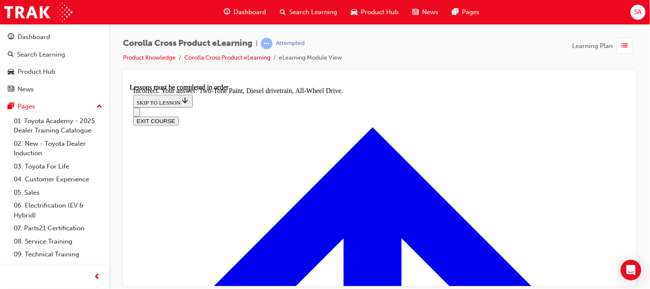
checkbox input "false"
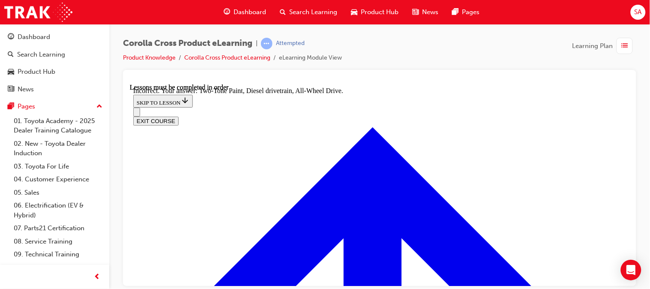
scroll to position [2060, 0]
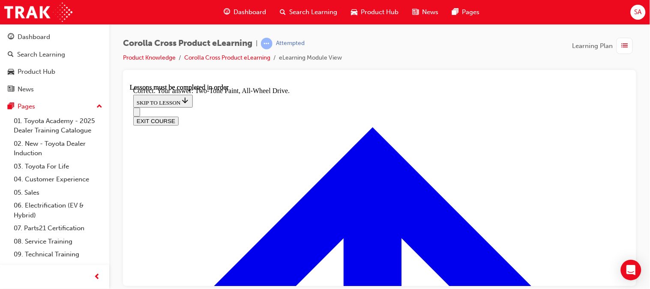
radio input "true"
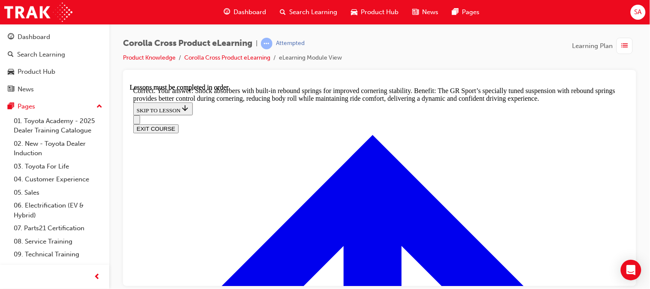
scroll to position [2629, 0]
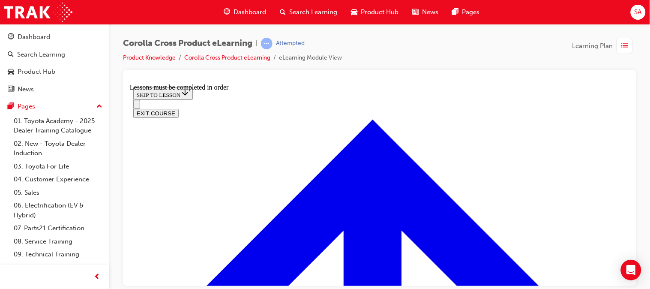
scroll to position [908, 0]
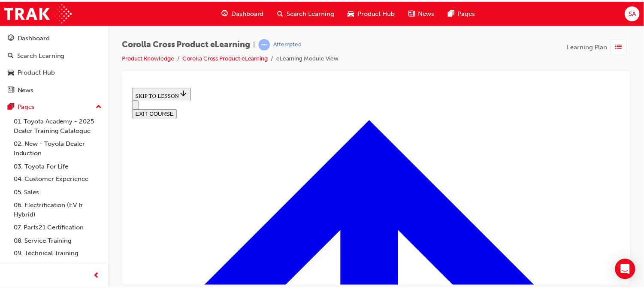
scroll to position [455, 0]
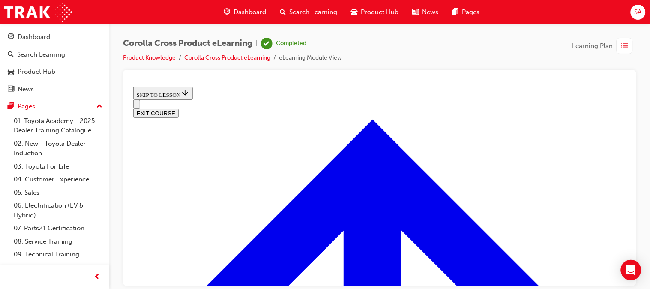
click at [238, 58] on link "Corolla Cross Product eLearning" at bounding box center [227, 57] width 86 height 7
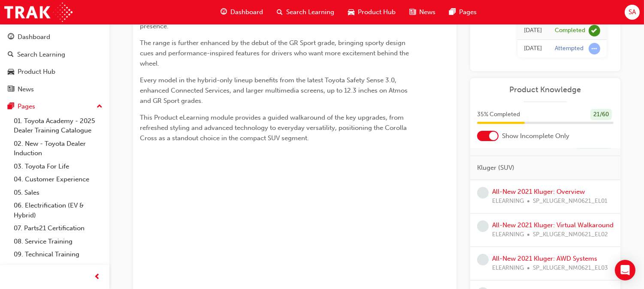
scroll to position [196, 0]
click at [552, 188] on link "All-New 2021 Kluger: Overview" at bounding box center [538, 191] width 93 height 8
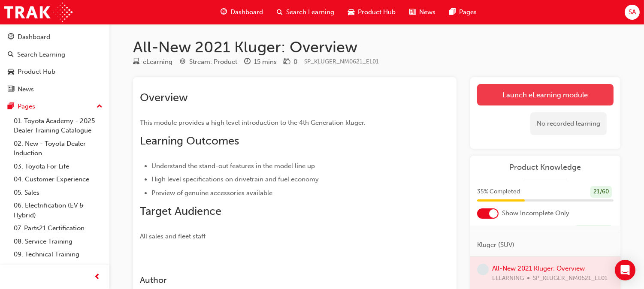
click at [491, 100] on link "Launch eLearning module" at bounding box center [545, 94] width 136 height 21
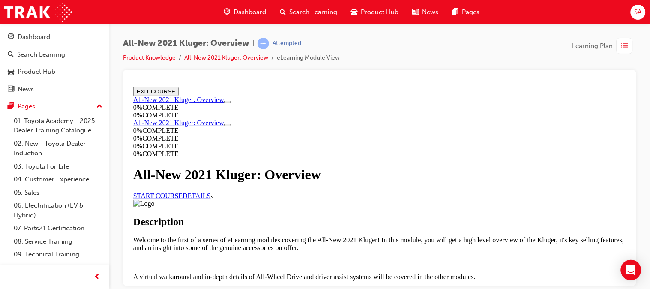
click at [182, 199] on link "START COURSE" at bounding box center [157, 195] width 49 height 7
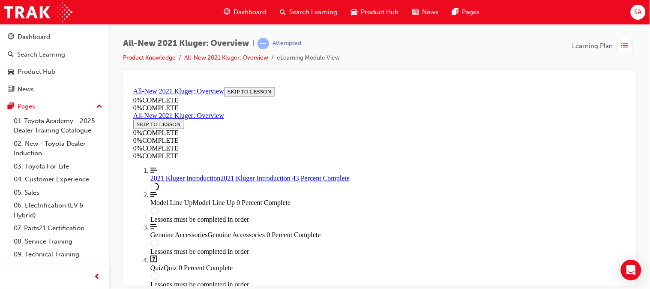
scroll to position [683, 0]
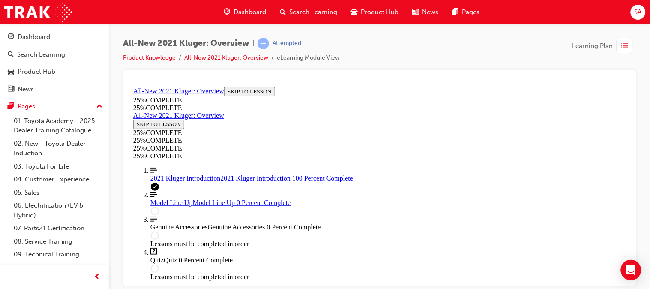
scroll to position [1555, 0]
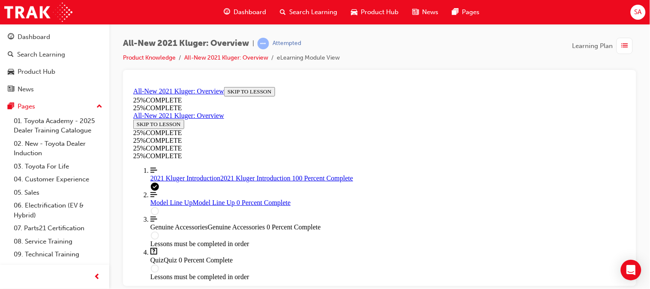
scroll to position [1612, 0]
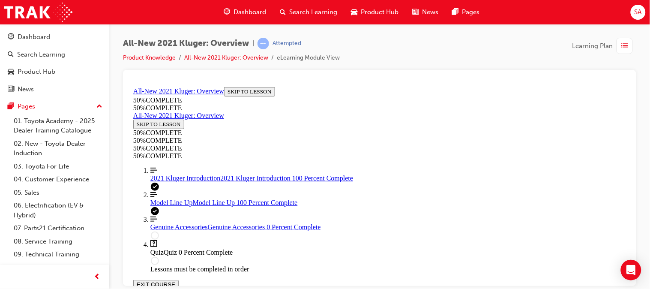
scroll to position [2550, 0]
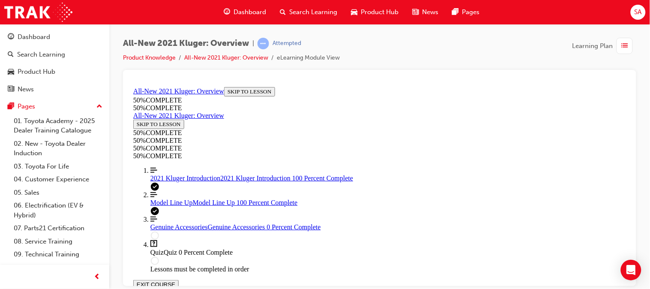
scroll to position [2580, 0]
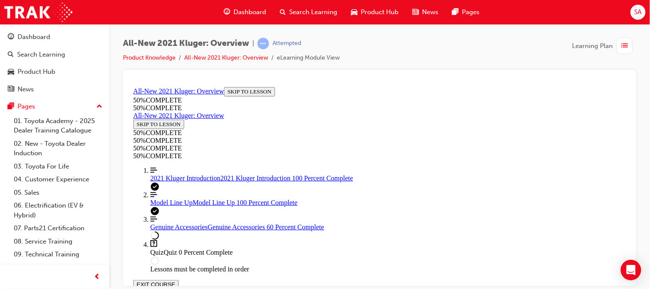
scroll to position [606, 0]
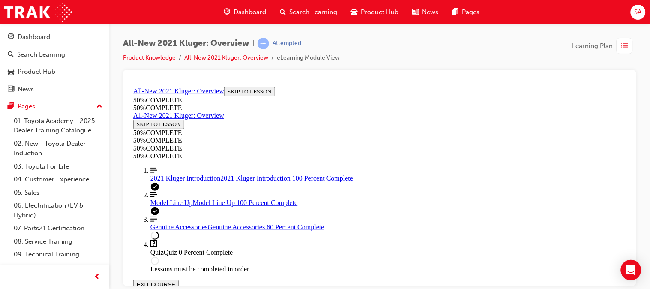
drag, startPoint x: 447, startPoint y: 172, endPoint x: 423, endPoint y: 139, distance: 40.8
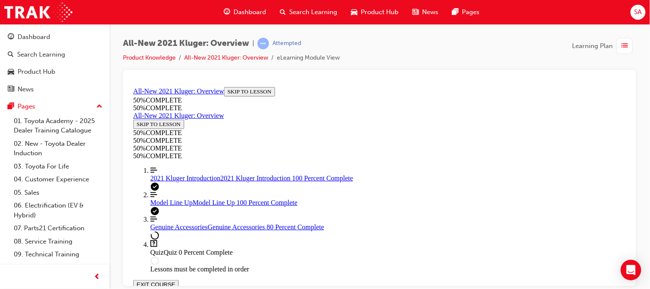
scroll to position [942, 0]
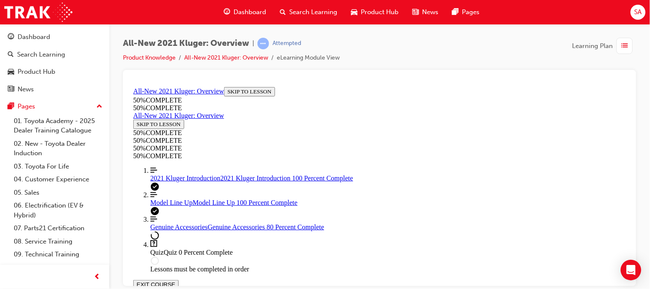
scroll to position [76, 0]
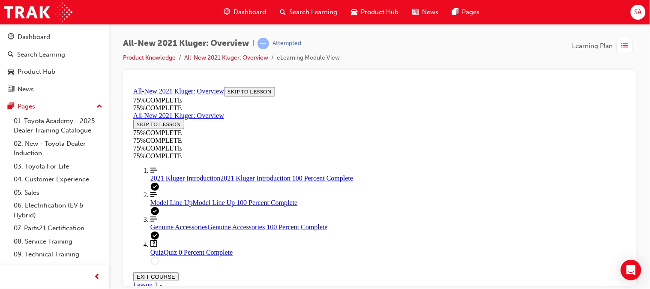
scroll to position [1175, 0]
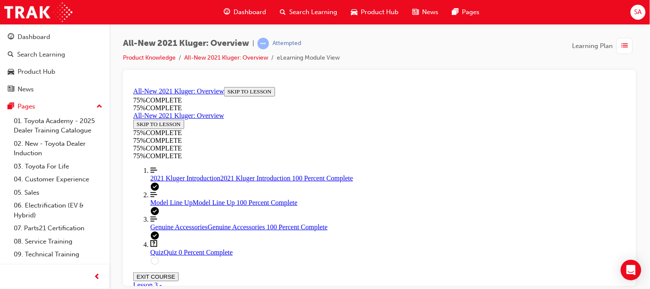
scroll to position [251, 0]
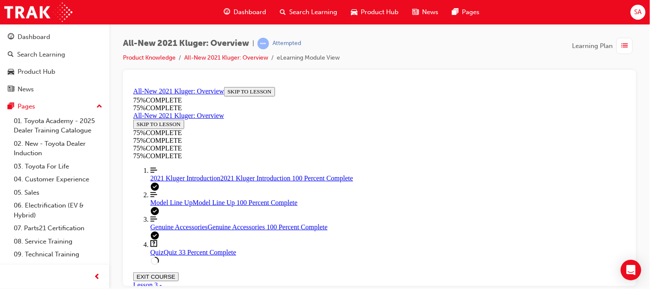
scroll to position [121, 0]
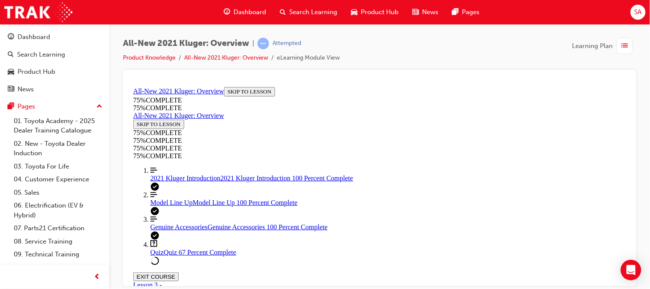
scroll to position [219, 0]
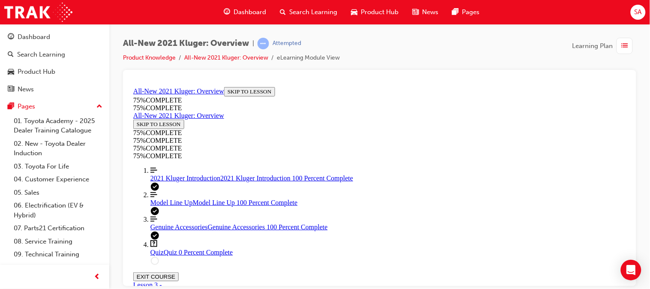
scroll to position [143, 0]
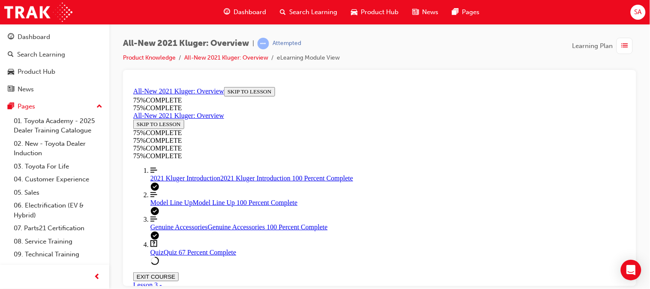
scroll to position [194, 0]
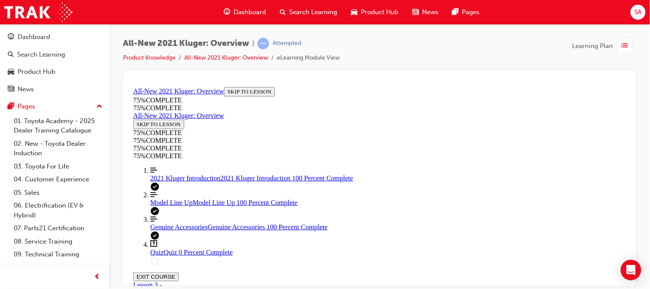
drag, startPoint x: 330, startPoint y: 129, endPoint x: 477, endPoint y: 190, distance: 158.9
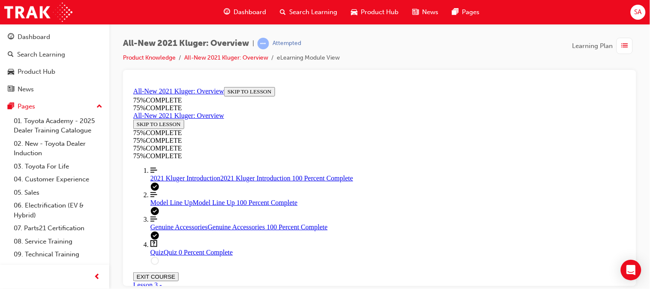
drag, startPoint x: 329, startPoint y: 127, endPoint x: 496, endPoint y: 209, distance: 185.6
copy div "Besides it's exterior and interior looks, your guest is wondering what a the ma…"
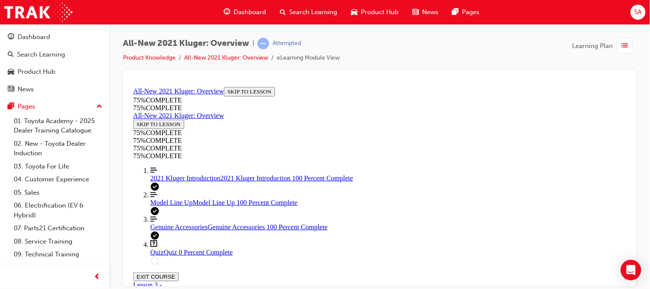
scroll to position [302, 0]
drag, startPoint x: 334, startPoint y: 138, endPoint x: 395, endPoint y: 197, distance: 85.2
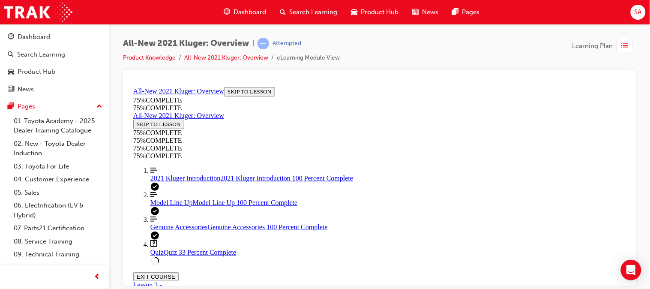
drag, startPoint x: 332, startPoint y: 140, endPoint x: 468, endPoint y: 181, distance: 141.9
copy div "After qualifying your guest, you find that they have a camper trailer that they…"
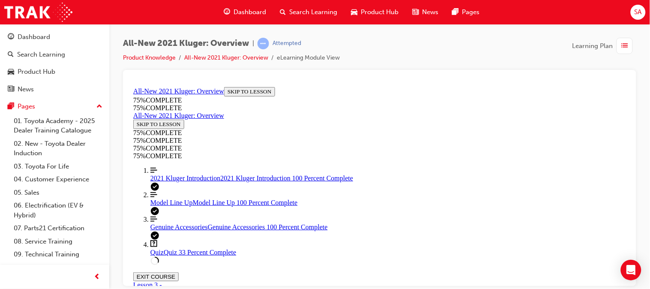
drag, startPoint x: 330, startPoint y: 115, endPoint x: 480, endPoint y: 184, distance: 165.4
copy div "On first impressions, your guest mentions that the Kluger looks like it'll be d…"
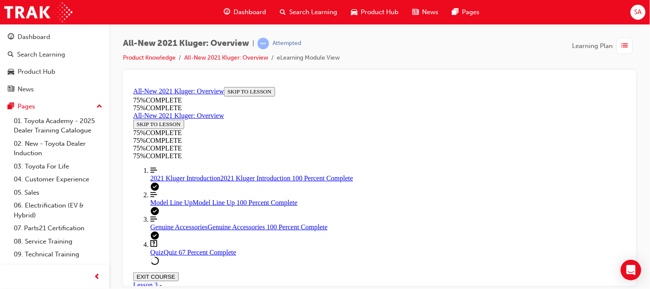
scroll to position [220, 0]
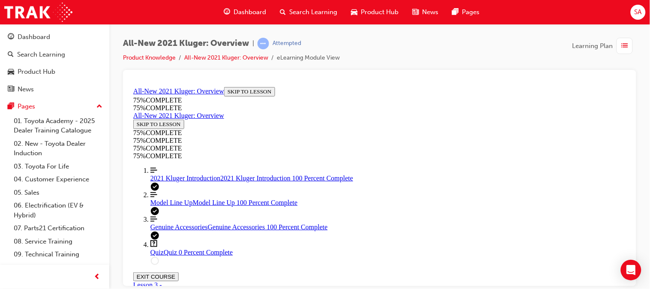
scroll to position [105, 0]
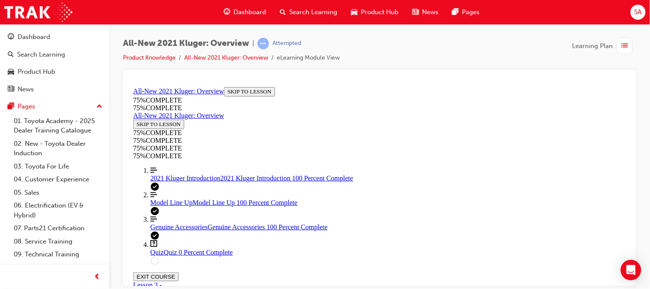
scroll to position [302, 0]
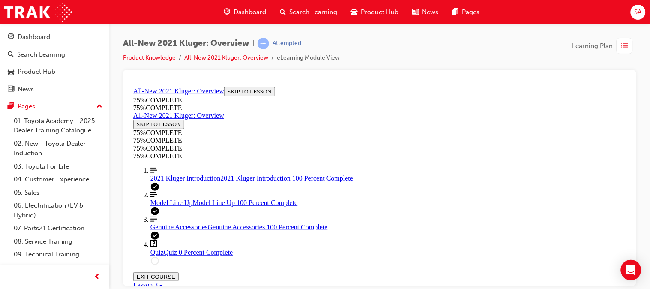
scroll to position [105, 0]
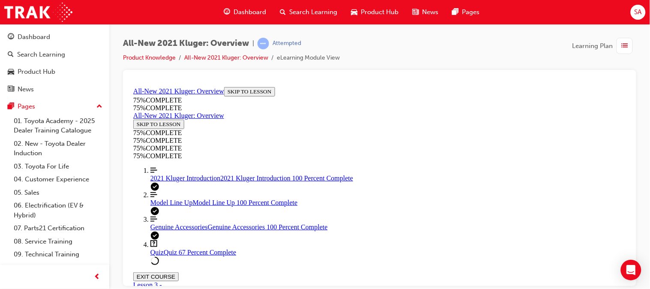
scroll to position [302, 0]
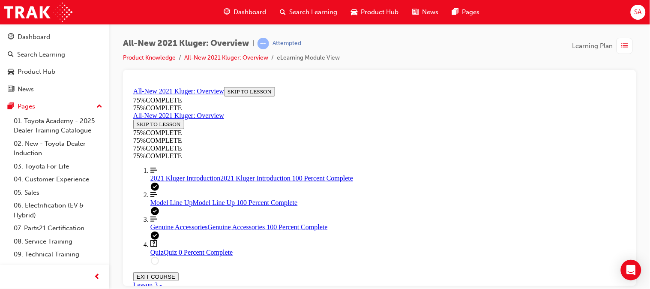
scroll to position [253, 0]
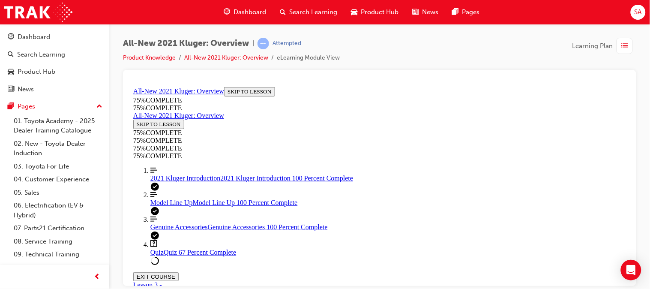
scroll to position [302, 0]
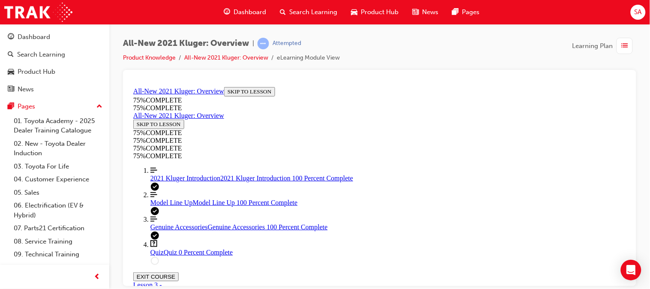
scroll to position [254, 0]
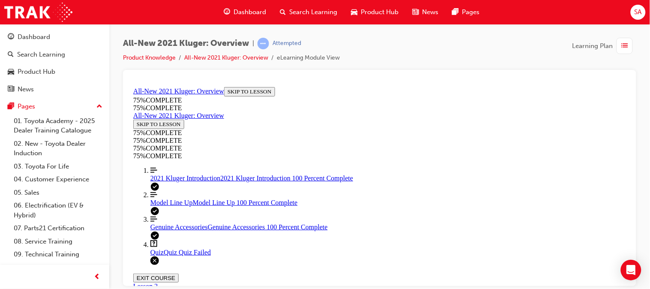
scroll to position [105, 0]
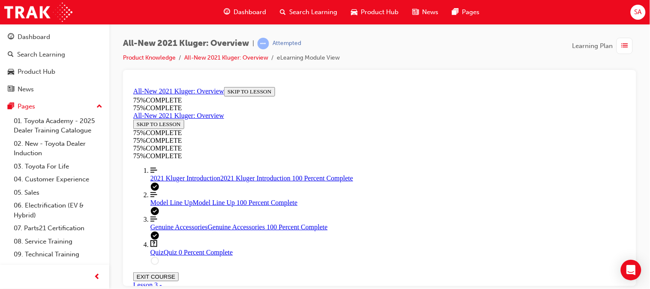
scroll to position [248, 0]
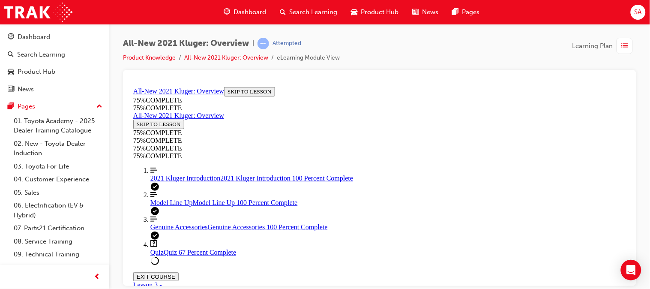
scroll to position [302, 0]
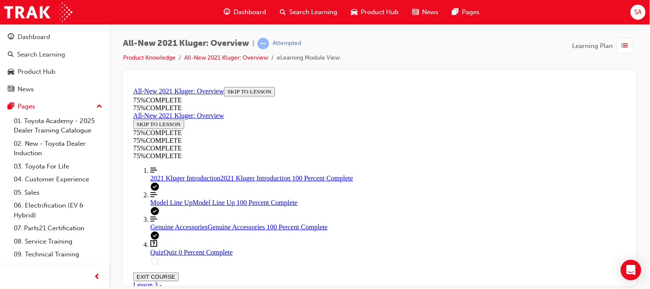
scroll to position [263, 0]
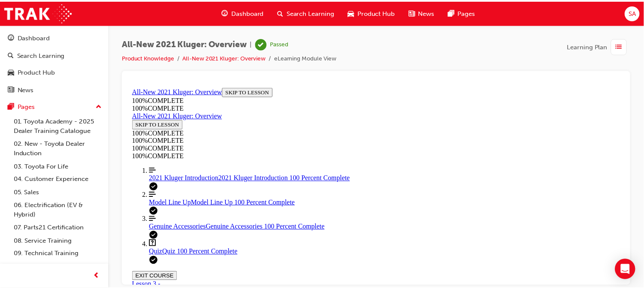
scroll to position [241, 0]
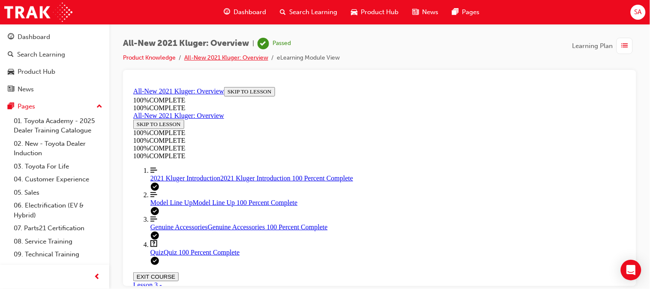
click at [247, 57] on link "All-New 2021 Kluger: Overview" at bounding box center [226, 57] width 84 height 7
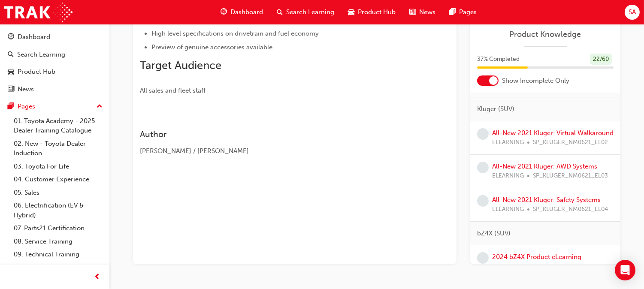
scroll to position [199, 0]
click at [511, 136] on link "All-New 2021 Kluger: Virtual Walkaround" at bounding box center [552, 133] width 121 height 8
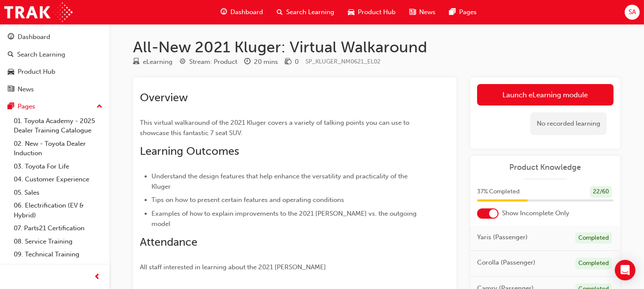
click at [502, 83] on div "Launch eLearning module Learning Plan No recorded learning" at bounding box center [545, 113] width 150 height 72
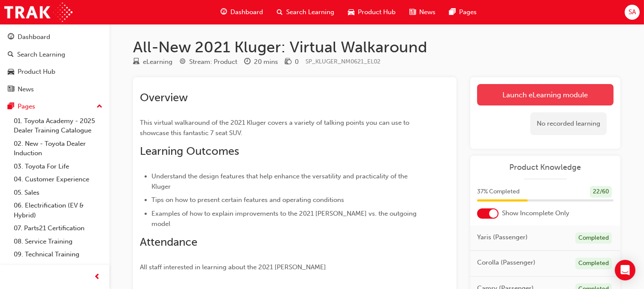
click at [503, 86] on link "Launch eLearning module" at bounding box center [545, 94] width 136 height 21
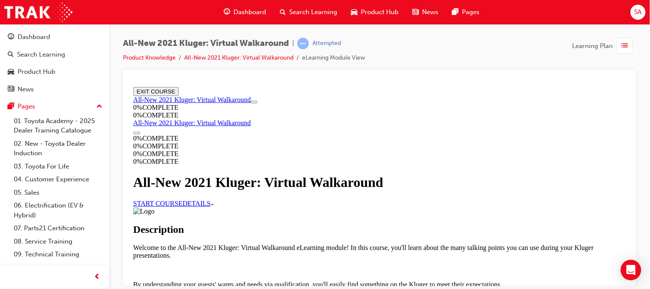
click at [182, 206] on link "START COURSE" at bounding box center [157, 202] width 49 height 7
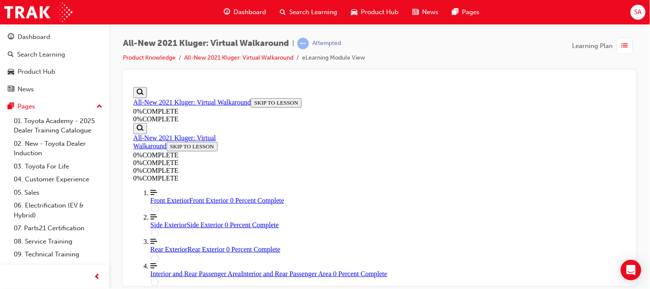
scroll to position [121, 0]
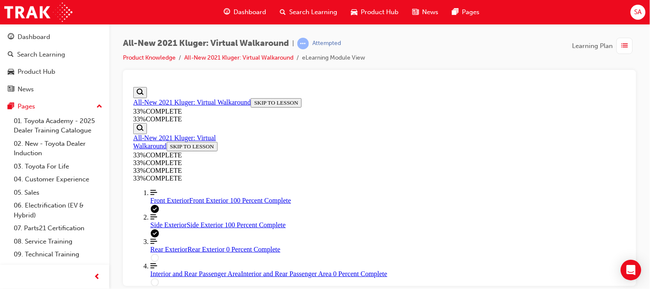
scroll to position [431, 0]
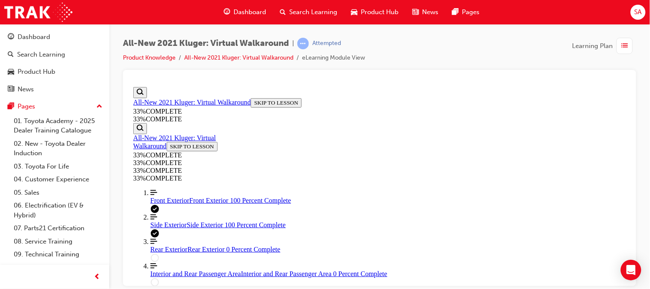
scroll to position [35, 0]
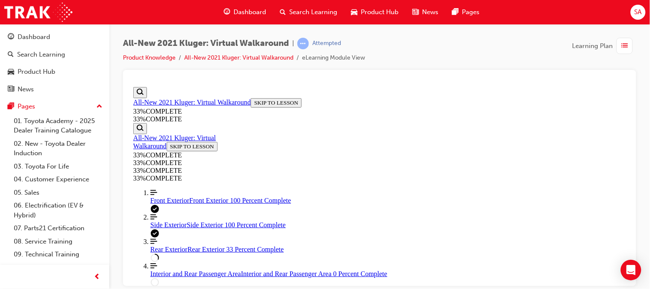
scroll to position [0, 0]
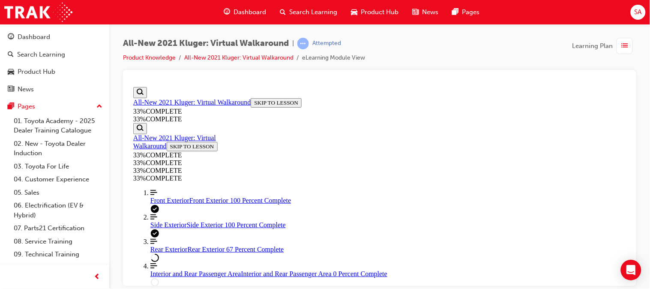
scroll to position [387, 0]
drag, startPoint x: 408, startPoint y: 183, endPoint x: 410, endPoint y: 234, distance: 51.5
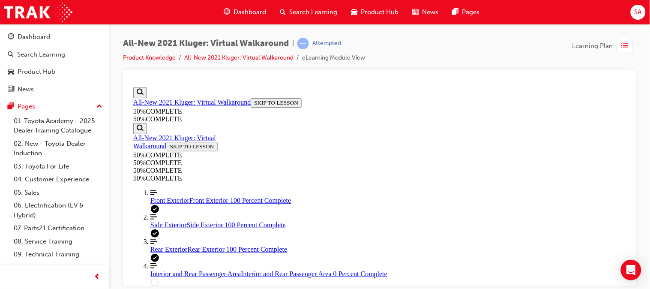
scroll to position [122, 0]
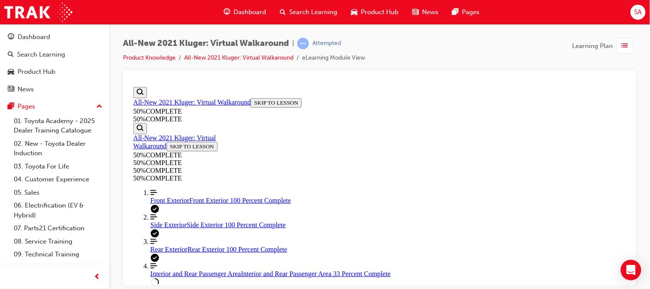
scroll to position [143, 0]
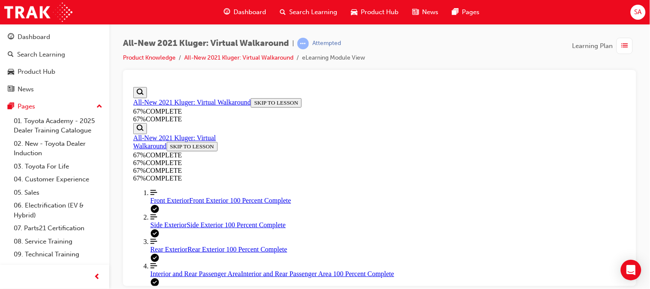
scroll to position [99, 0]
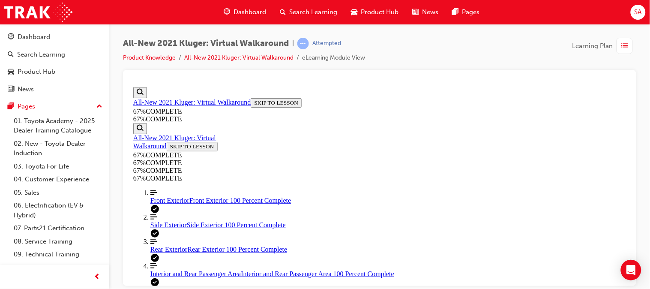
scroll to position [60, 0]
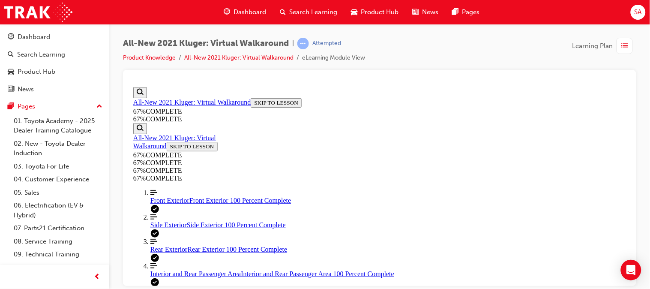
scroll to position [184, 0]
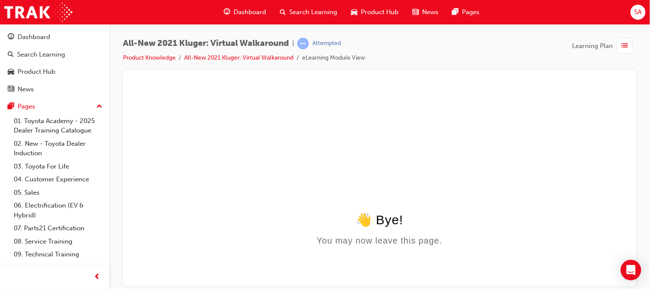
scroll to position [0, 0]
click at [260, 56] on link "All-New 2021 Kluger: Virtual Walkaround" at bounding box center [238, 57] width 109 height 7
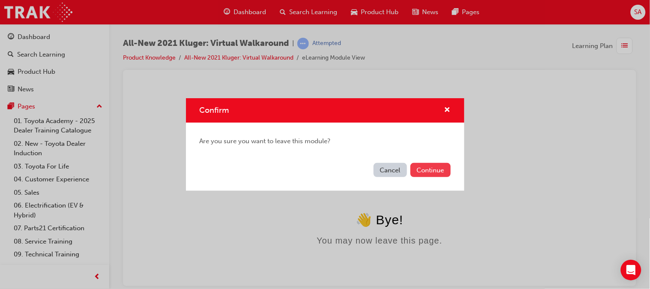
click at [413, 169] on button "Continue" at bounding box center [431, 170] width 40 height 14
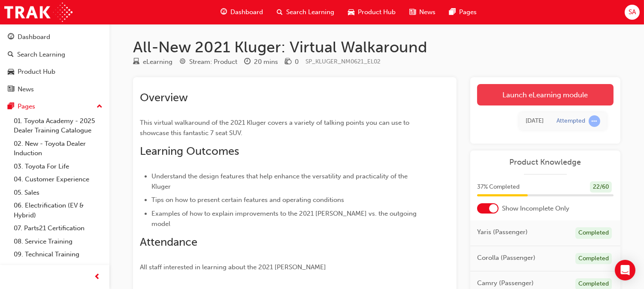
click at [496, 96] on link "Launch eLearning module" at bounding box center [545, 94] width 136 height 21
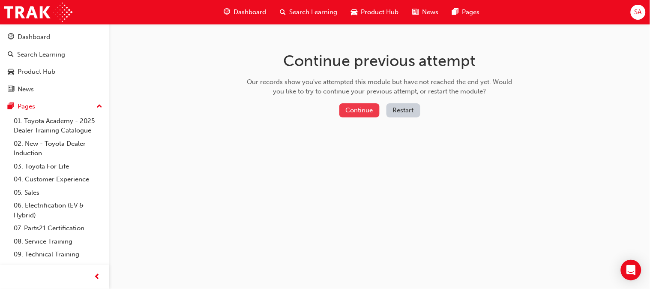
click at [360, 113] on button "Continue" at bounding box center [360, 110] width 40 height 14
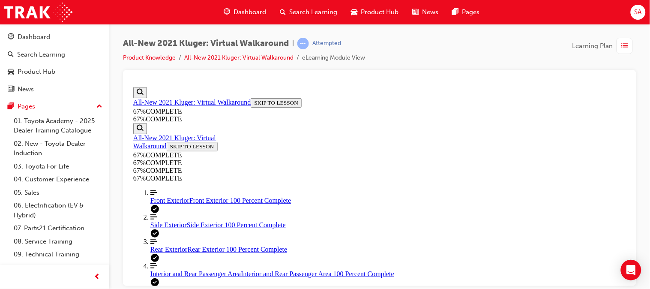
scroll to position [283, 0]
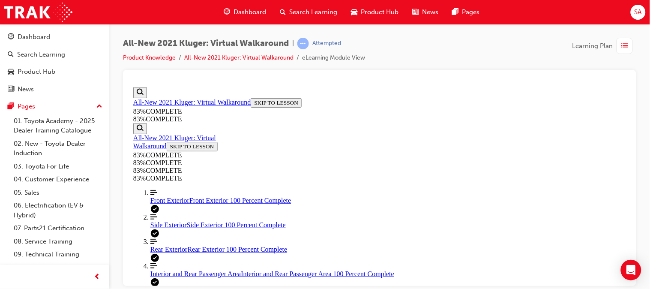
scroll to position [202, 0]
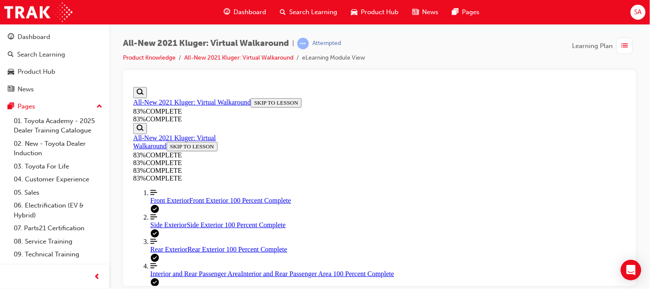
scroll to position [231, 0]
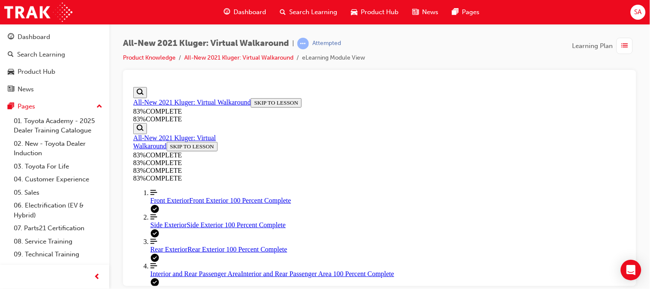
scroll to position [165, 0]
drag, startPoint x: 331, startPoint y: 118, endPoint x: 416, endPoint y: 244, distance: 151.0
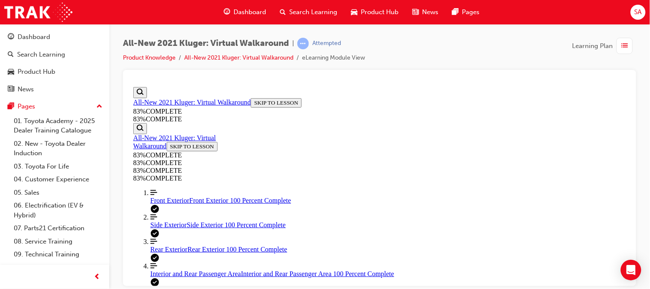
drag, startPoint x: 0, startPoint y: 268, endPoint x: 27, endPoint y: 282, distance: 29.9
click at [27, 282] on div at bounding box center [54, 277] width 109 height 24
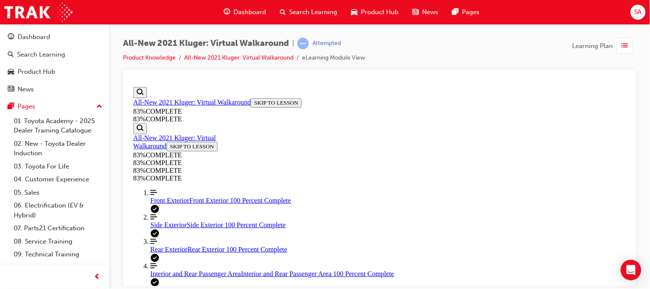
drag, startPoint x: 330, startPoint y: 98, endPoint x: 479, endPoint y: 183, distance: 171.1
copy div "When delivering a Kluger Hybrid, what important information should be shared re…"
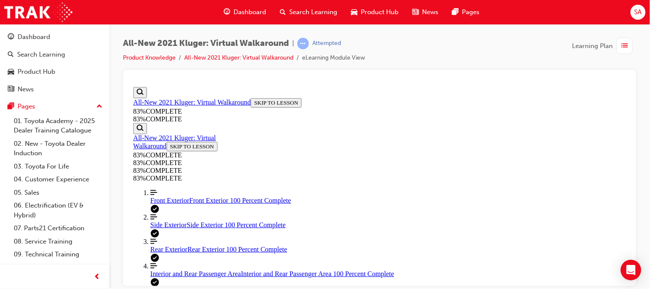
drag, startPoint x: 330, startPoint y: 126, endPoint x: 386, endPoint y: 187, distance: 82.5
copy div "When demonstrating the operation of the 3rd row seats, folding the headrests in…"
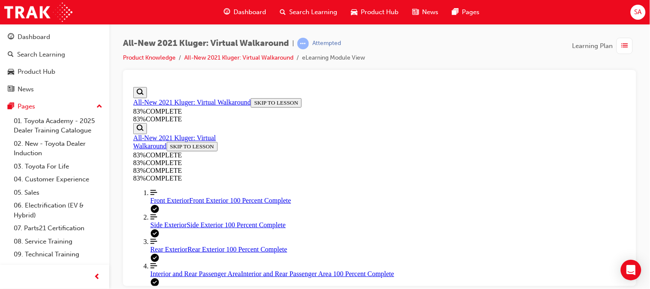
drag, startPoint x: 331, startPoint y: 142, endPoint x: 455, endPoint y: 184, distance: 131.0
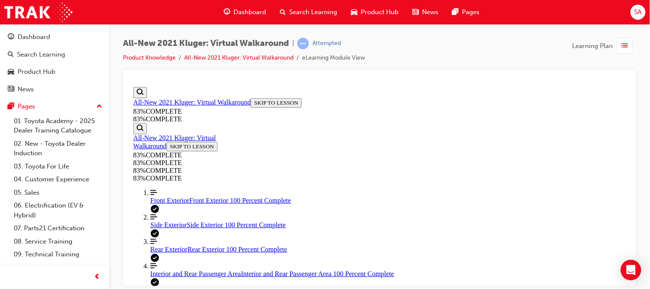
copy div "For guests interested in minimising fuel usage, what design considerations have…"
